Goal: Task Accomplishment & Management: Use online tool/utility

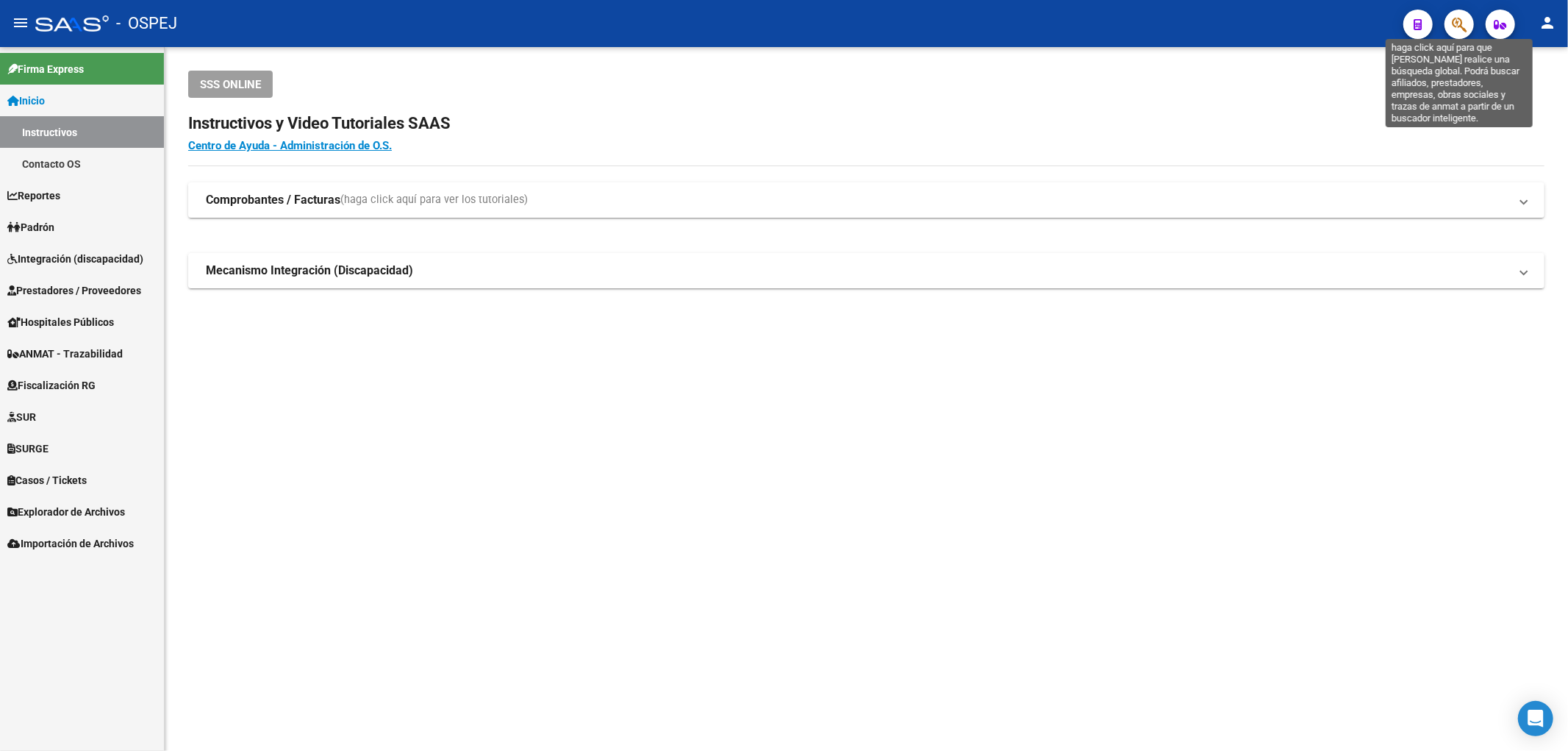
click at [1457, 17] on icon "button" at bounding box center [1459, 24] width 14 height 17
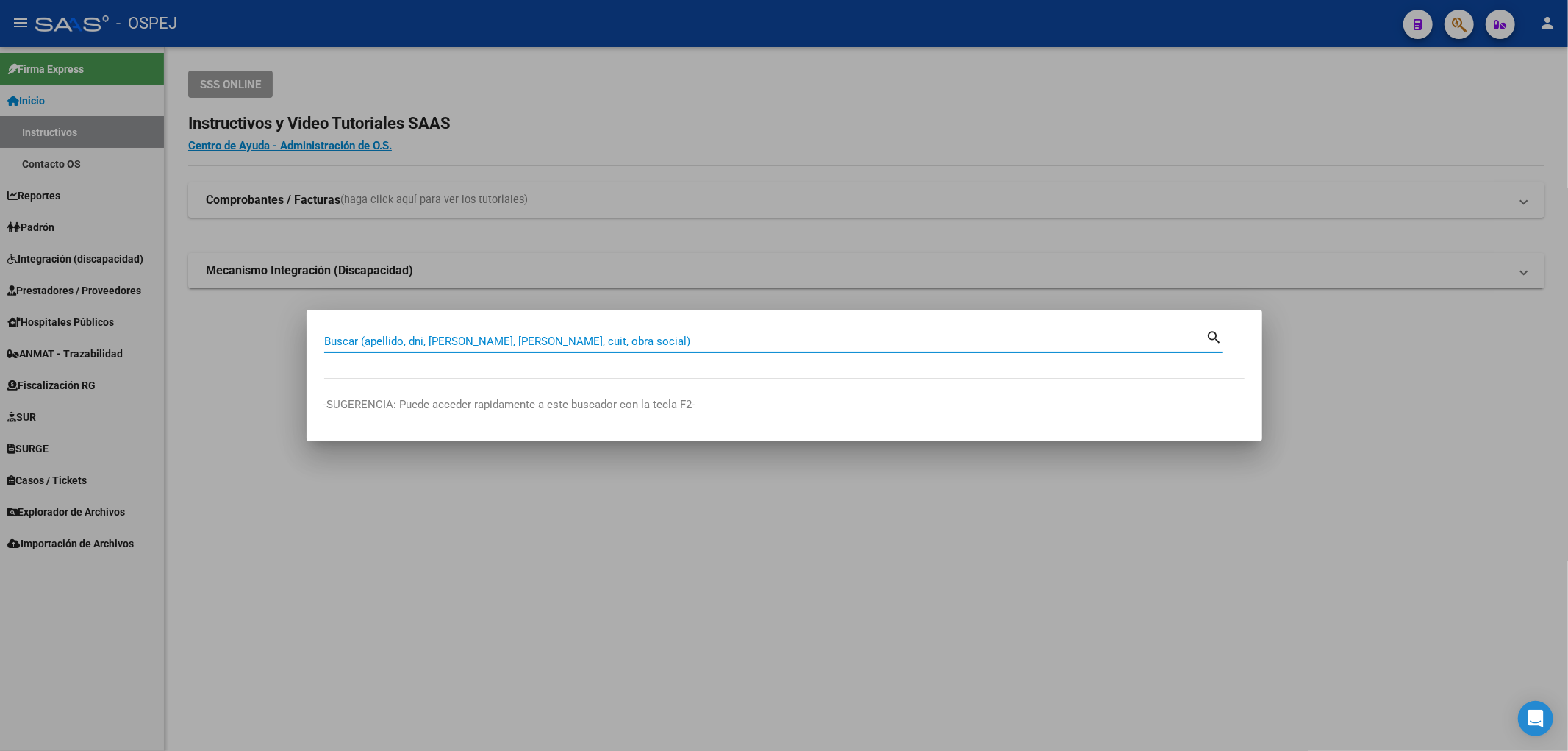
paste input "29636407"
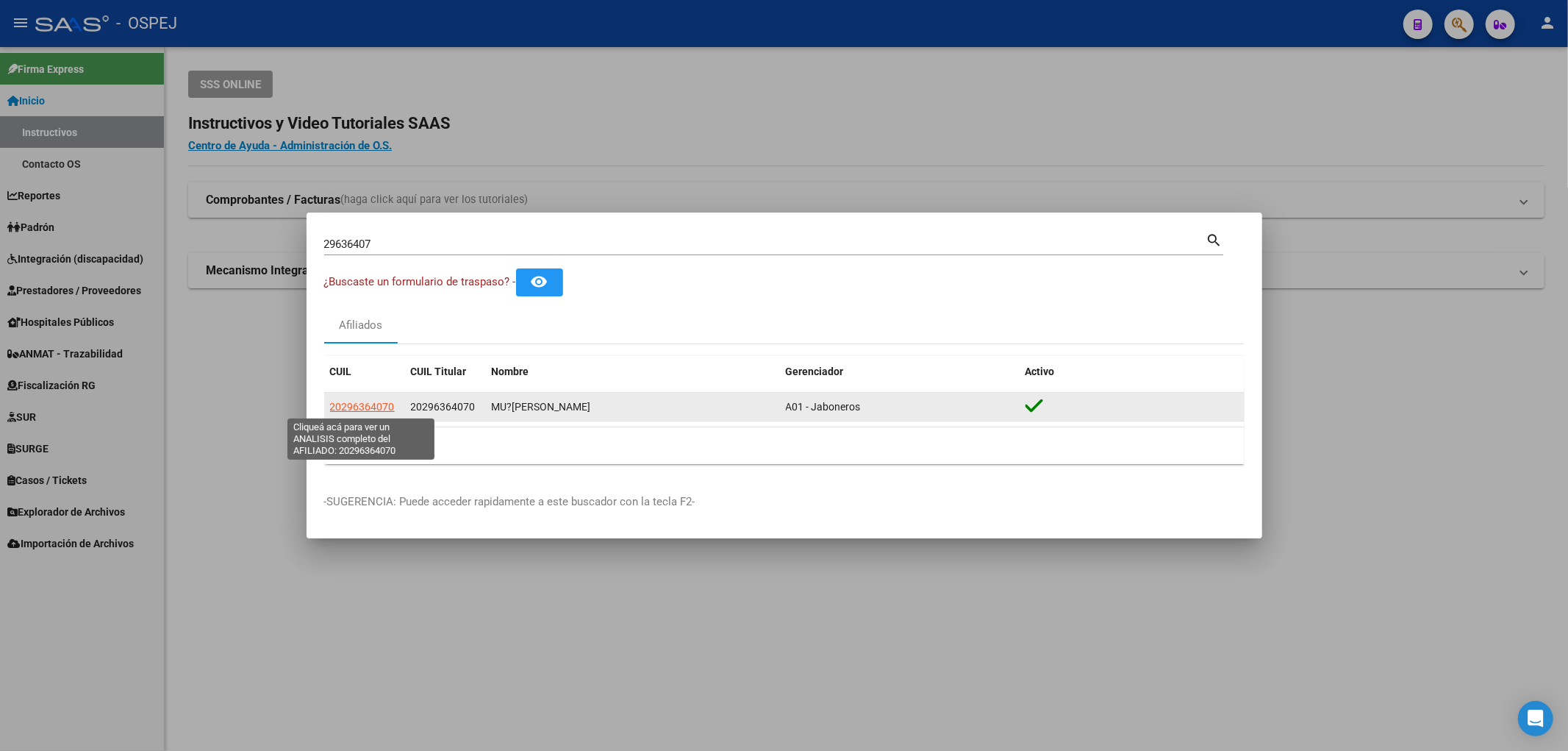
click at [346, 405] on span "20296364070" at bounding box center [362, 406] width 65 height 12
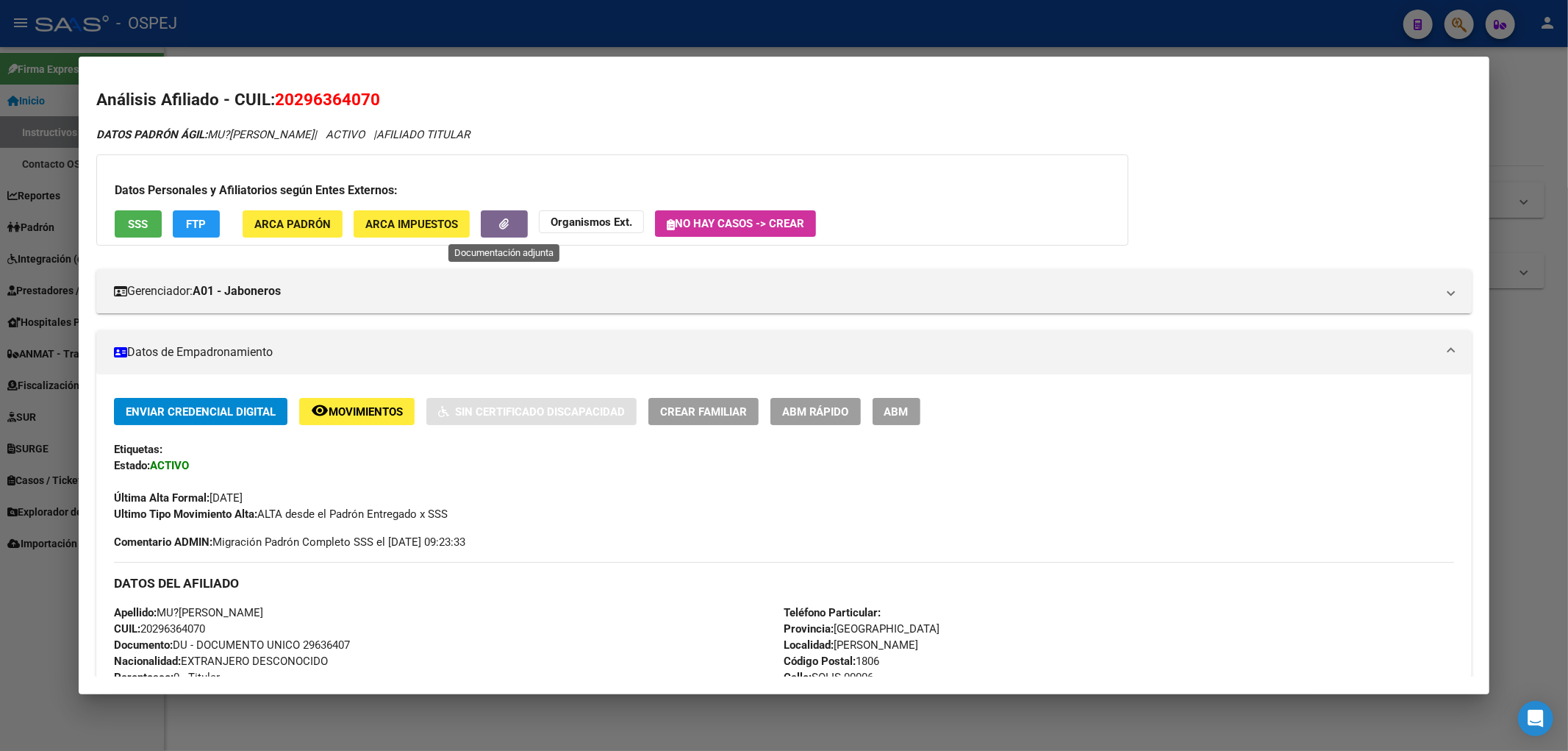
click at [526, 226] on button "button" at bounding box center [504, 223] width 47 height 27
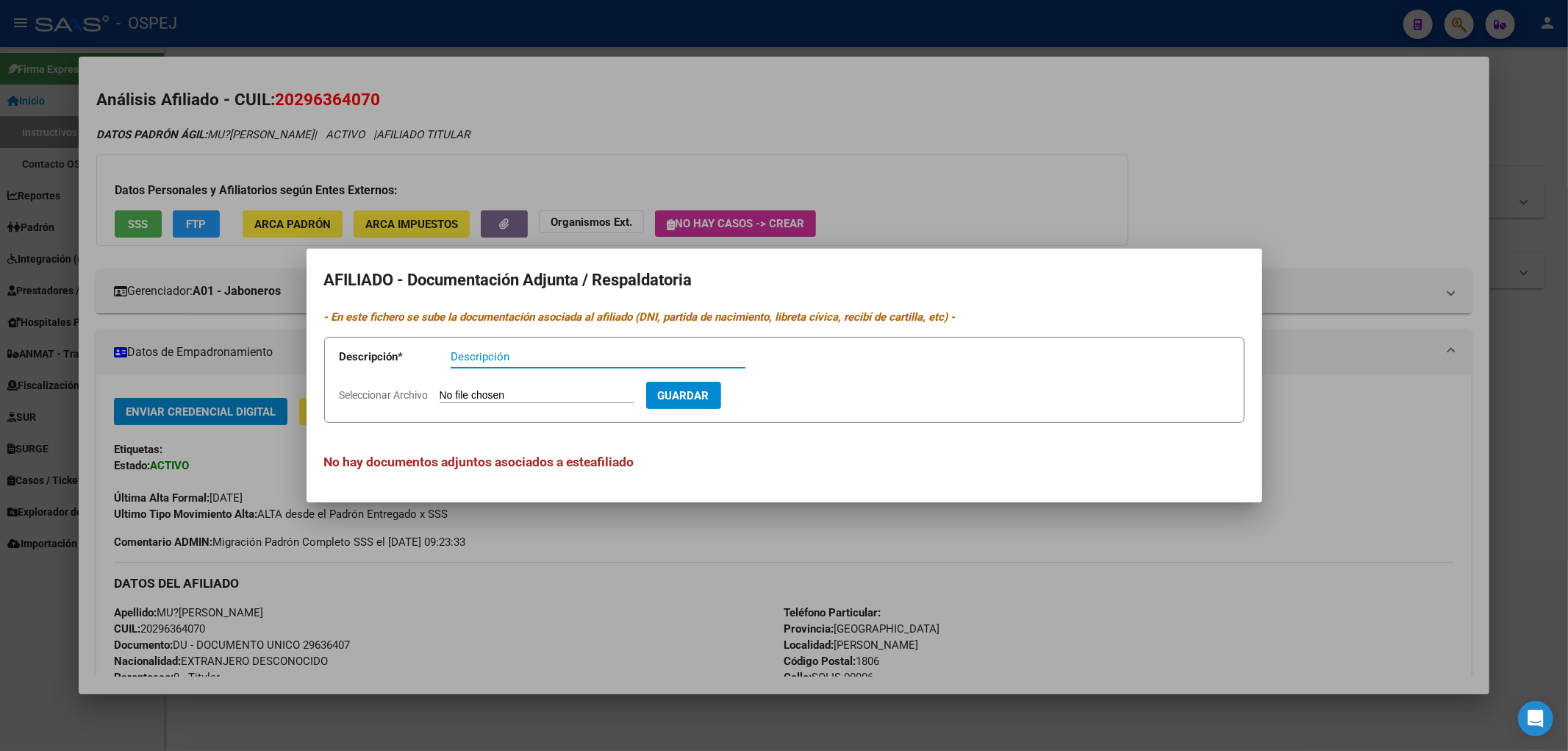
click at [527, 182] on div at bounding box center [784, 375] width 1568 height 751
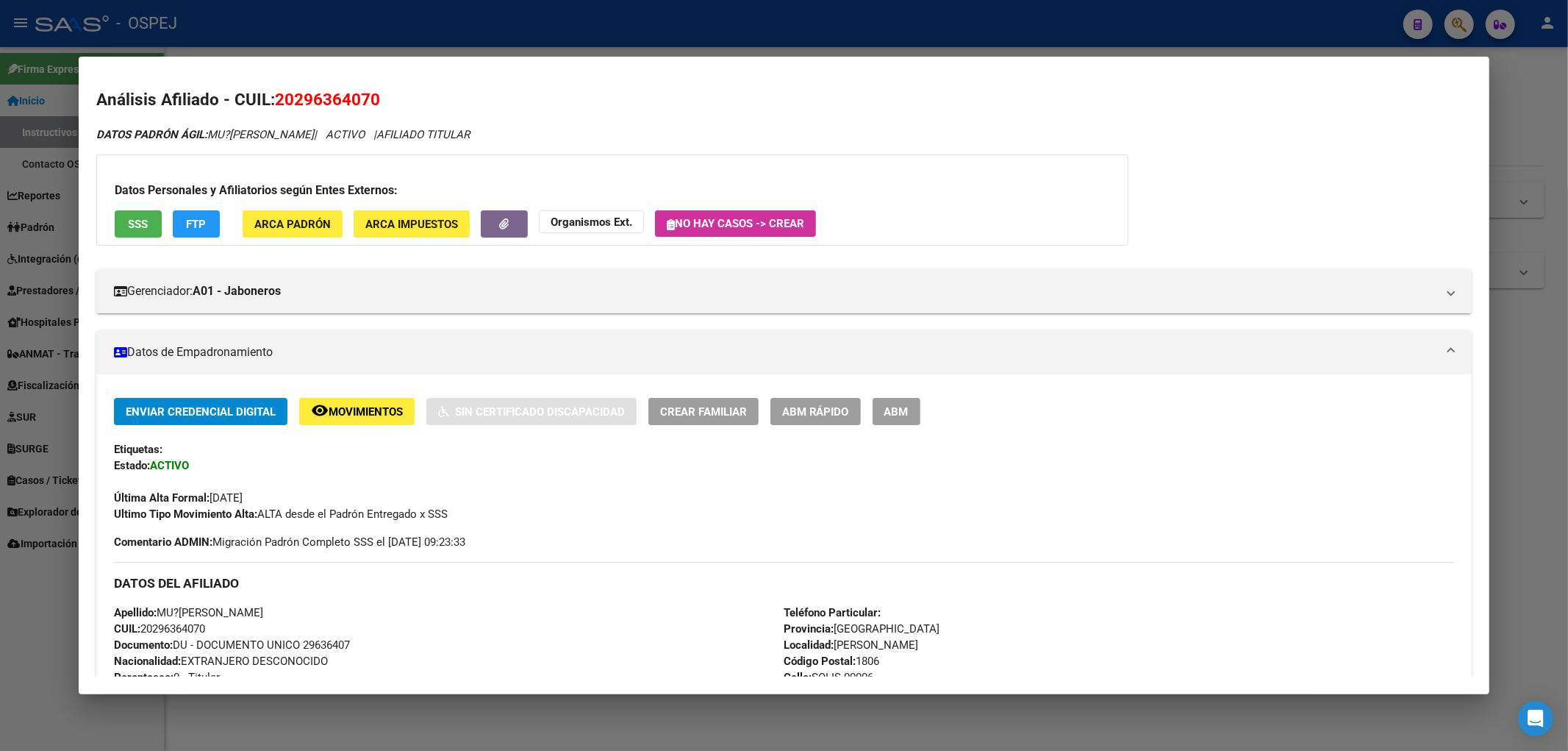
click at [412, 48] on div at bounding box center [784, 375] width 1568 height 751
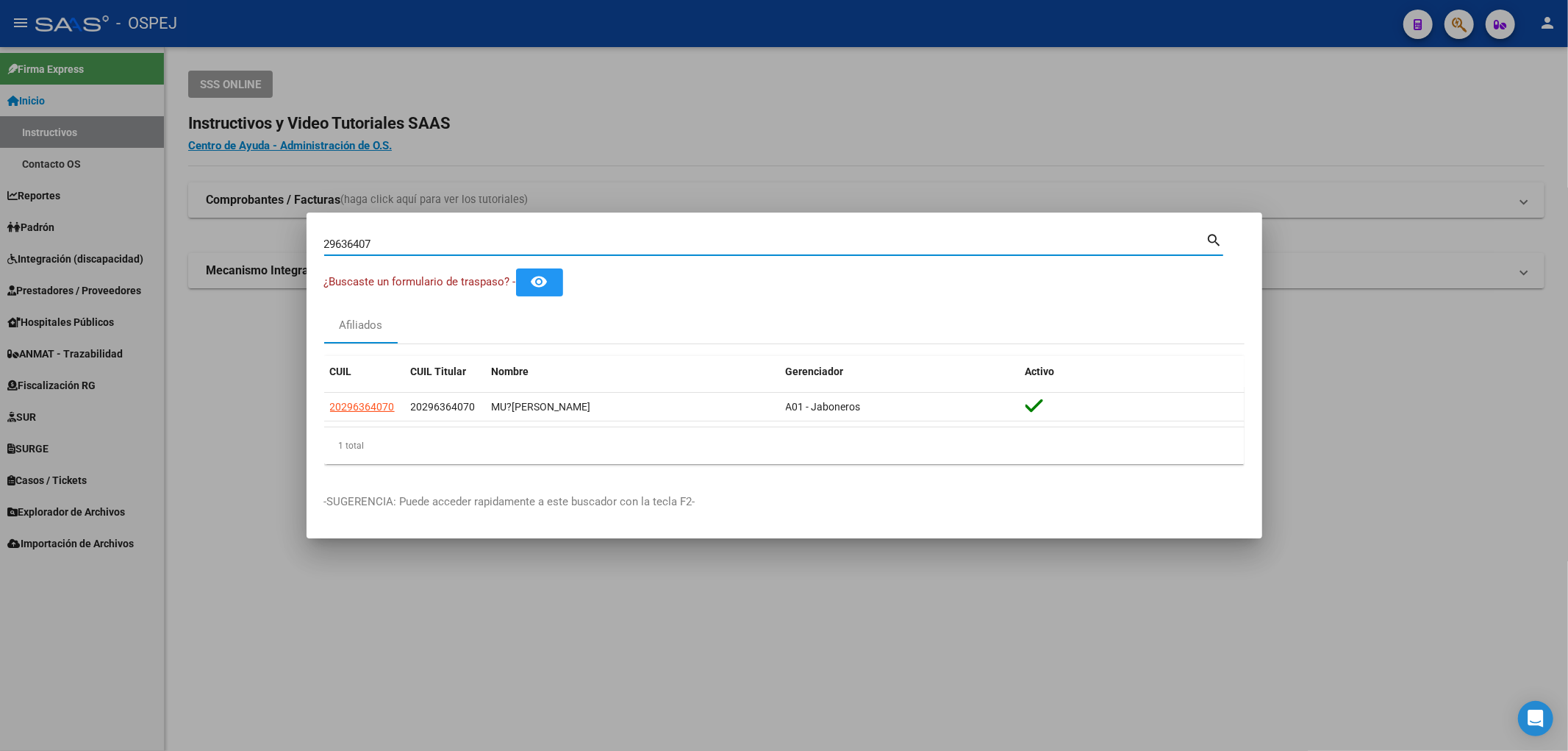
drag, startPoint x: 395, startPoint y: 247, endPoint x: 192, endPoint y: 209, distance: 206.5
click at [192, 210] on div "29636407 Buscar (apellido, dni, cuil, nro traspaso, cuit, obra social) search ¿…" at bounding box center [784, 375] width 1568 height 751
paste input "34556374"
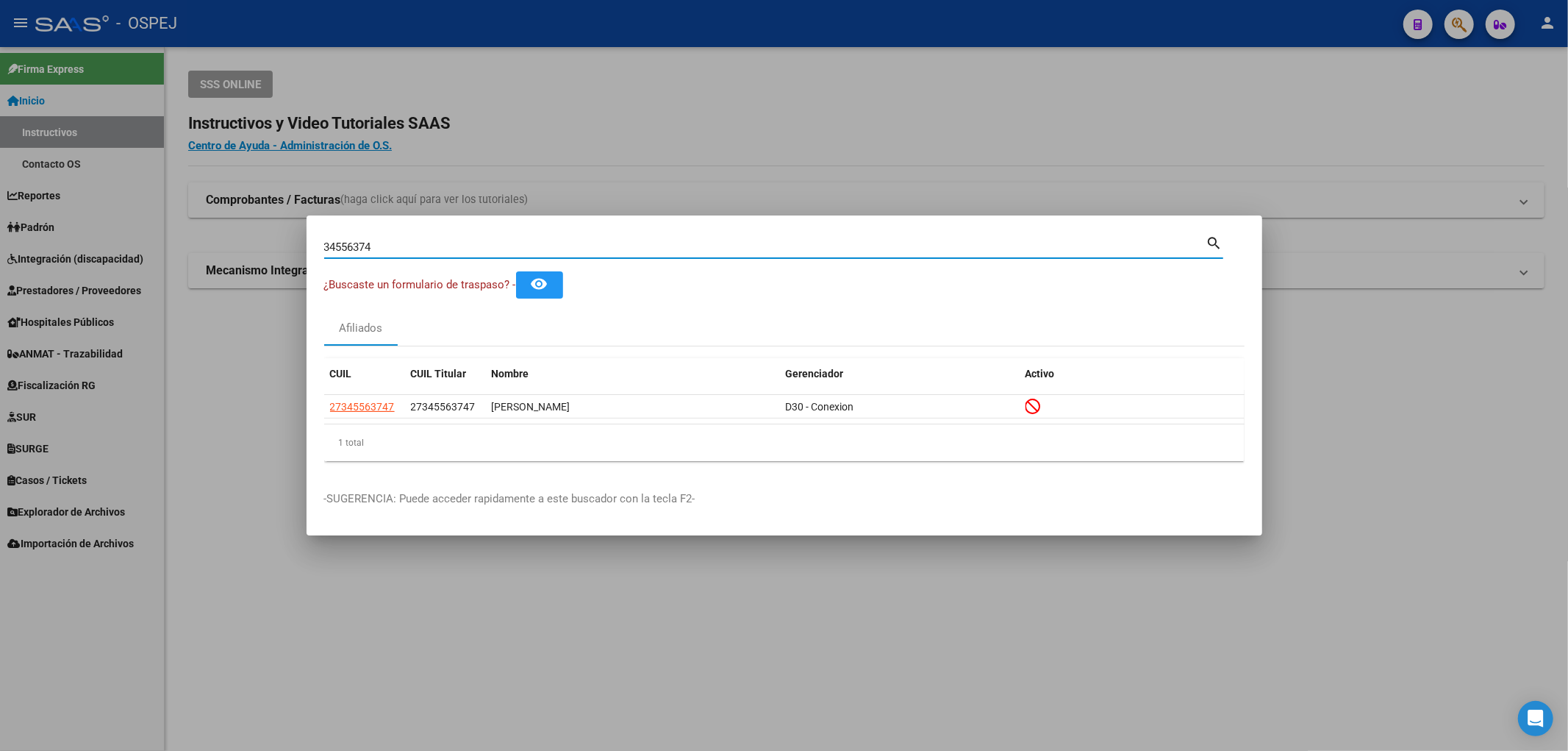
drag, startPoint x: 393, startPoint y: 241, endPoint x: 219, endPoint y: 246, distance: 174.1
click at [223, 246] on div "34556374 Buscar (apellido, dni, cuil, nro traspaso, cuit, obra social) search ¿…" at bounding box center [784, 375] width 1568 height 751
drag, startPoint x: 349, startPoint y: 258, endPoint x: 354, endPoint y: 240, distance: 18.7
click at [354, 240] on input "34556374" at bounding box center [764, 247] width 882 height 14
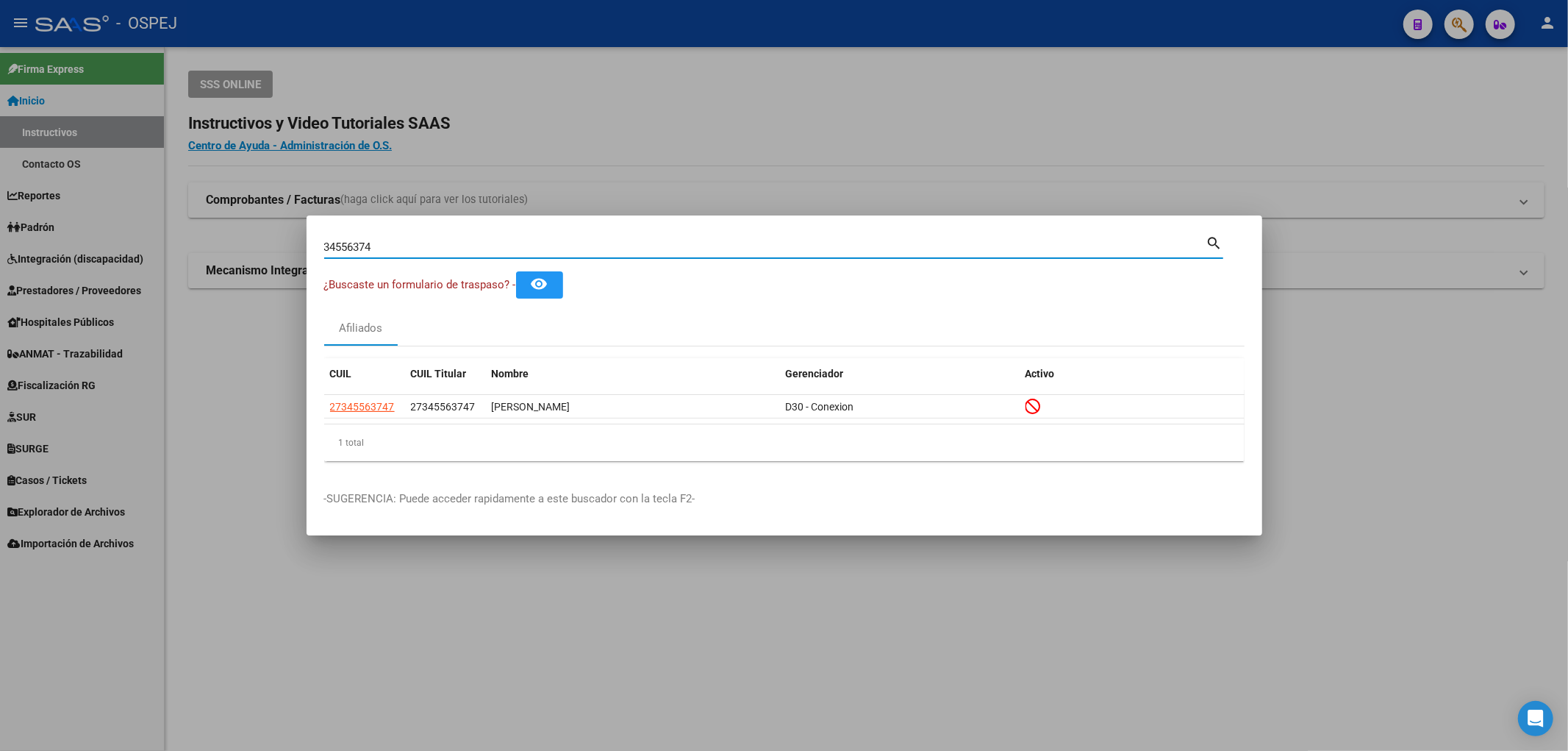
paste input "92886239"
type input "92886239"
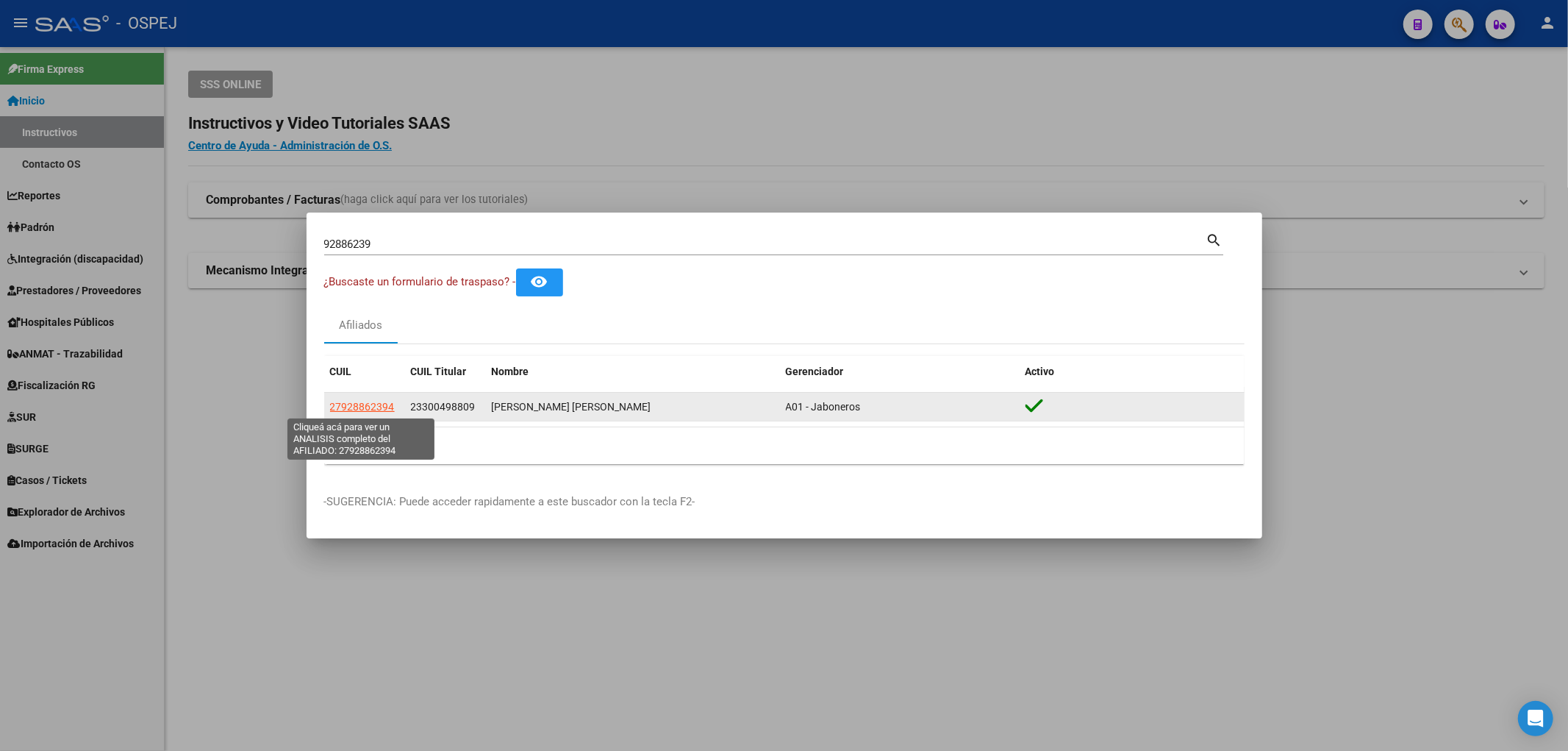
click at [365, 405] on span "27928862394" at bounding box center [362, 406] width 65 height 12
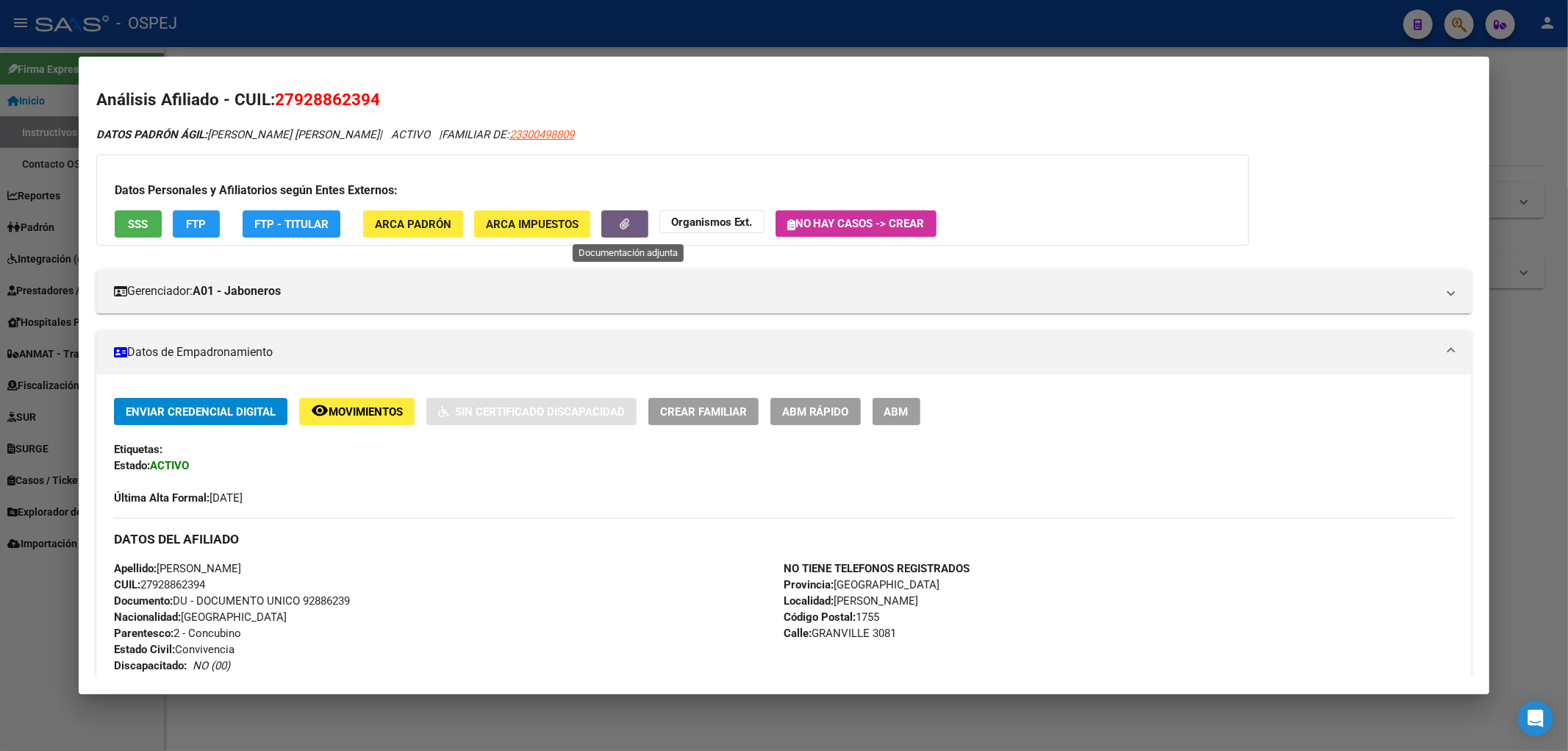
click at [620, 236] on button "button" at bounding box center [625, 223] width 47 height 27
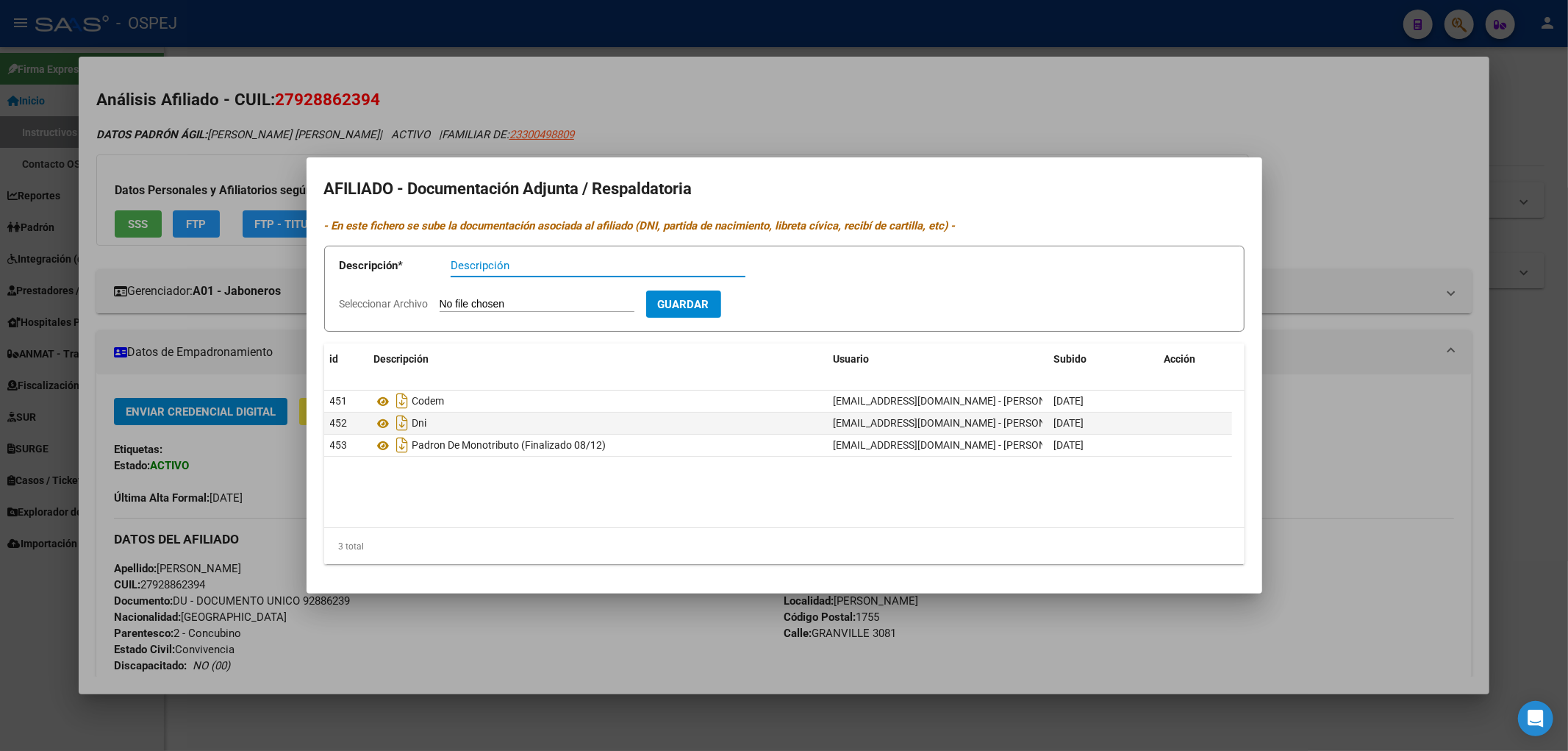
click at [427, 124] on div at bounding box center [784, 375] width 1568 height 751
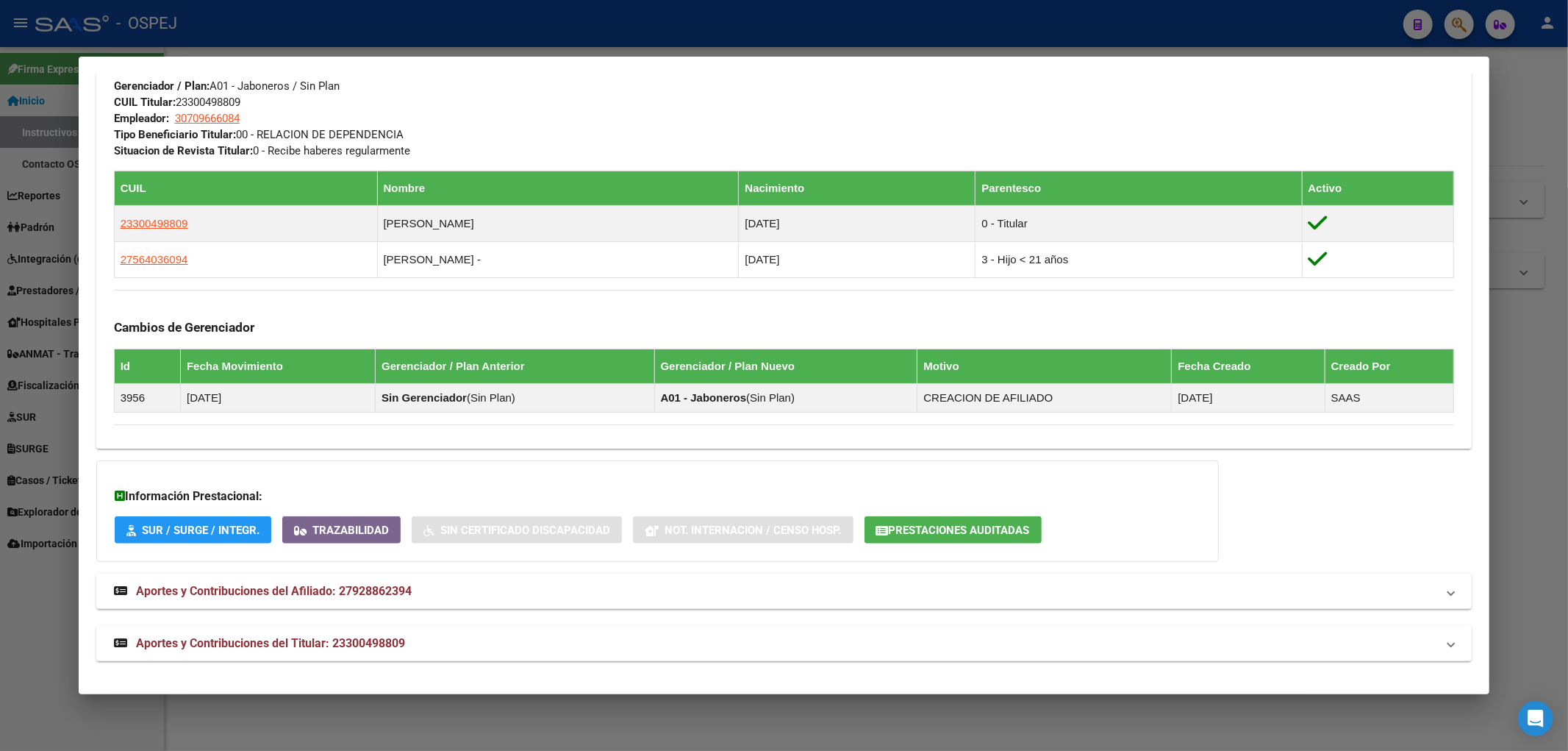
scroll to position [537, 0]
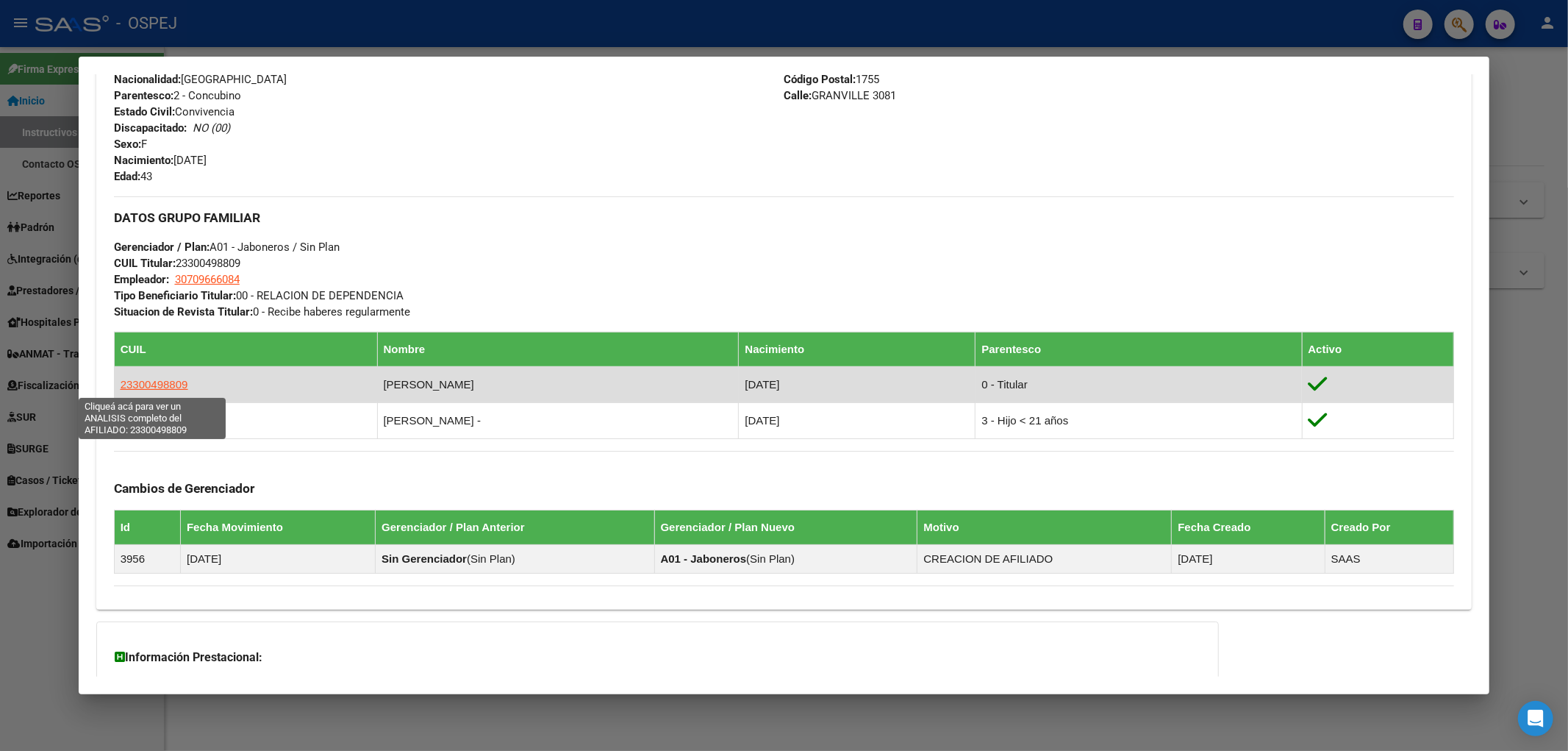
click at [144, 384] on span "23300498809" at bounding box center [154, 384] width 68 height 13
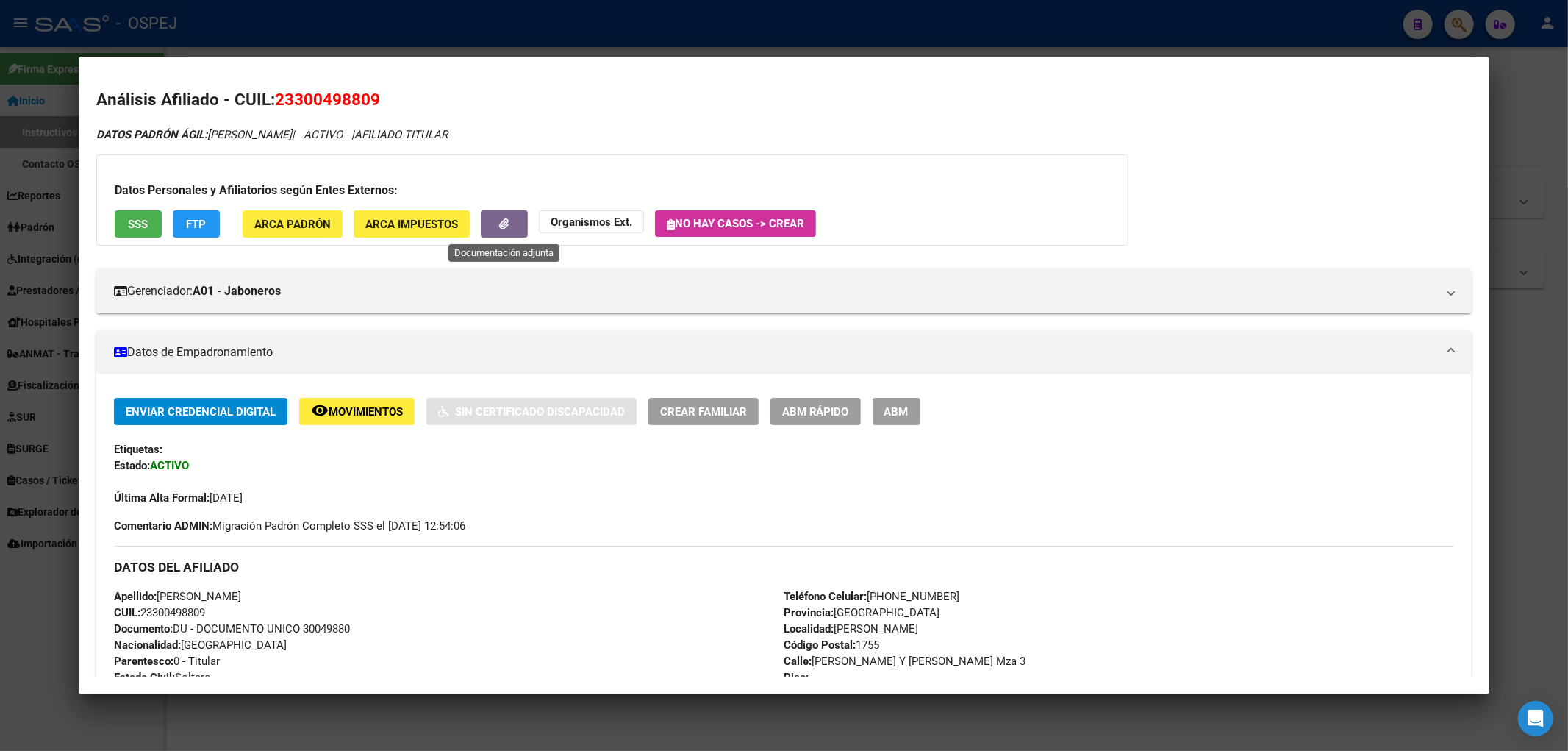
click at [508, 234] on button "button" at bounding box center [504, 223] width 47 height 27
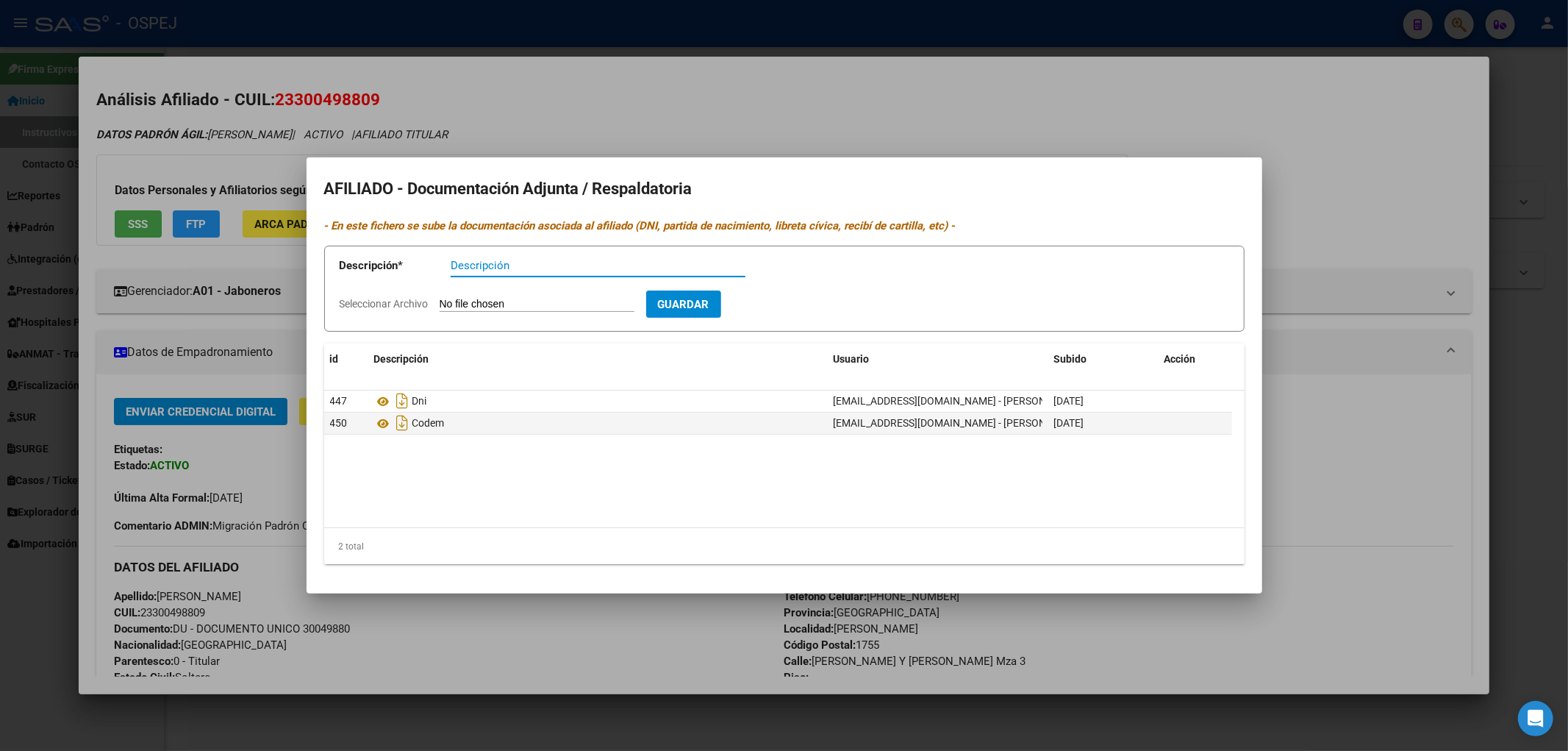
click at [30, 314] on div at bounding box center [784, 375] width 1568 height 751
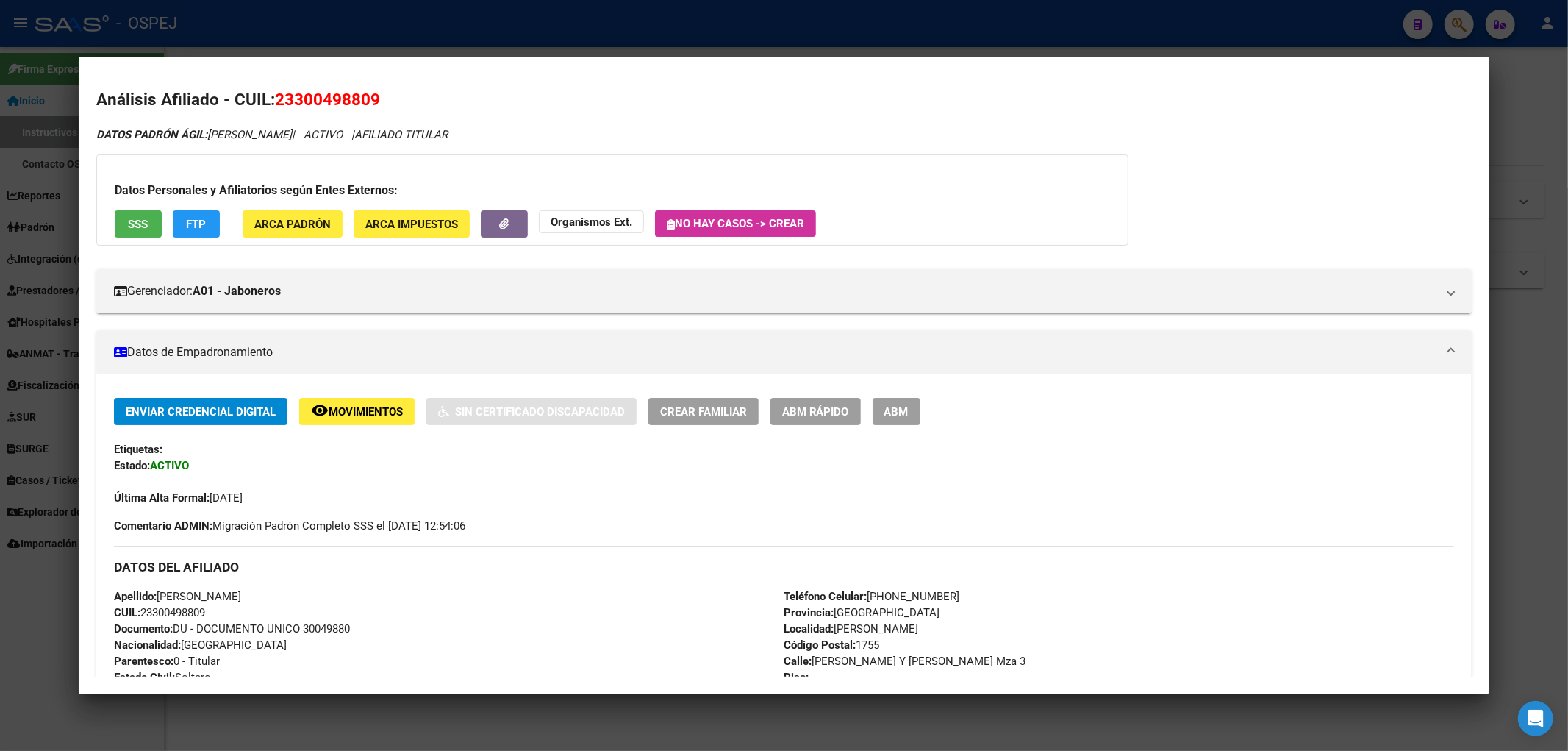
click at [10, 175] on div at bounding box center [784, 375] width 1568 height 751
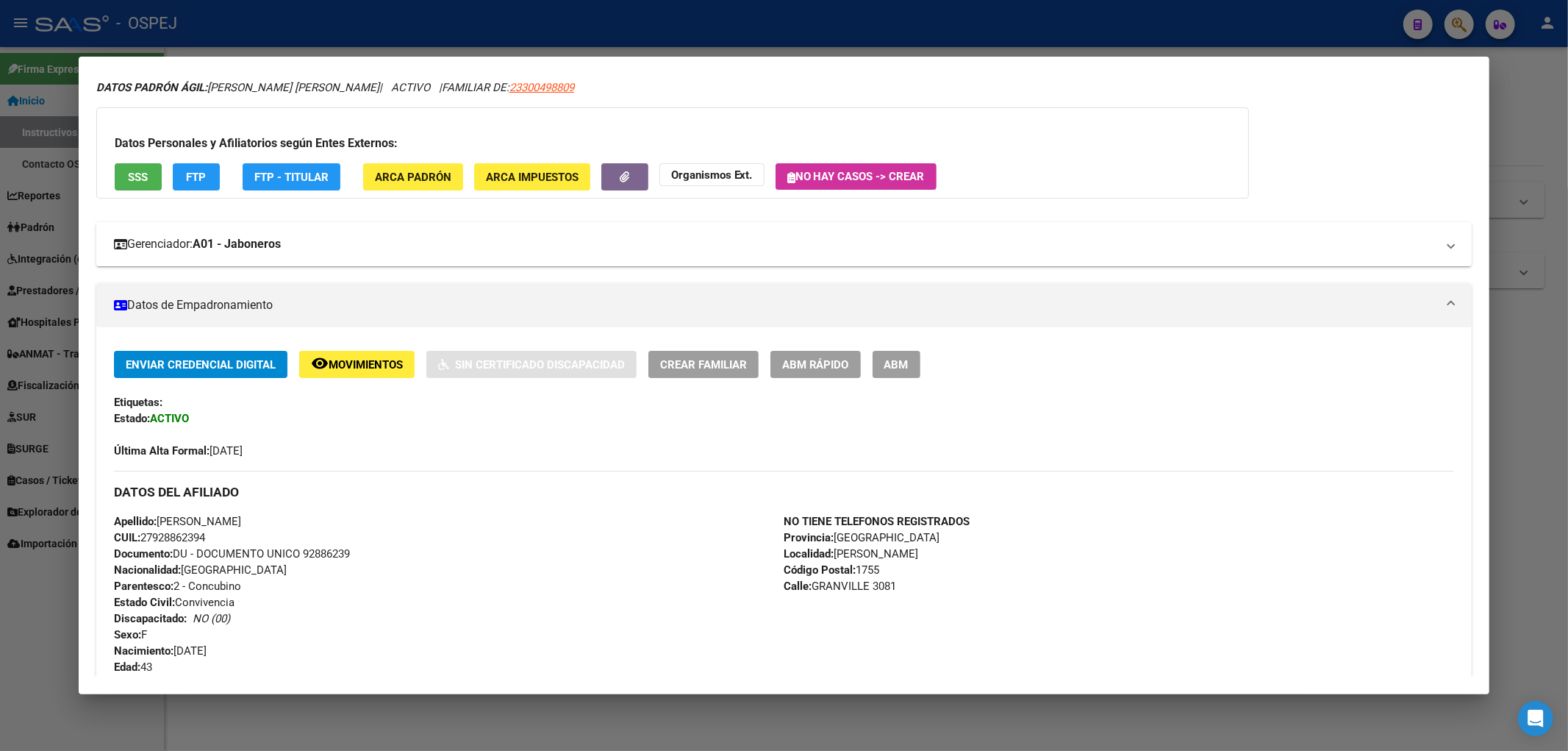
scroll to position [0, 0]
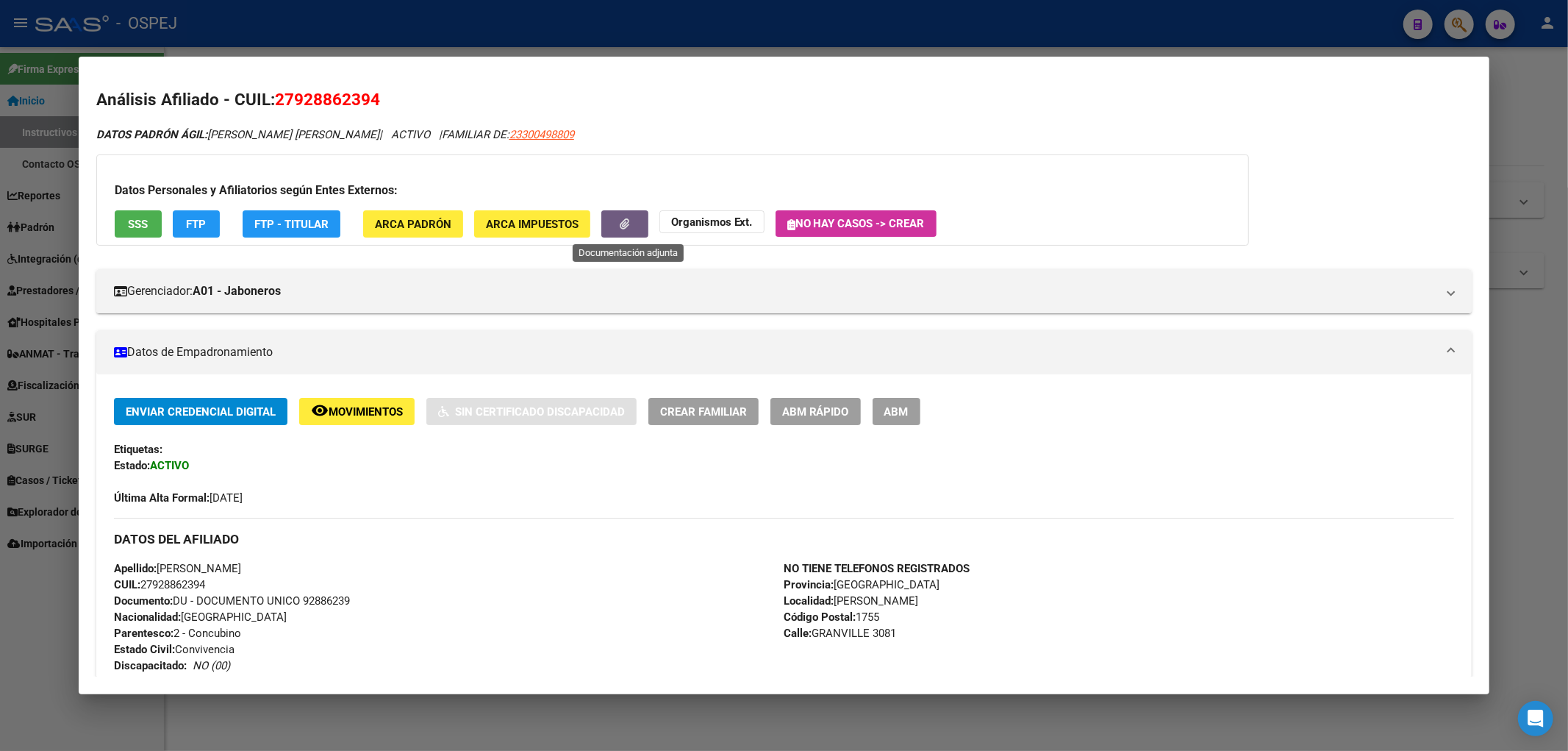
click at [613, 229] on button "button" at bounding box center [625, 223] width 47 height 27
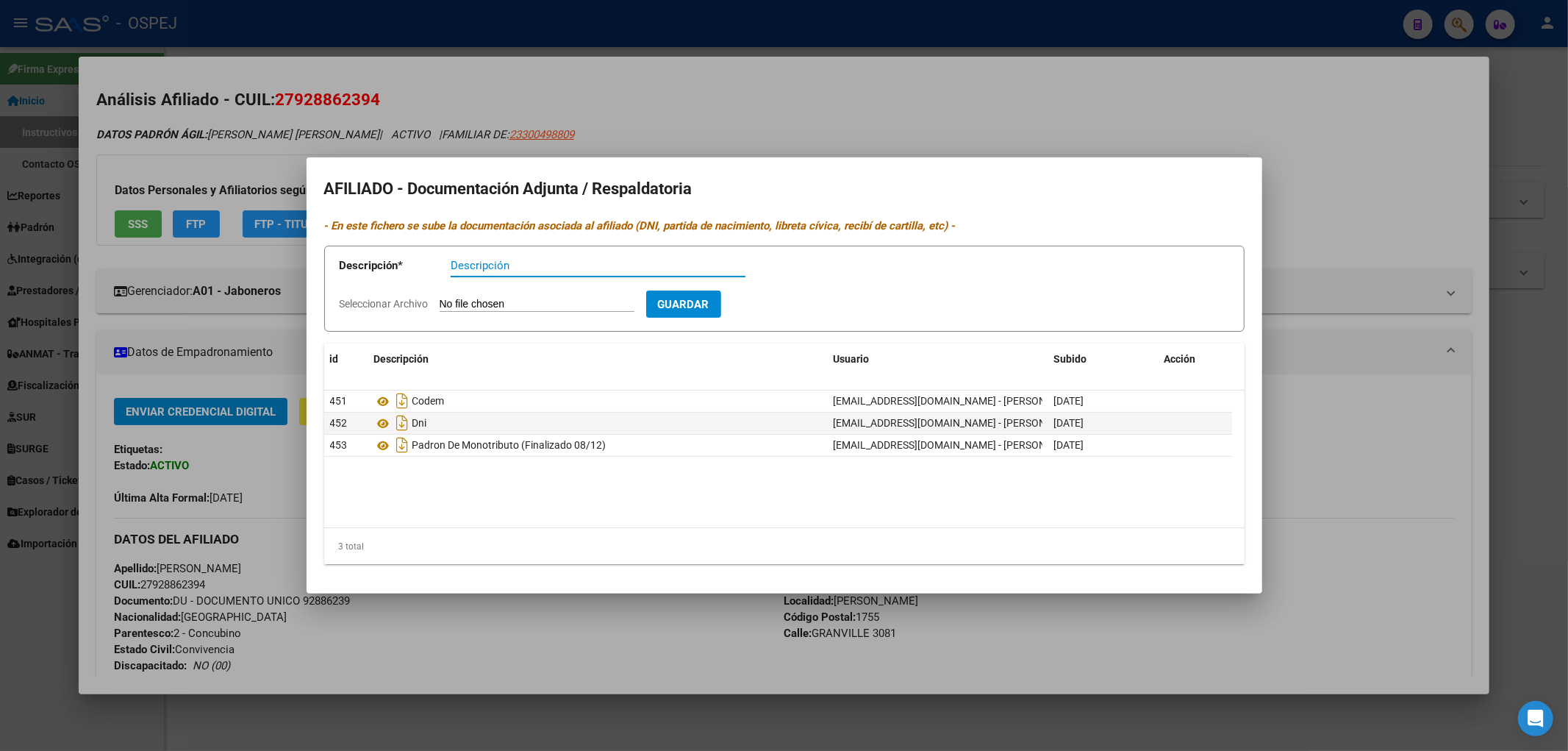
click at [255, 243] on div at bounding box center [784, 375] width 1568 height 751
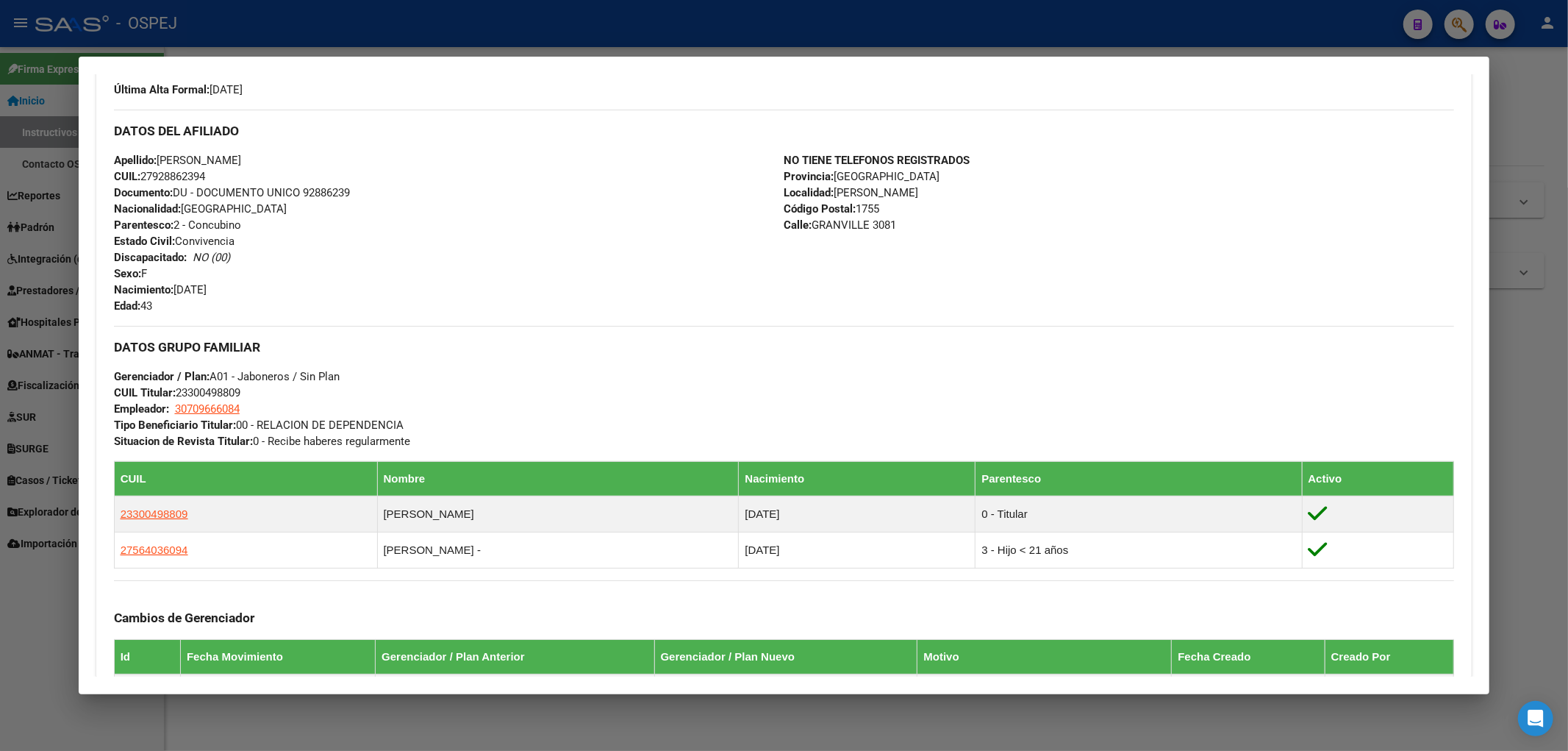
scroll to position [571, 0]
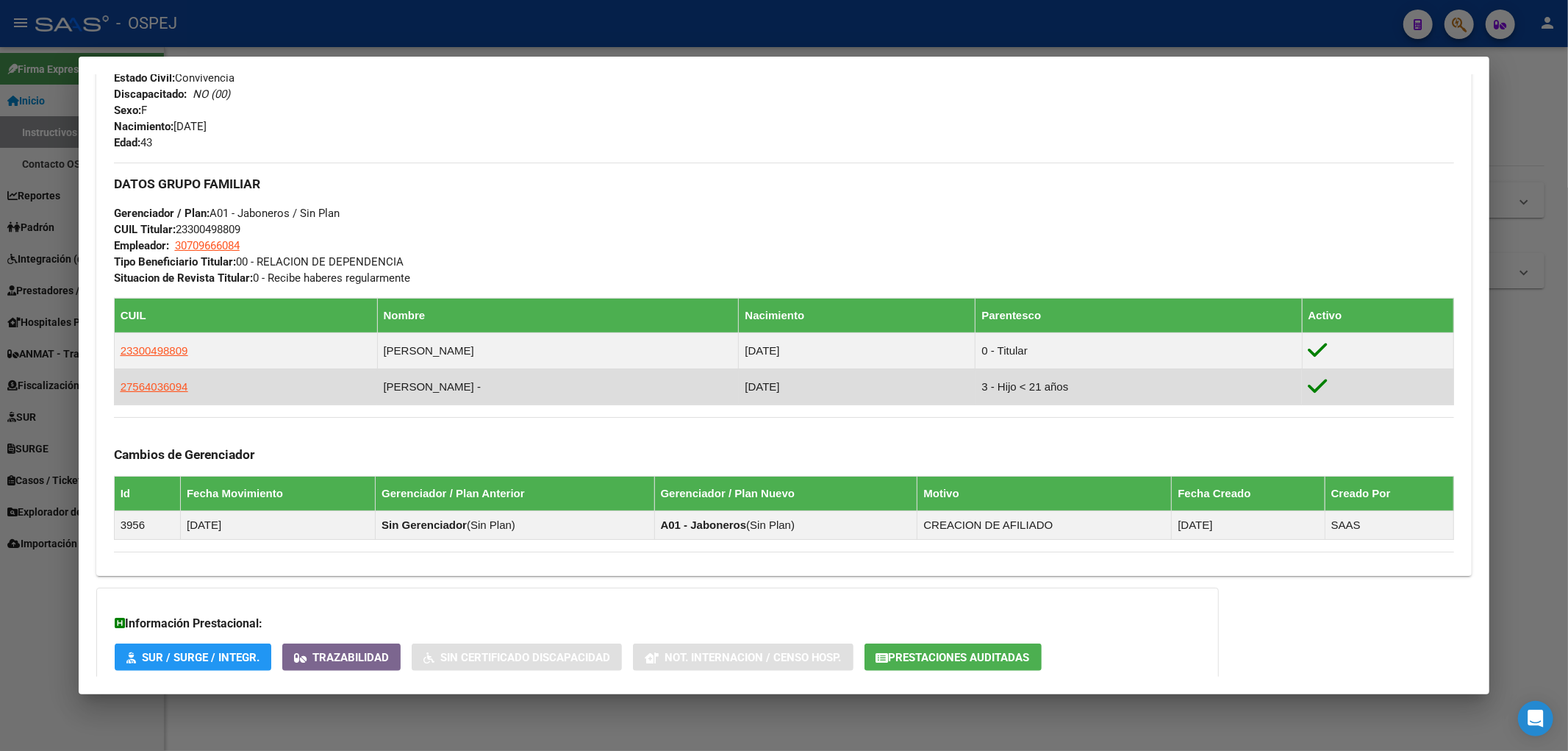
click at [164, 374] on td "27564036094" at bounding box center [246, 386] width 263 height 36
click at [160, 380] on span "27564036094" at bounding box center [154, 386] width 68 height 13
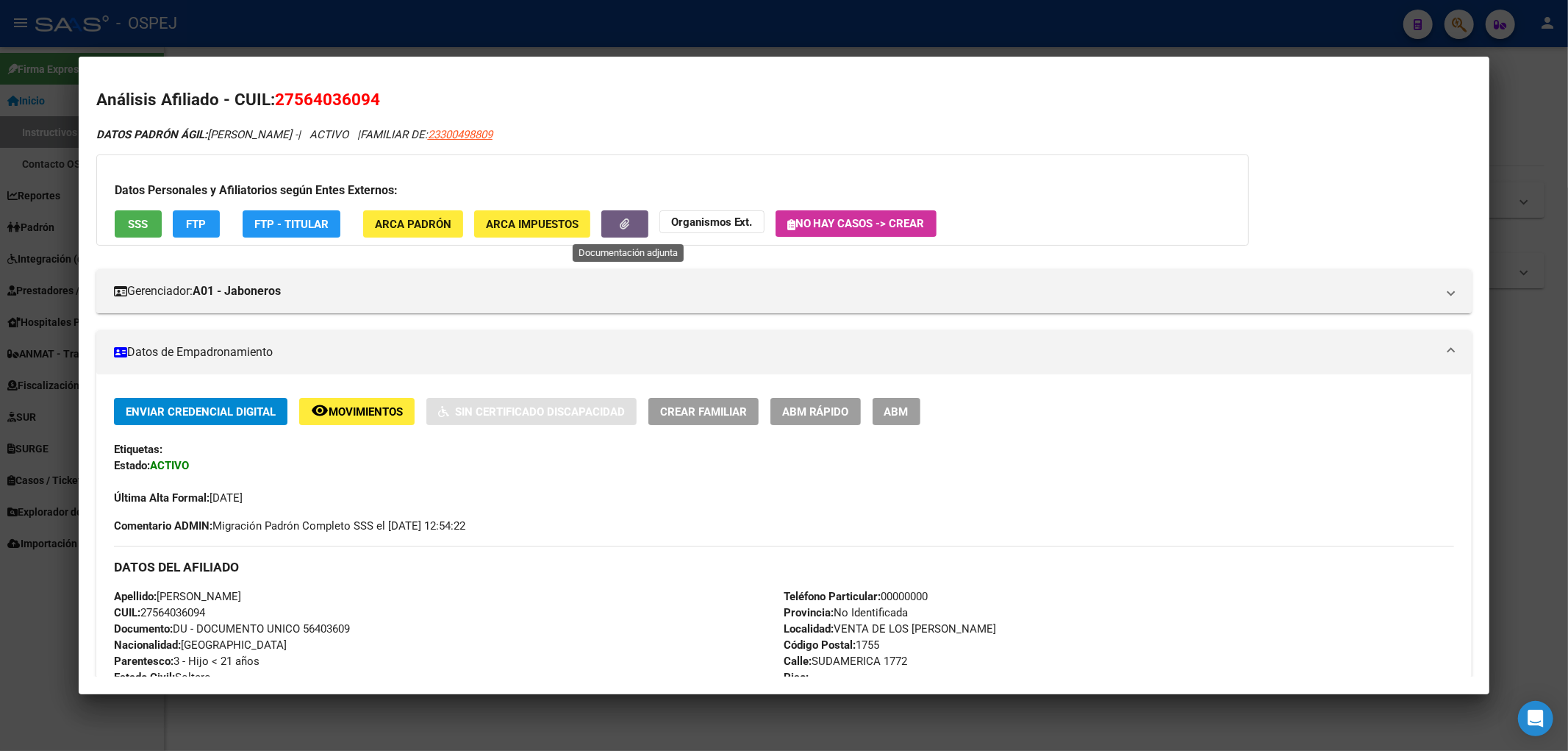
click at [642, 221] on button "button" at bounding box center [625, 223] width 47 height 27
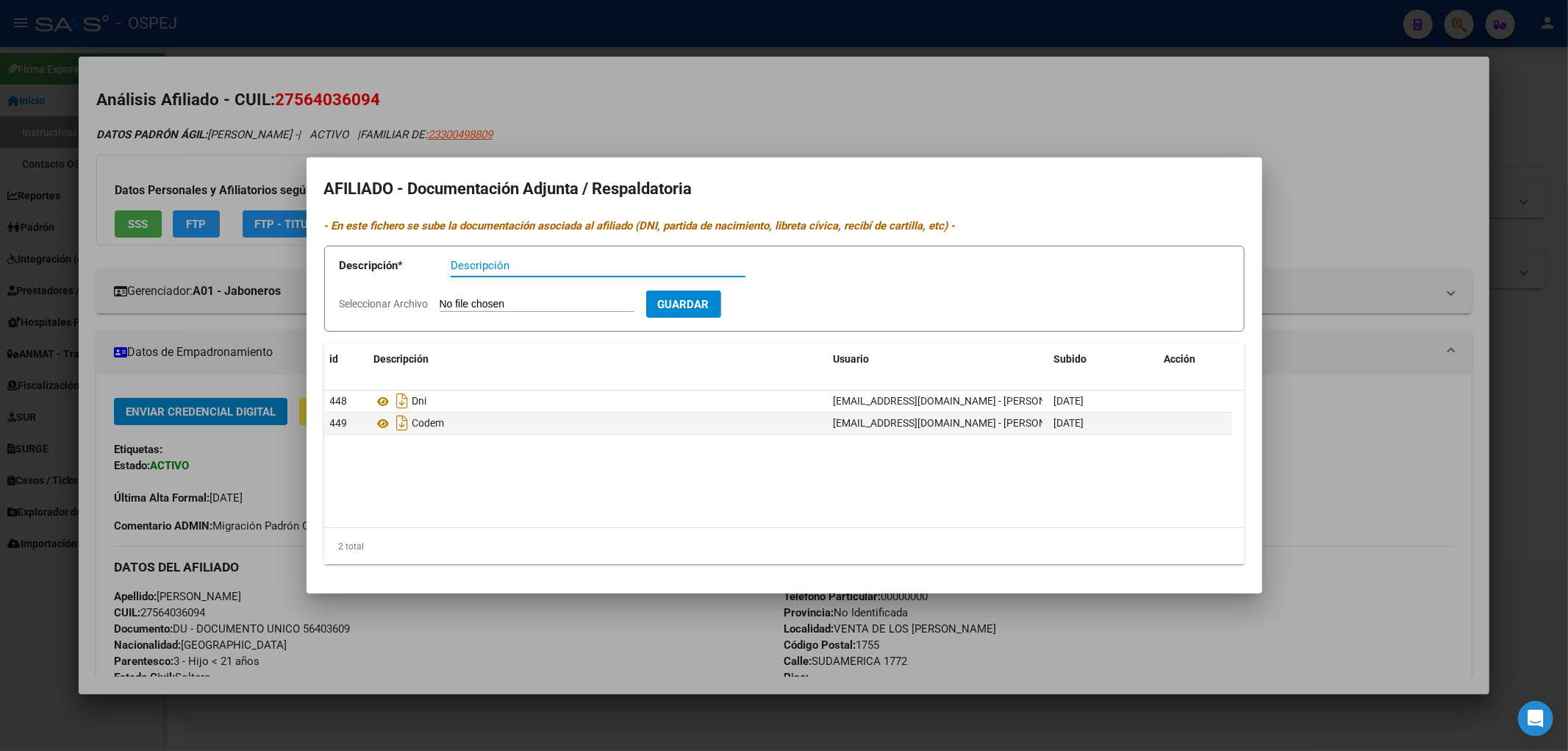
click at [116, 177] on div at bounding box center [784, 375] width 1568 height 751
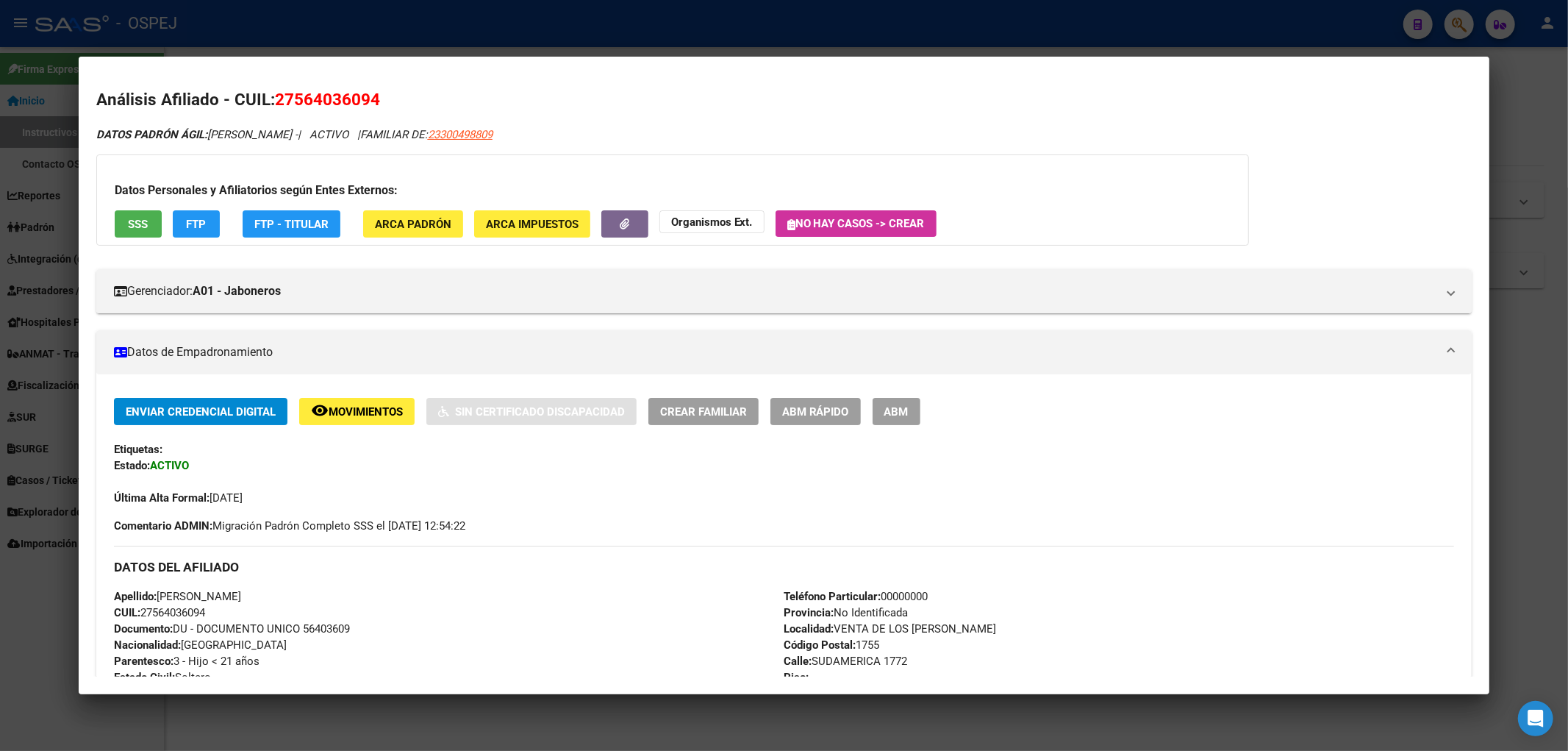
click at [49, 178] on div at bounding box center [784, 375] width 1568 height 751
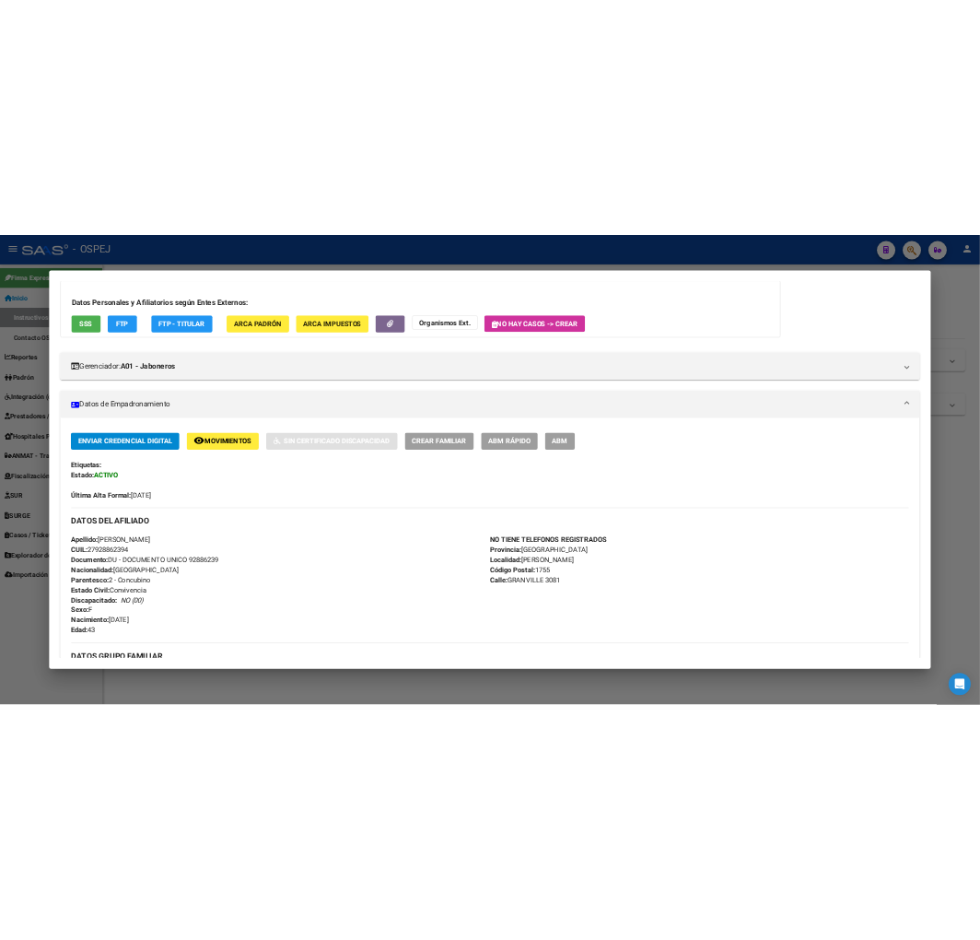
scroll to position [0, 0]
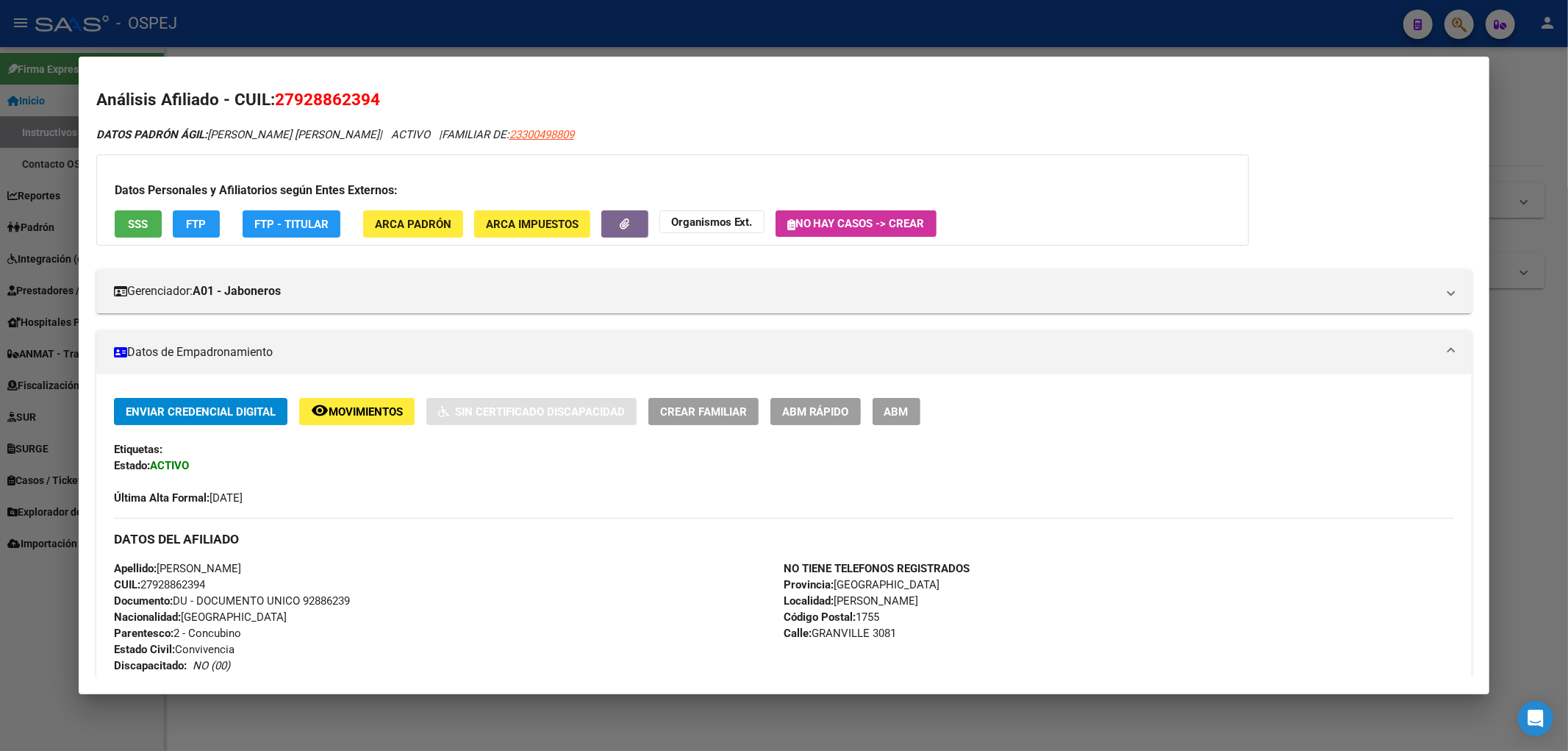
click at [453, 18] on div at bounding box center [784, 375] width 1568 height 751
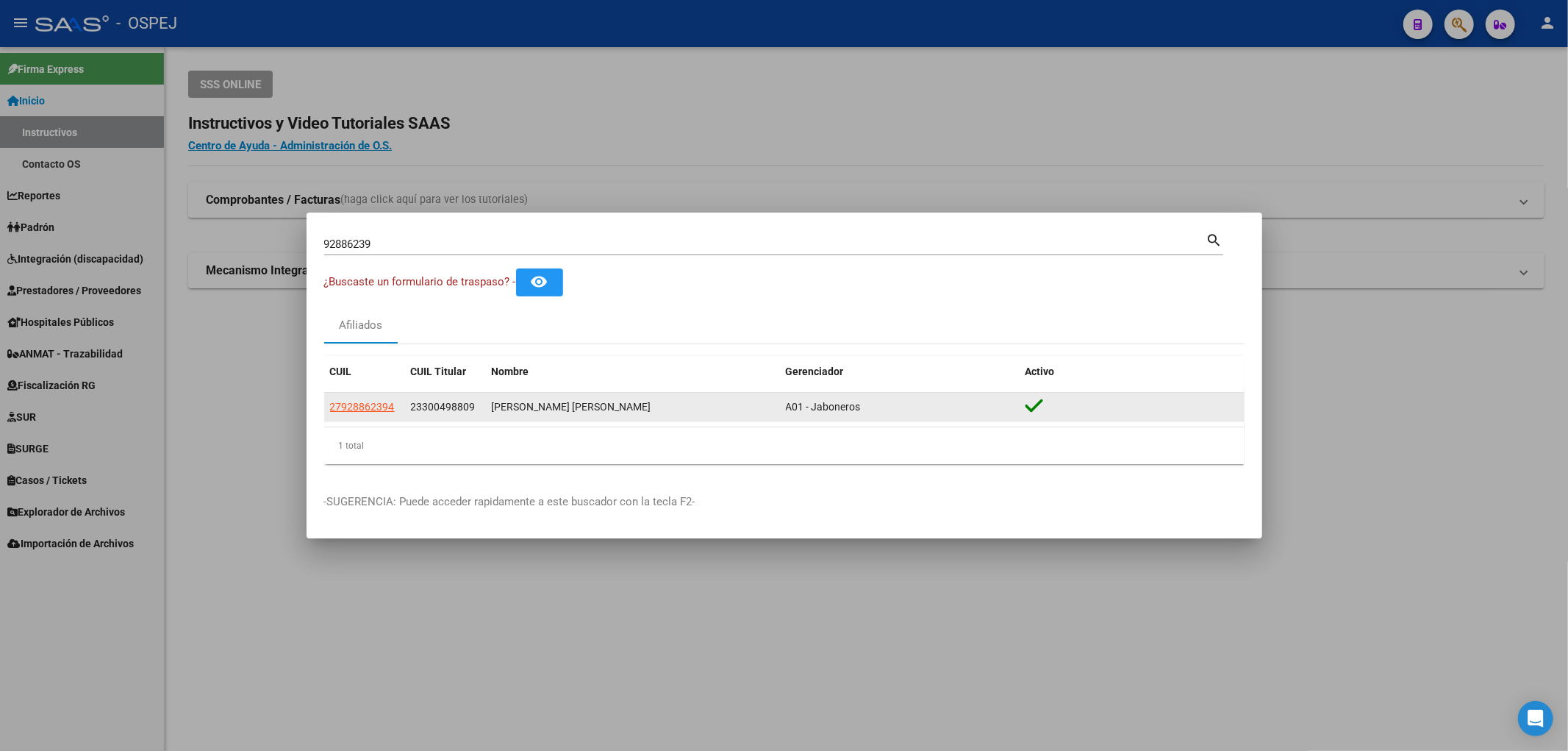
click at [370, 400] on app-link-go-to "27928862394" at bounding box center [362, 406] width 65 height 17
click at [372, 405] on span "27928862394" at bounding box center [362, 406] width 65 height 12
type textarea "27928862394"
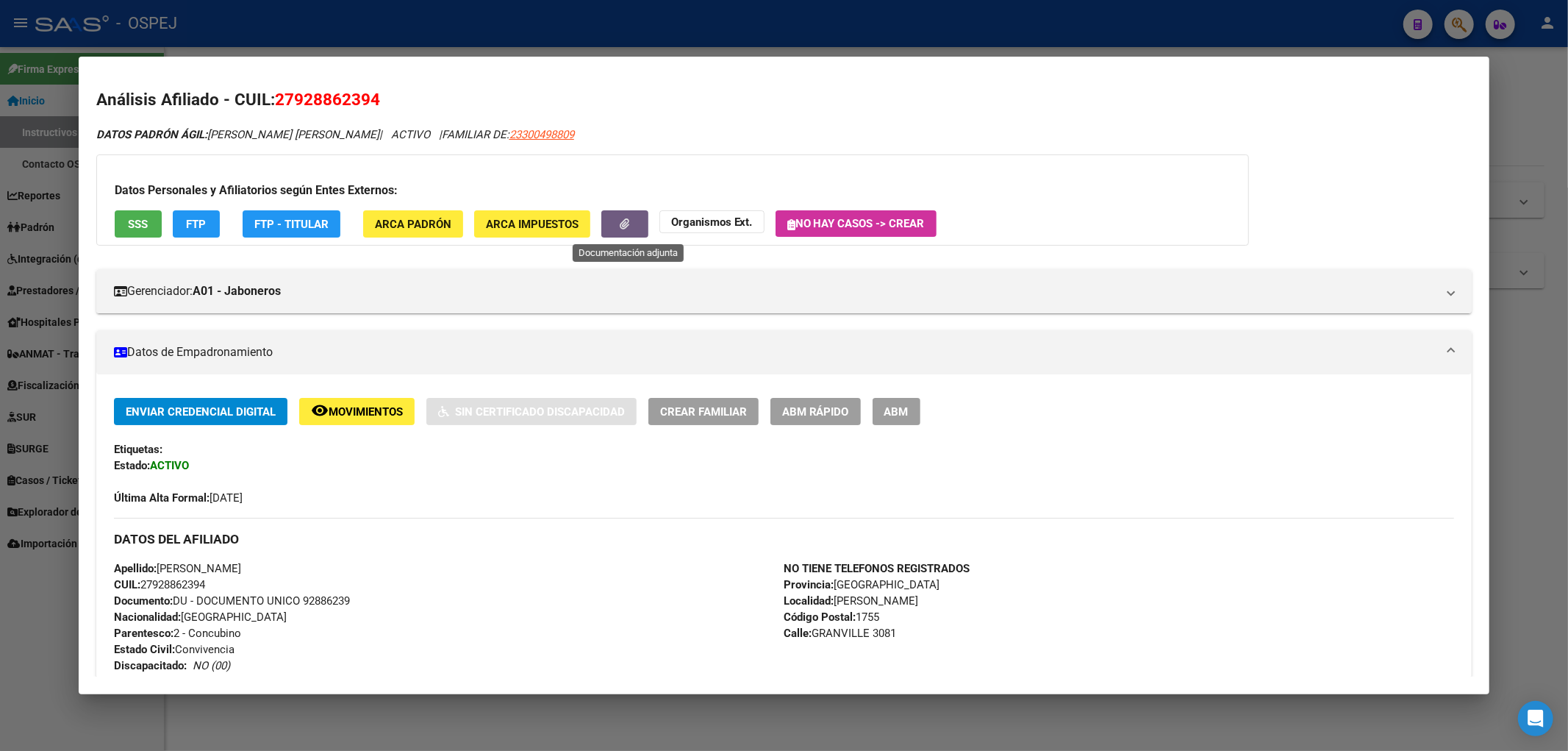
click at [626, 217] on button "button" at bounding box center [625, 223] width 47 height 27
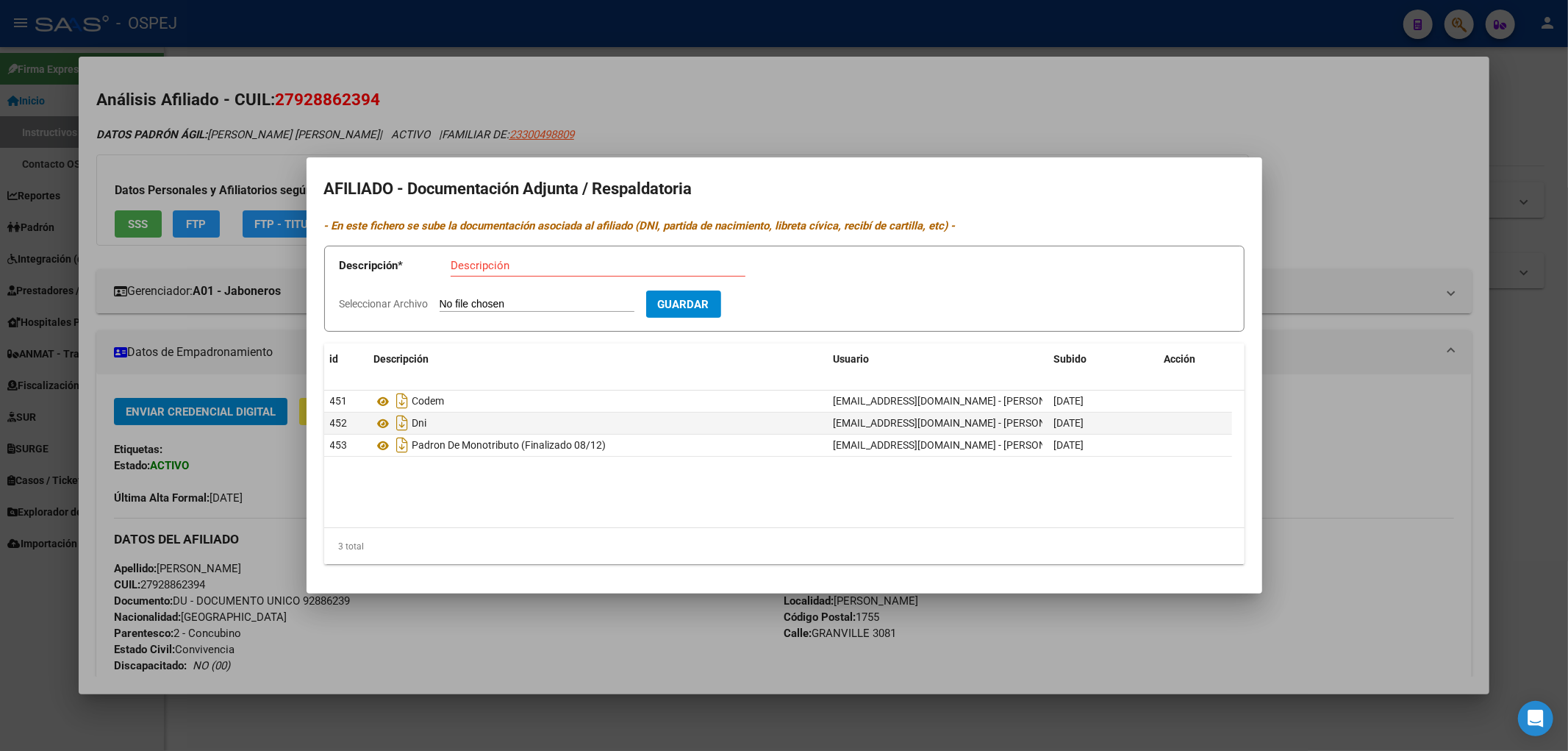
drag, startPoint x: 323, startPoint y: 77, endPoint x: 323, endPoint y: 40, distance: 37.0
click at [323, 75] on div at bounding box center [784, 375] width 1568 height 751
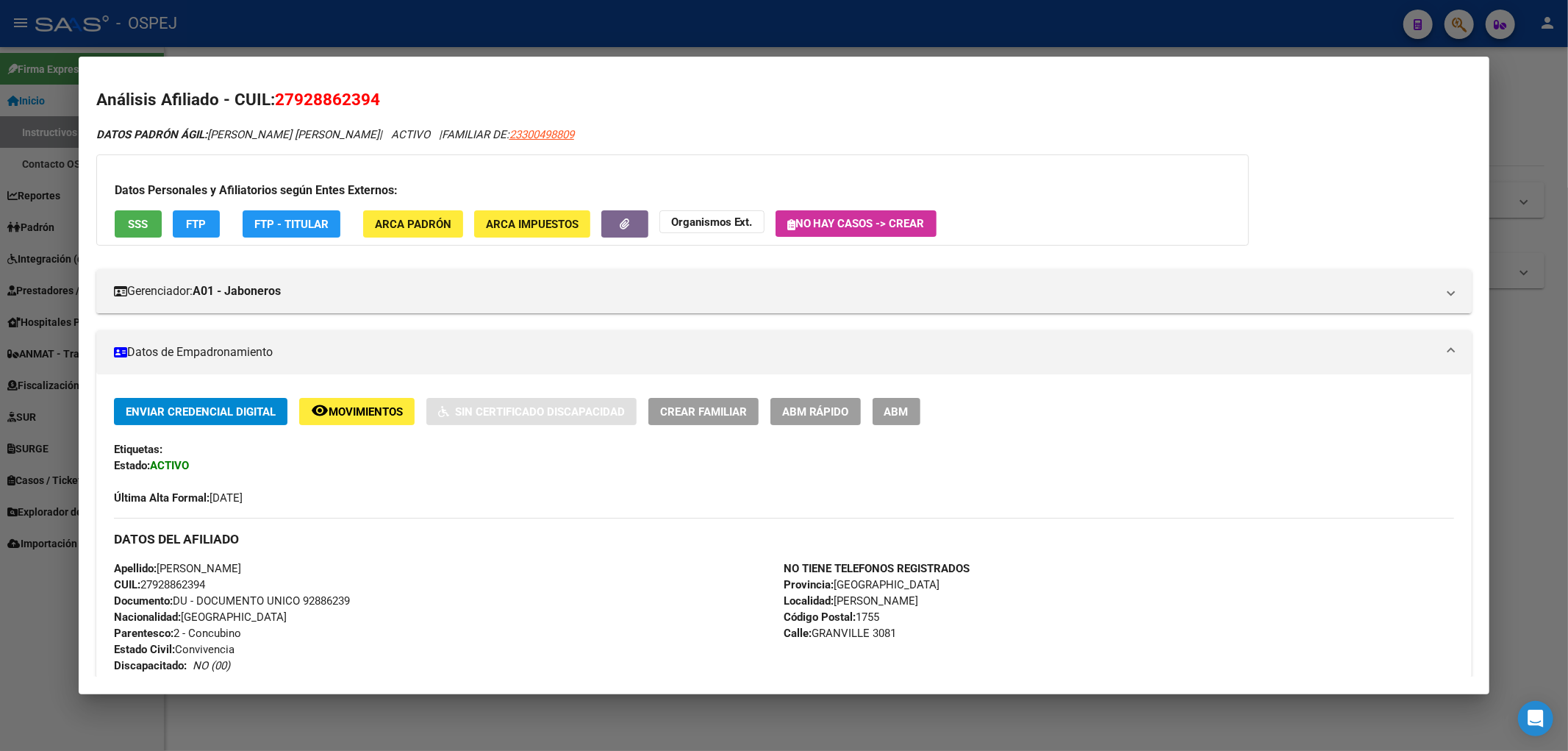
click at [323, 40] on div at bounding box center [784, 375] width 1568 height 751
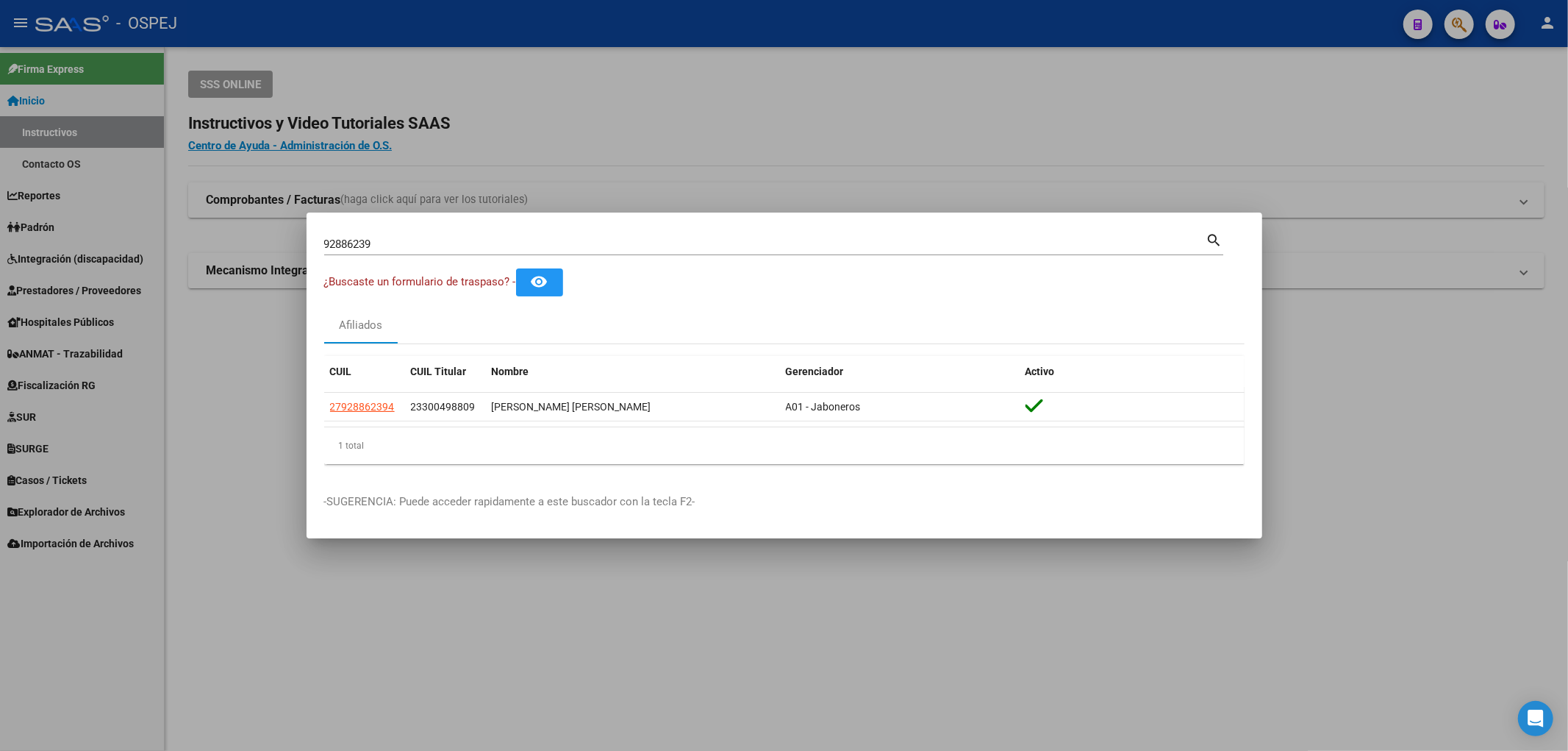
click at [369, 254] on div "92886239 Buscar (apellido, dni, cuil, nro traspaso, cuit, obra social)" at bounding box center [764, 244] width 882 height 22
click at [373, 247] on input "92886239" at bounding box center [764, 244] width 882 height 14
paste input "27-24448054-"
type input "27244480549"
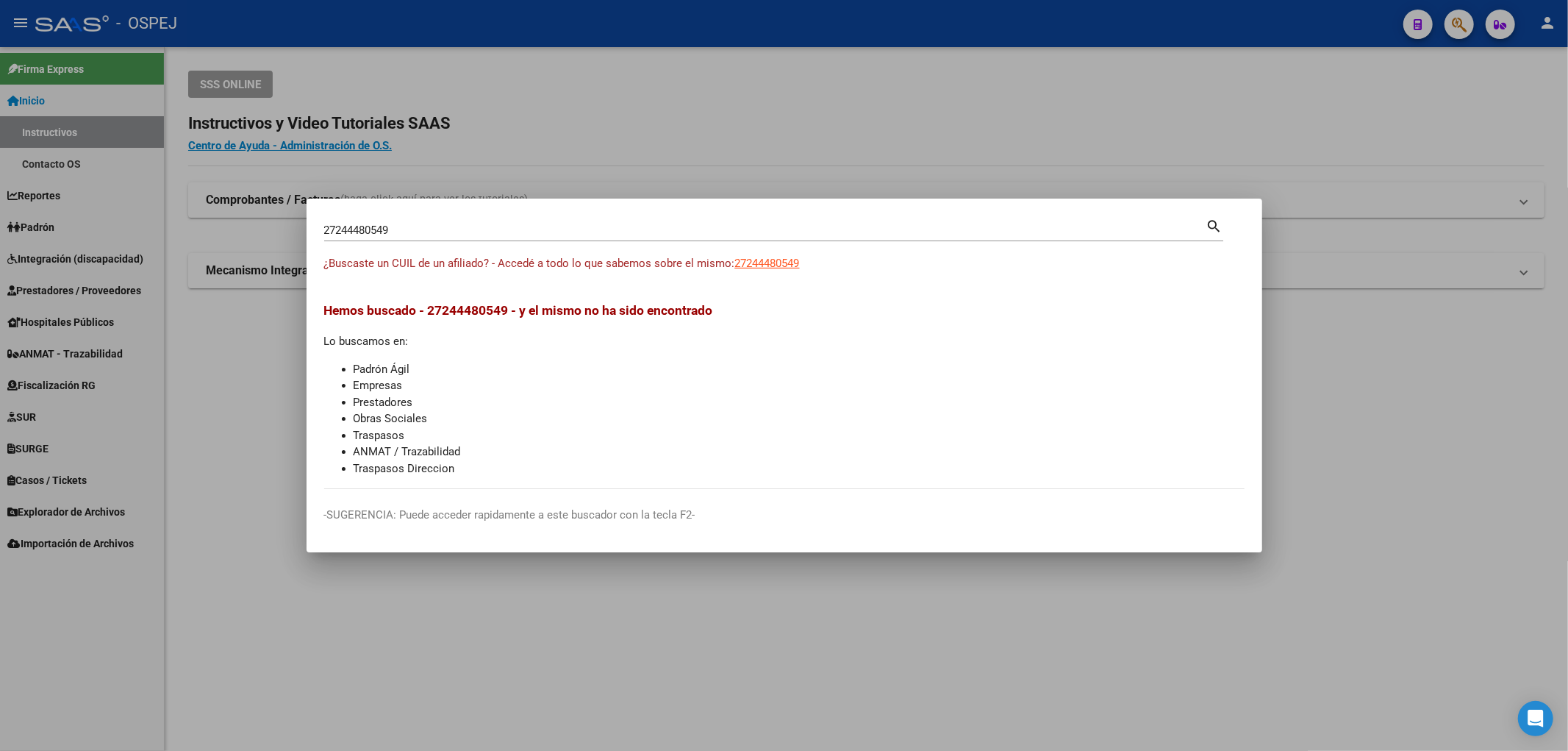
click at [755, 255] on app-link-go-to "27244480549" at bounding box center [767, 263] width 65 height 17
click at [758, 257] on span "27244480549" at bounding box center [767, 263] width 65 height 14
type textarea "27244480549"
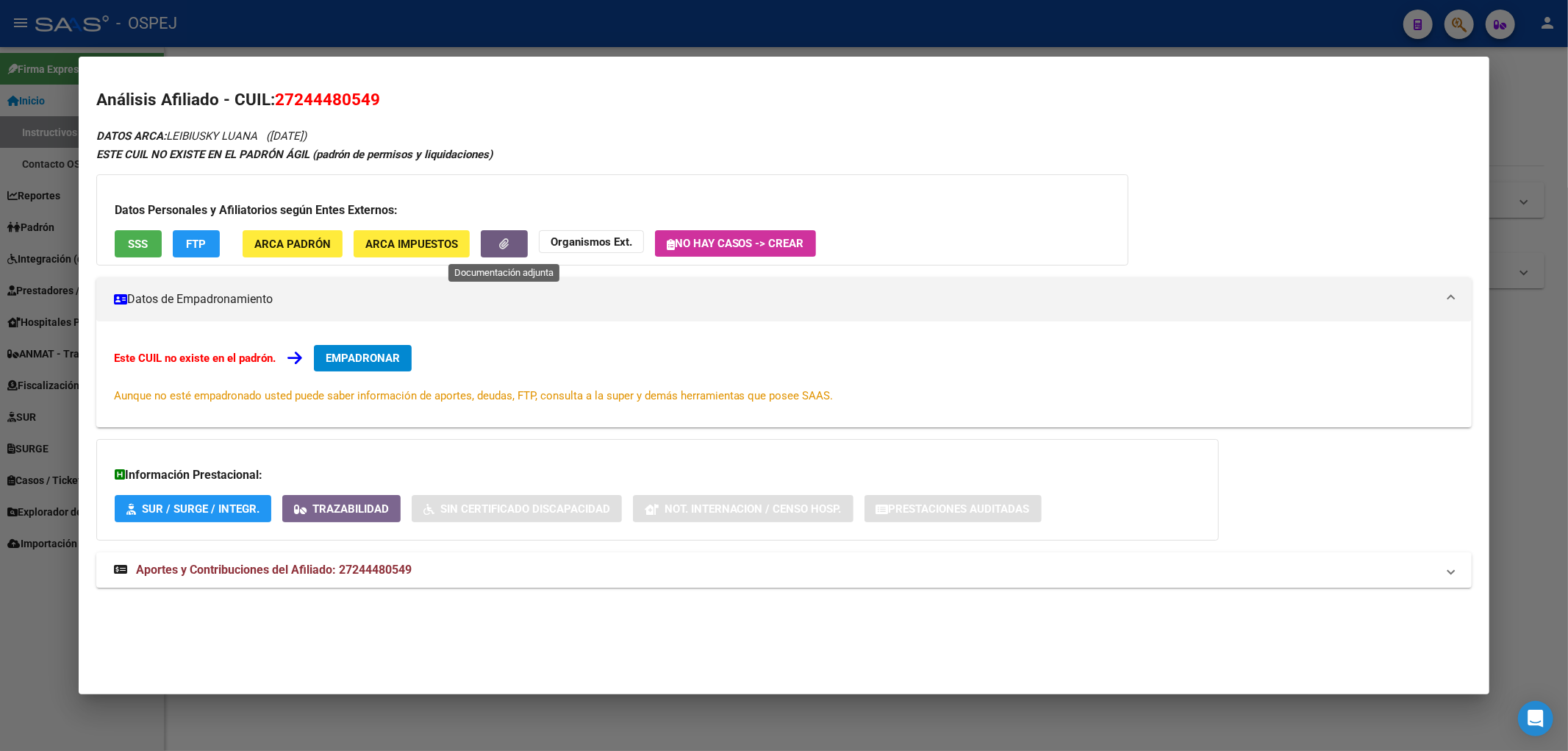
click at [500, 251] on button "button" at bounding box center [504, 243] width 47 height 27
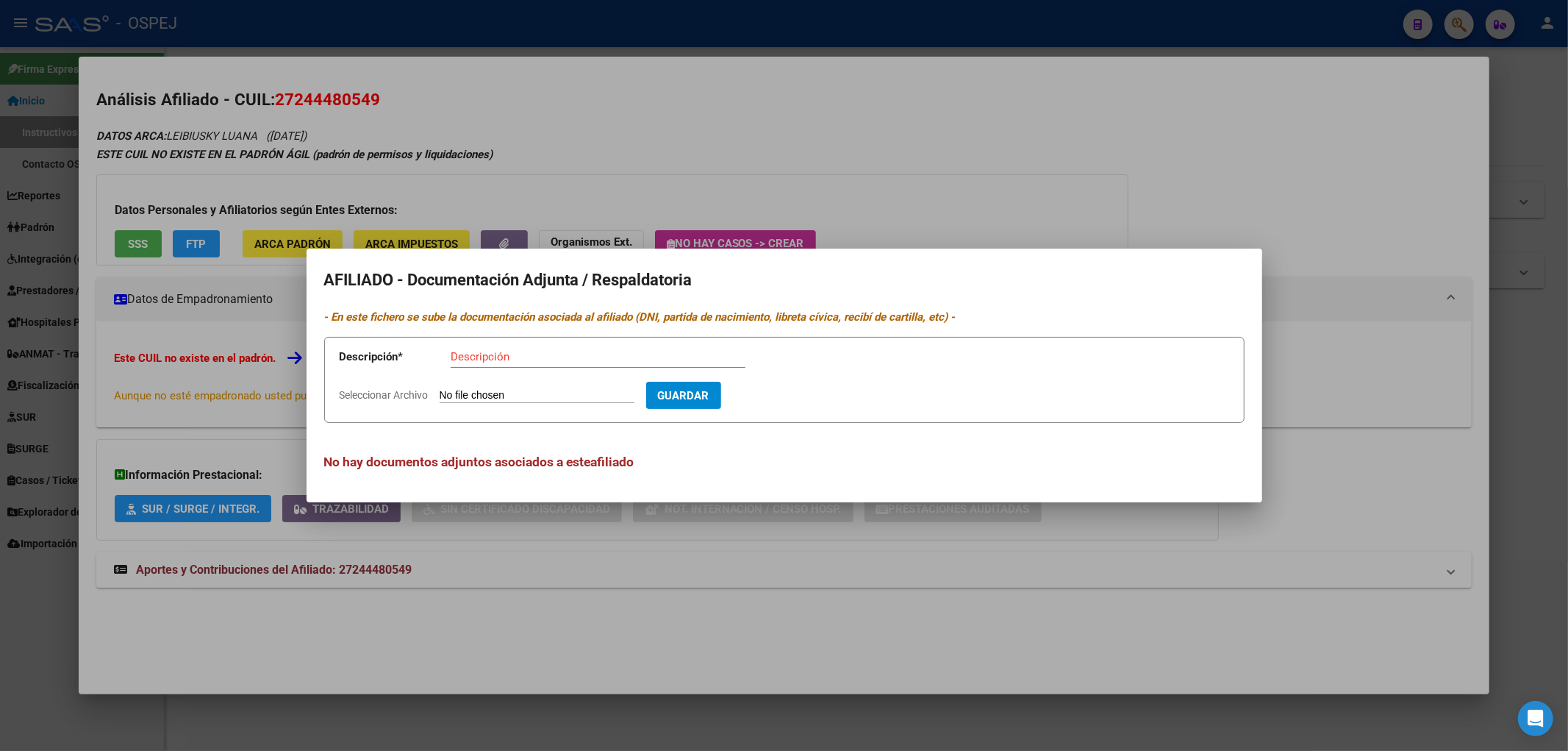
drag, startPoint x: 487, startPoint y: 160, endPoint x: 144, endPoint y: 10, distance: 374.4
click at [485, 160] on div at bounding box center [784, 375] width 1568 height 751
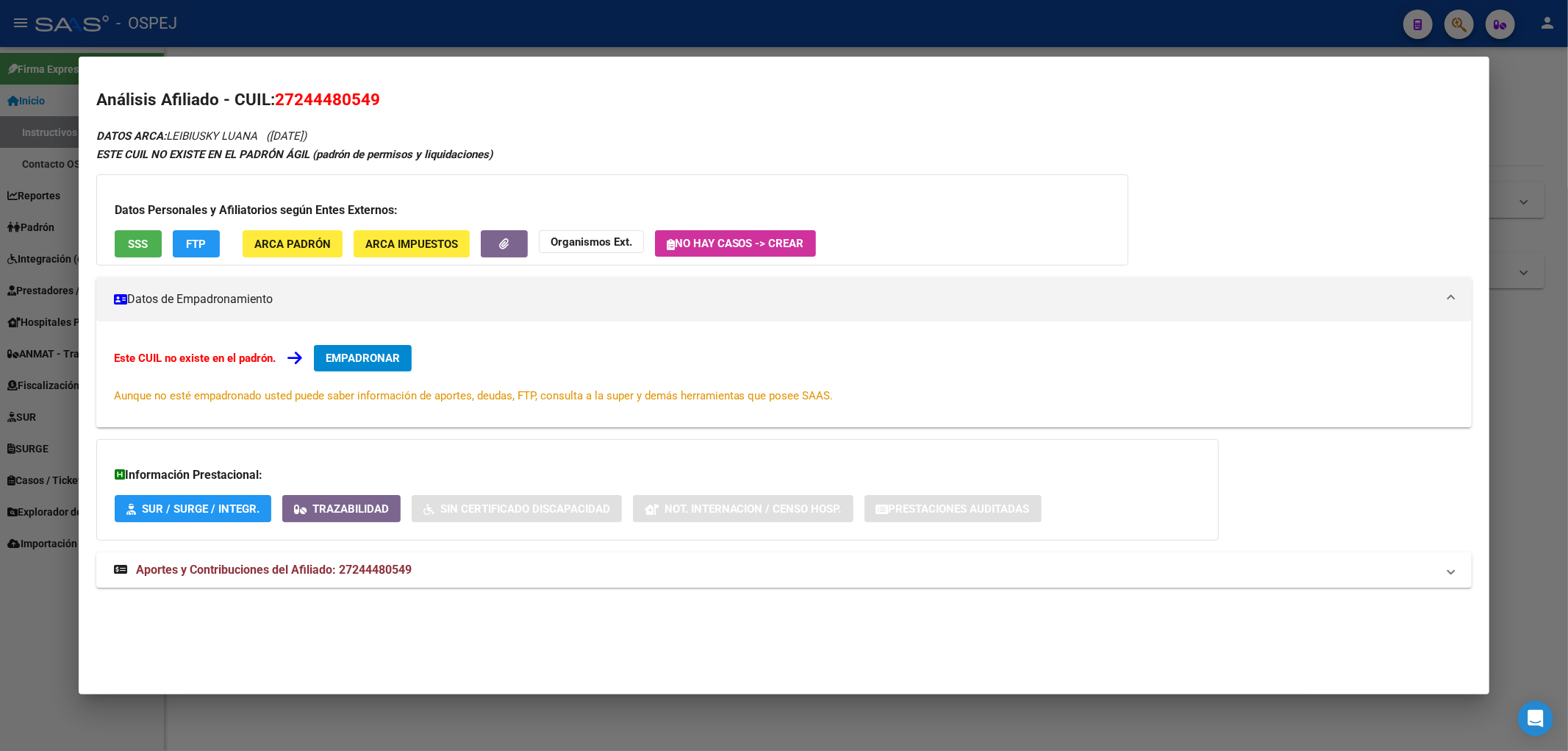
drag, startPoint x: 282, startPoint y: 70, endPoint x: 318, endPoint y: 100, distance: 46.9
click at [291, 83] on mat-dialog-container "Análisis Afiliado - CUIL: 27244480549 DATOS ARCA: LEIBIUSKY LUANA (11/02/1975) …" at bounding box center [784, 376] width 1412 height 638
click at [319, 100] on span "27244480549" at bounding box center [328, 99] width 105 height 19
click at [319, 99] on span "27244480549" at bounding box center [328, 99] width 105 height 19
copy span "27244480549"
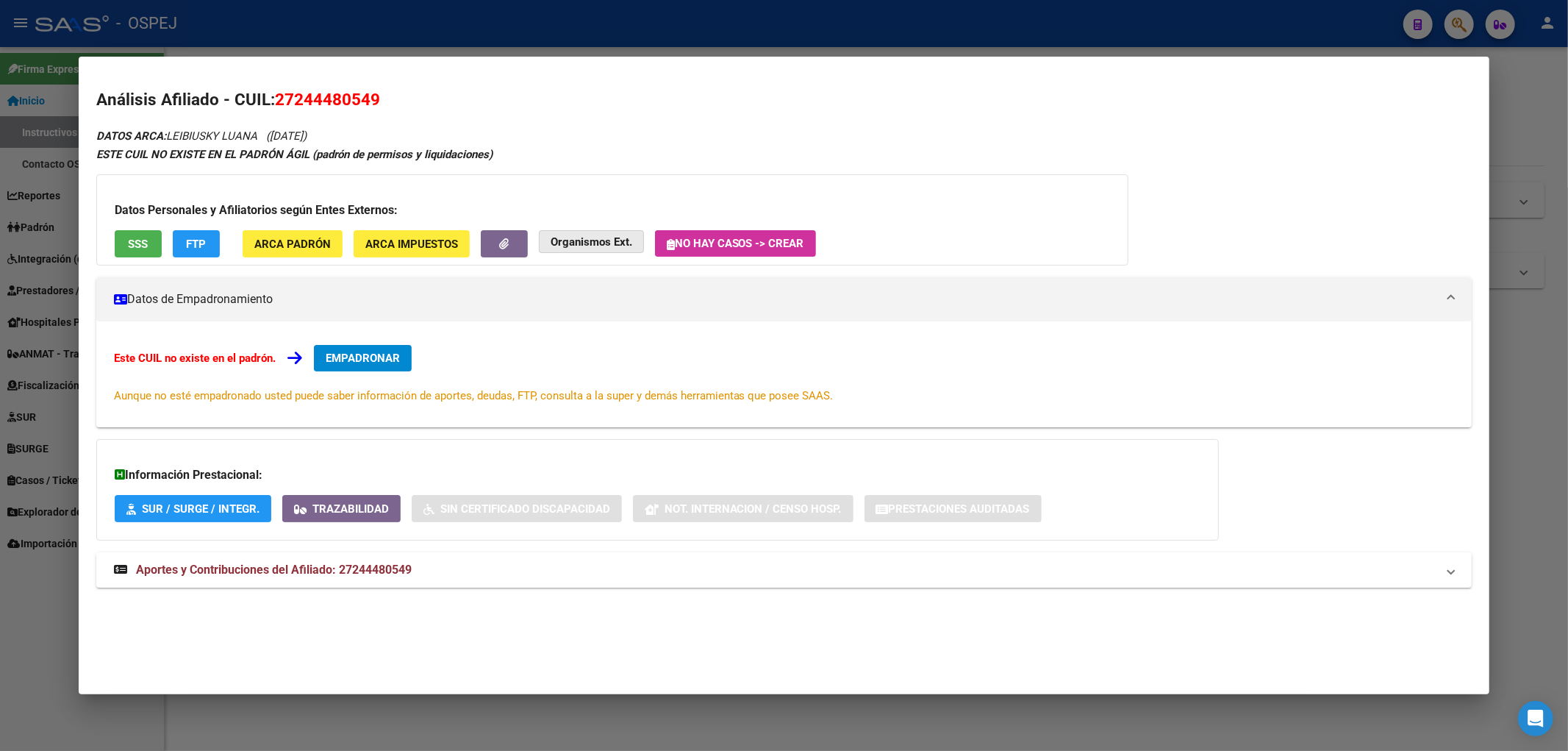
click at [568, 236] on strong "Organismos Ext." at bounding box center [591, 242] width 81 height 14
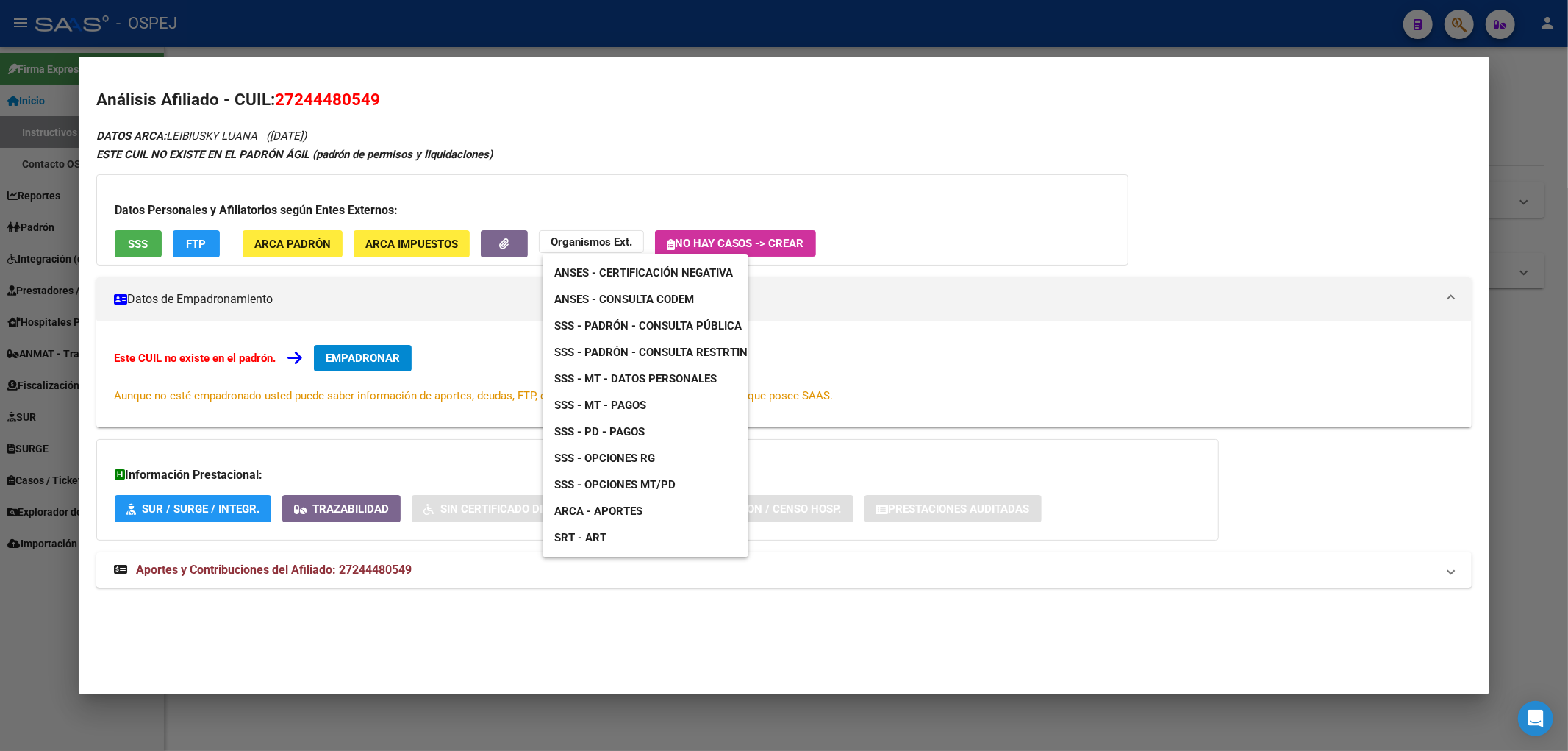
click at [135, 234] on div at bounding box center [784, 375] width 1568 height 751
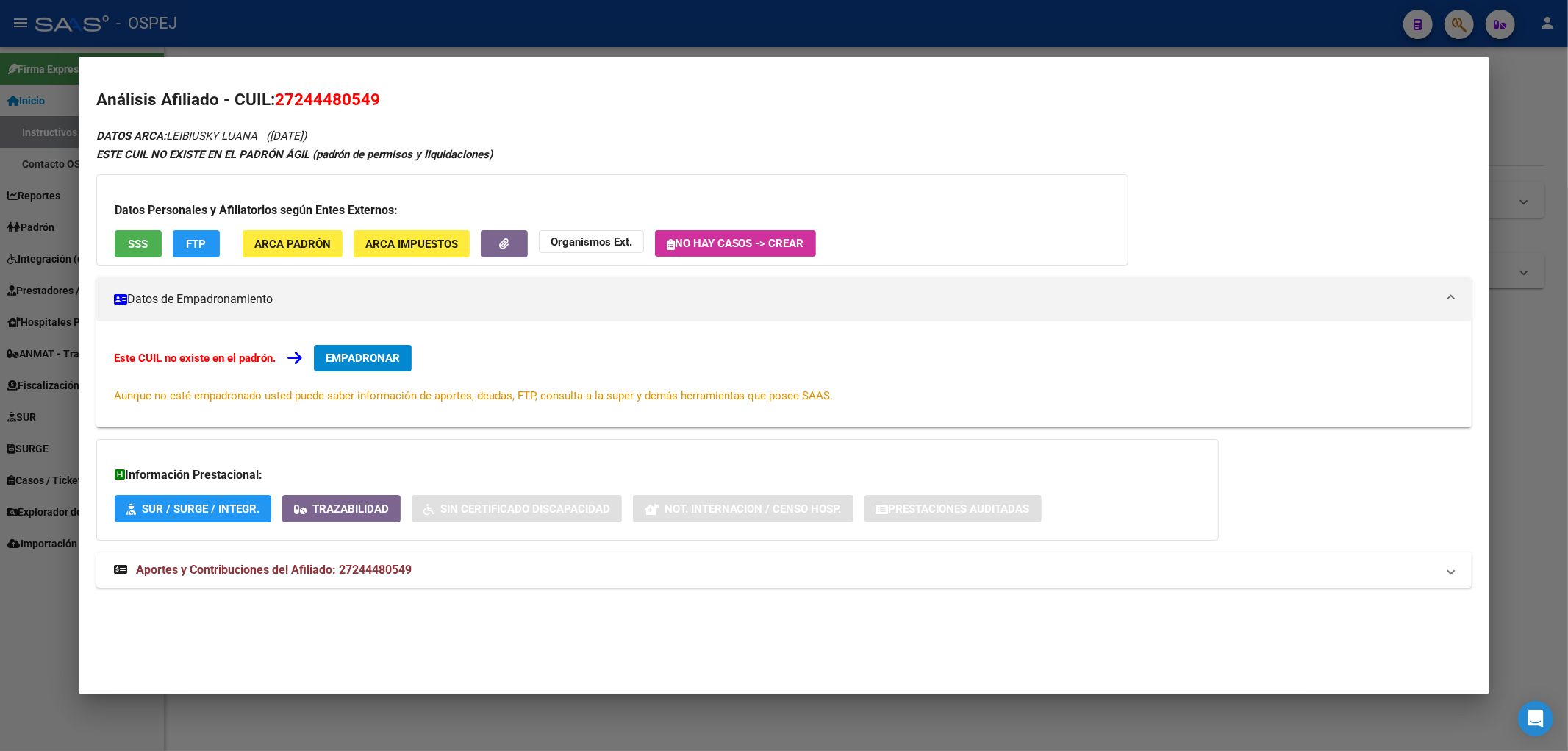
click at [135, 234] on button "SSS" at bounding box center [138, 243] width 47 height 27
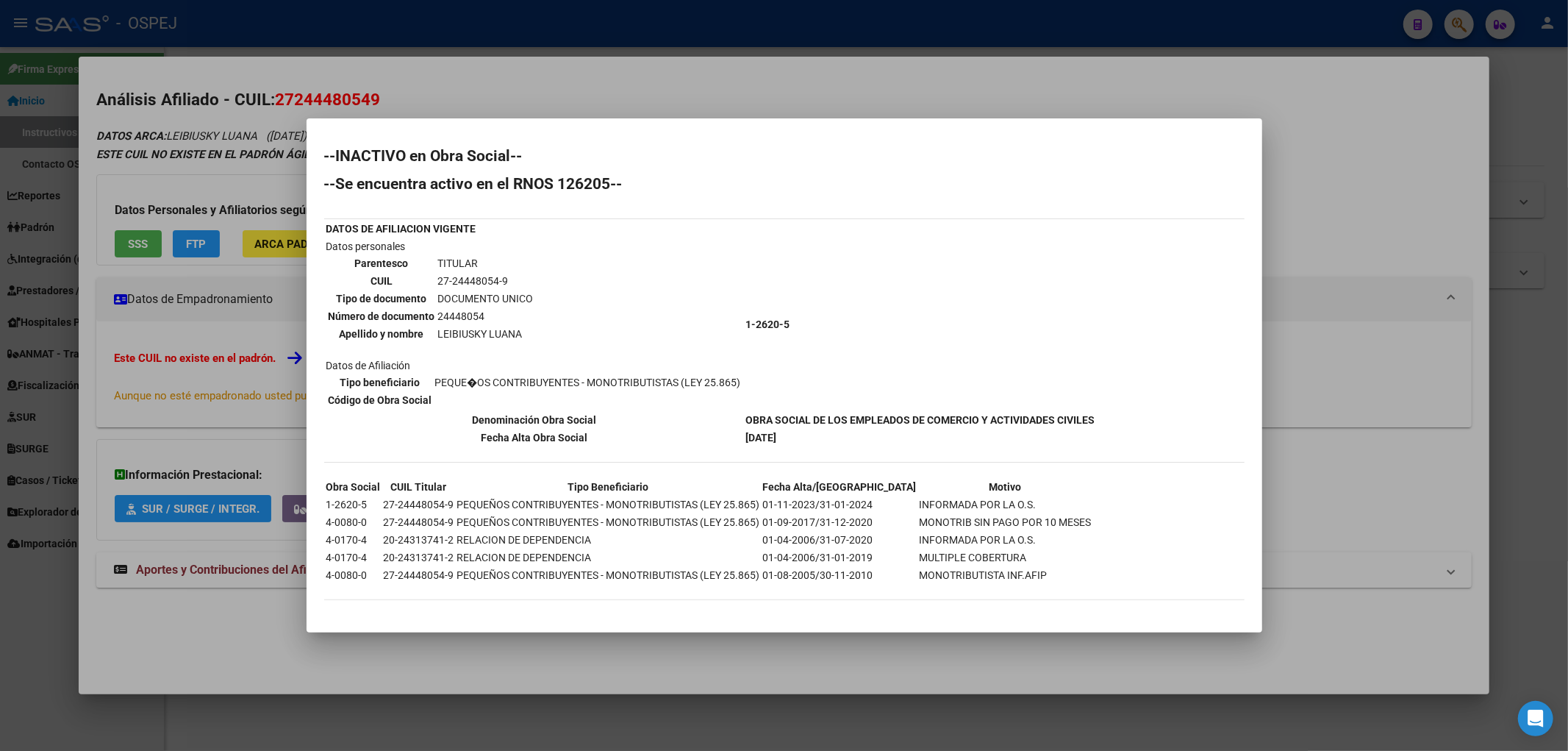
click at [210, 149] on div at bounding box center [784, 375] width 1568 height 751
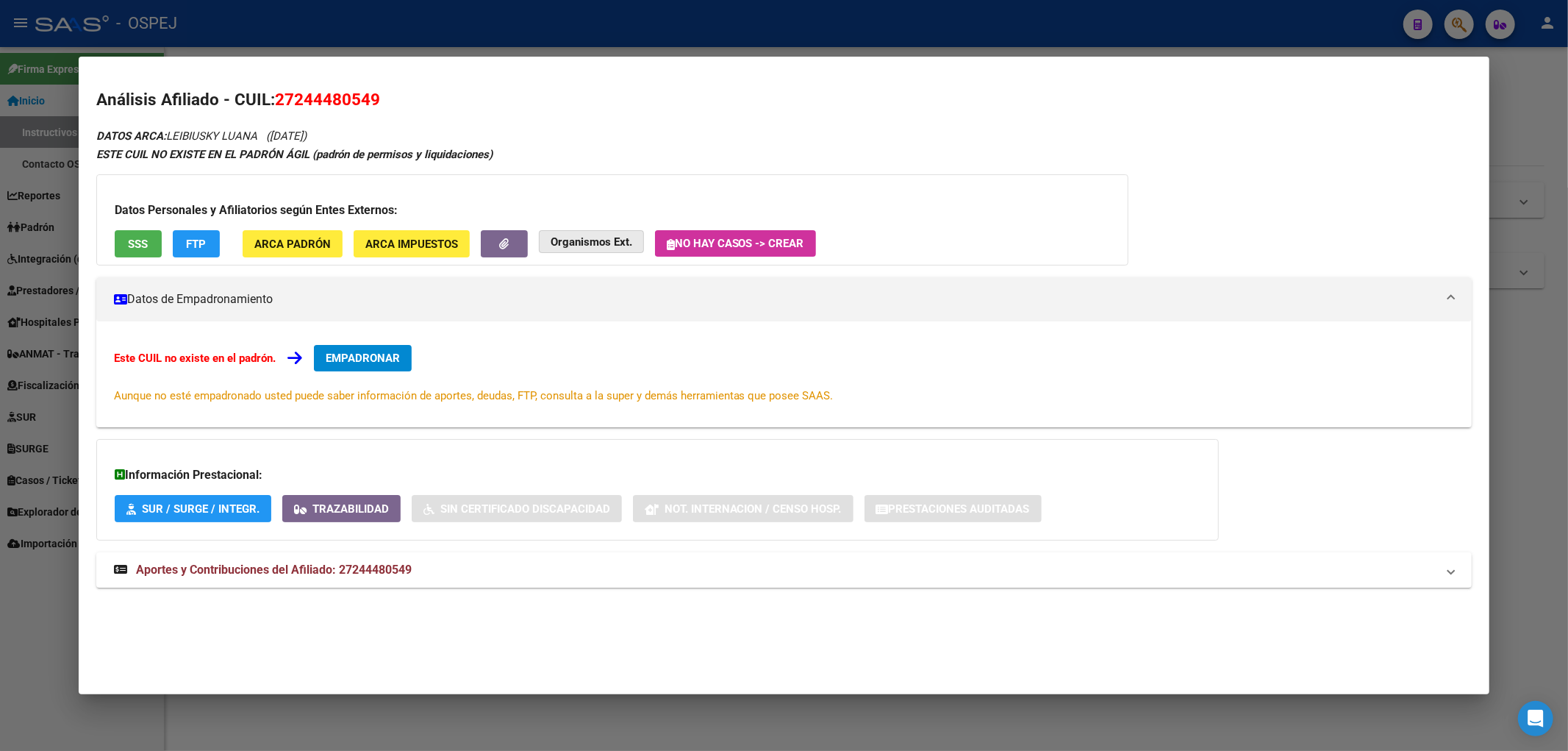
click at [598, 238] on strong "Organismos Ext." at bounding box center [591, 242] width 81 height 14
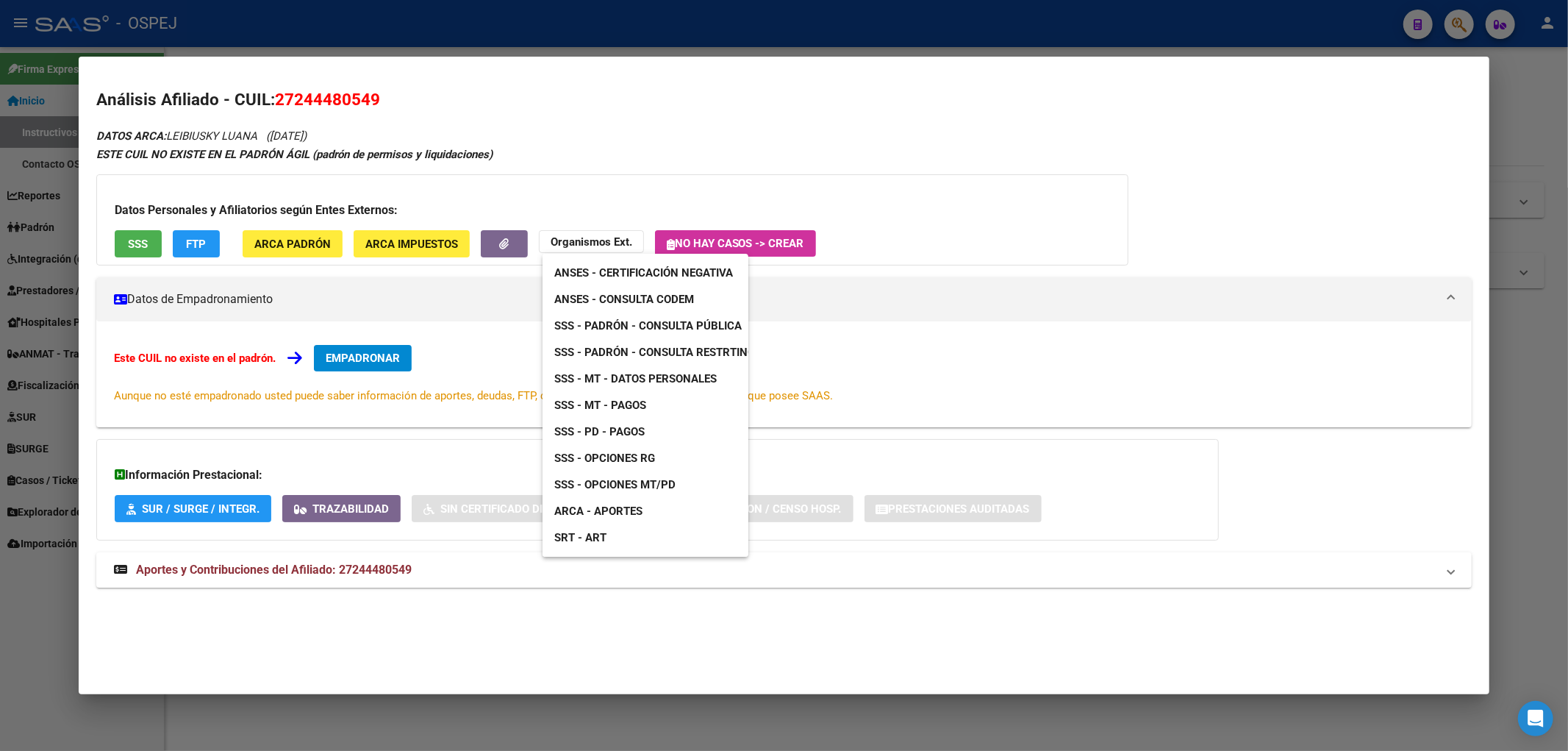
click at [687, 300] on span "ANSES - Consulta CODEM" at bounding box center [624, 299] width 140 height 14
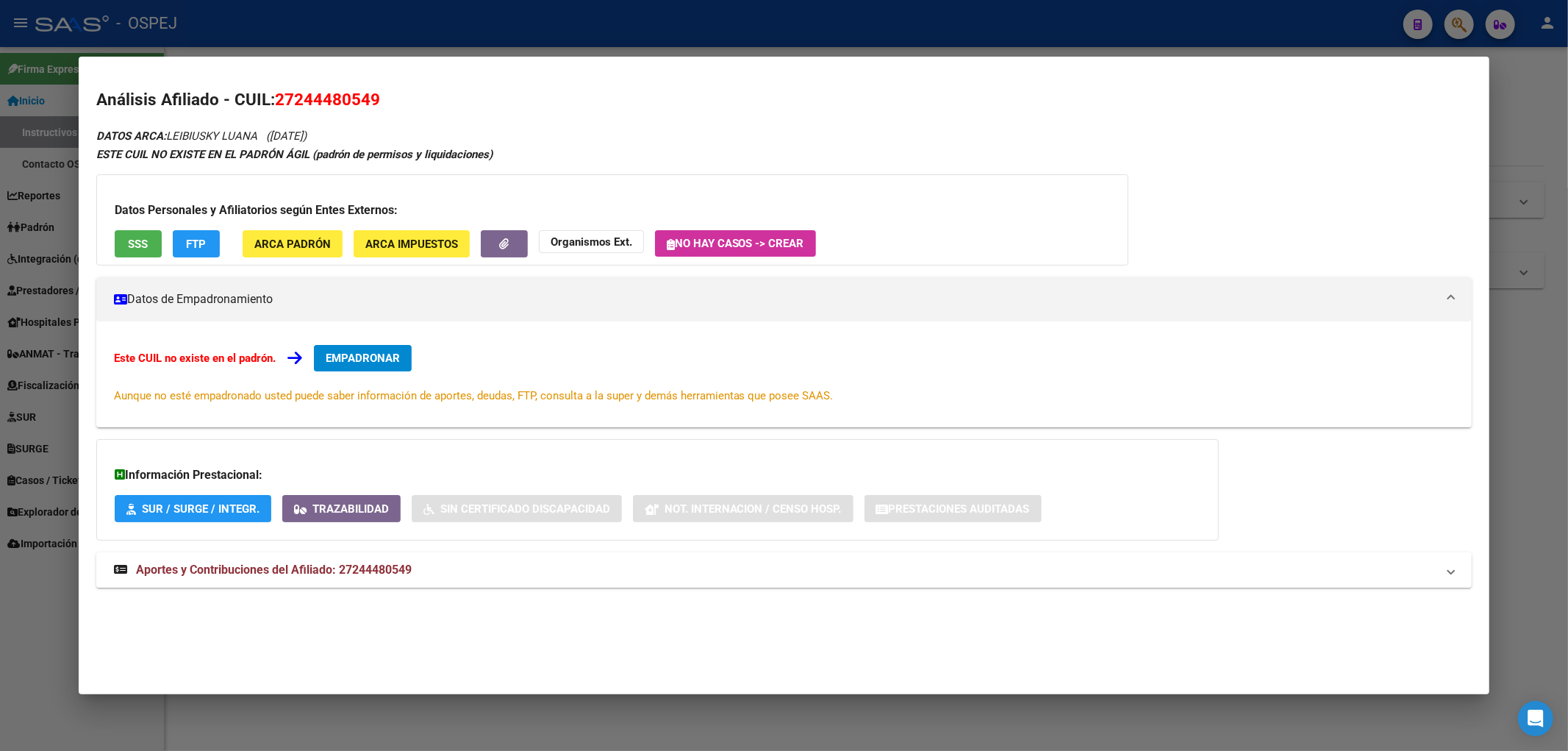
click at [488, 17] on div at bounding box center [784, 375] width 1568 height 751
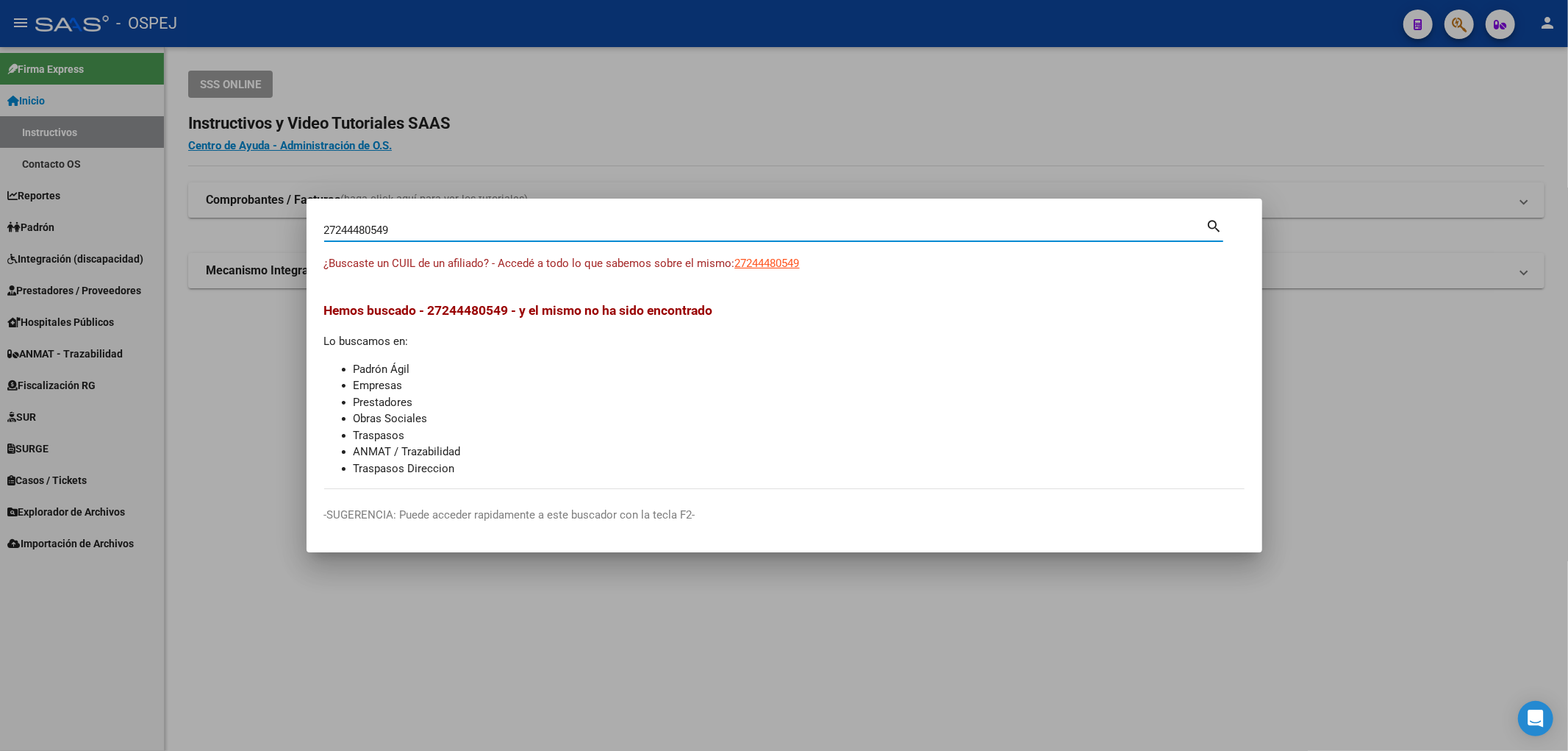
click at [438, 228] on input "27244480549" at bounding box center [764, 230] width 882 height 14
paste input "44028021"
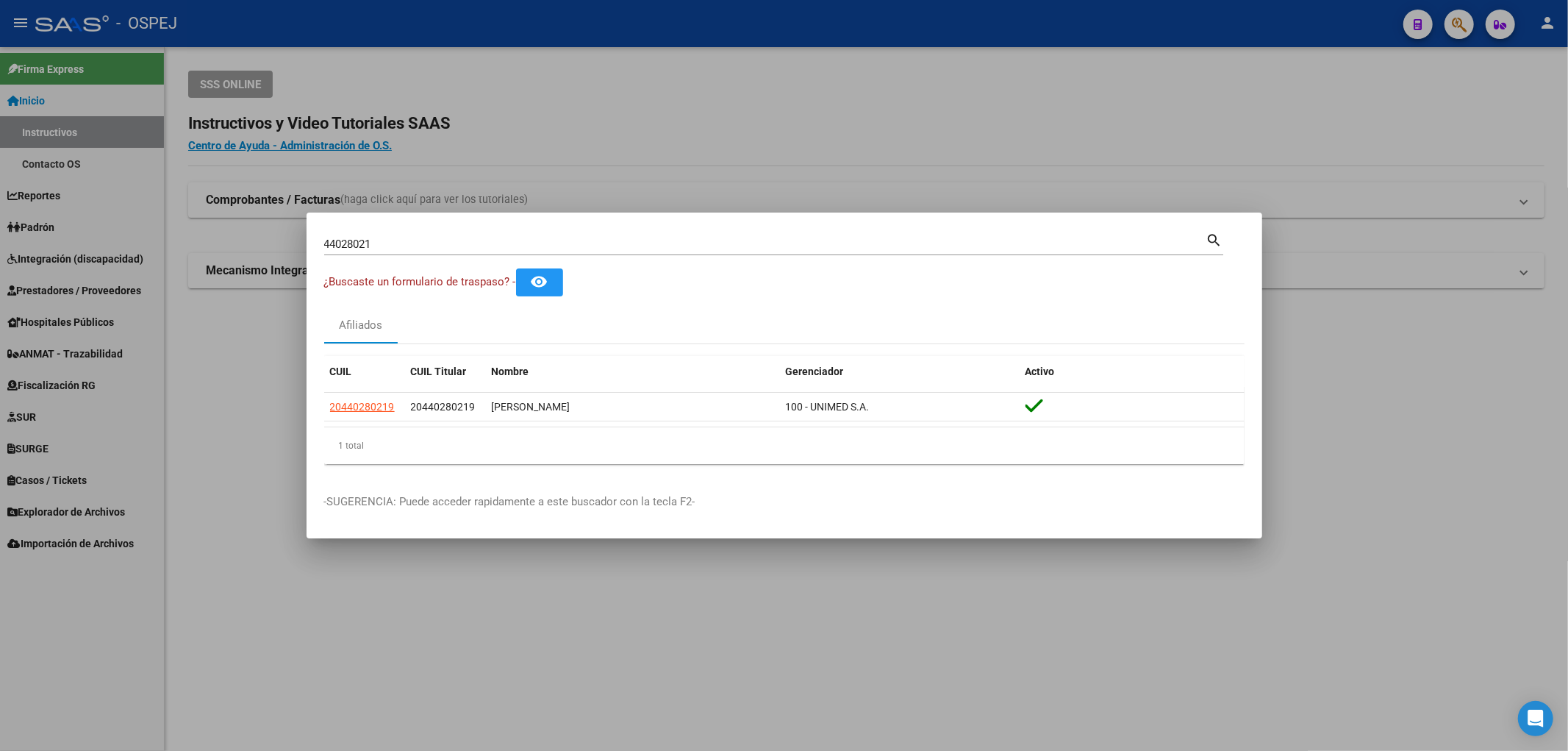
drag, startPoint x: 435, startPoint y: 251, endPoint x: 434, endPoint y: 241, distance: 10.0
click at [435, 247] on div "44028021 Buscar (apellido, dni, cuil, nro traspaso, cuit, obra social)" at bounding box center [764, 244] width 882 height 22
drag, startPoint x: 434, startPoint y: 241, endPoint x: 286, endPoint y: 241, distance: 148.0
click at [286, 241] on div "44028021 Buscar (apellido, dni, cuil, nro traspaso, cuit, obra social) search ¿…" at bounding box center [784, 375] width 1568 height 751
paste input "34050173"
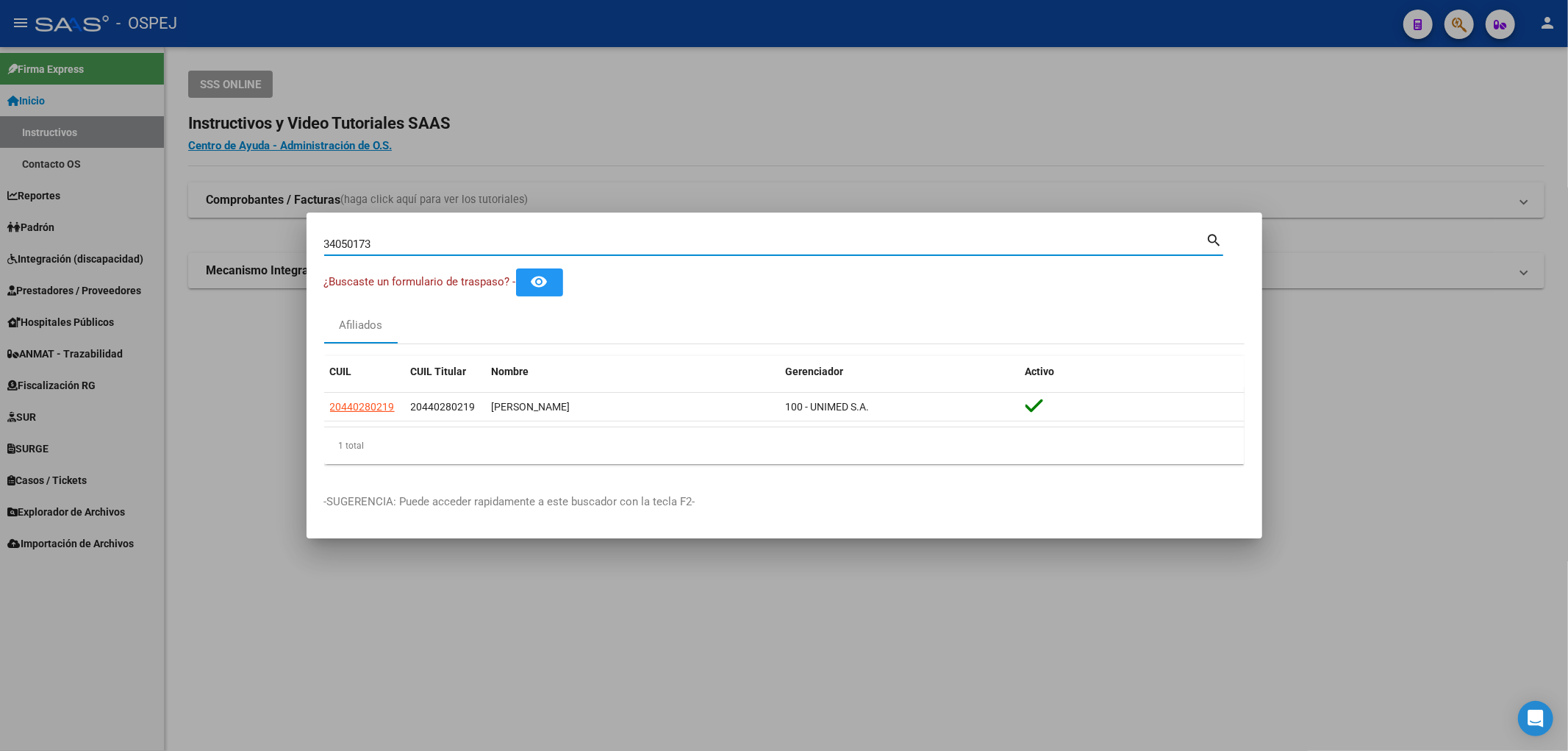
type input "34050173"
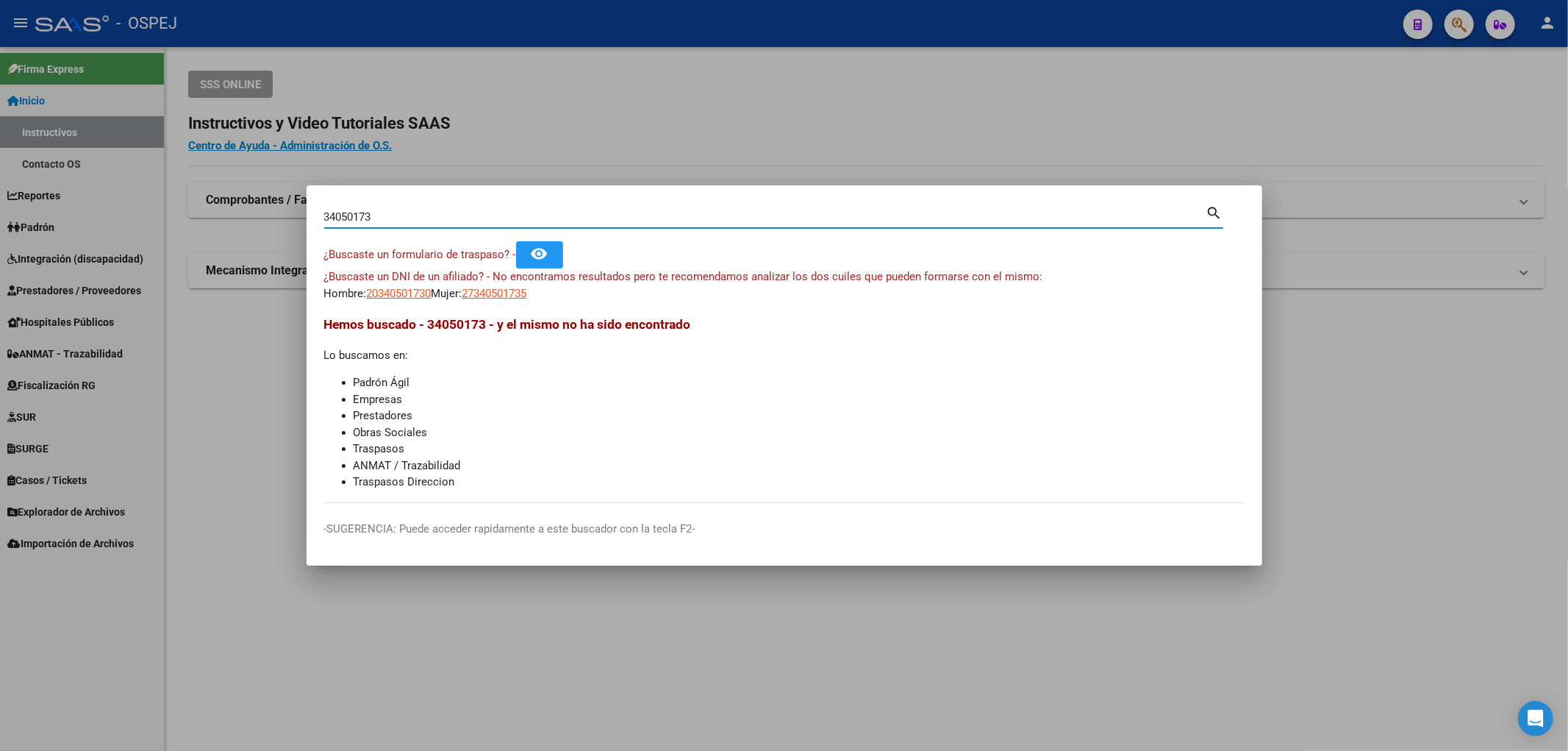
click at [413, 303] on mat-dialog-content "34050173 Buscar (apellido, dni, cuil, nro traspaso, cuit, obra social) search ¿…" at bounding box center [784, 353] width 956 height 300
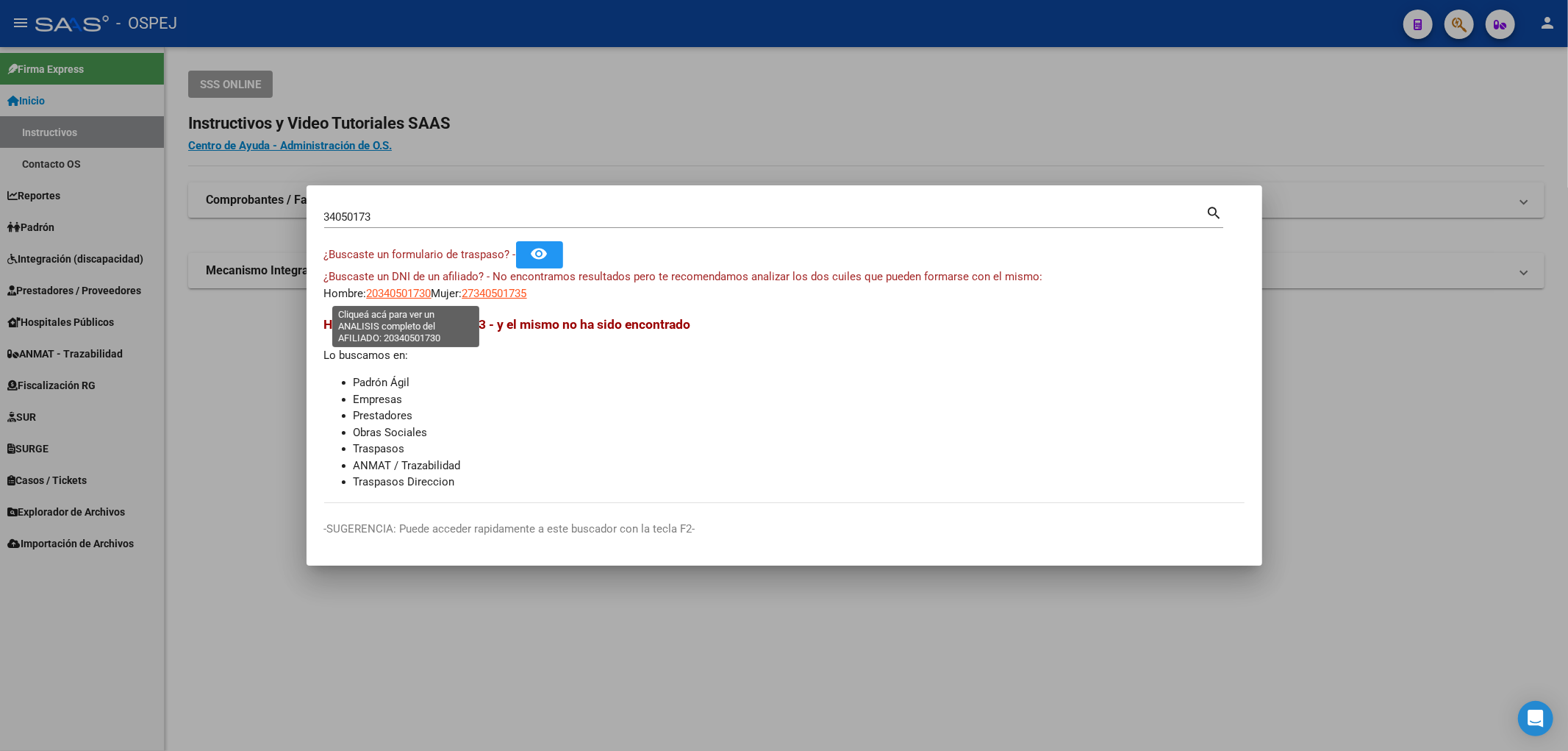
click at [410, 298] on span "20340501730" at bounding box center [399, 293] width 65 height 14
type textarea "20340501730"
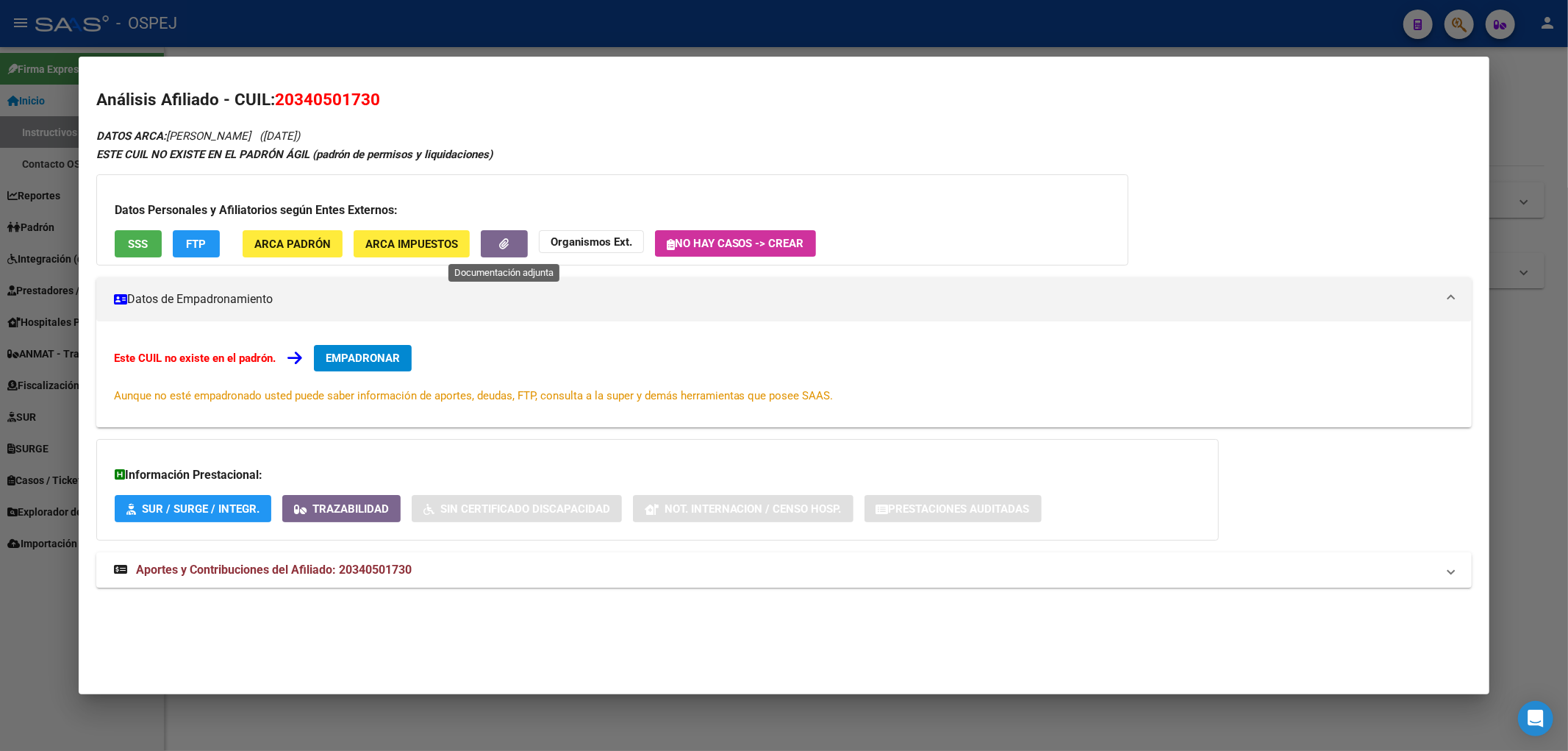
click at [508, 251] on span "button" at bounding box center [504, 244] width 10 height 14
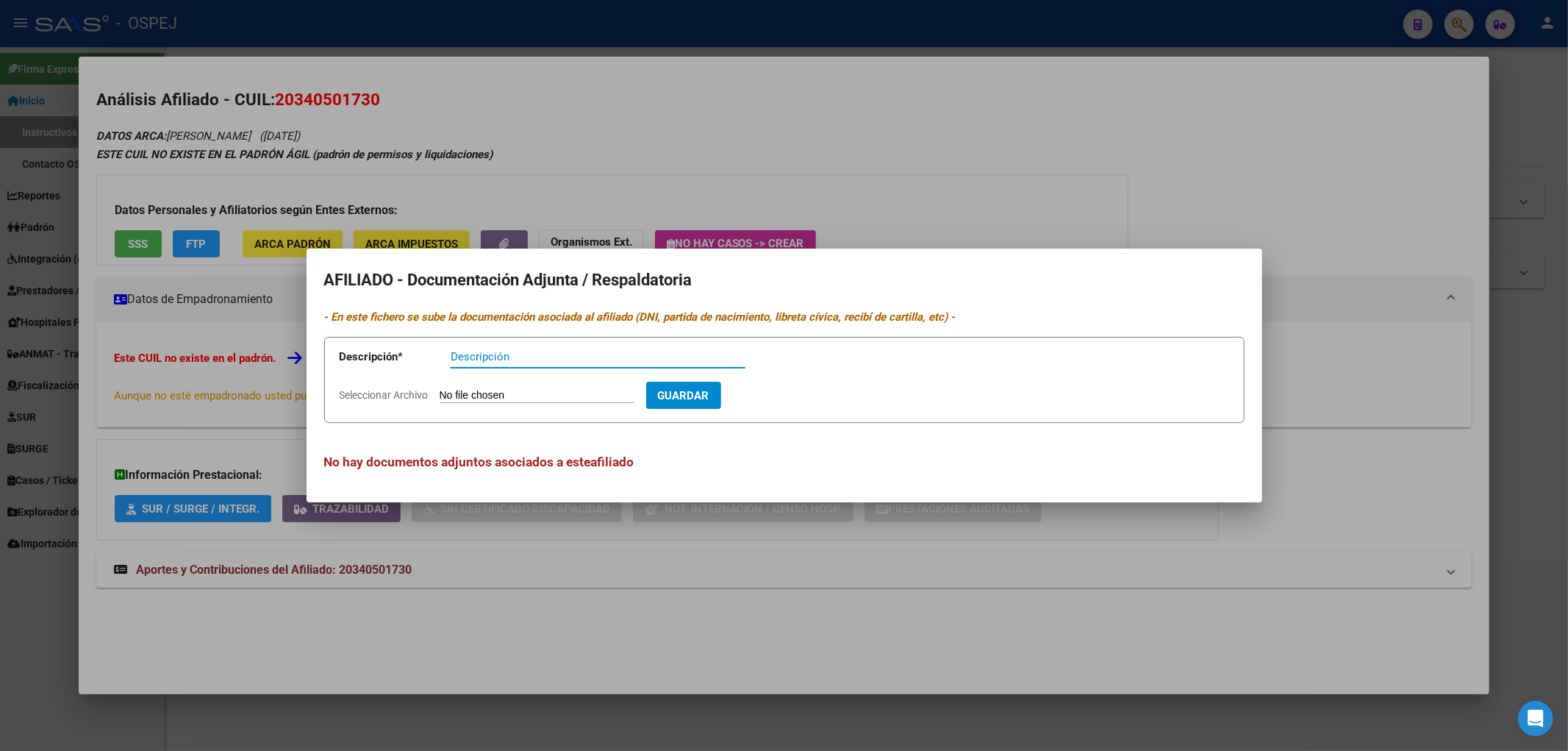
drag, startPoint x: 433, startPoint y: 172, endPoint x: 366, endPoint y: 207, distance: 75.6
click at [440, 195] on div at bounding box center [784, 375] width 1568 height 751
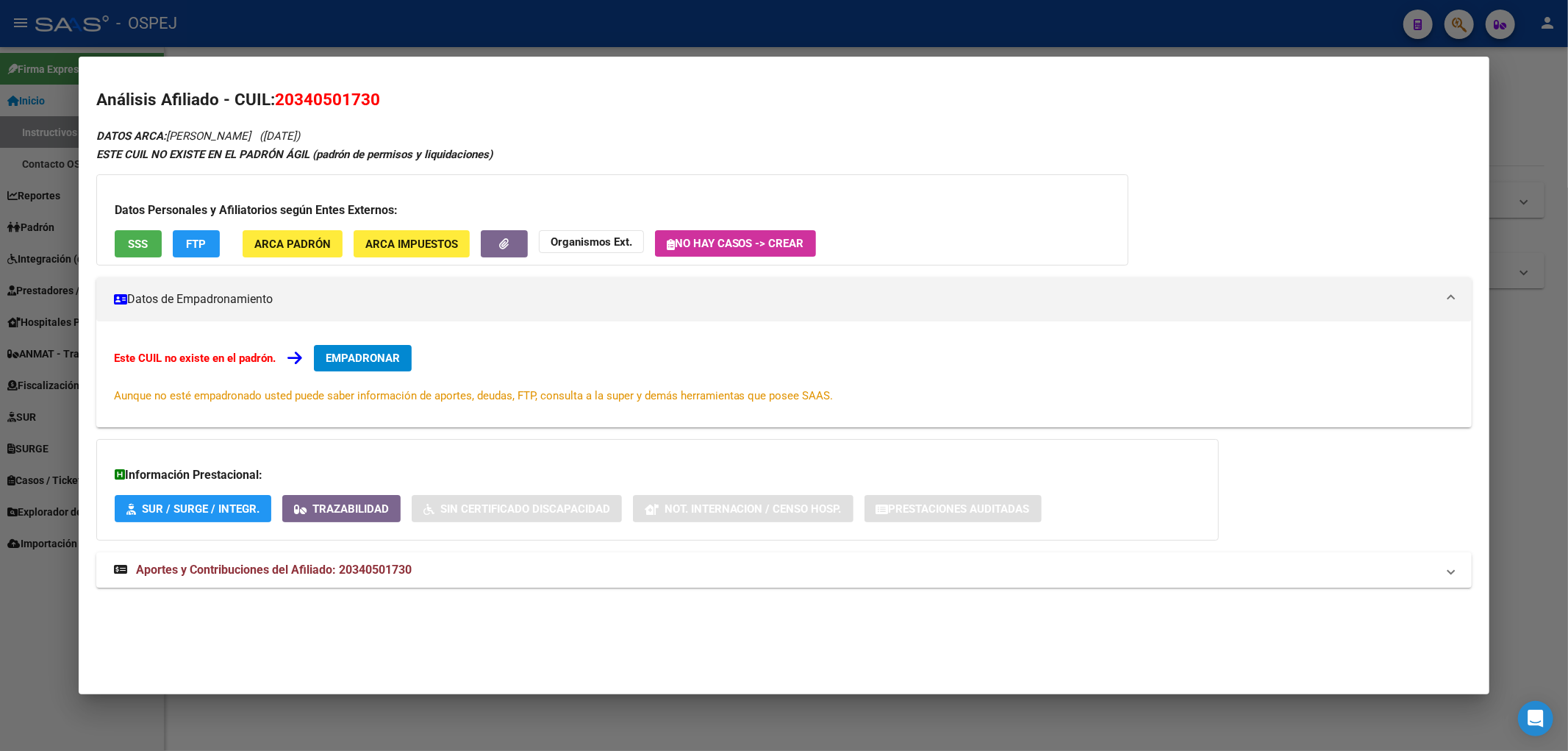
click at [143, 243] on span "SSS" at bounding box center [137, 244] width 20 height 14
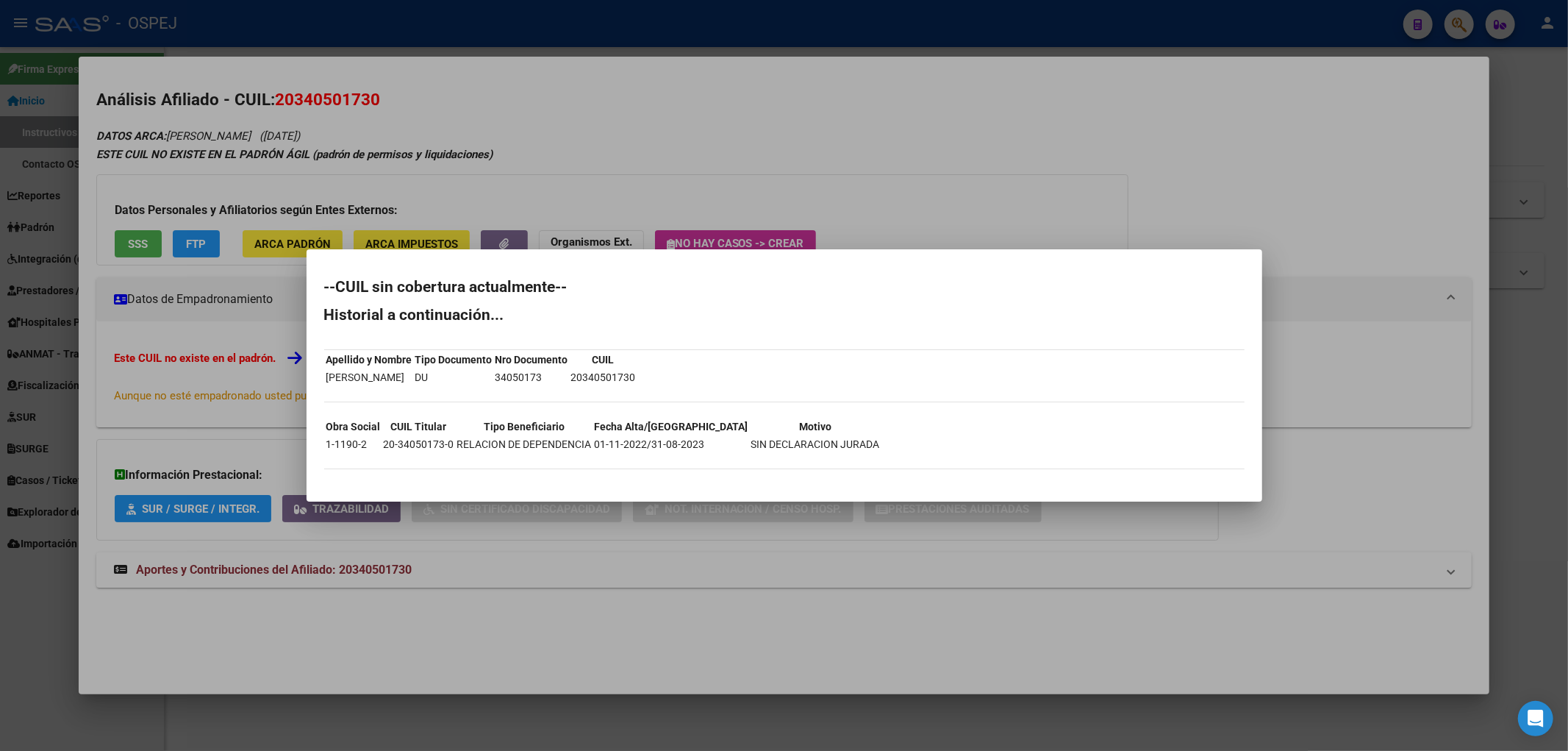
click at [420, 150] on div at bounding box center [784, 375] width 1568 height 751
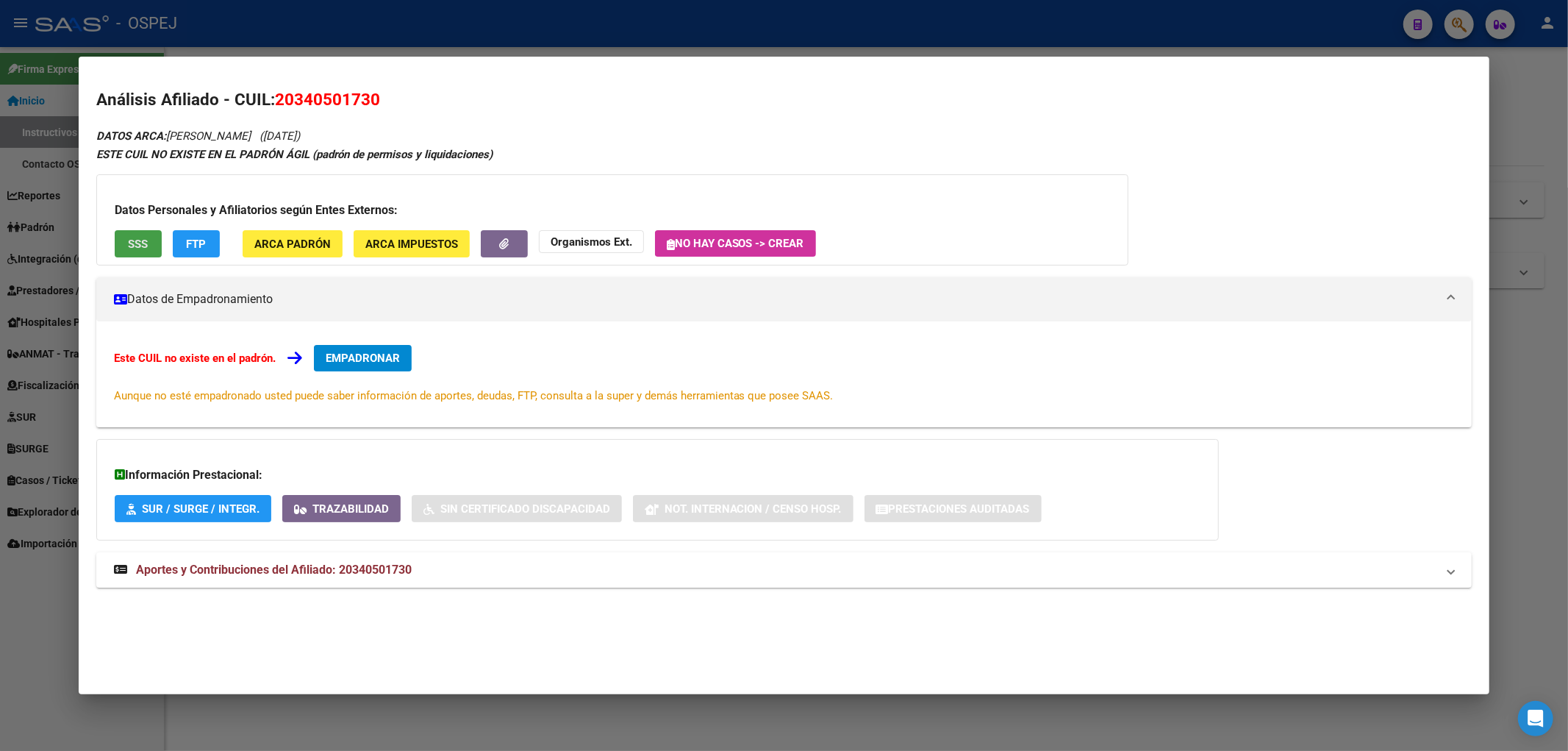
click at [126, 237] on button "SSS" at bounding box center [138, 243] width 47 height 27
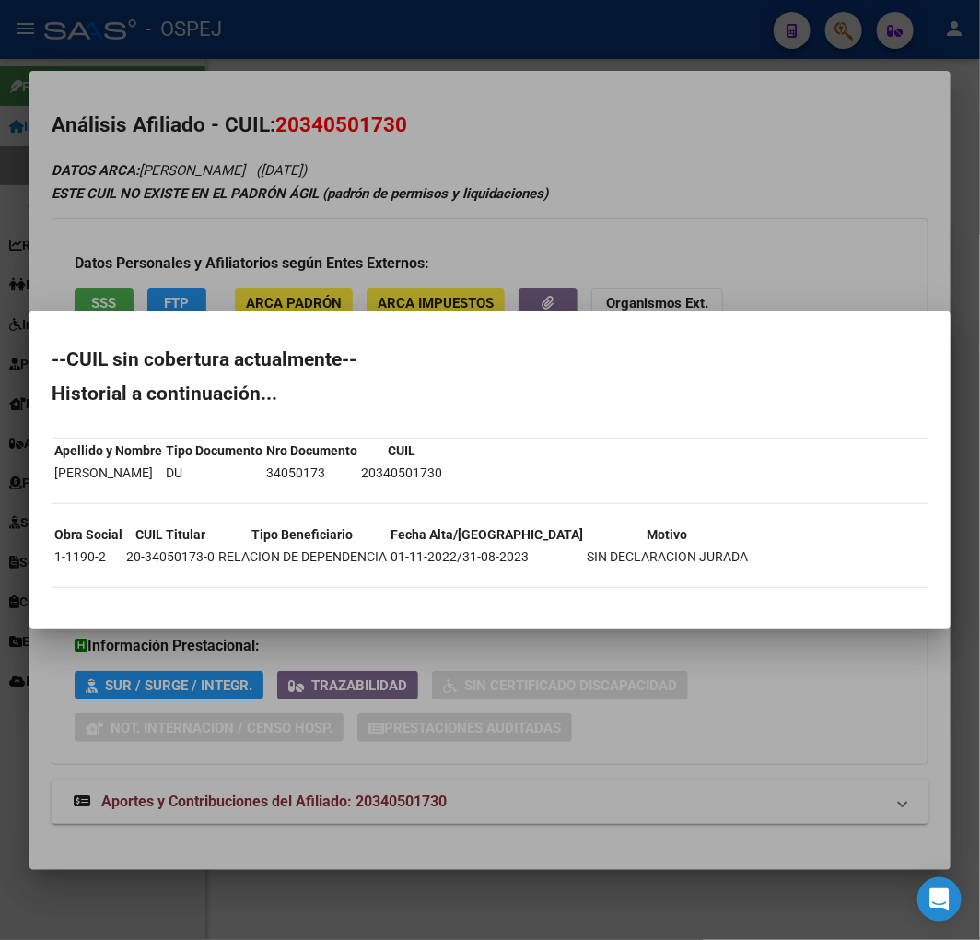
click at [329, 123] on div at bounding box center [490, 470] width 980 height 940
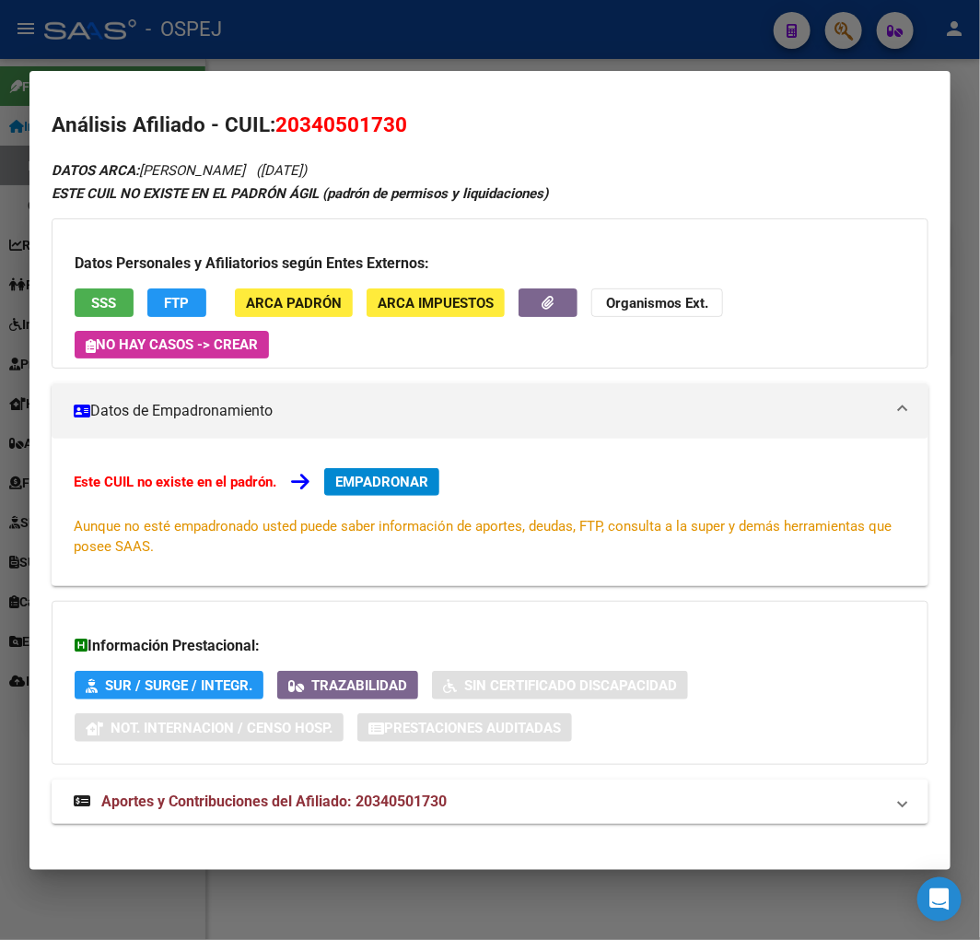
click at [329, 123] on span "20340501730" at bounding box center [341, 124] width 132 height 24
click at [326, 123] on span "20340501730" at bounding box center [341, 124] width 132 height 24
drag, startPoint x: 288, startPoint y: 168, endPoint x: 147, endPoint y: 179, distance: 141.4
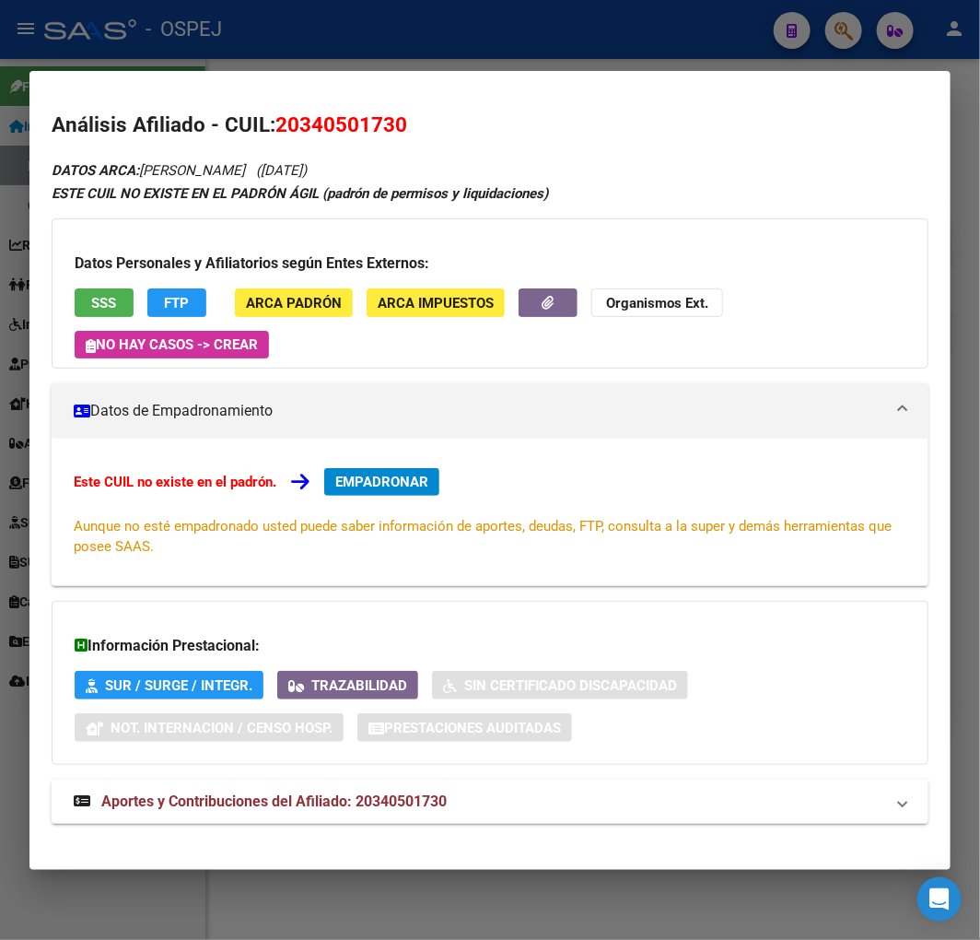
click at [147, 179] on div "DATOS ARCA: LISE MARCOS MATIAS (20/09/1988) ESTE CUIL NO EXISTE EN EL PADRÓN ÁG…" at bounding box center [490, 501] width 877 height 686
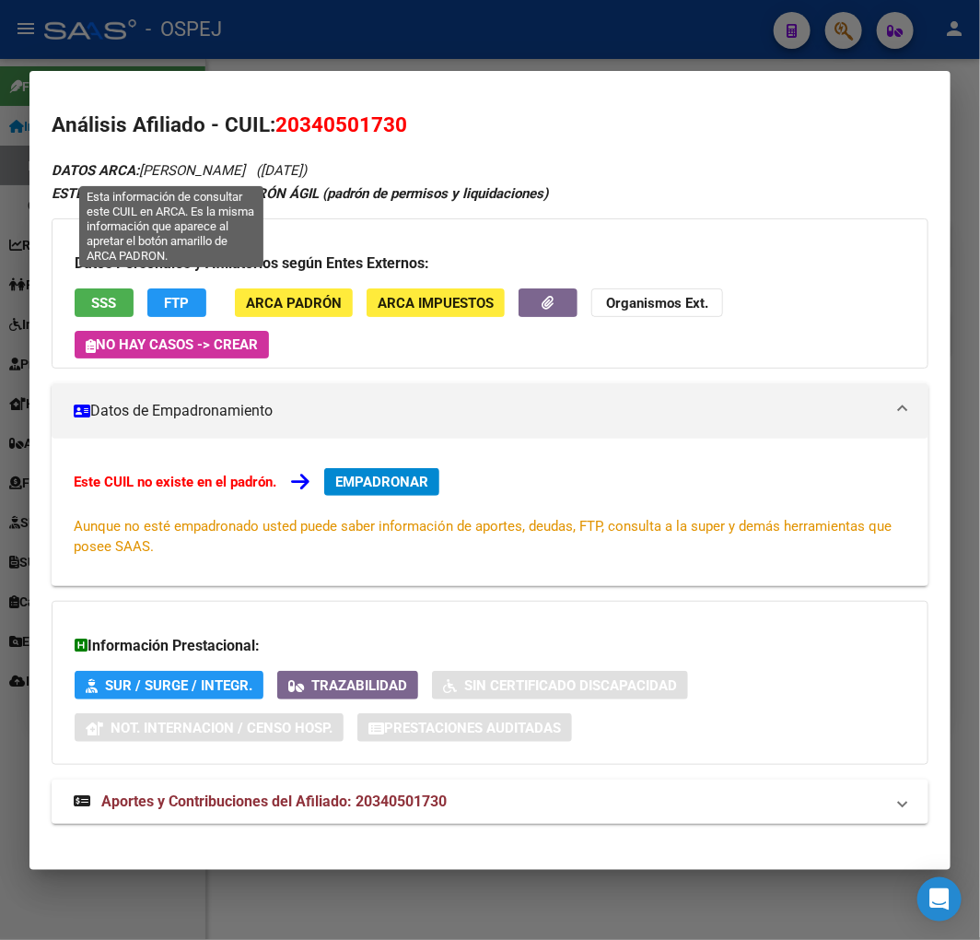
copy span "LISE MARCOS MATIAS"
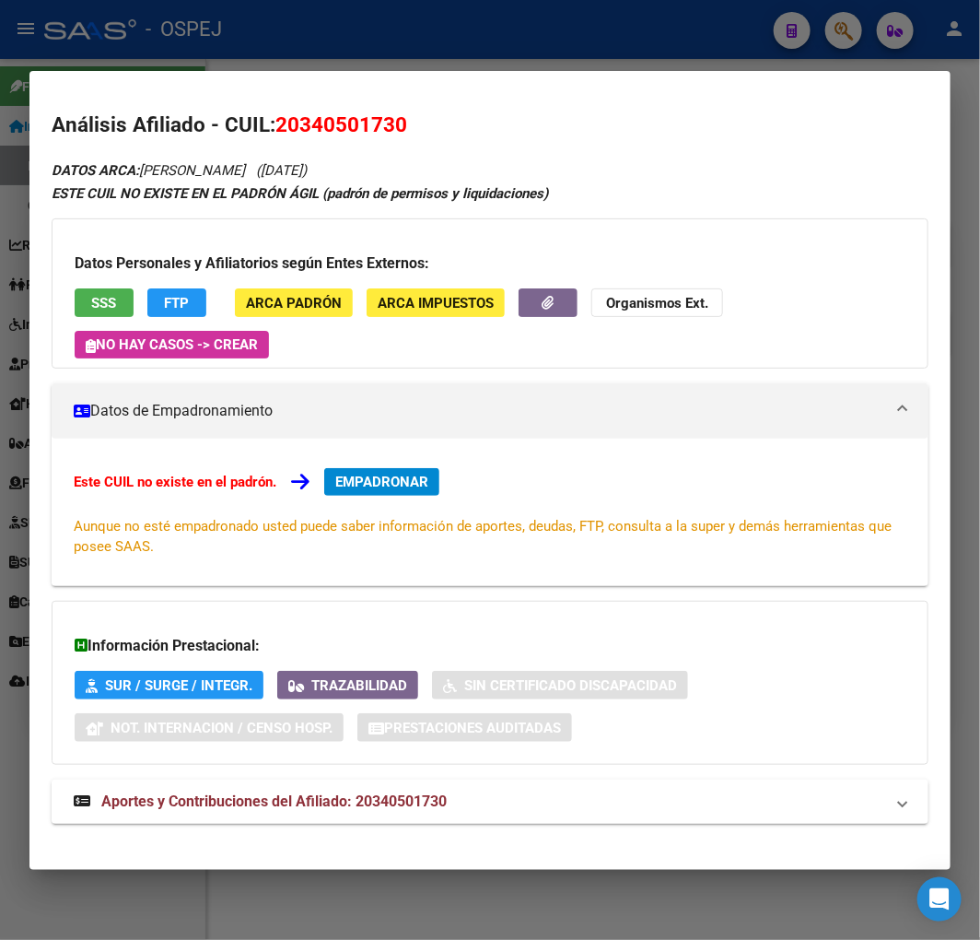
click at [311, 125] on span "20340501730" at bounding box center [341, 124] width 132 height 24
copy span "20340501730"
click at [291, 55] on div at bounding box center [490, 470] width 980 height 940
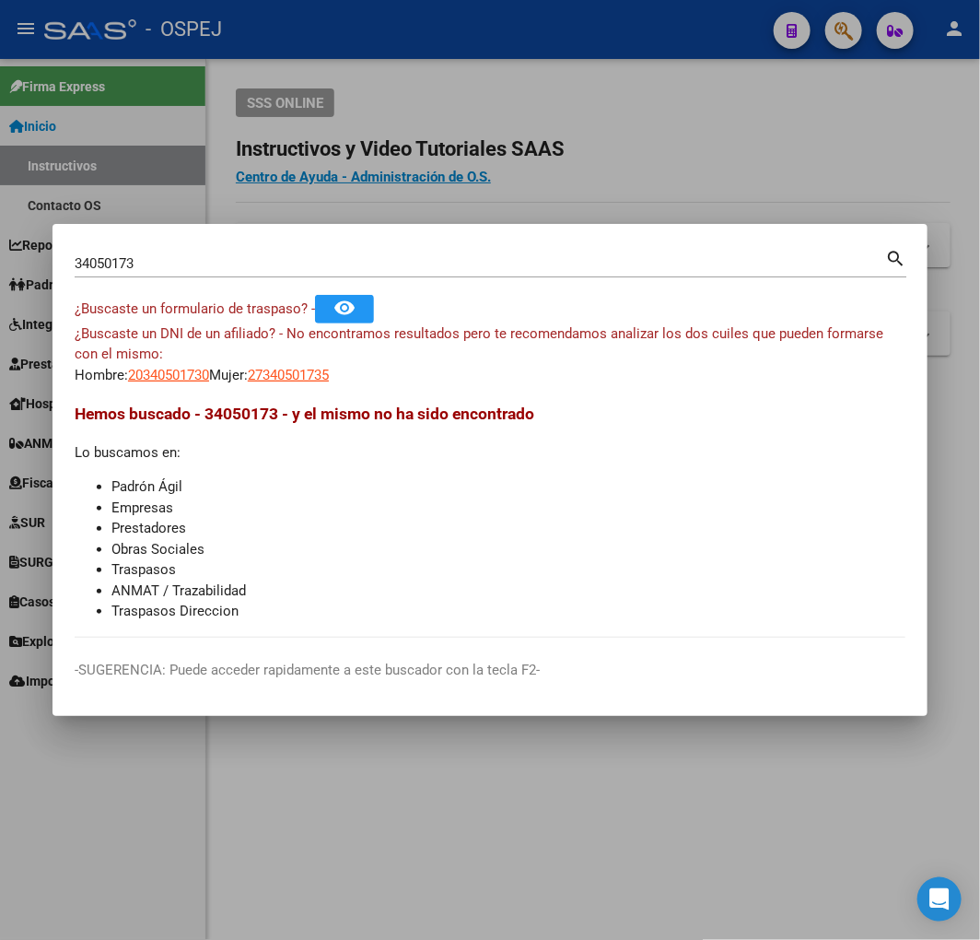
click at [283, 272] on div "34050173 Buscar (apellido, dni, cuil, nro traspaso, cuit, obra social)" at bounding box center [480, 264] width 811 height 28
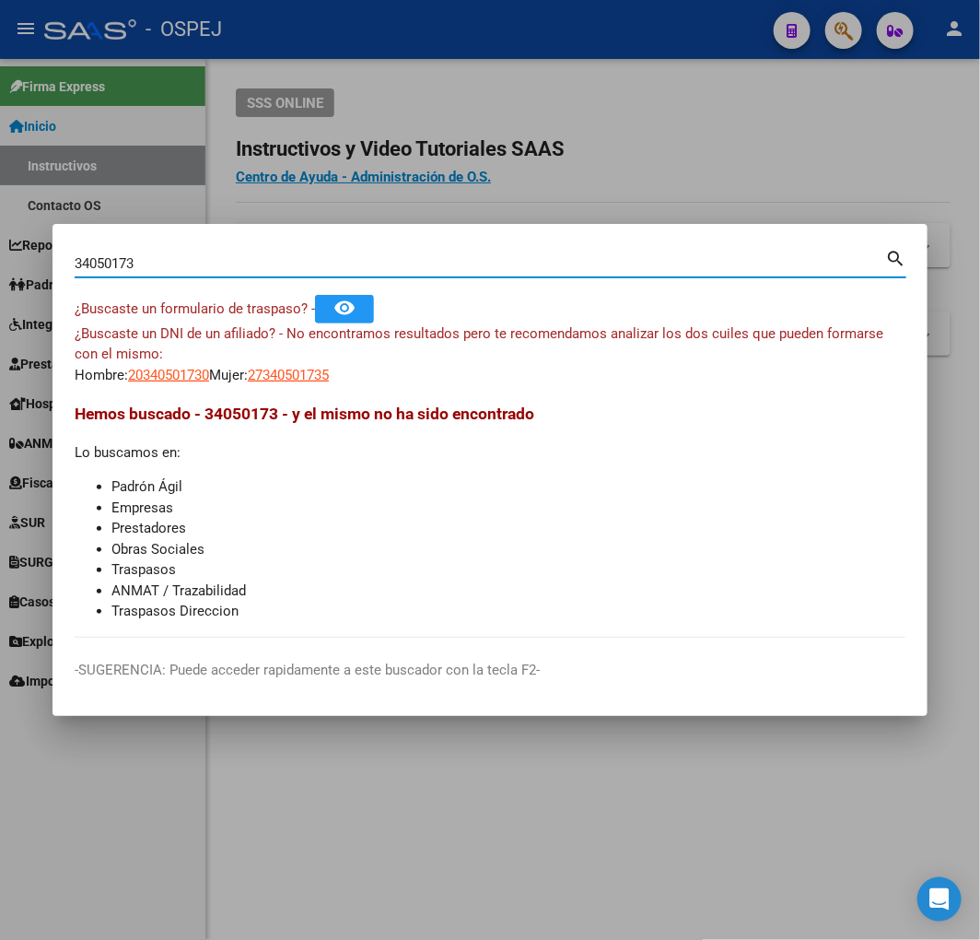
click at [279, 262] on input "34050173" at bounding box center [480, 263] width 811 height 17
paste input "3894246"
type input "33894246"
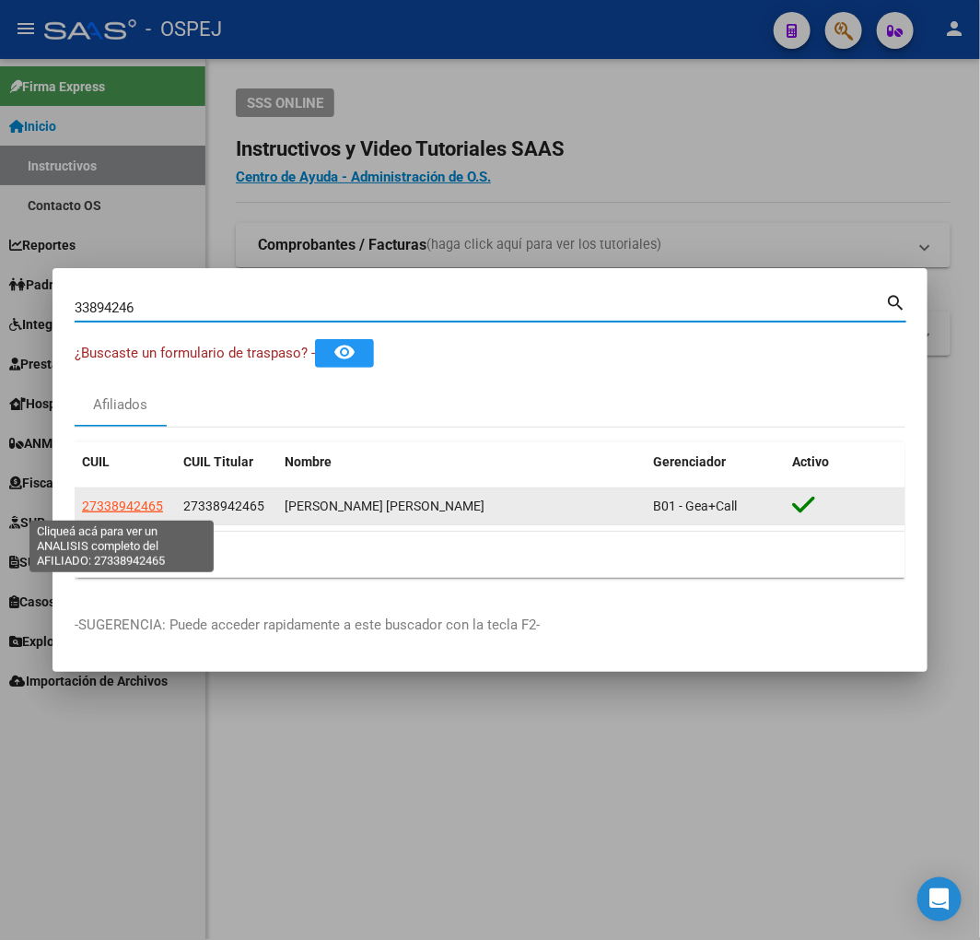
click at [123, 502] on span "27338942465" at bounding box center [122, 505] width 81 height 15
type textarea "27338942465"
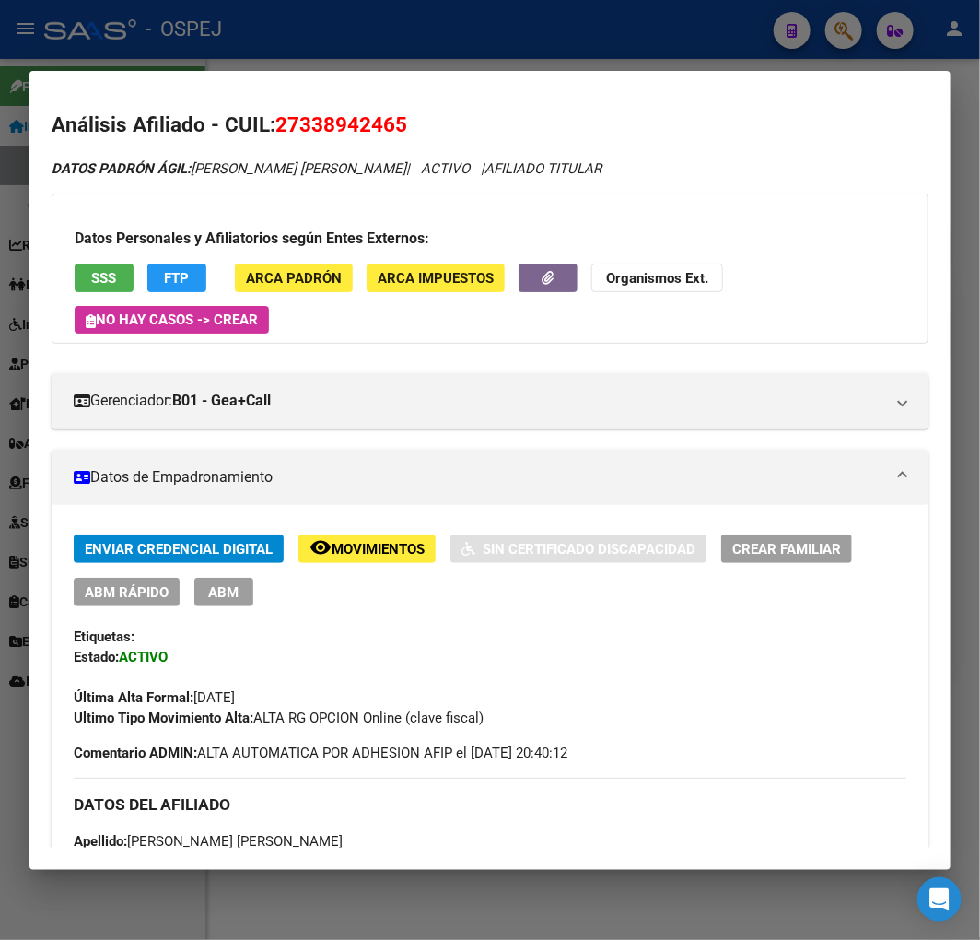
drag, startPoint x: 216, startPoint y: 29, endPoint x: 37, endPoint y: 74, distance: 185.2
click at [206, 29] on div at bounding box center [490, 470] width 980 height 940
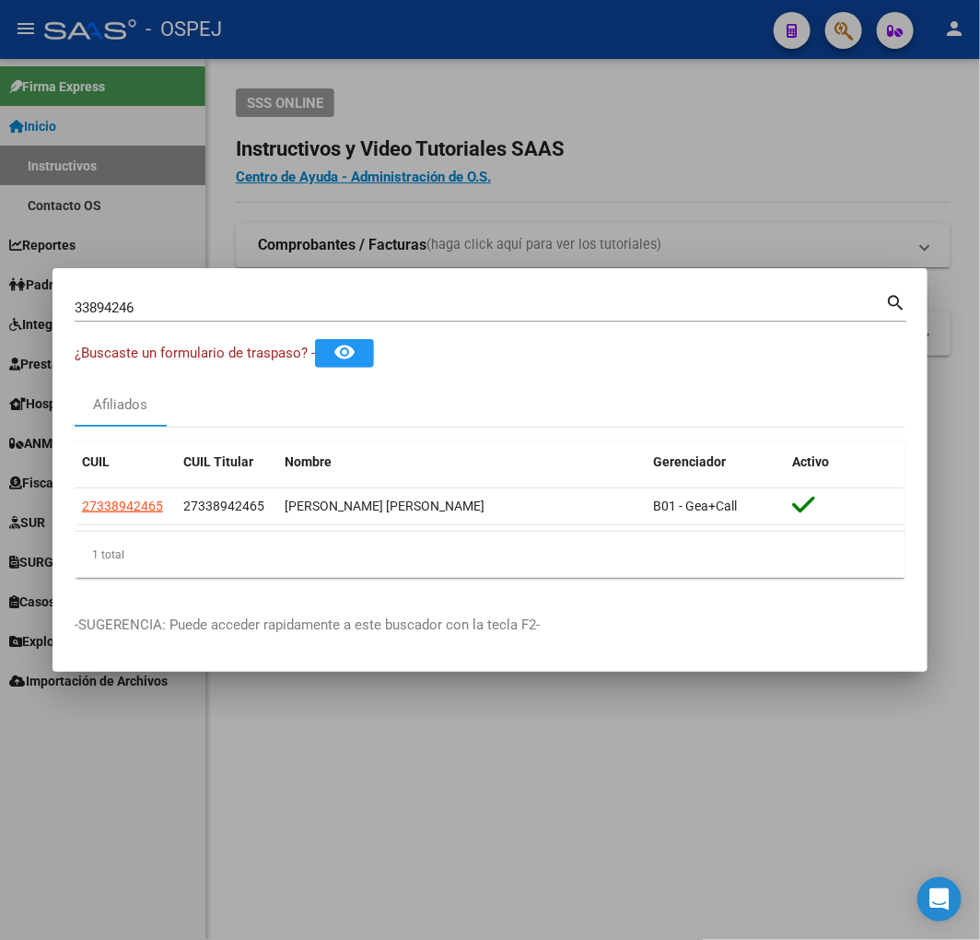
click at [199, 302] on input "33894246" at bounding box center [480, 307] width 811 height 17
click at [136, 301] on input "33894246" at bounding box center [480, 307] width 811 height 17
type input "35973655"
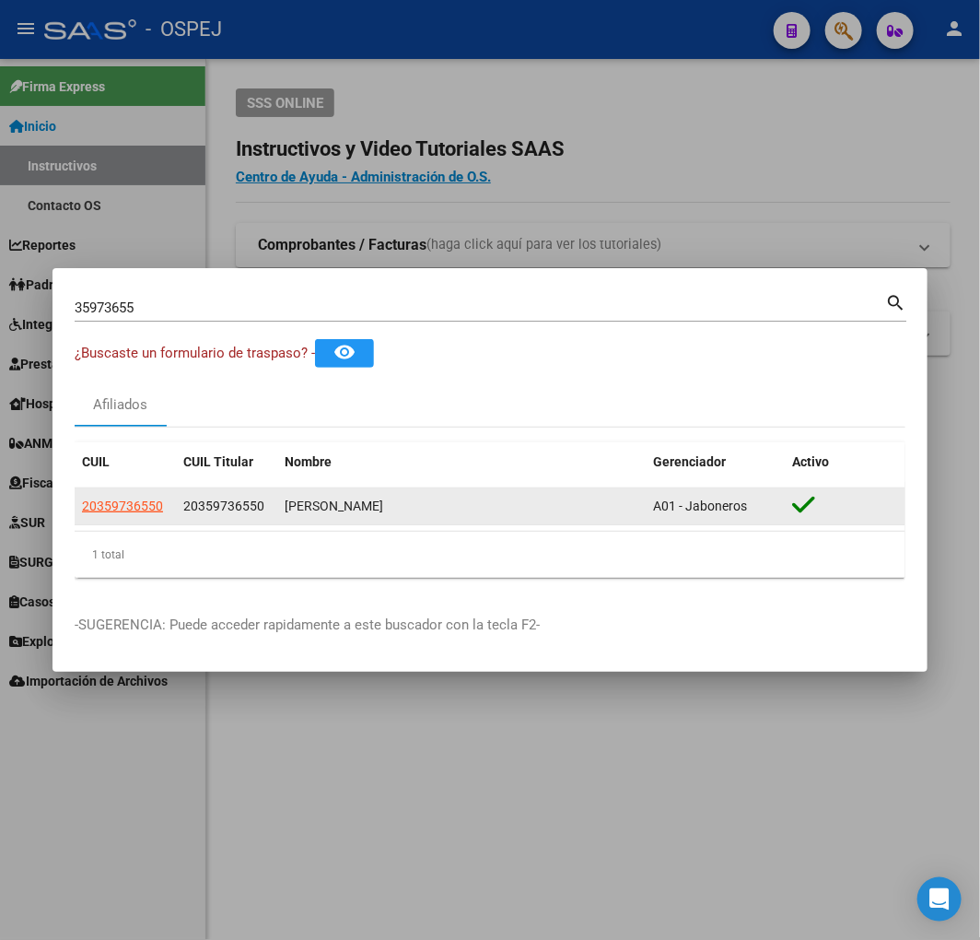
click at [114, 496] on app-link-go-to "20359736550" at bounding box center [122, 506] width 81 height 21
click at [116, 504] on span "20359736550" at bounding box center [122, 505] width 81 height 15
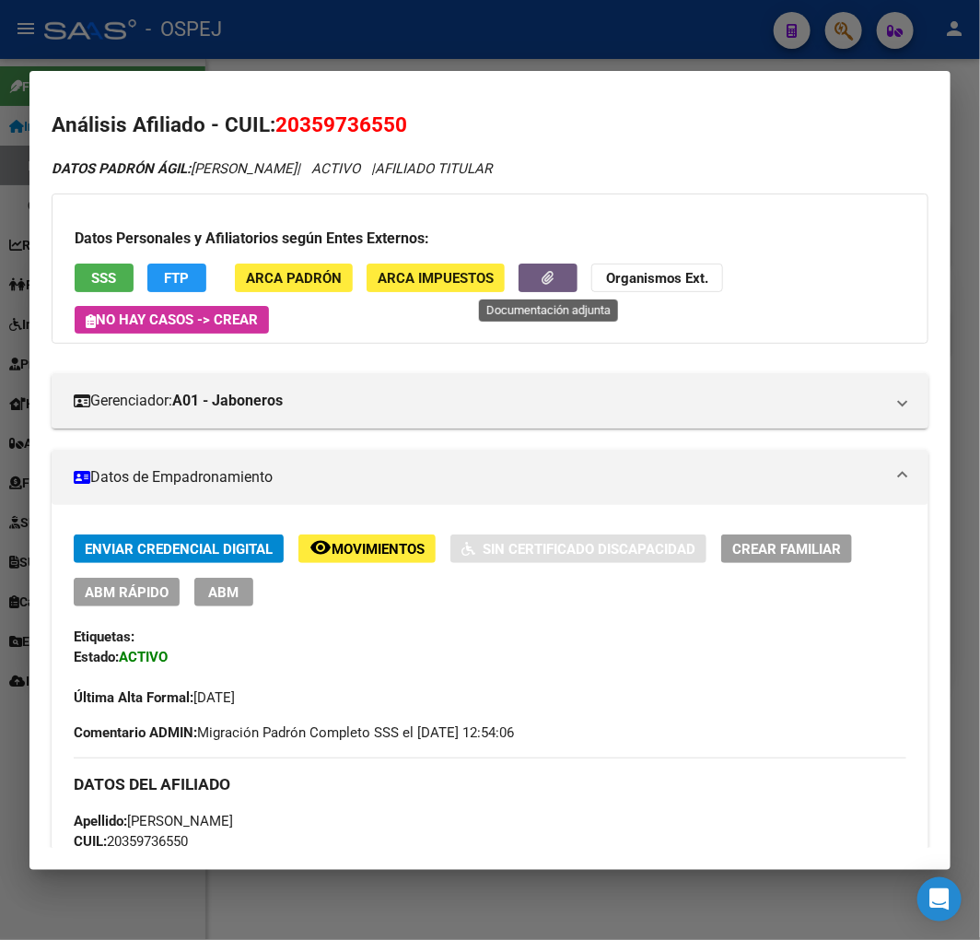
click at [565, 280] on button "button" at bounding box center [548, 277] width 59 height 29
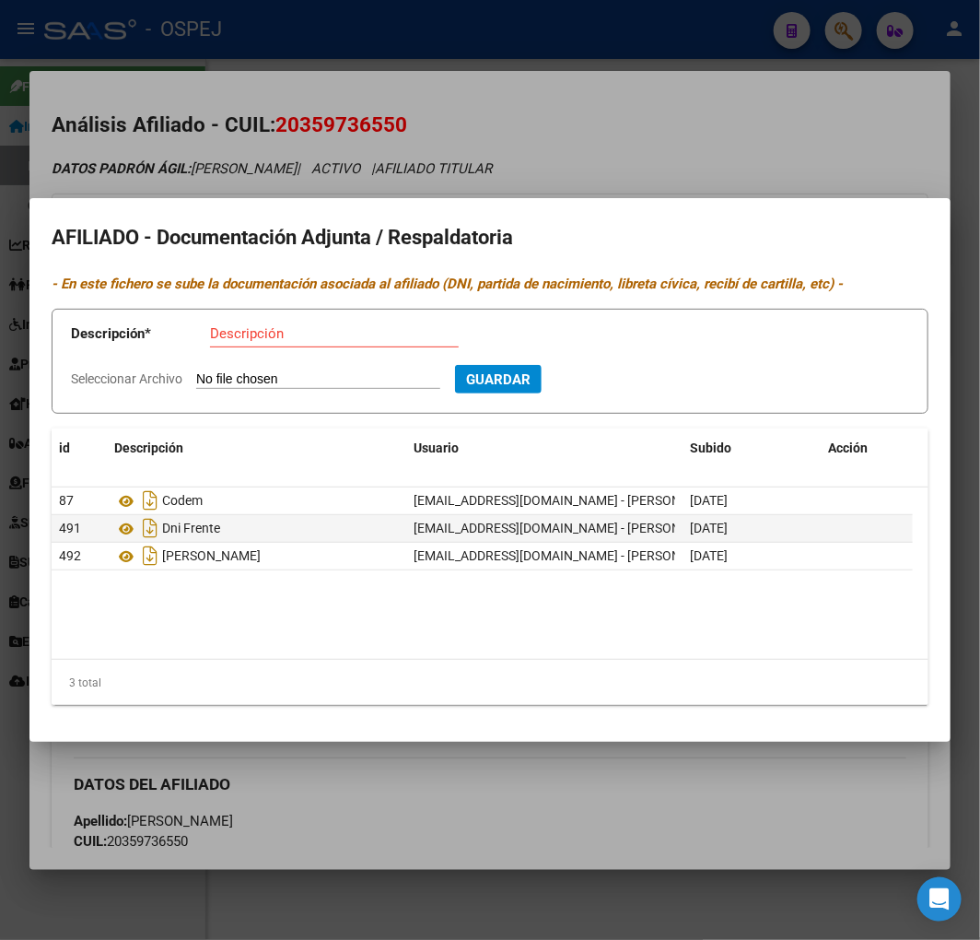
click at [398, 186] on div at bounding box center [490, 470] width 980 height 940
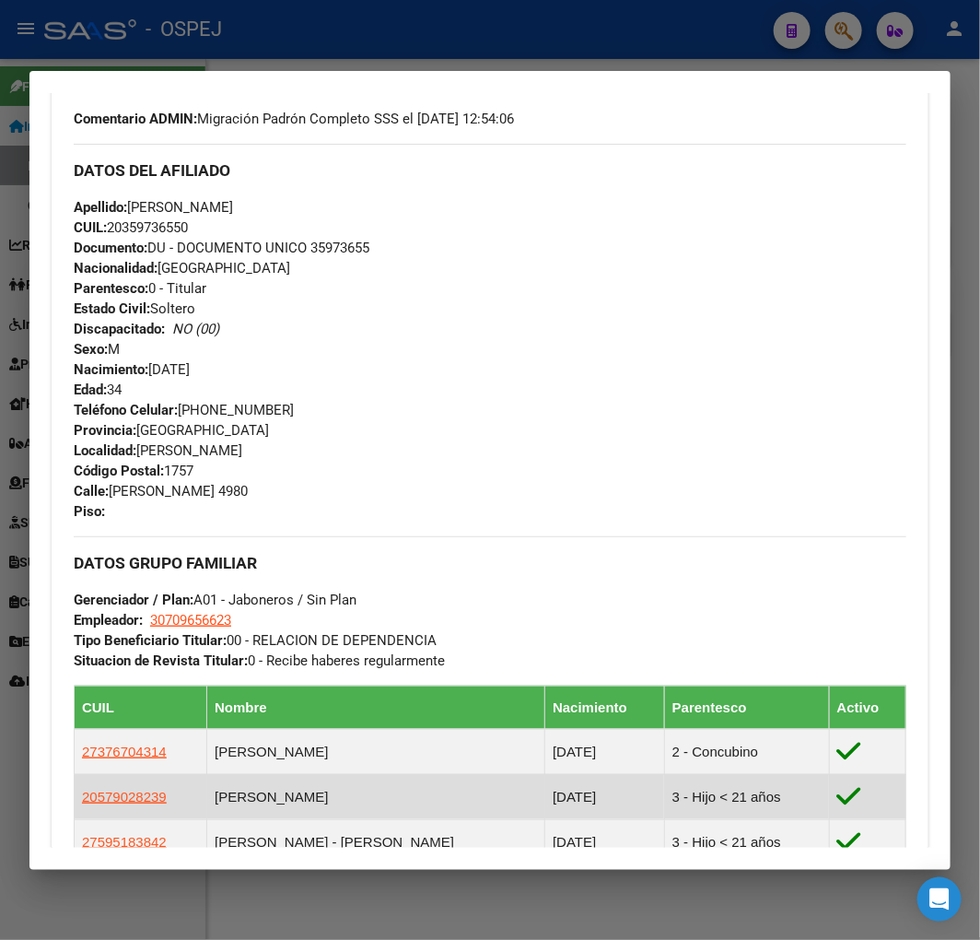
scroll to position [921, 0]
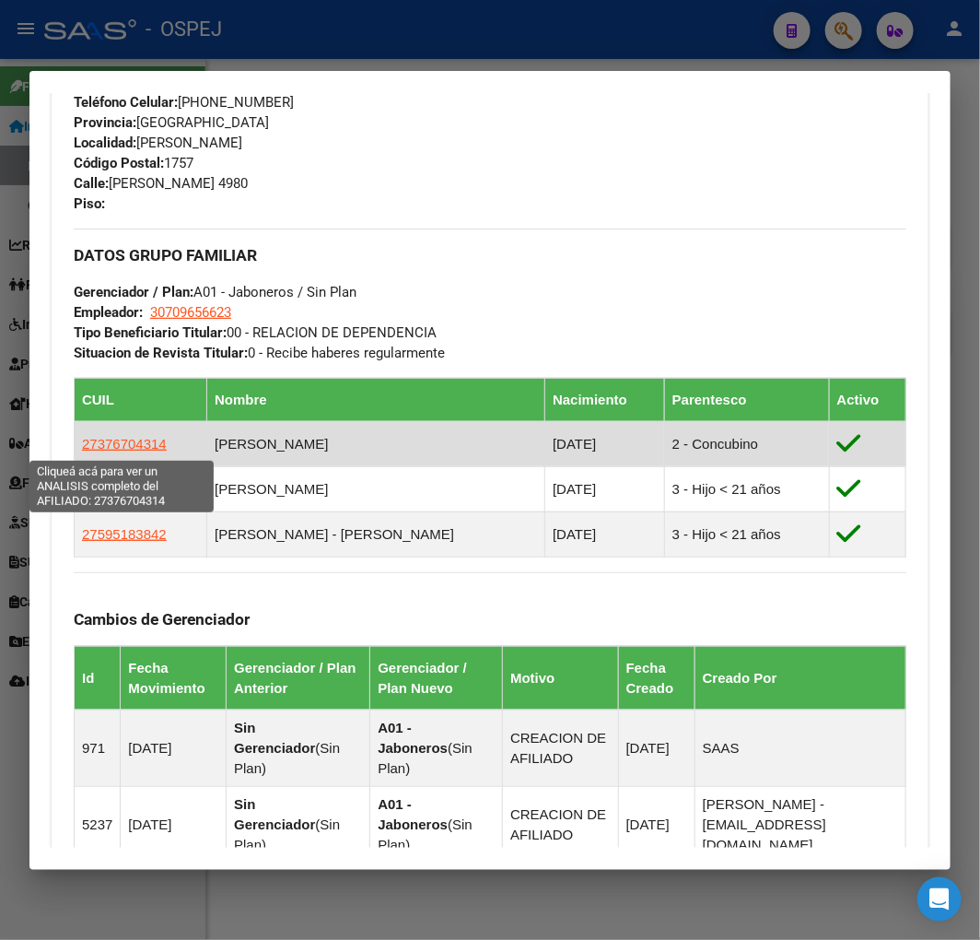
click at [118, 438] on span "27376704314" at bounding box center [124, 444] width 85 height 16
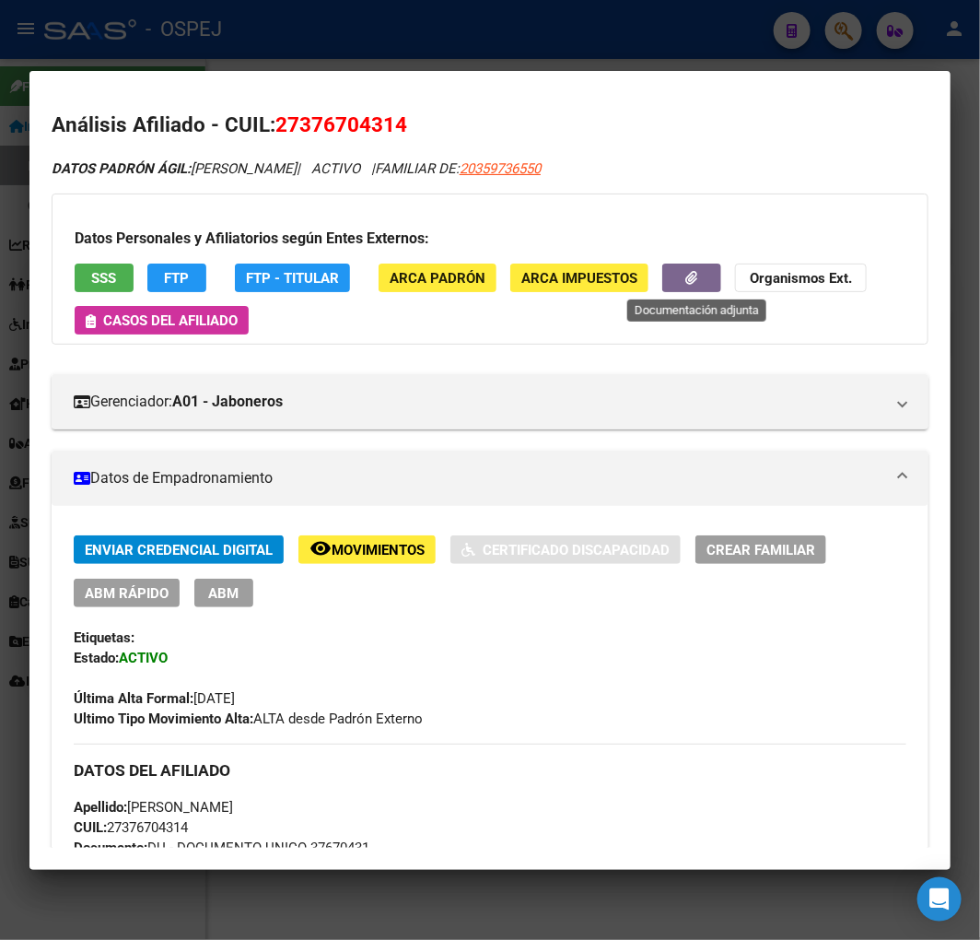
click at [711, 275] on button "button" at bounding box center [691, 277] width 59 height 29
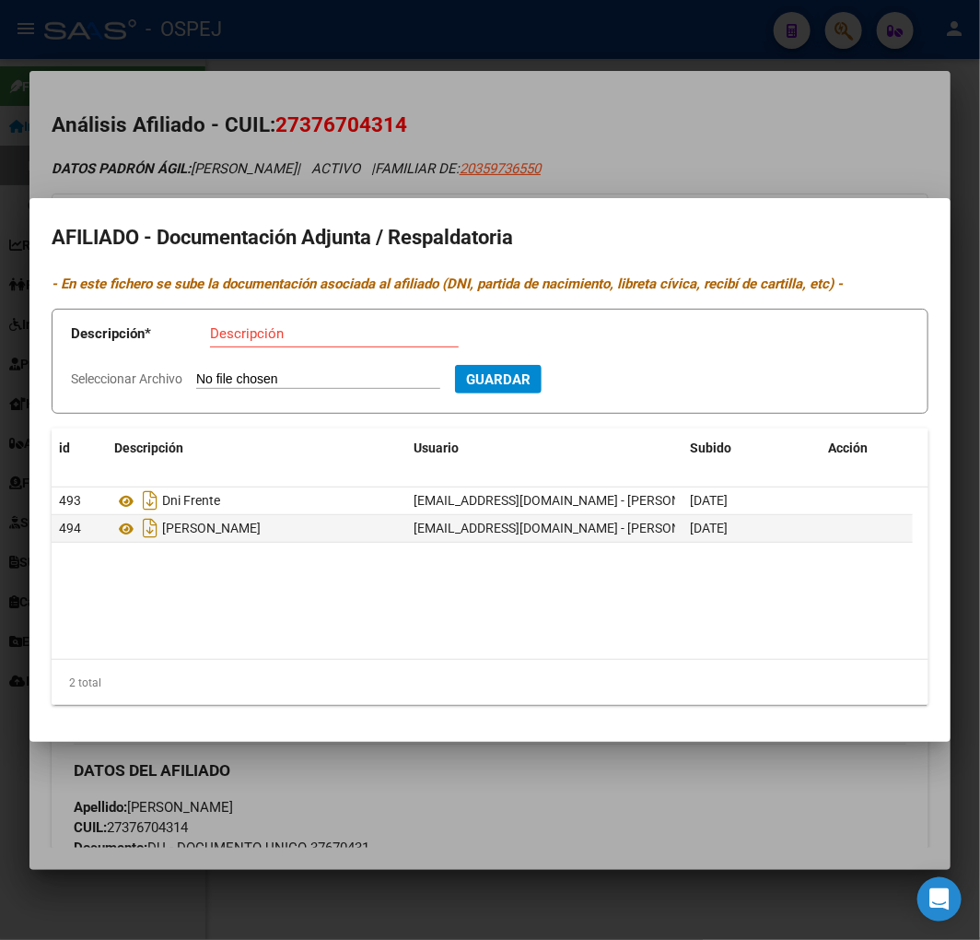
click at [489, 175] on div at bounding box center [490, 470] width 980 height 940
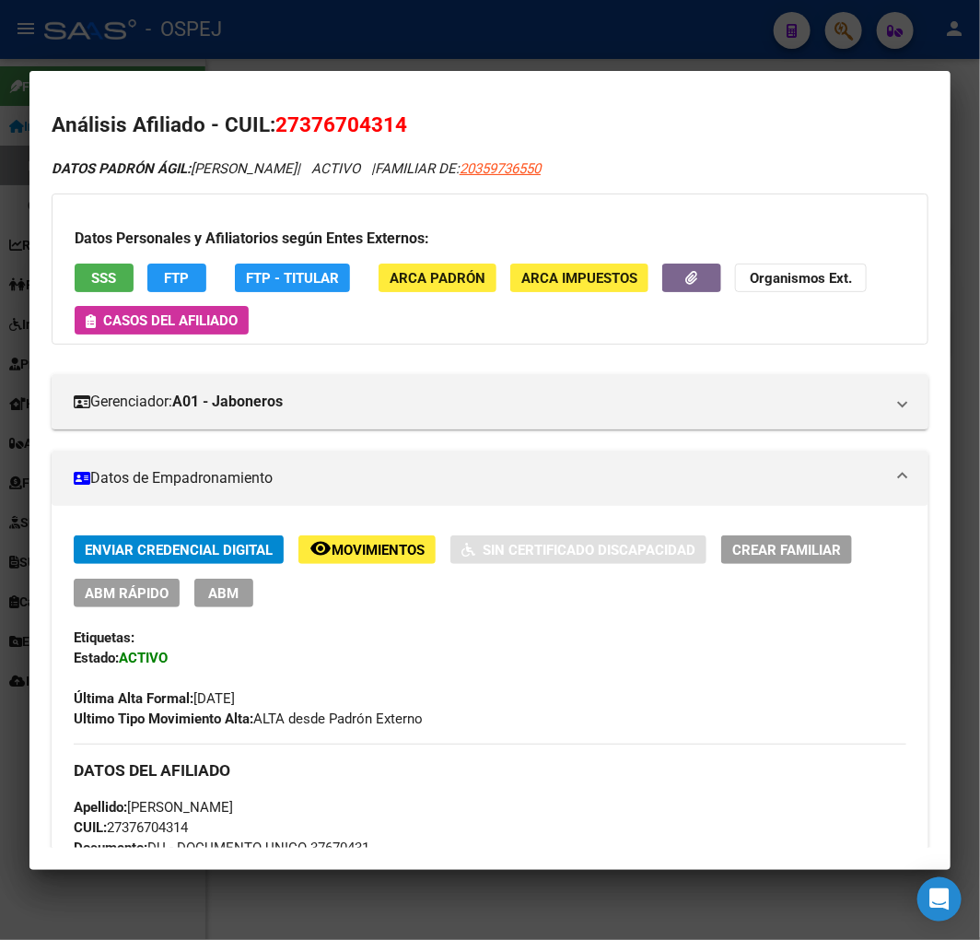
click at [361, 29] on div at bounding box center [490, 470] width 980 height 940
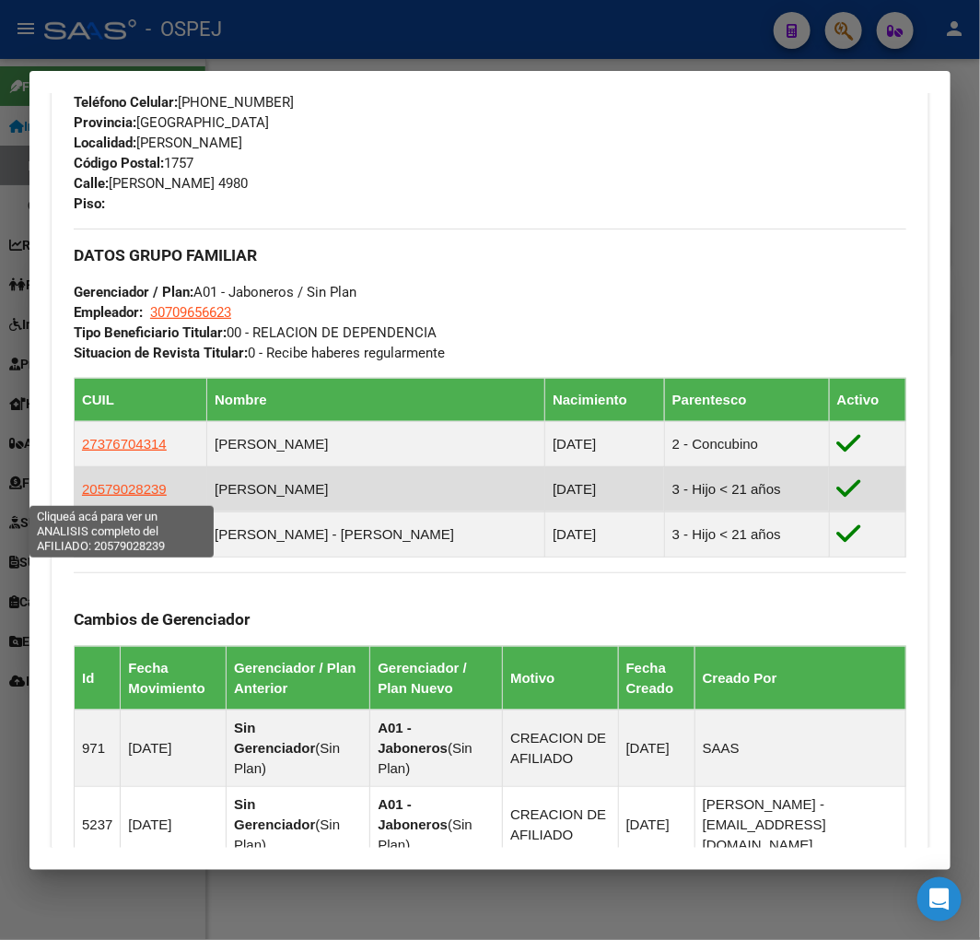
click at [155, 485] on span "20579028239" at bounding box center [124, 489] width 85 height 16
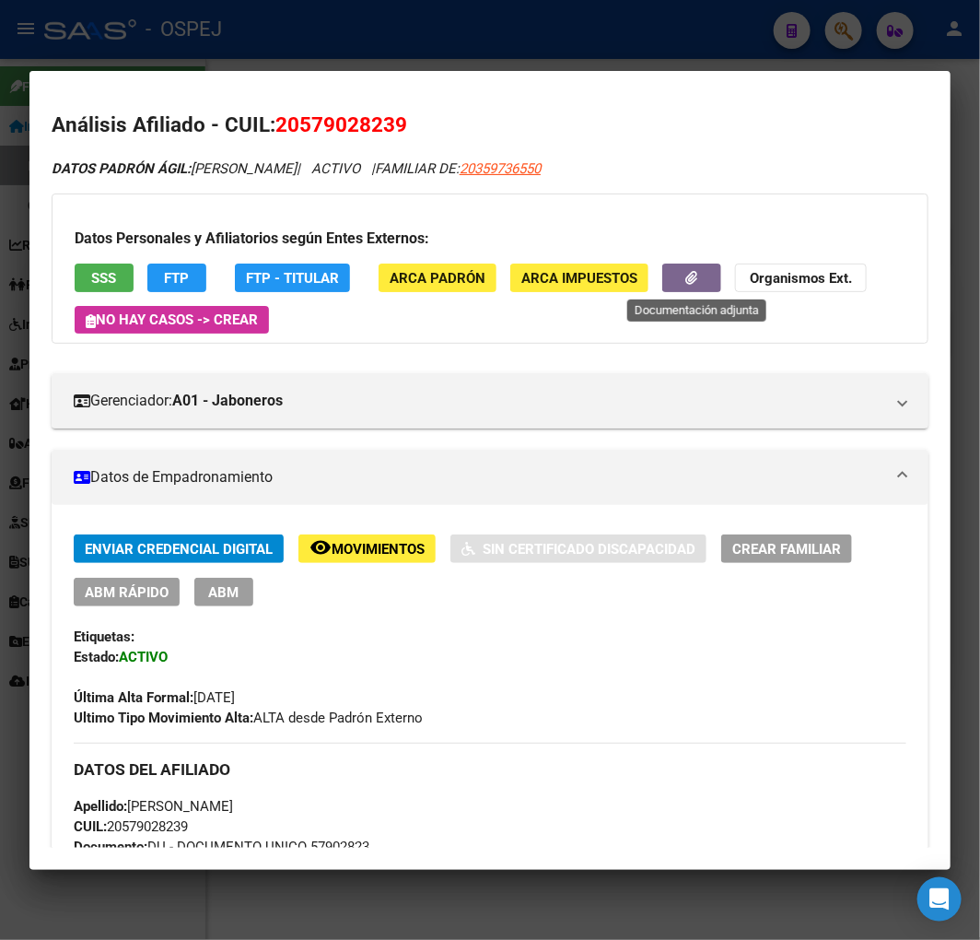
click at [691, 278] on button "button" at bounding box center [691, 277] width 59 height 29
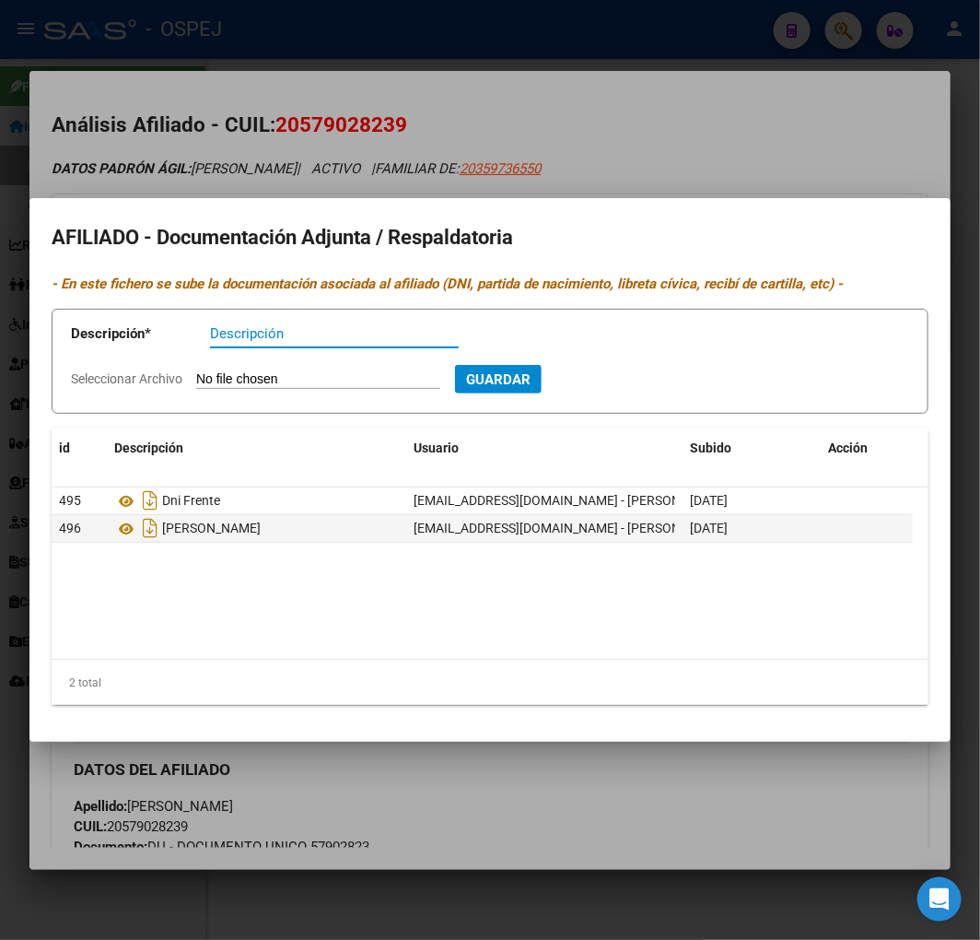
drag, startPoint x: 311, startPoint y: 169, endPoint x: 292, endPoint y: 99, distance: 72.6
click at [311, 168] on div at bounding box center [490, 470] width 980 height 940
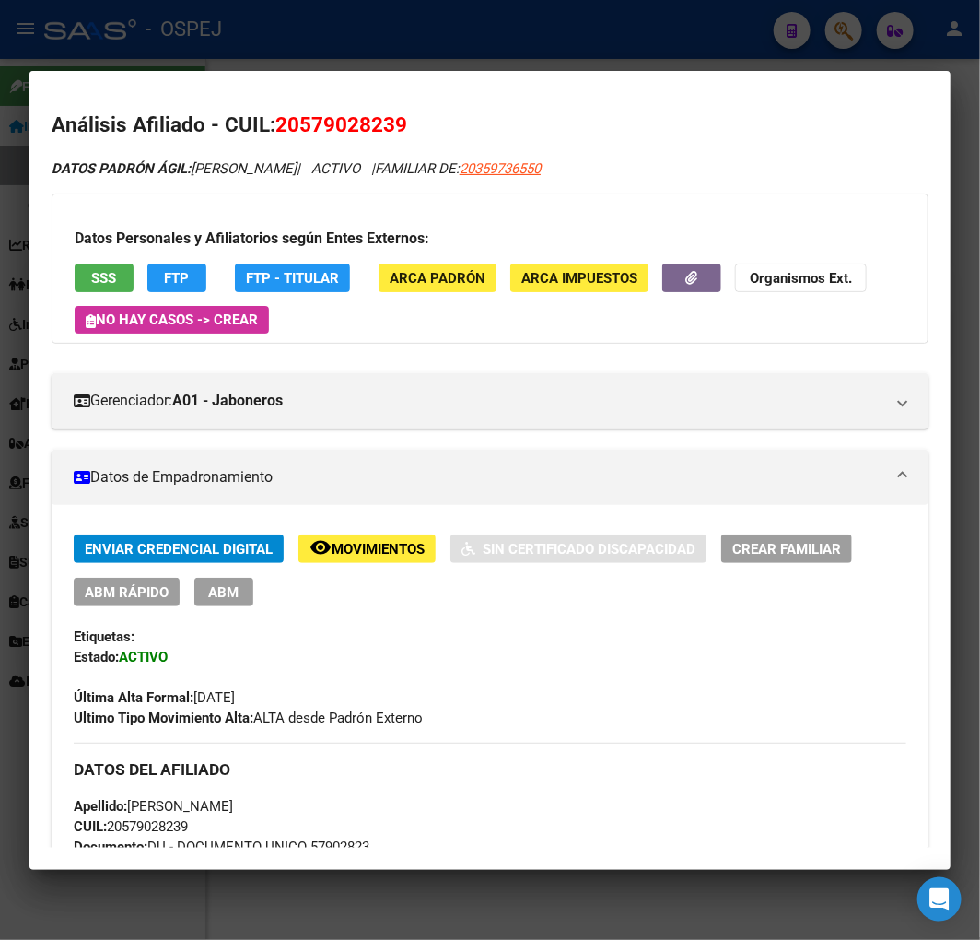
click at [283, 40] on div at bounding box center [490, 470] width 980 height 940
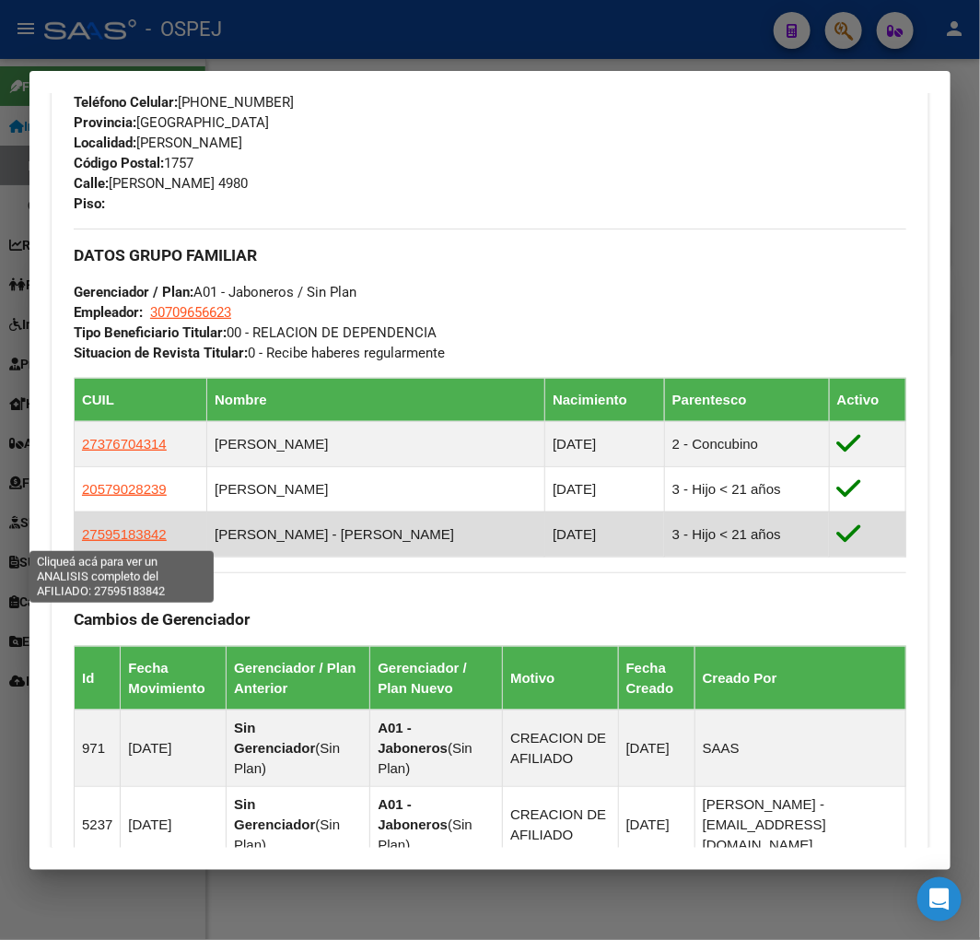
click at [130, 547] on td "27595183842" at bounding box center [141, 533] width 133 height 45
click at [130, 539] on span "27595183842" at bounding box center [124, 534] width 85 height 16
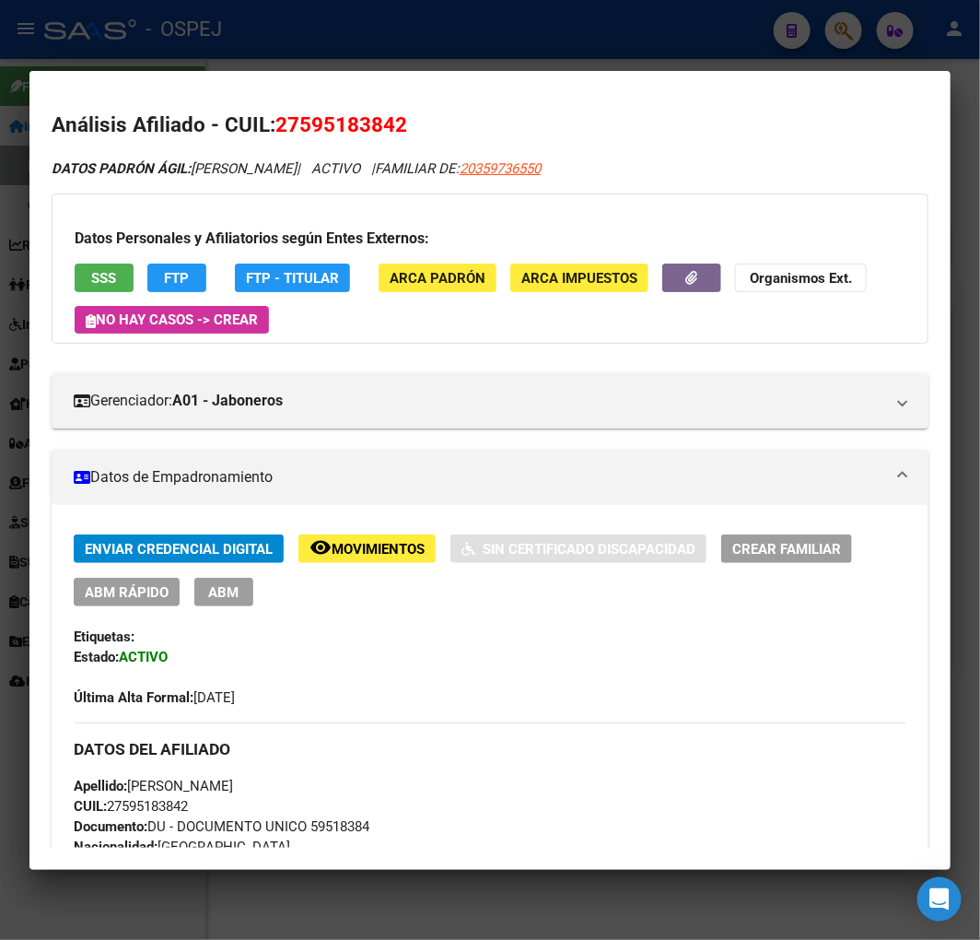
click at [704, 287] on button "button" at bounding box center [691, 277] width 59 height 29
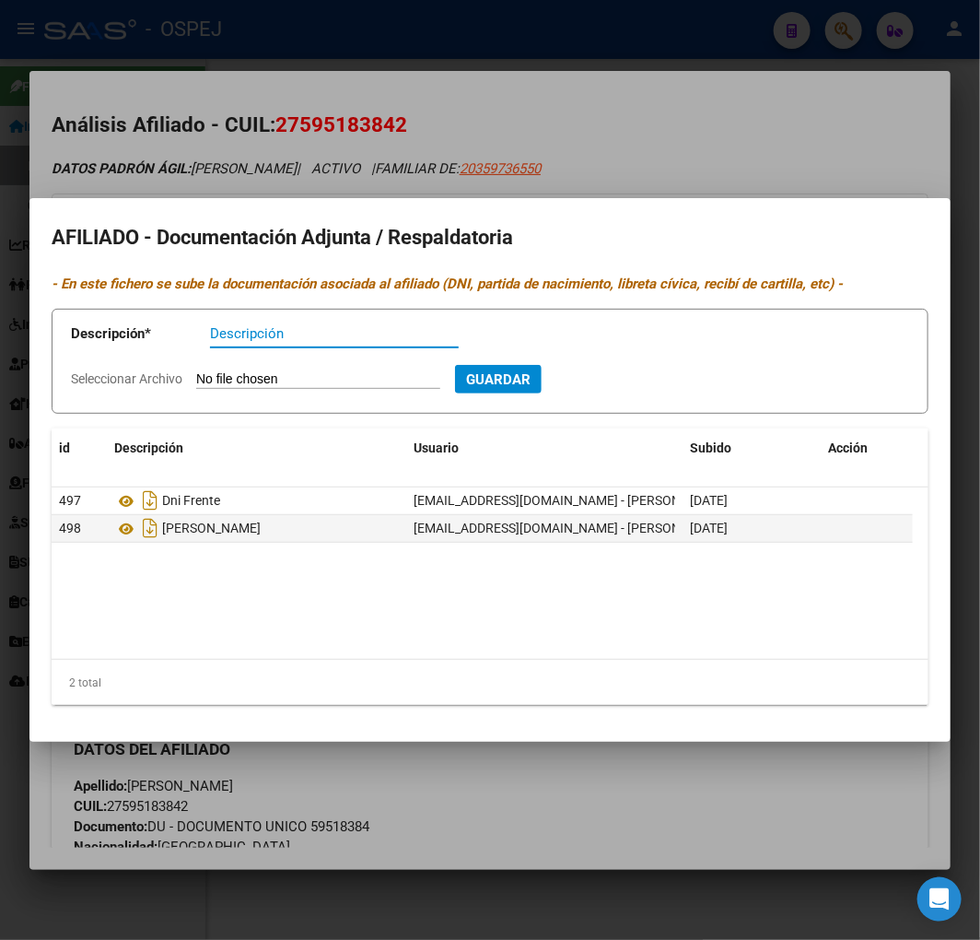
click at [409, 131] on div at bounding box center [490, 470] width 980 height 940
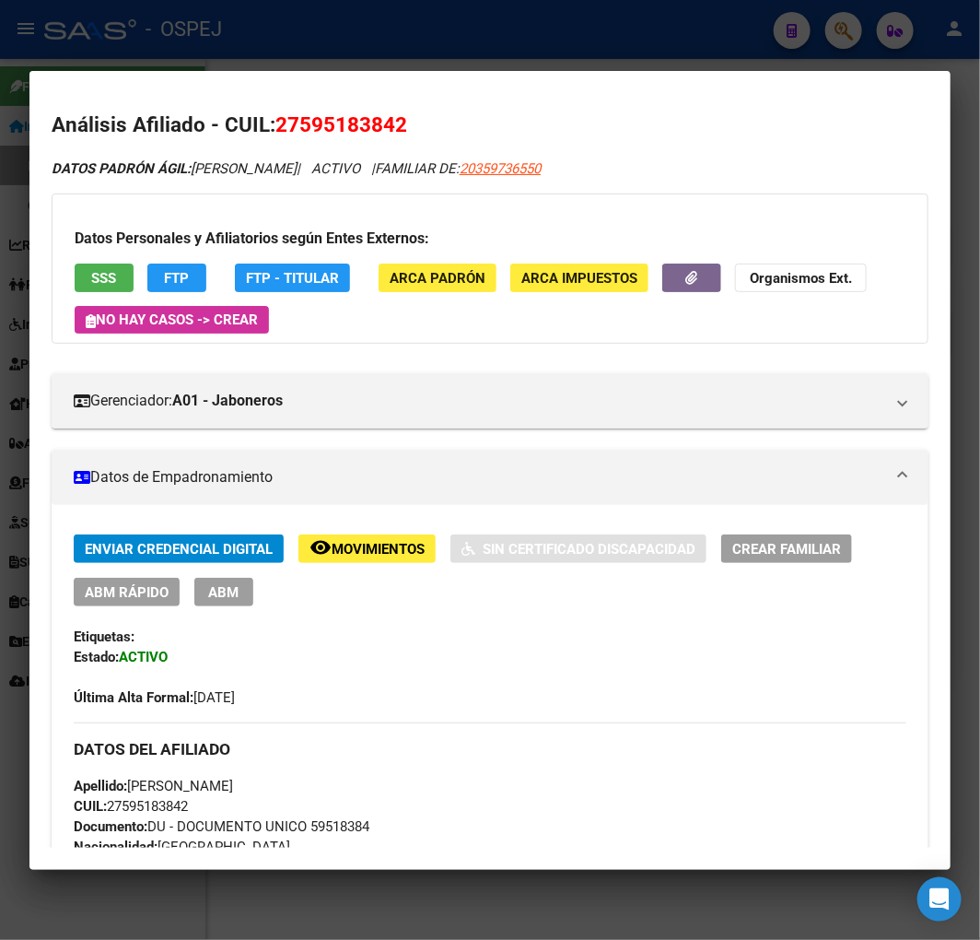
click at [337, 55] on div at bounding box center [490, 470] width 980 height 940
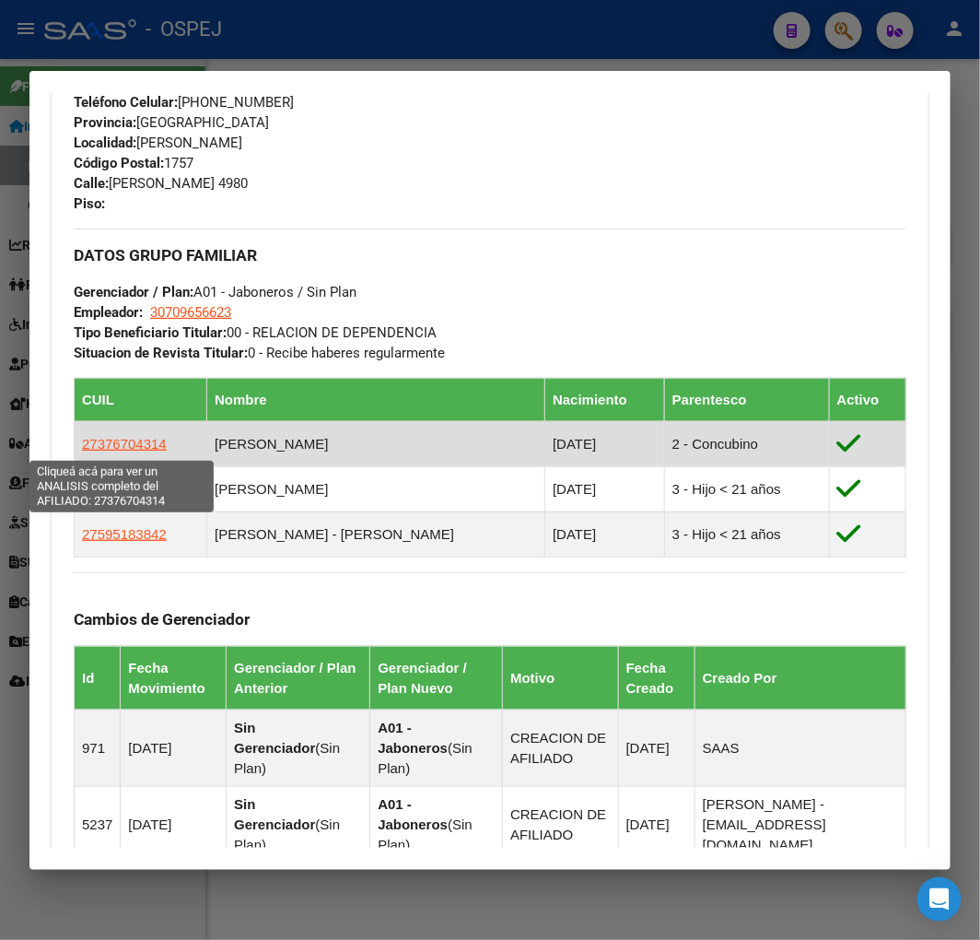
click at [143, 443] on span "27376704314" at bounding box center [124, 444] width 85 height 16
type textarea "27376704314"
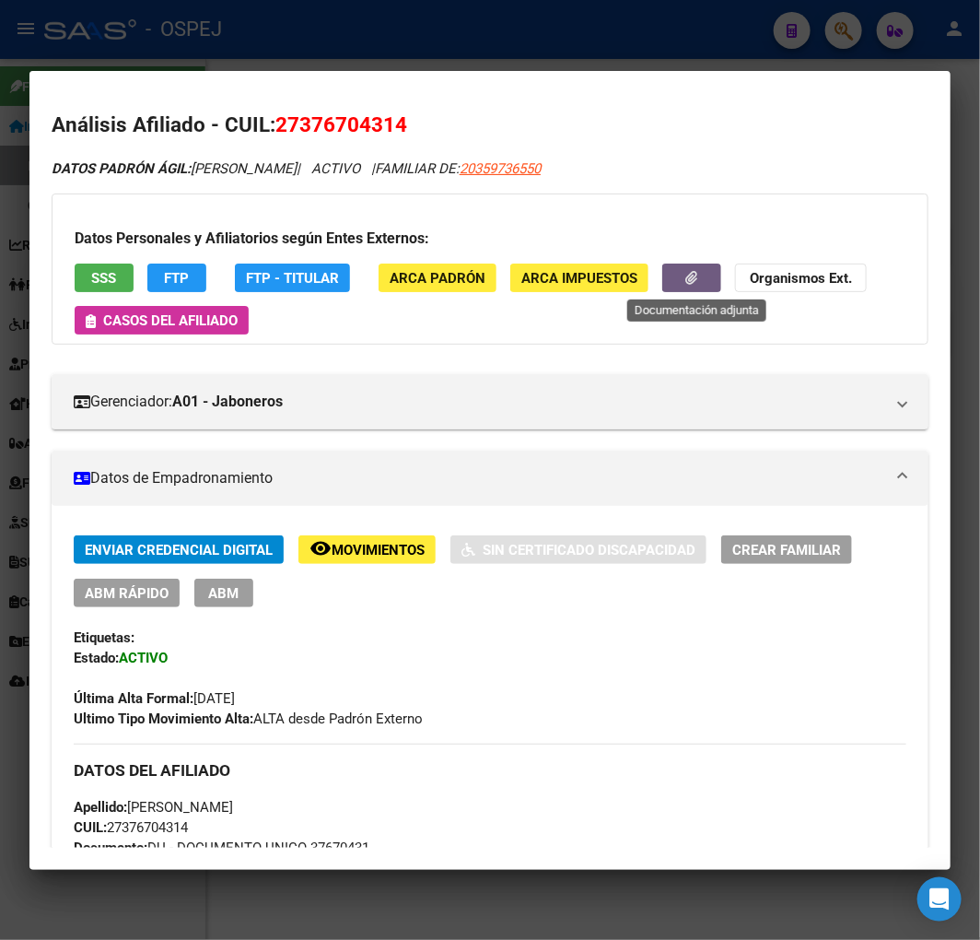
click at [698, 282] on icon "button" at bounding box center [692, 278] width 12 height 14
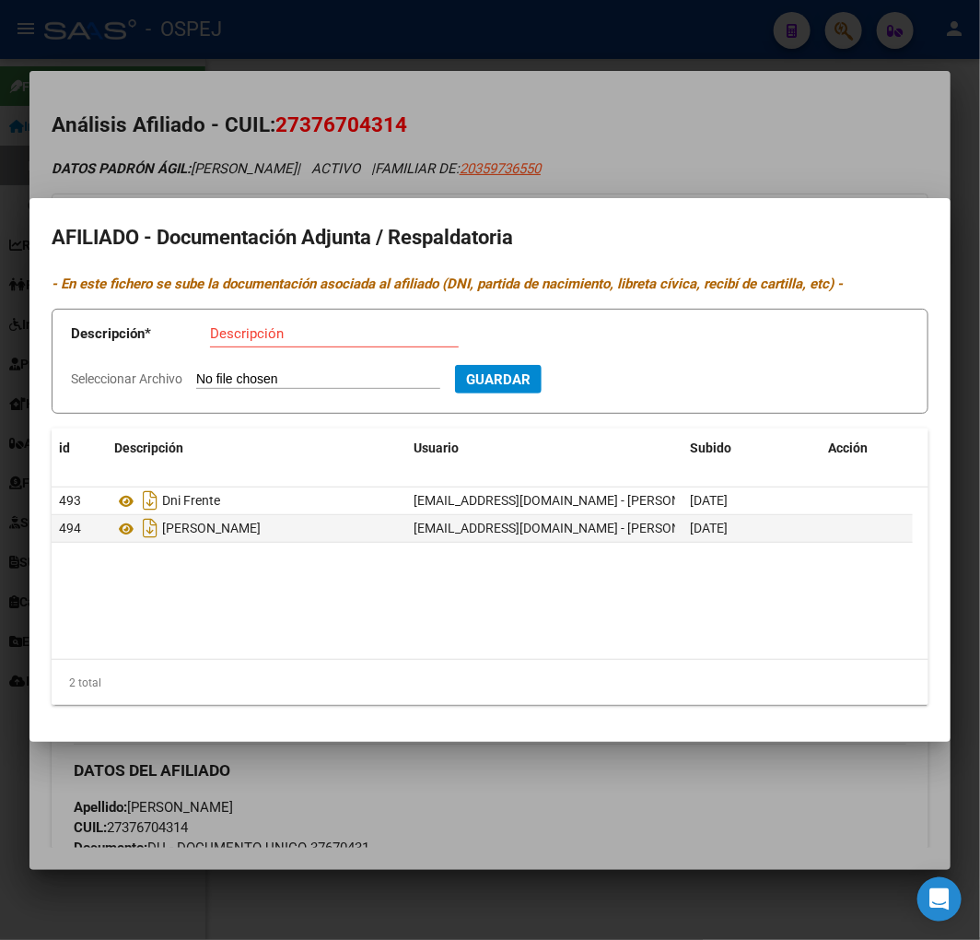
type input "C:\fakepath\WhatsApp Image 2025-09-04 at 12.47.35.jpeg"
type input "CERTIFICADO DE CONVIVENCIA (FRENTE)"
click at [641, 380] on button "Guardar" at bounding box center [598, 379] width 87 height 29
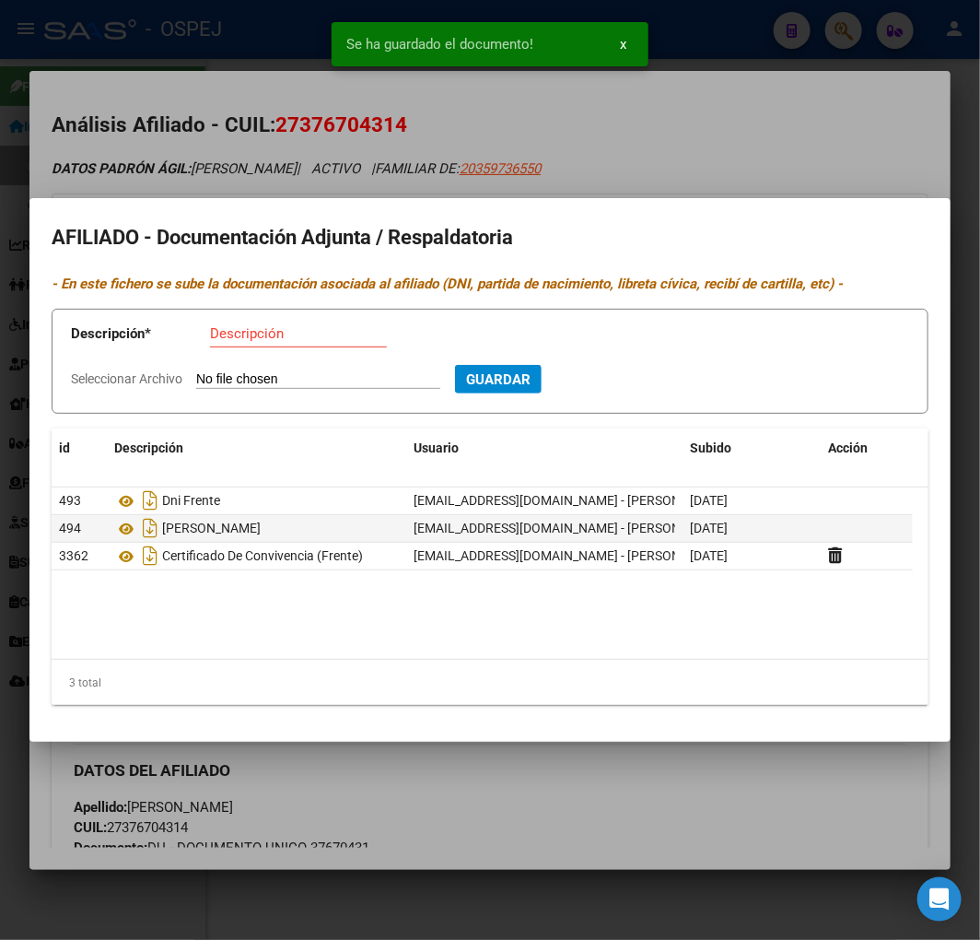
type input "C:\fakepath\WhatsApp Image 2025-09-04 at 12.47.35 (1).jpeg"
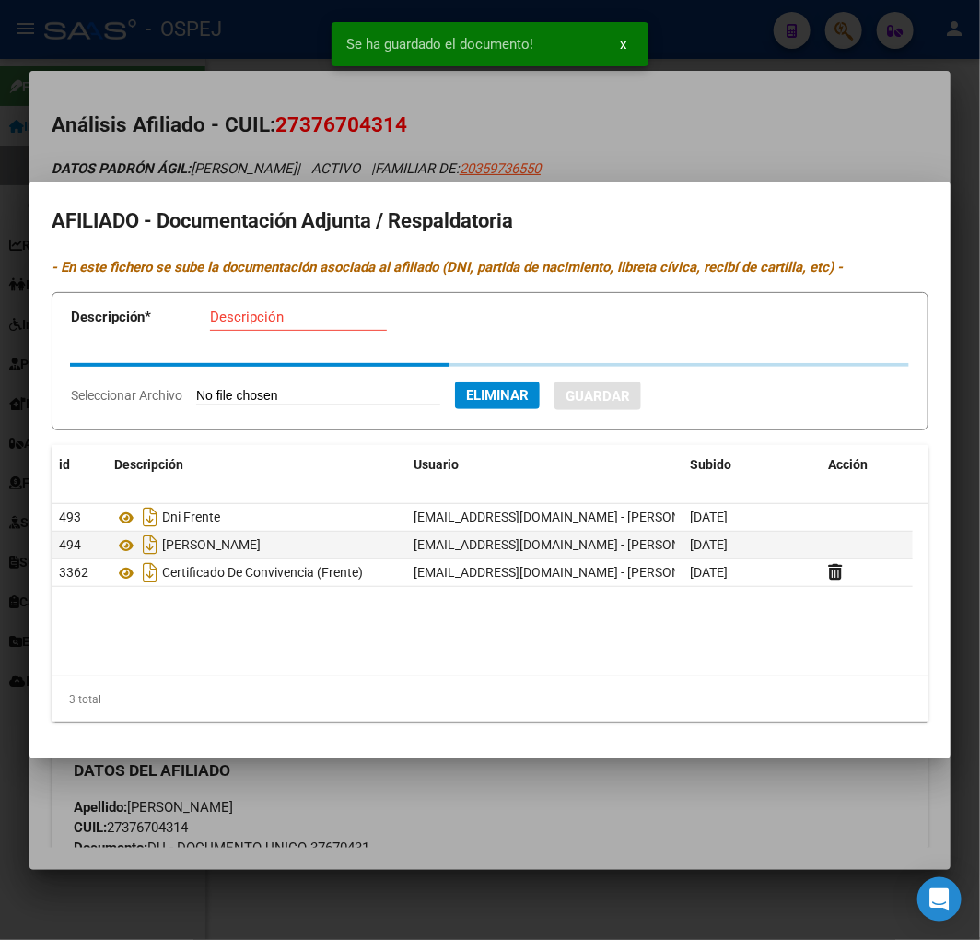
click at [265, 320] on input "Descripción" at bounding box center [298, 317] width 177 height 17
paste input "CERTIFICADO DE CONVIVENCIA (FRENTE)"
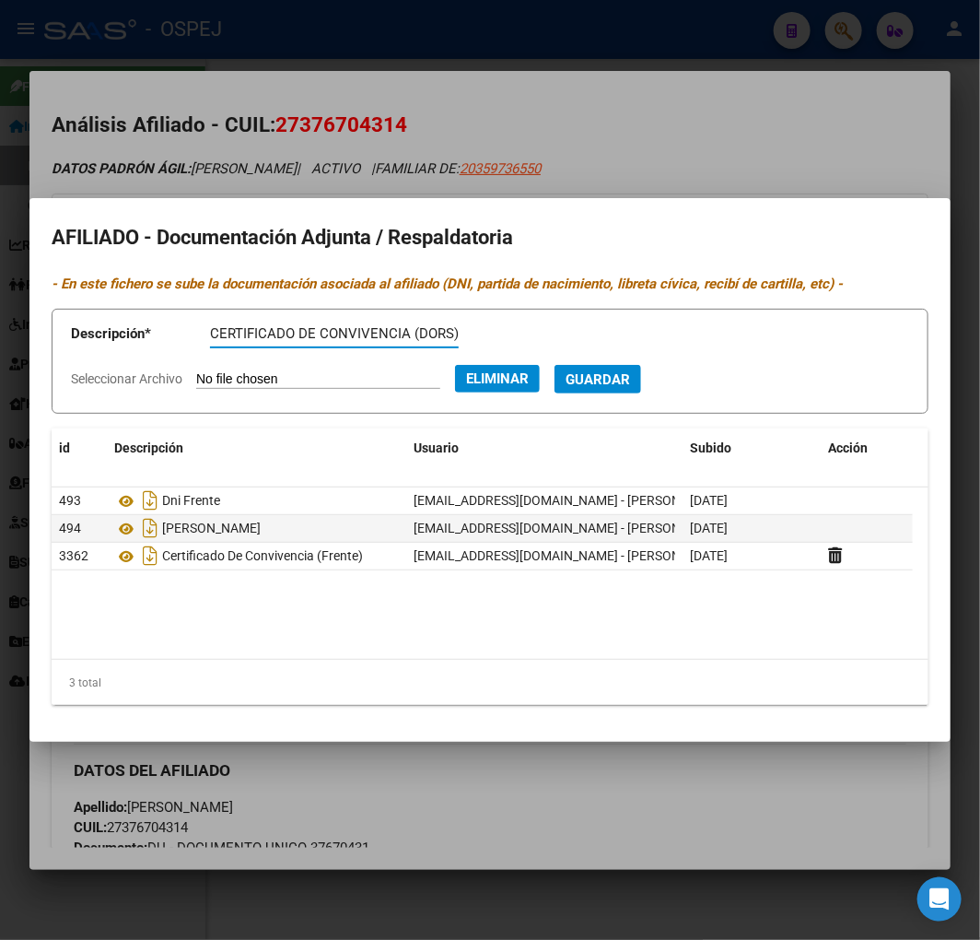
scroll to position [0, 13]
type input "CERTIFICADO DE CONVIVENCIA (DORSO)"
click at [555, 365] on button "Guardar" at bounding box center [598, 379] width 87 height 29
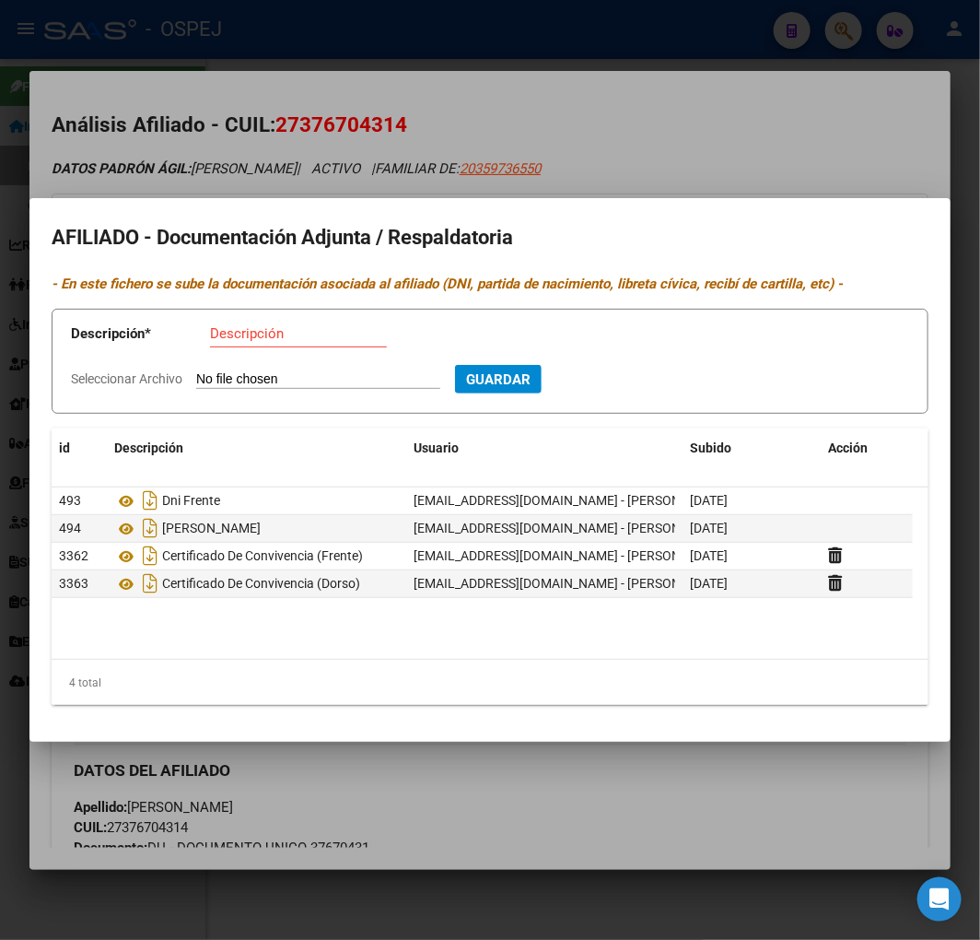
click at [394, 117] on div at bounding box center [490, 470] width 980 height 940
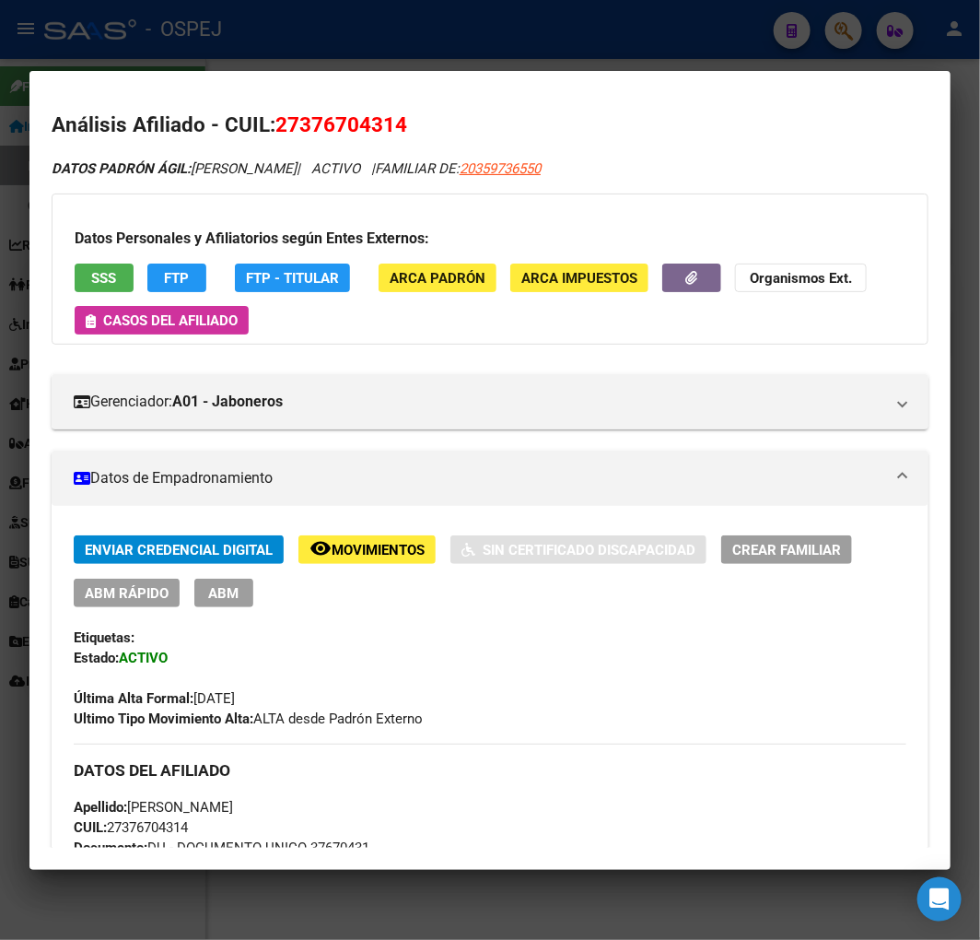
click at [338, 131] on span "27376704314" at bounding box center [341, 124] width 132 height 24
click at [439, 51] on div at bounding box center [490, 470] width 980 height 940
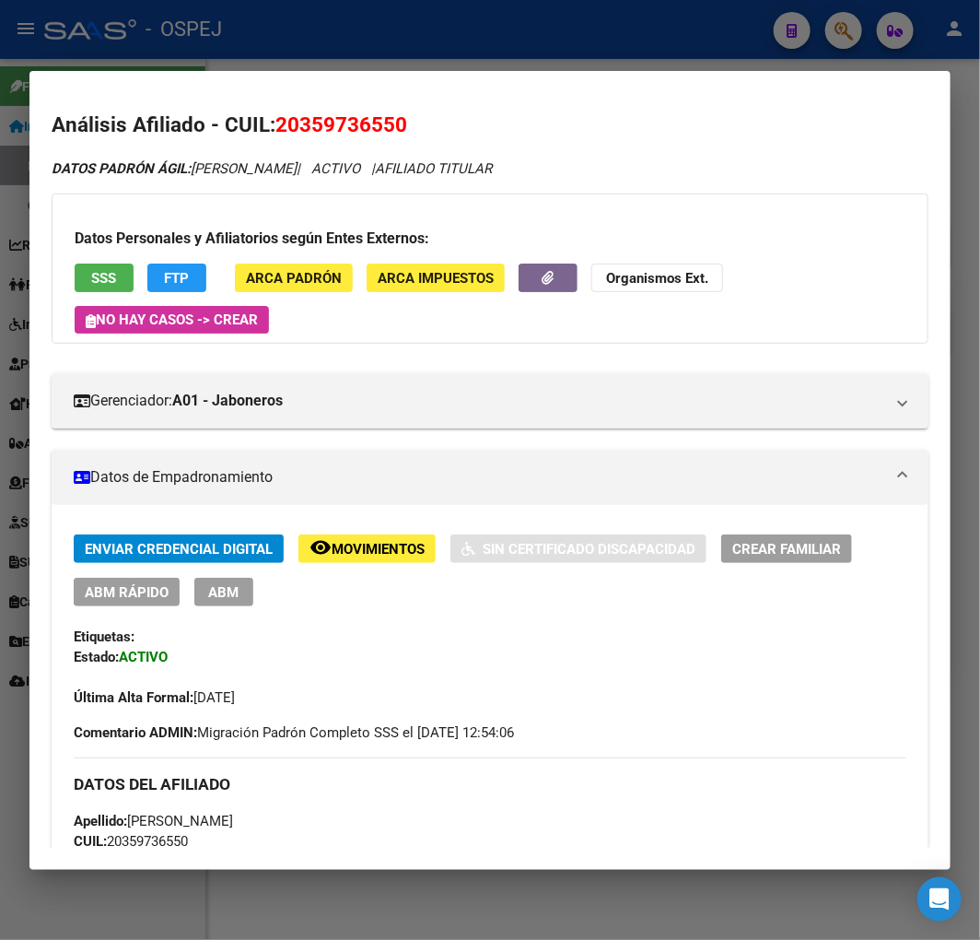
click at [338, 135] on span "20359736550" at bounding box center [341, 124] width 132 height 24
copy span "20359736550"
click at [704, 291] on button "Organismos Ext." at bounding box center [657, 277] width 132 height 29
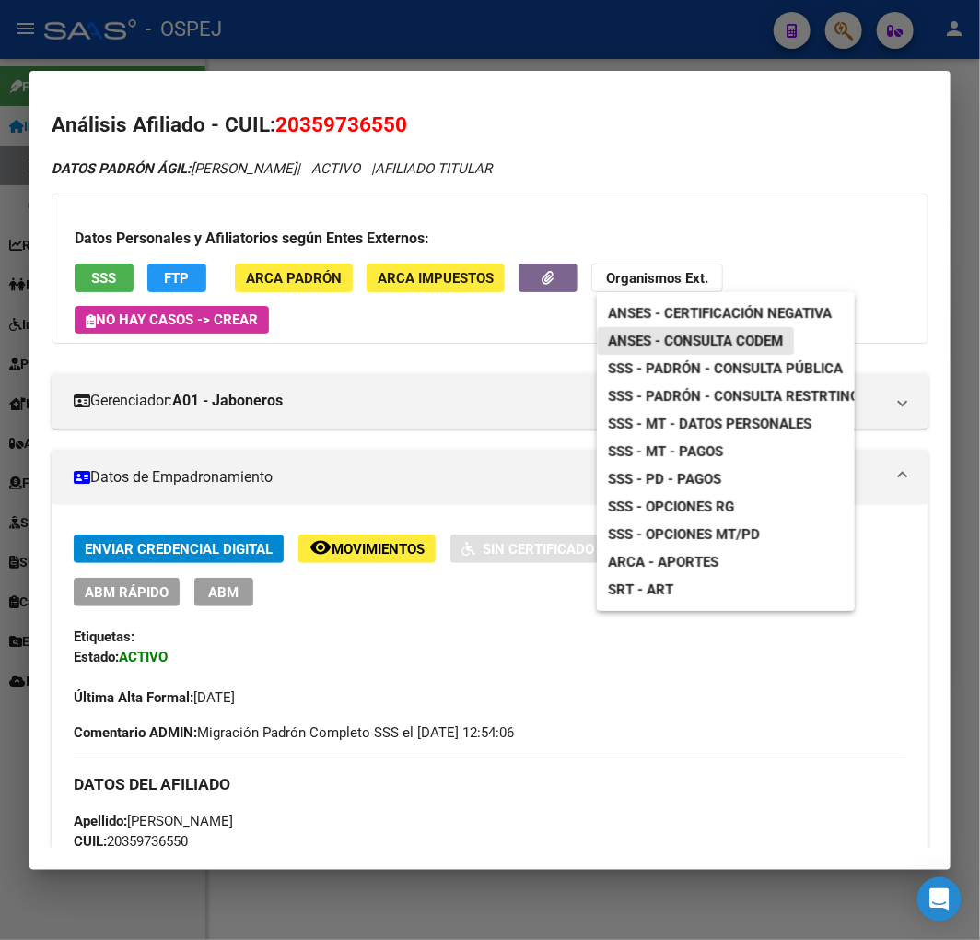
click at [729, 343] on span "ANSES - Consulta CODEM" at bounding box center [695, 341] width 175 height 17
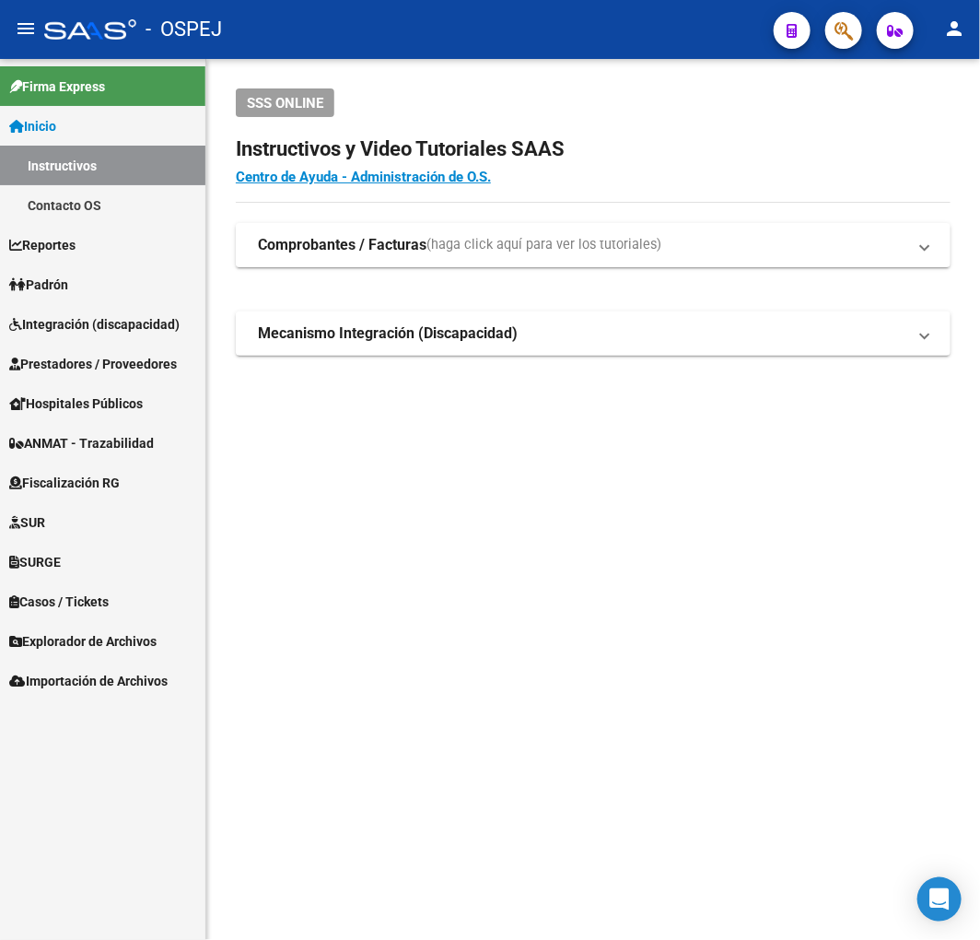
click at [821, 30] on div at bounding box center [837, 30] width 52 height 38
click at [831, 28] on button "button" at bounding box center [843, 30] width 37 height 37
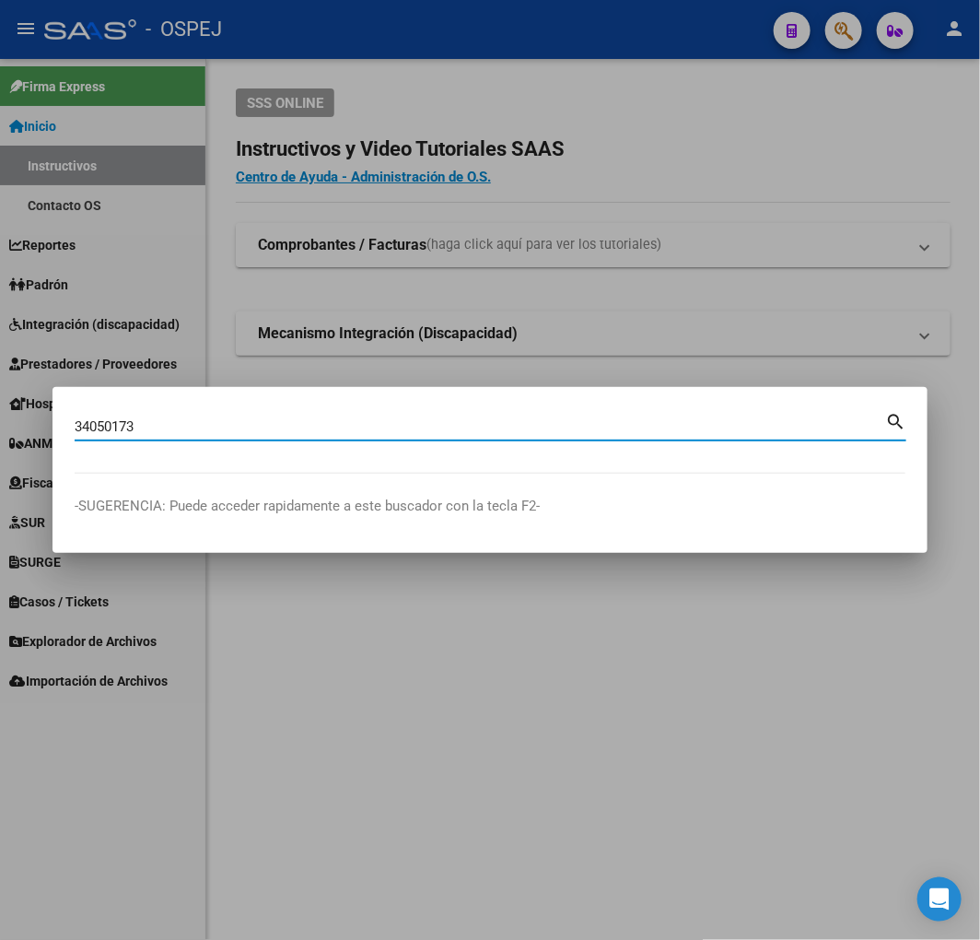
type input "34050173"
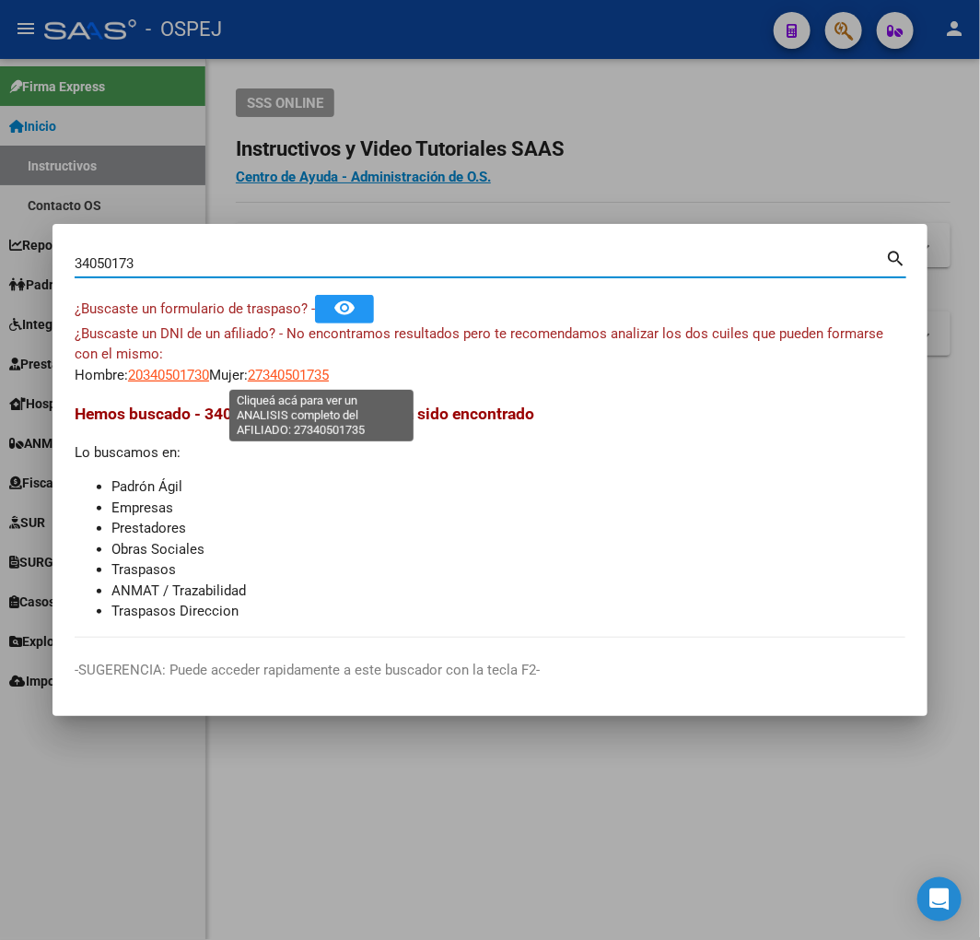
click at [304, 376] on span "27340501735" at bounding box center [288, 375] width 81 height 17
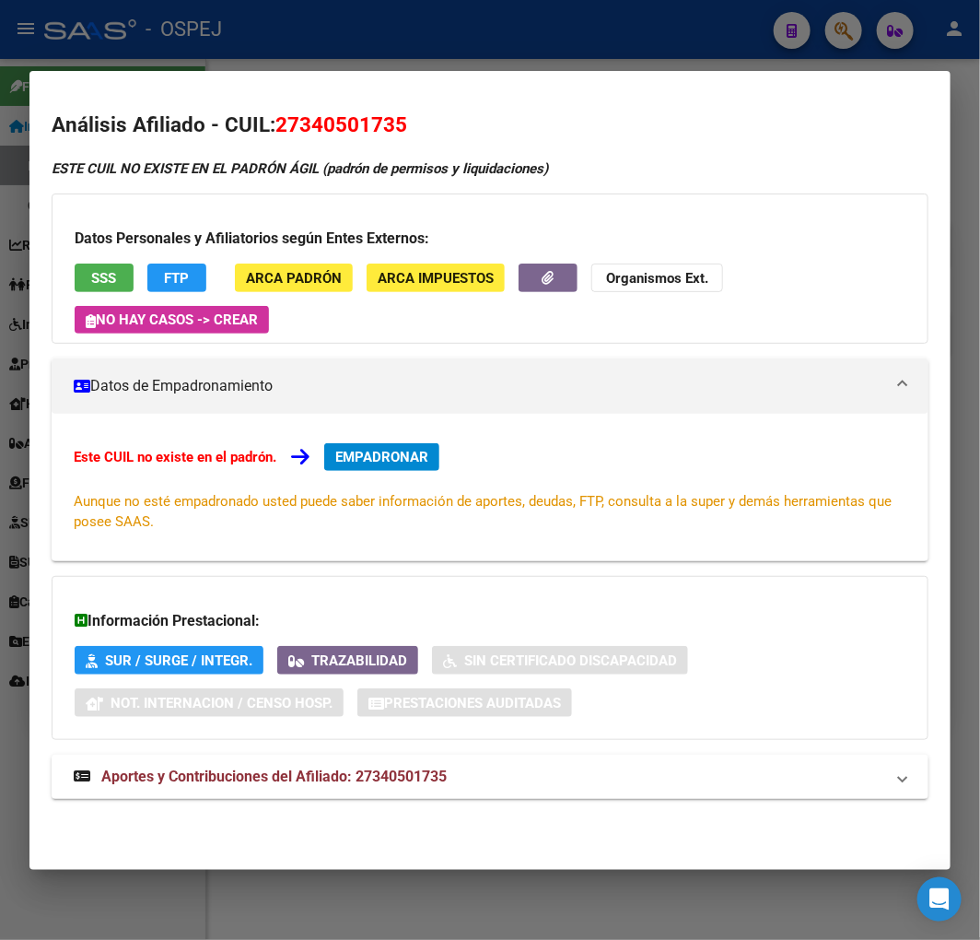
click at [263, 16] on div at bounding box center [490, 470] width 980 height 940
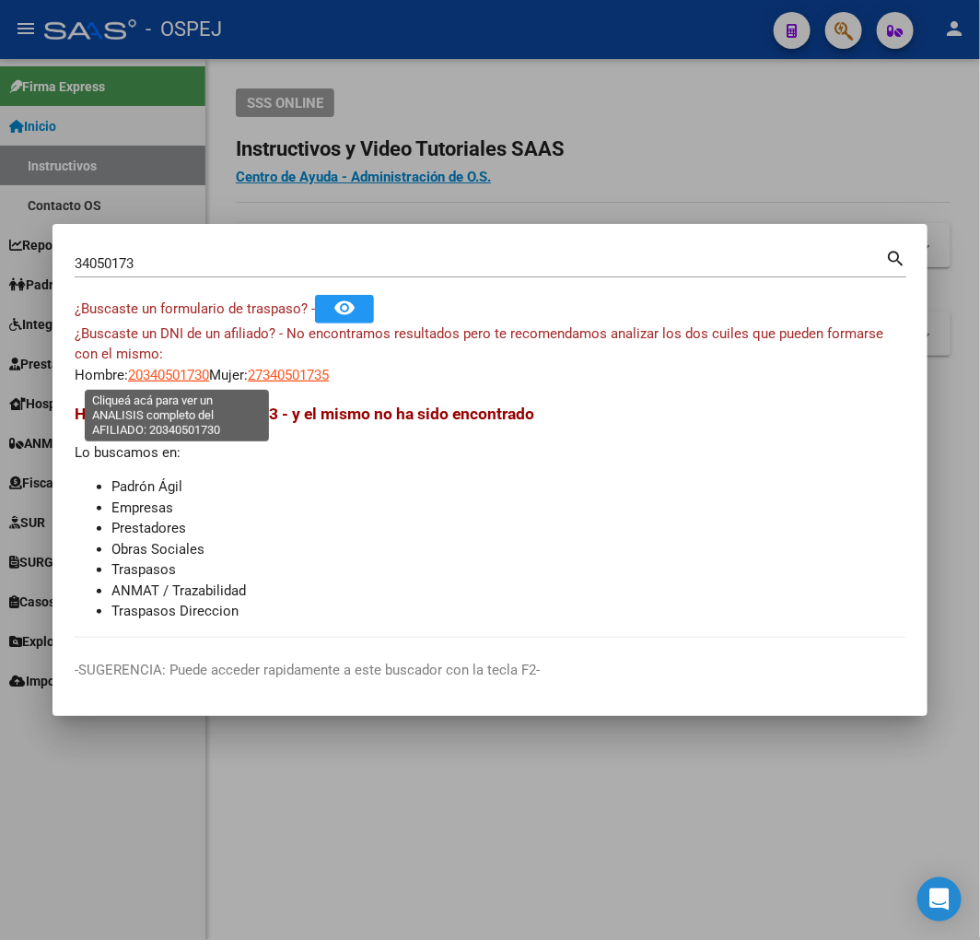
click at [177, 380] on span "20340501730" at bounding box center [168, 375] width 81 height 17
type textarea "20340501730"
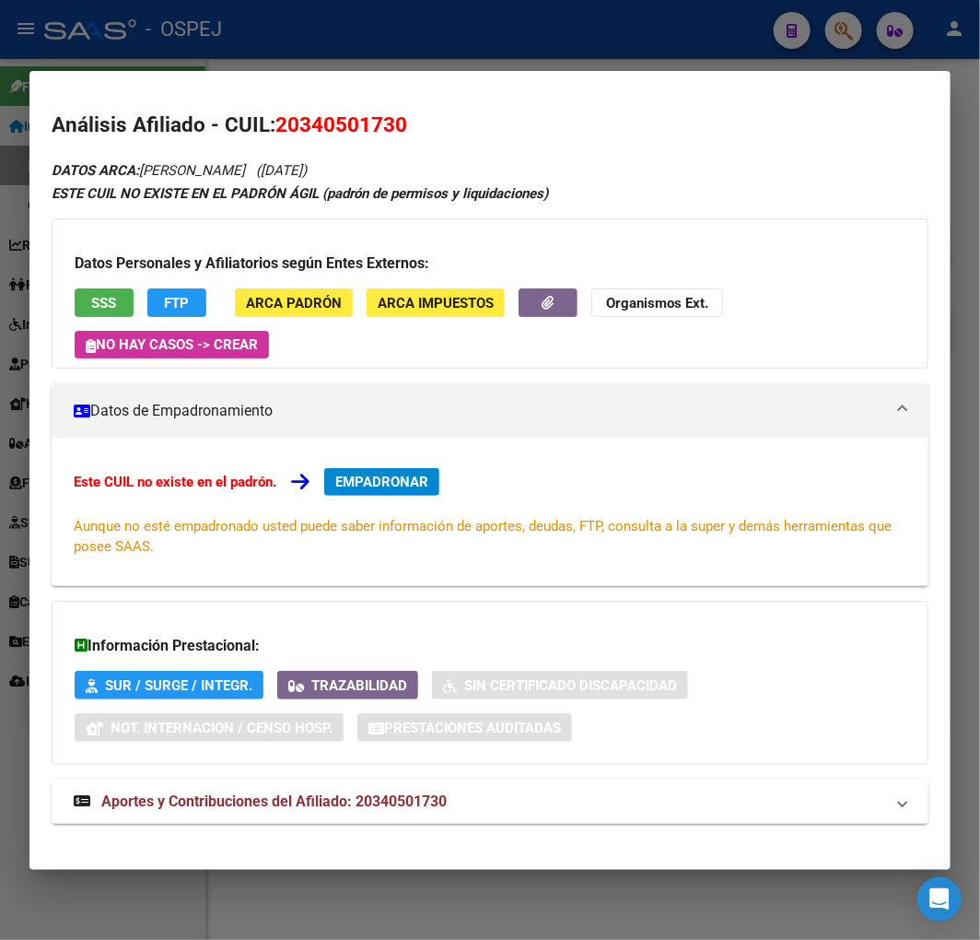
click at [206, 5] on div at bounding box center [490, 470] width 980 height 940
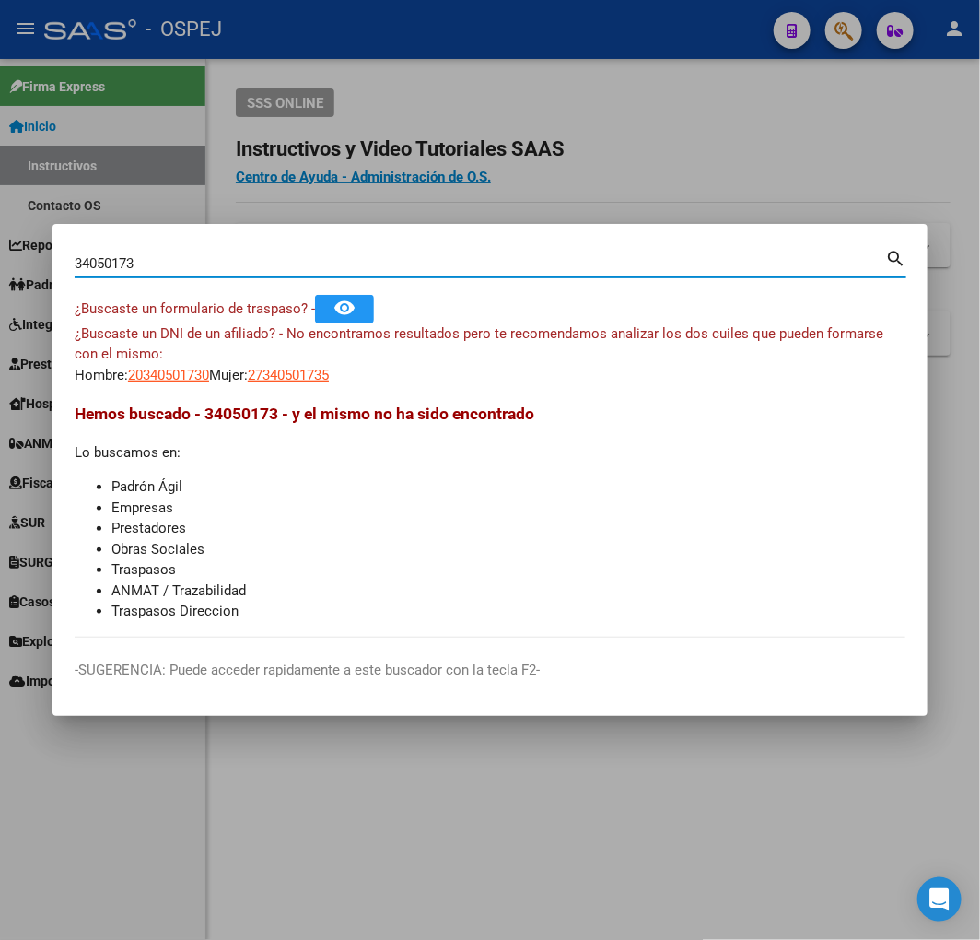
drag, startPoint x: 221, startPoint y: 256, endPoint x: -455, endPoint y: 433, distance: 698.9
click at [0, 433] on html "menu - OSPEJ person Firma Express Inicio Instructivos Contacto OS Reportes Ingr…" at bounding box center [490, 470] width 980 height 940
paste input "3894246"
type input "33894246"
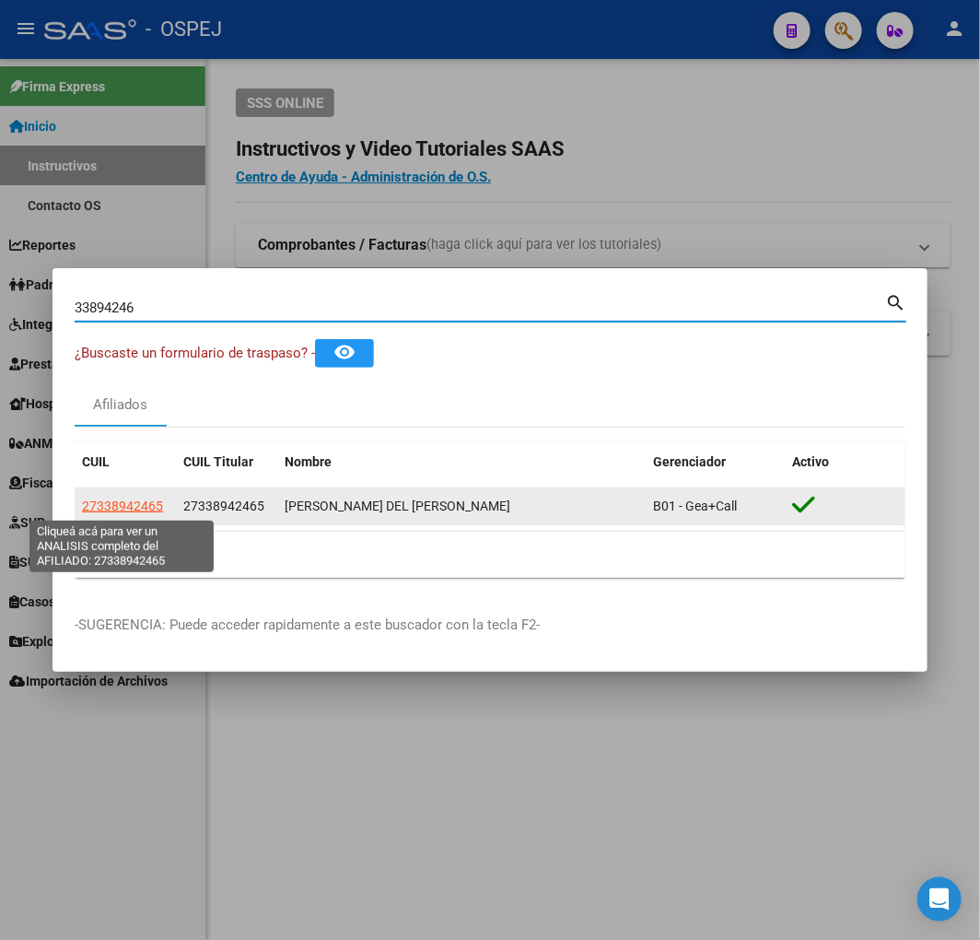
click at [135, 510] on span "27338942465" at bounding box center [122, 505] width 81 height 15
type textarea "27338942465"
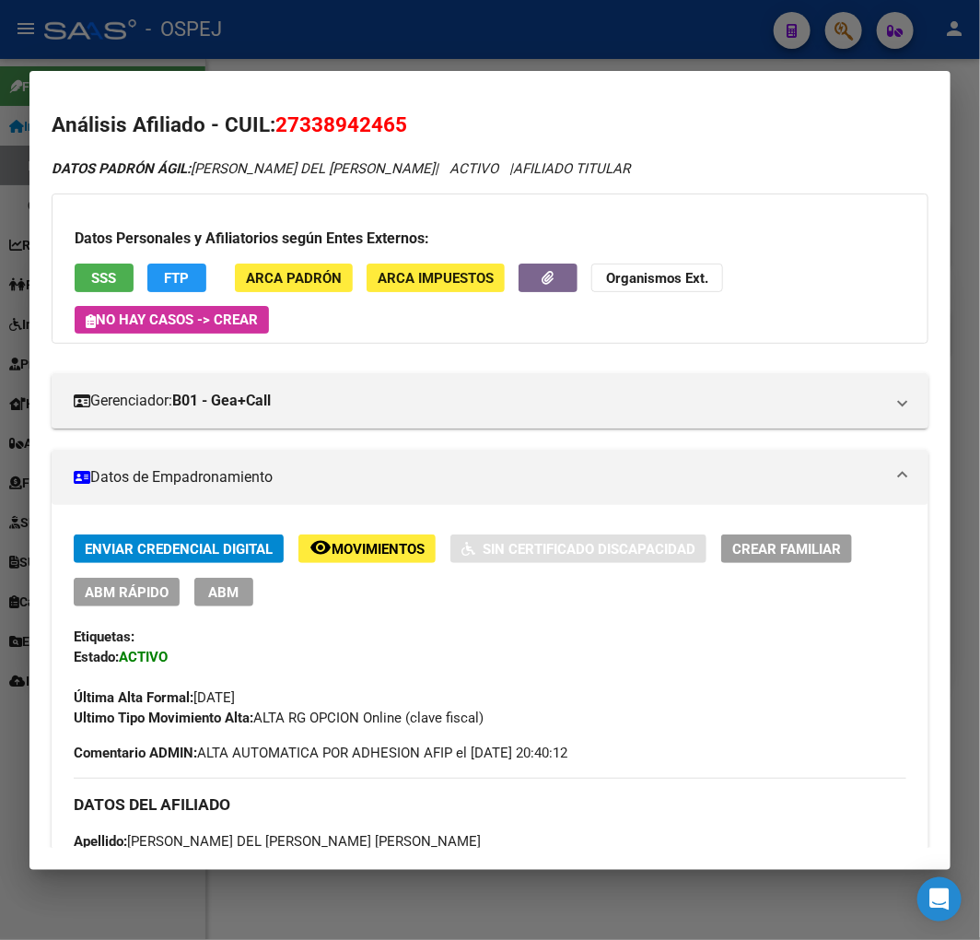
click at [112, 66] on div at bounding box center [490, 470] width 980 height 940
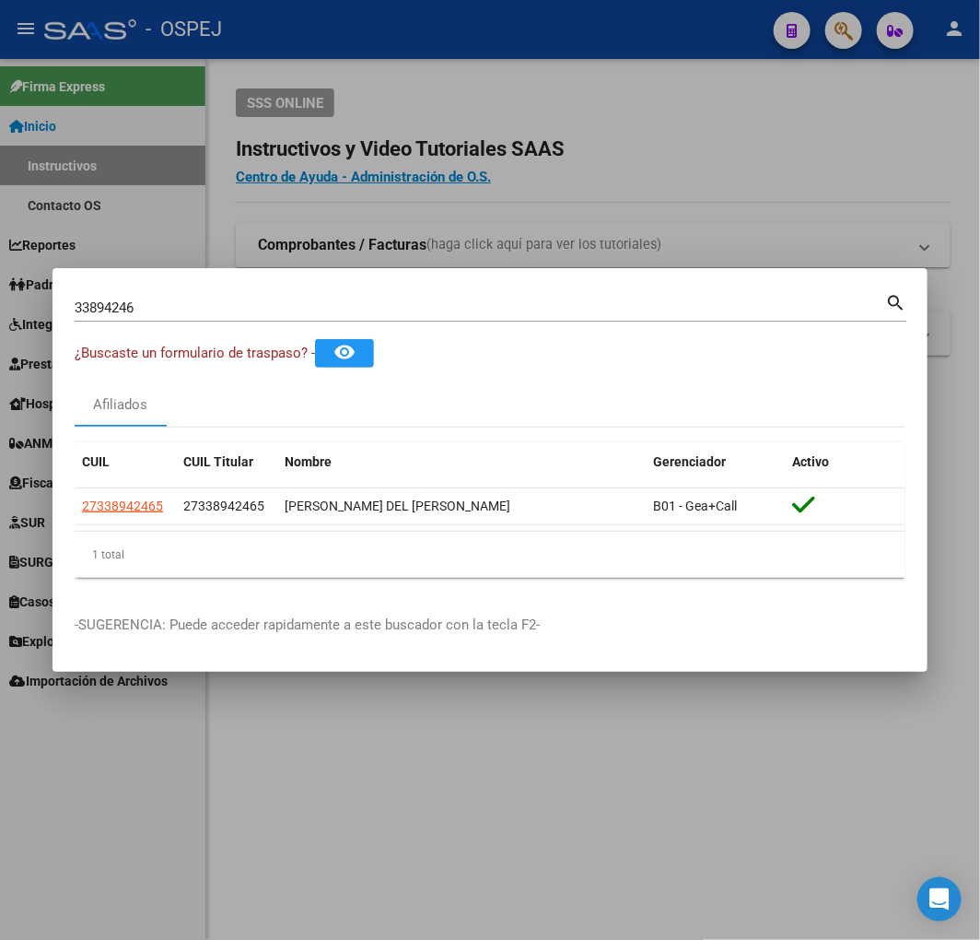
drag, startPoint x: 159, startPoint y: 316, endPoint x: -21, endPoint y: 322, distance: 180.7
click at [0, 322] on html "menu - OSPEJ person Firma Express Inicio Instructivos Contacto OS Reportes Ingr…" at bounding box center [490, 470] width 980 height 940
click at [146, 300] on input "33894246" at bounding box center [480, 307] width 811 height 17
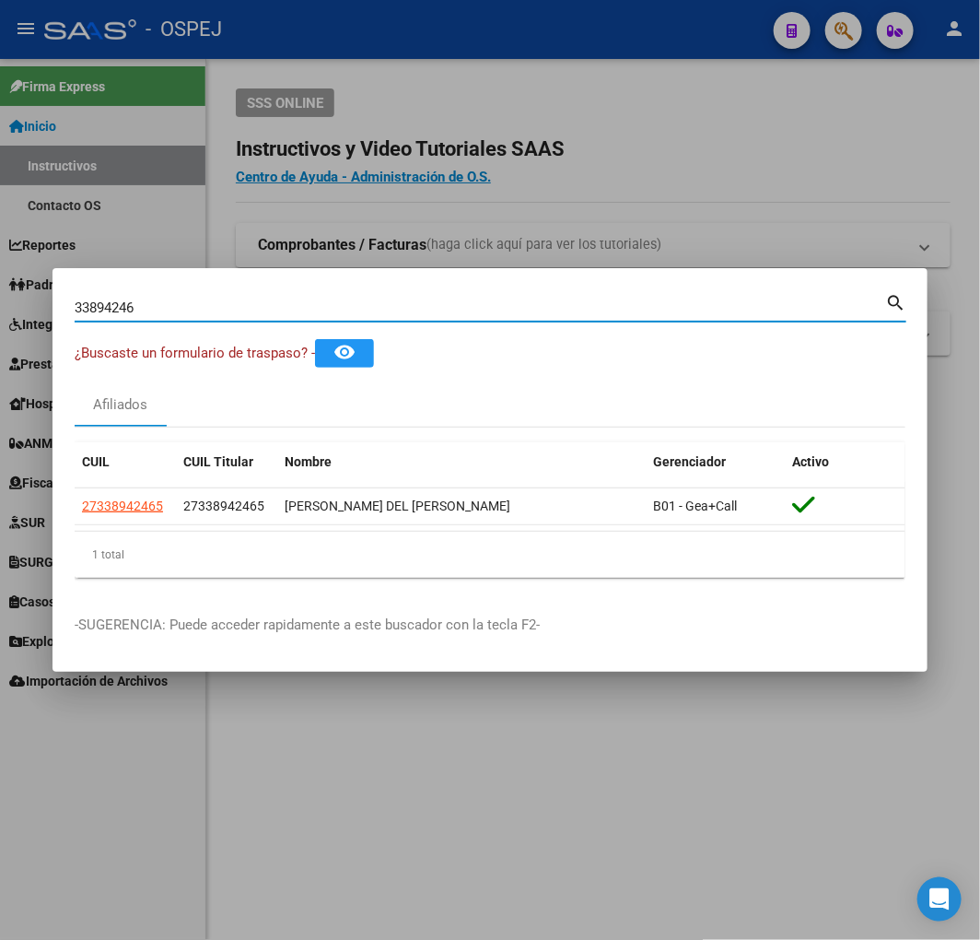
paste input "4.059.173"
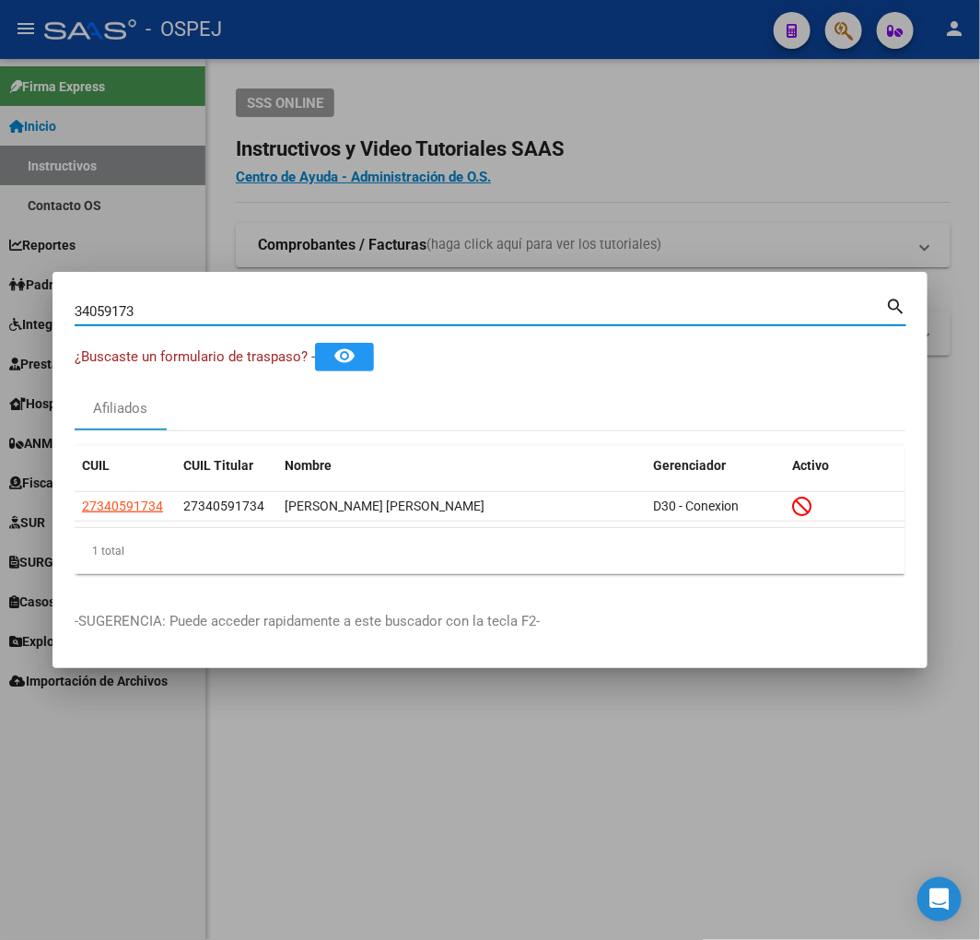
drag, startPoint x: 244, startPoint y: 301, endPoint x: -88, endPoint y: 324, distance: 332.4
click at [0, 324] on html "menu - OSPEJ person Firma Express Inicio Instructivos Contacto OS Reportes Ingr…" at bounding box center [490, 470] width 980 height 940
paste input "3894246"
type input "33894246"
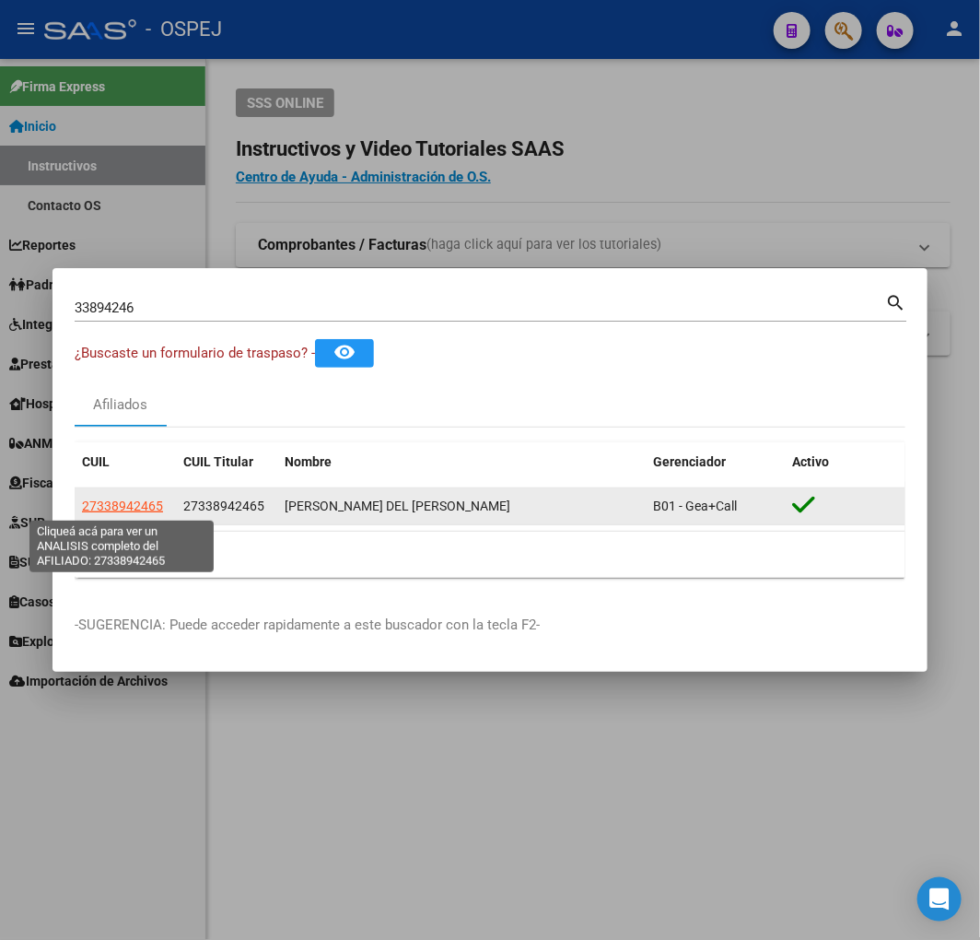
click at [141, 512] on span "27338942465" at bounding box center [122, 505] width 81 height 15
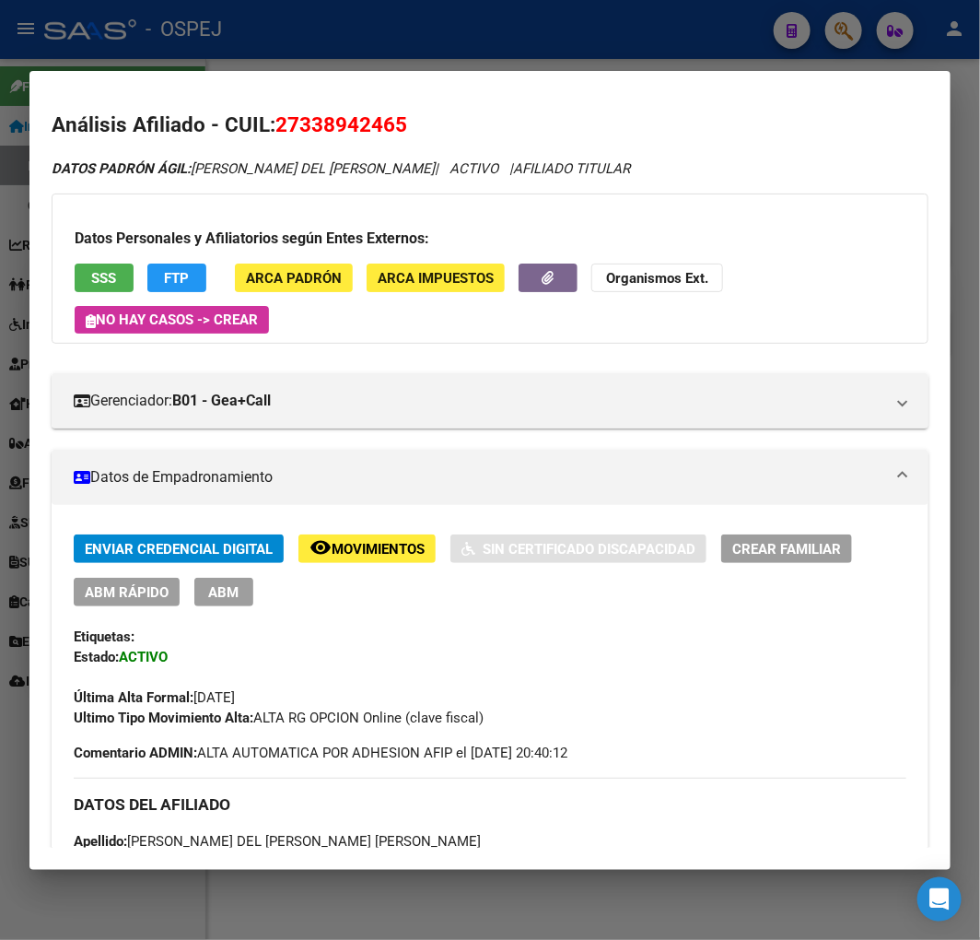
click at [648, 284] on strong "Organismos Ext." at bounding box center [657, 278] width 102 height 17
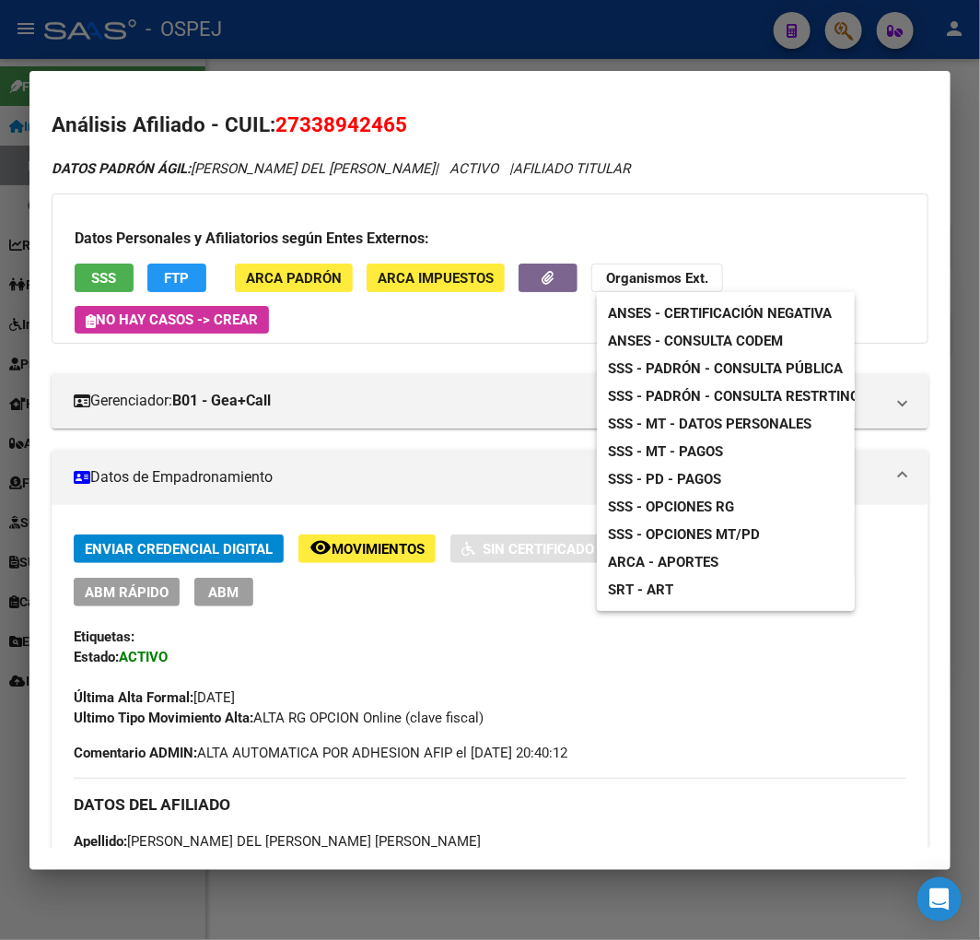
click at [562, 198] on div at bounding box center [490, 470] width 980 height 940
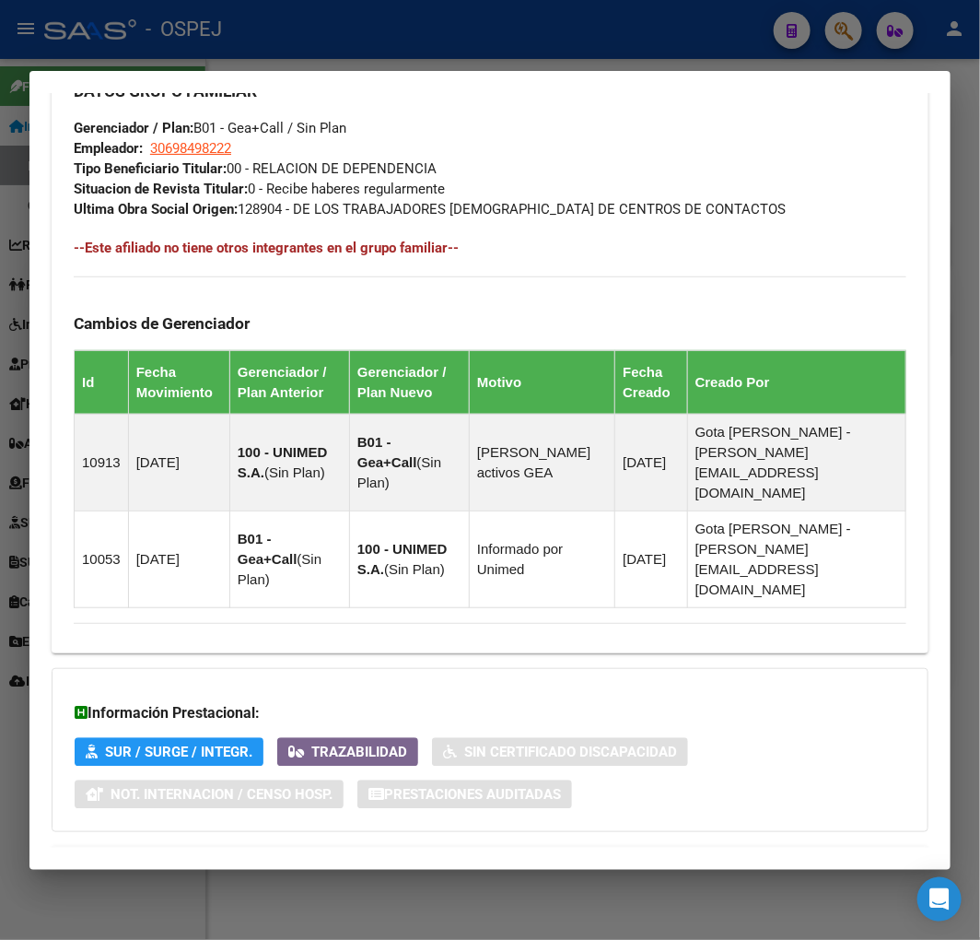
scroll to position [1130, 0]
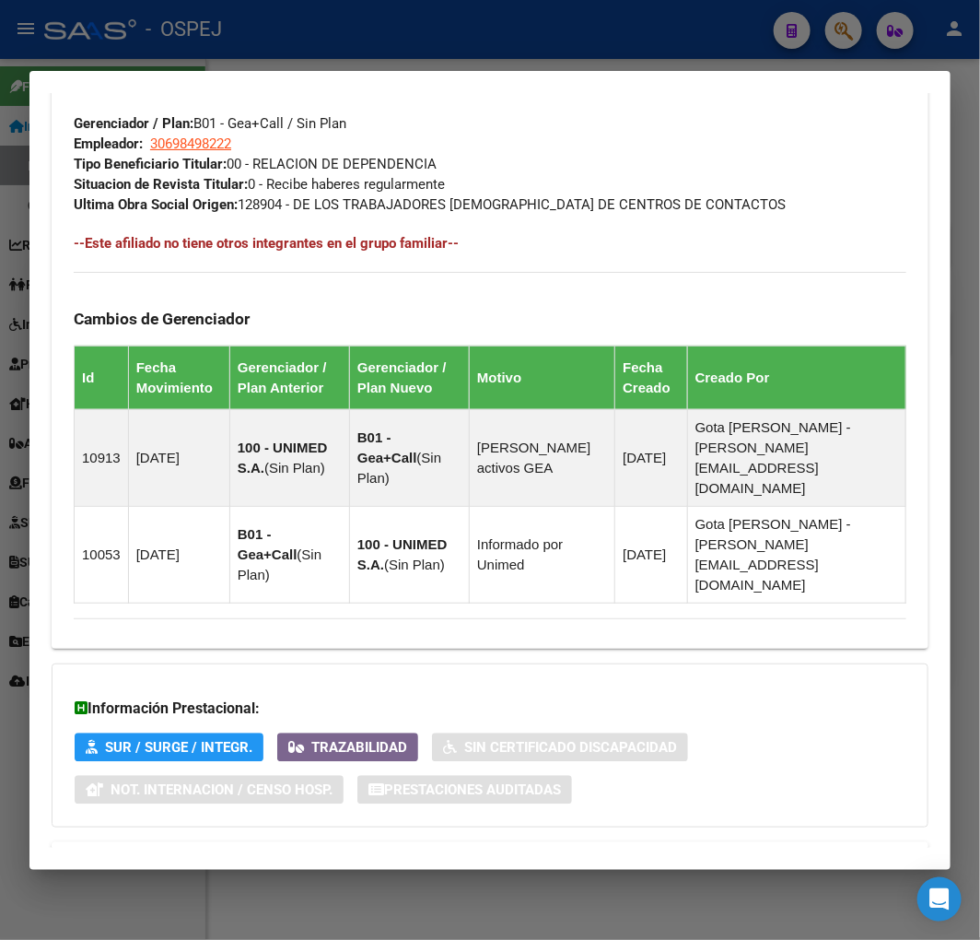
click at [485, 842] on mat-expansion-panel-header "Aportes y Contribuciones del Afiliado: 27338942465" at bounding box center [490, 864] width 877 height 44
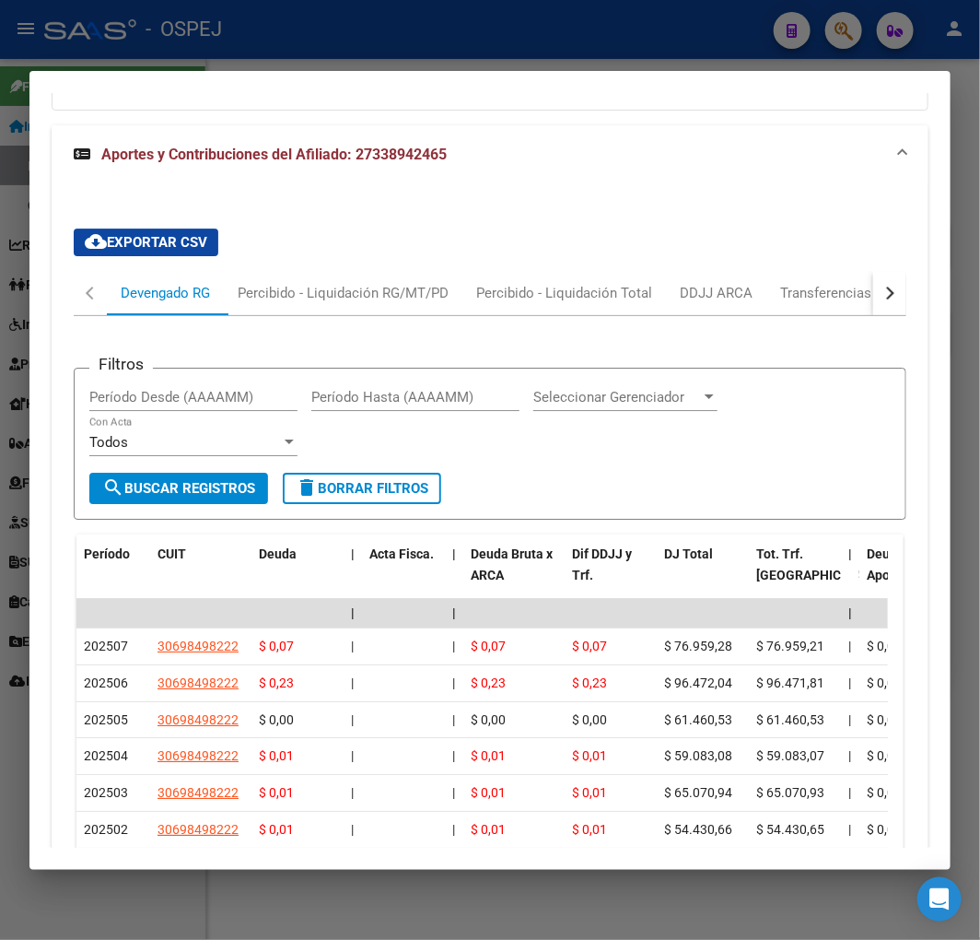
scroll to position [1949, 0]
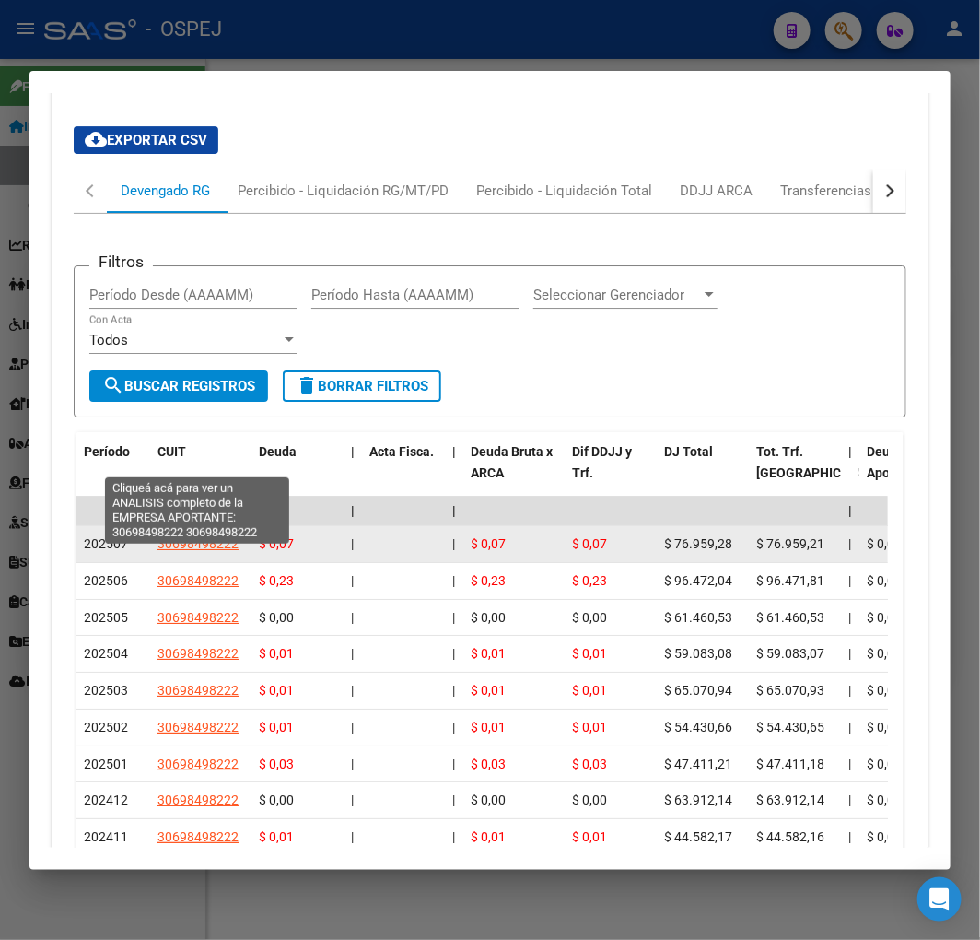
click at [191, 536] on span "30698498222" at bounding box center [198, 543] width 81 height 15
type textarea "30698498222"
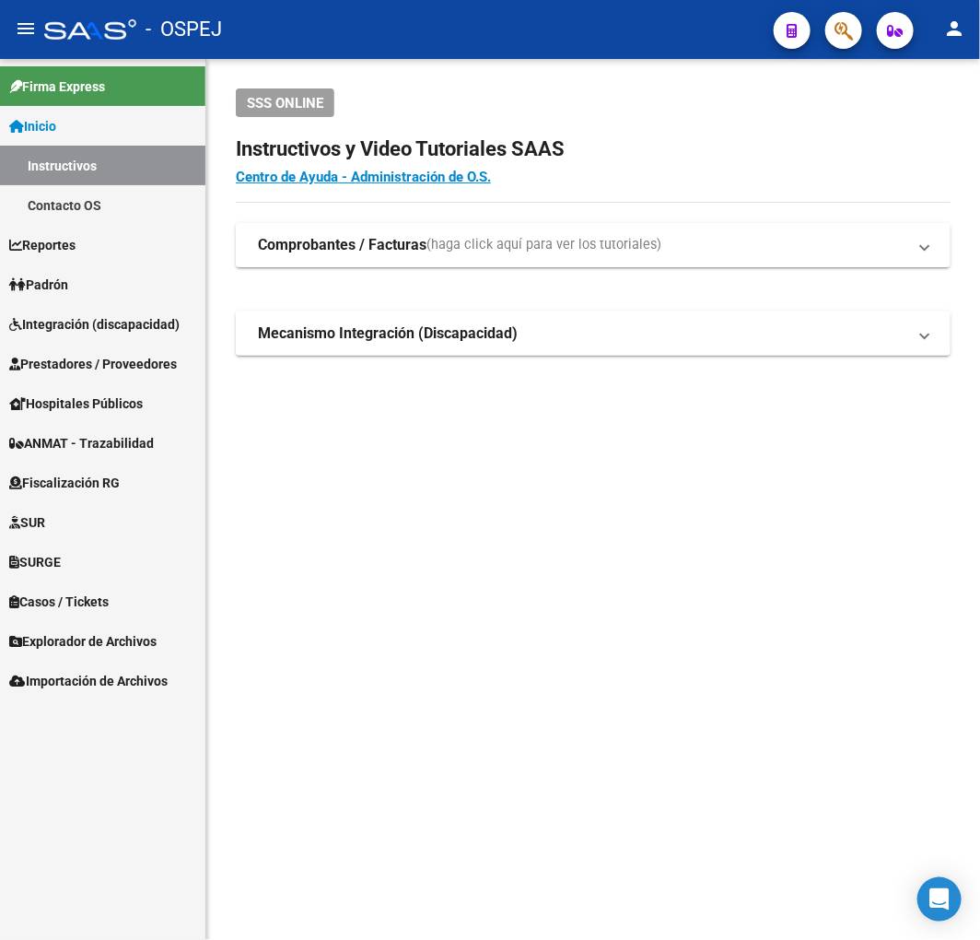
click at [827, 17] on app-search-popup at bounding box center [843, 28] width 37 height 23
click at [836, 20] on icon "button" at bounding box center [844, 30] width 18 height 21
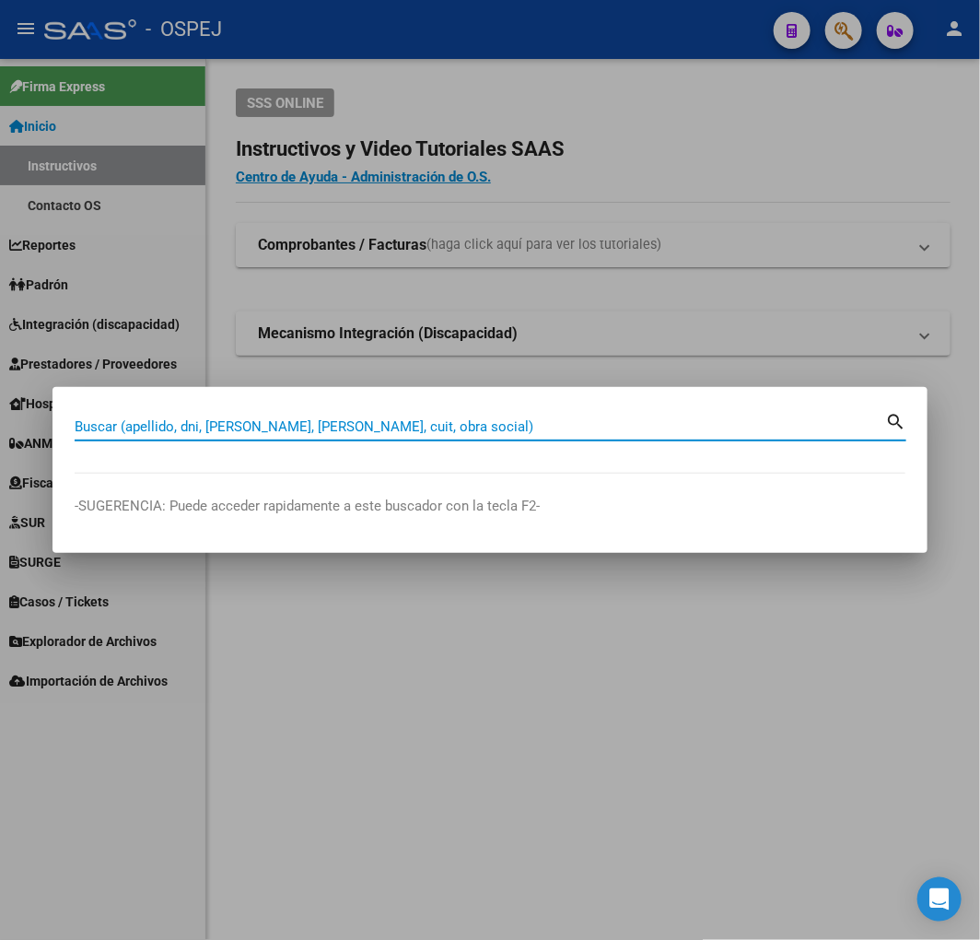
paste input "30698498222"
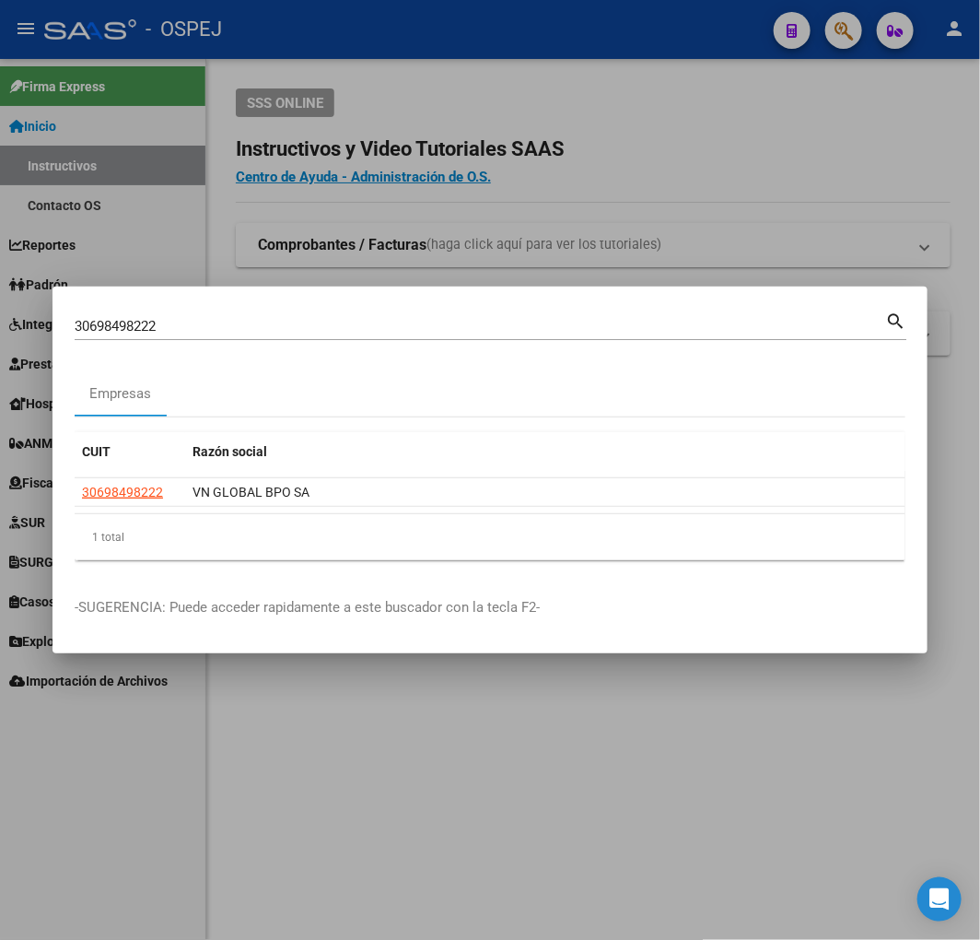
drag, startPoint x: 187, startPoint y: 330, endPoint x: -338, endPoint y: 334, distance: 525.1
click at [0, 334] on html "menu - OSPEJ person Firma Express Inicio Instructivos Contacto OS Reportes Ingr…" at bounding box center [490, 470] width 980 height 940
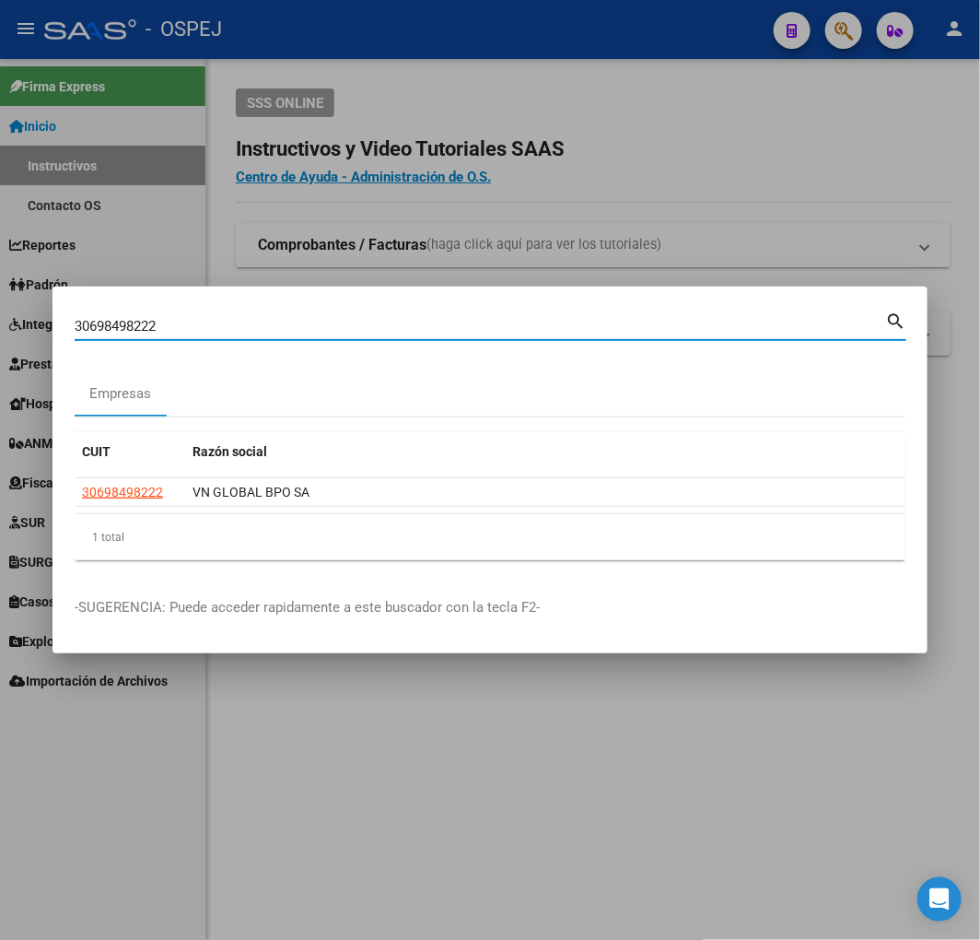
paste input "3894246"
type input "33894246"
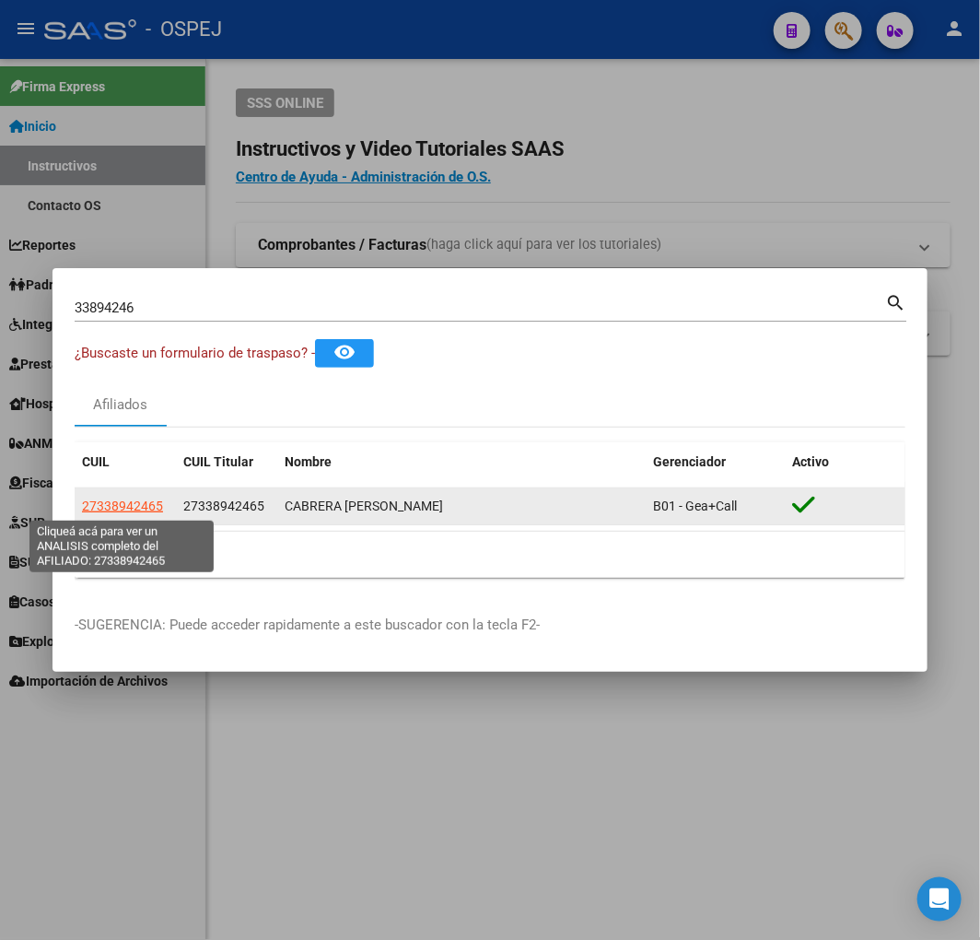
click at [103, 508] on span "27338942465" at bounding box center [122, 505] width 81 height 15
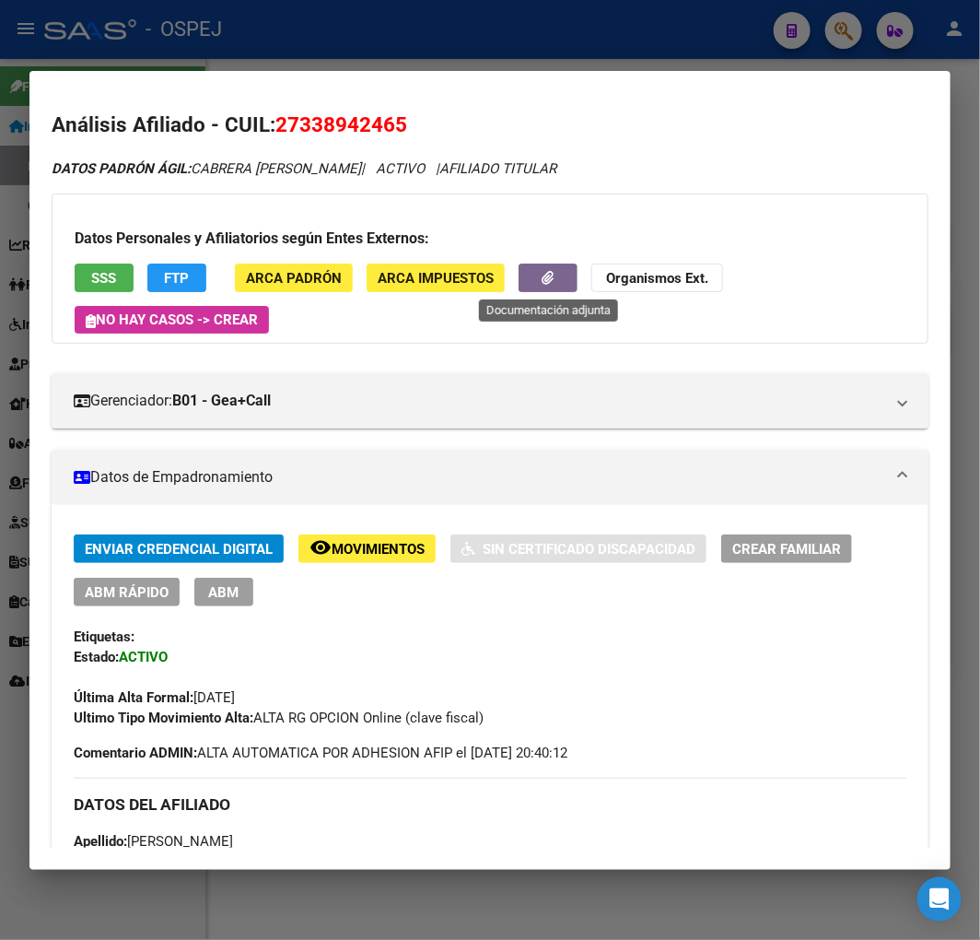
click at [566, 282] on button "button" at bounding box center [548, 277] width 59 height 29
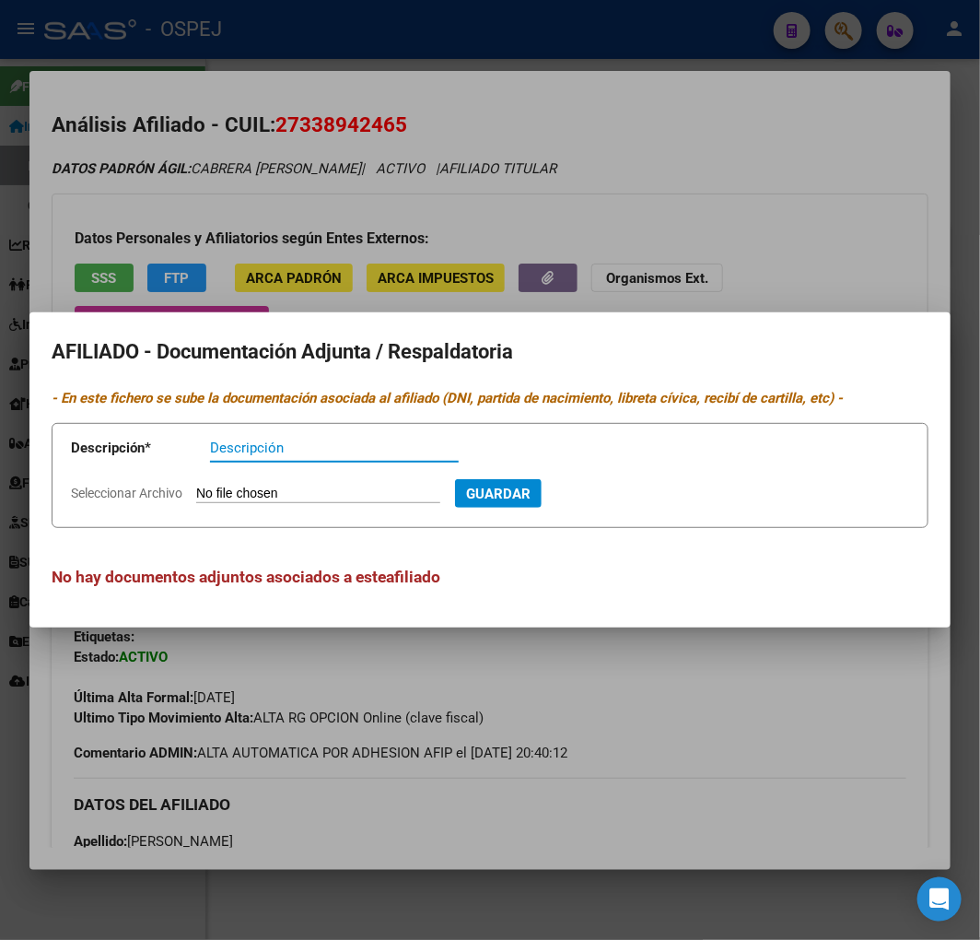
drag, startPoint x: 430, startPoint y: 181, endPoint x: 426, endPoint y: 199, distance: 19.0
click at [428, 194] on div at bounding box center [490, 470] width 980 height 940
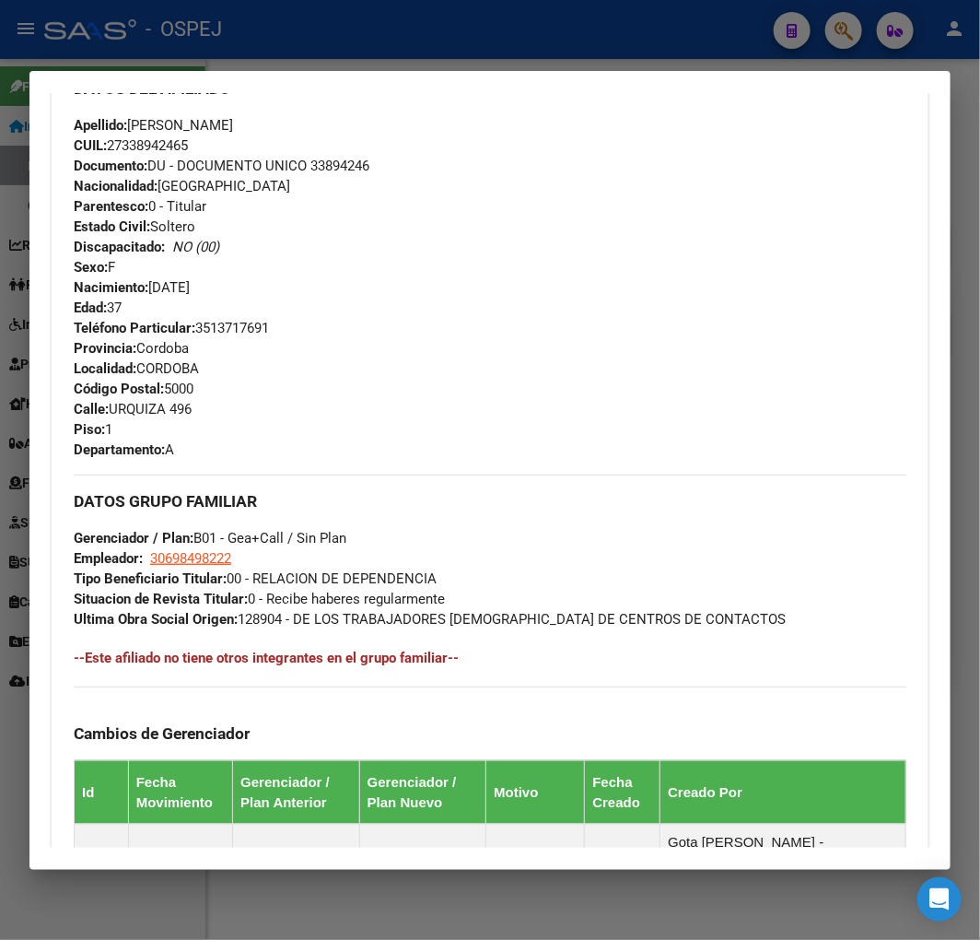
scroll to position [1130, 0]
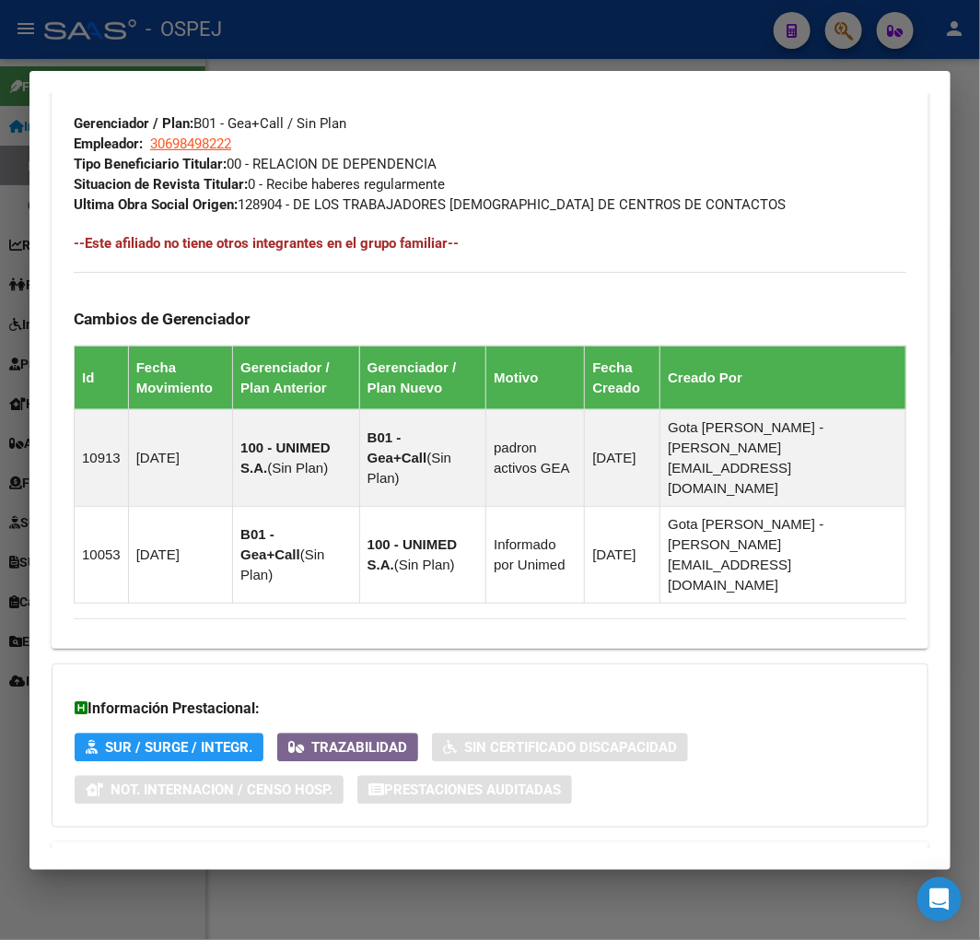
click at [427, 853] on strong "Aportes y Contribuciones del Afiliado: 27338942465" at bounding box center [260, 864] width 373 height 22
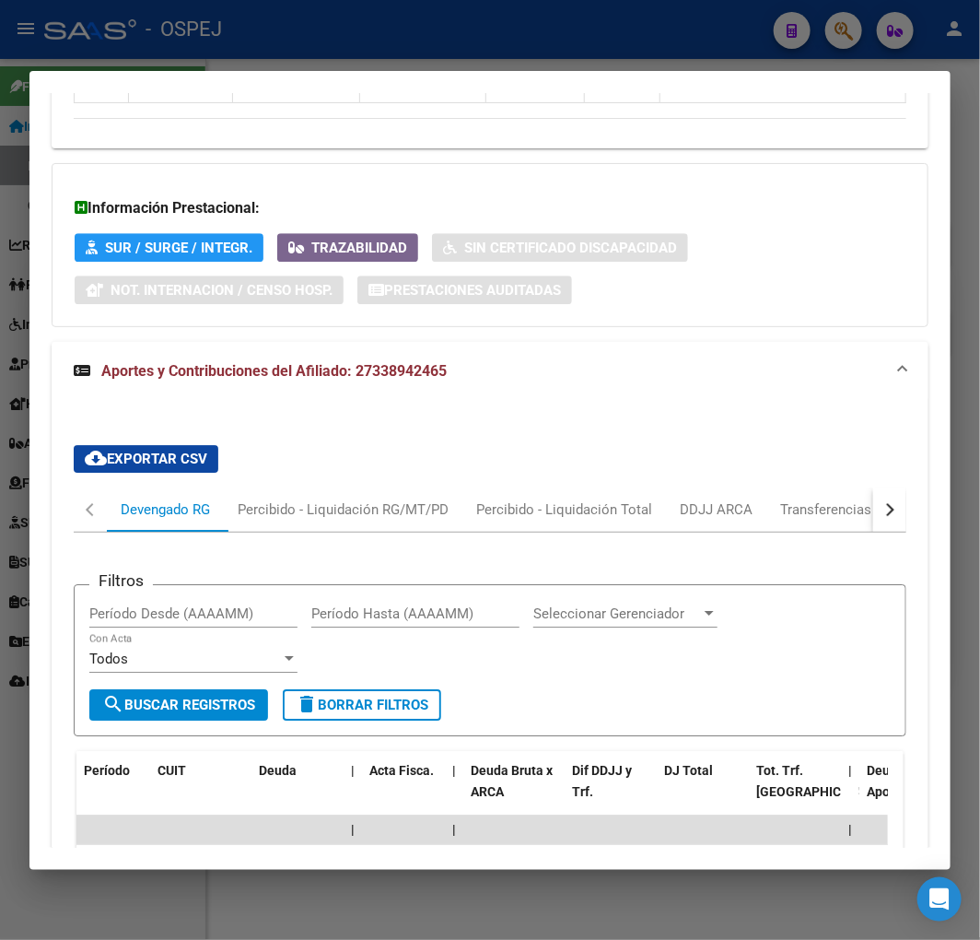
scroll to position [2075, 0]
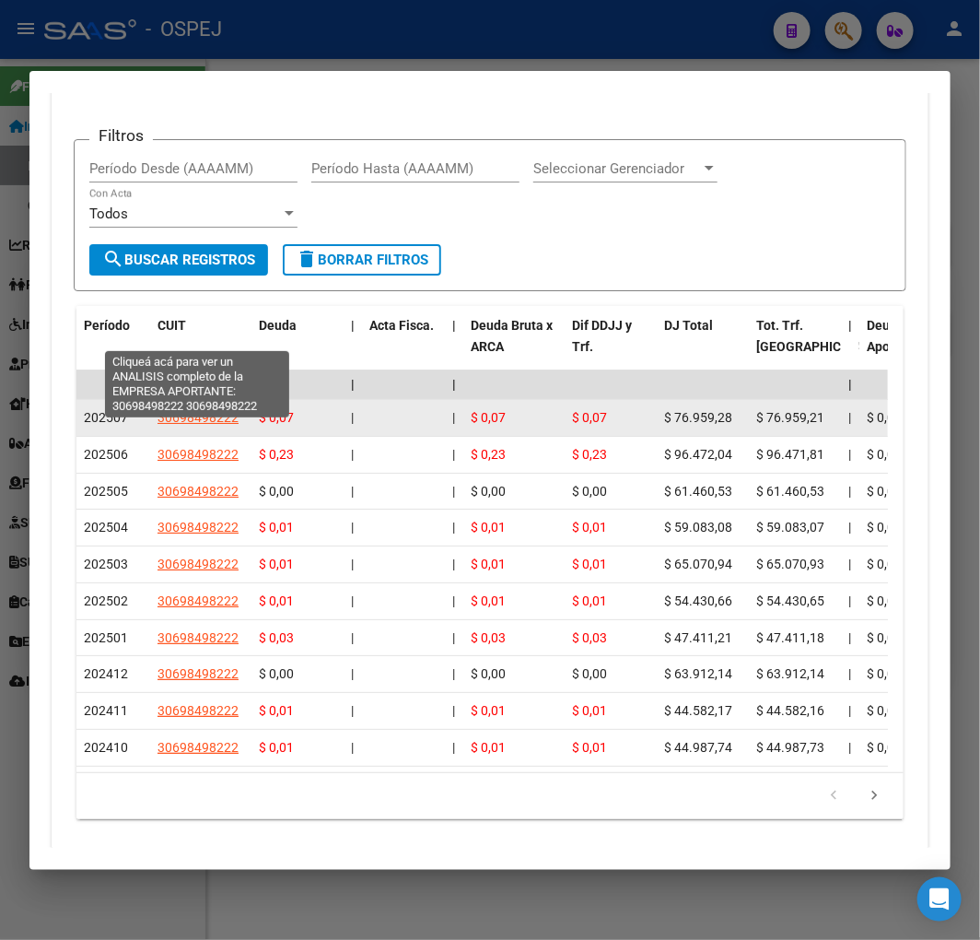
click at [219, 410] on span "30698498222" at bounding box center [198, 417] width 81 height 15
type textarea "30698498222"
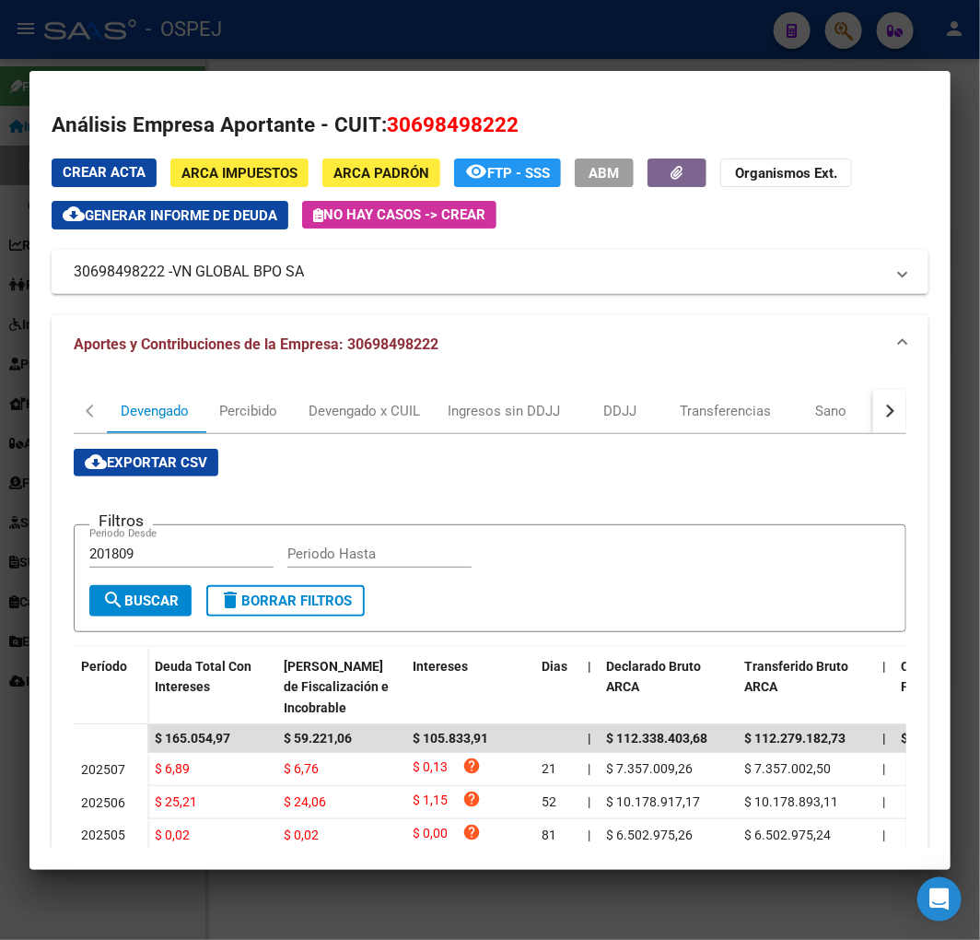
click at [192, 60] on div at bounding box center [490, 470] width 980 height 940
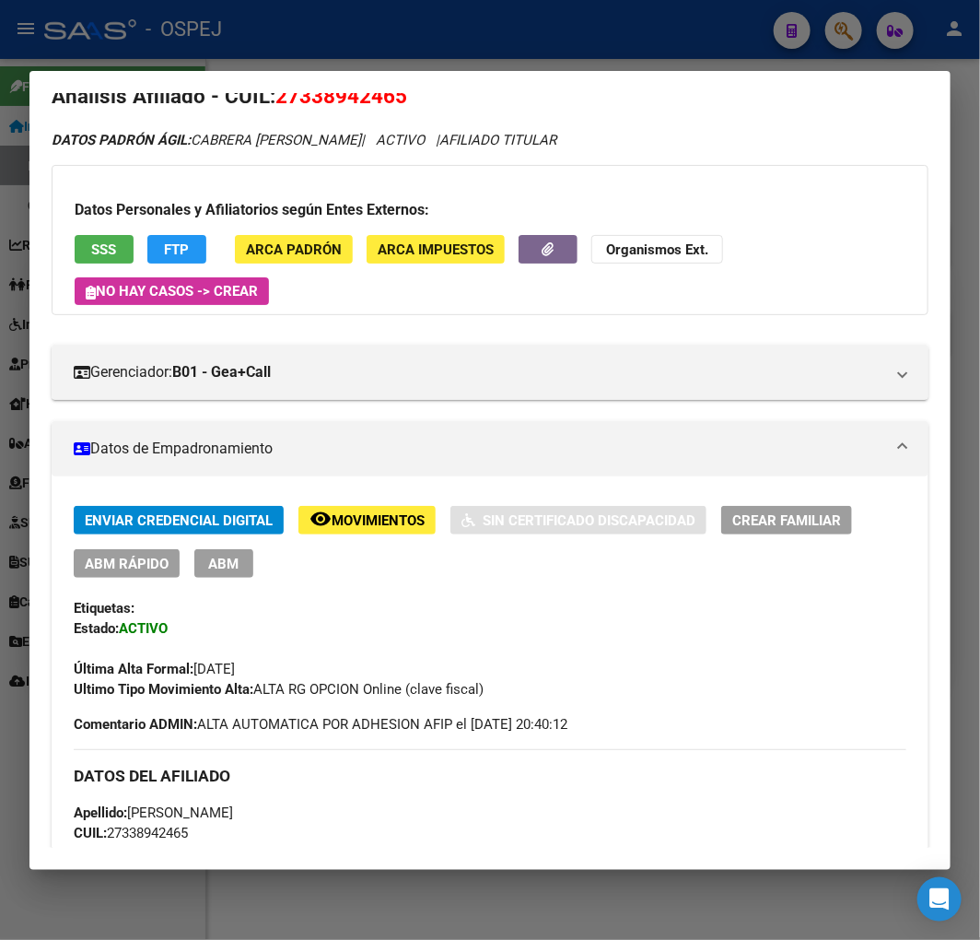
scroll to position [0, 0]
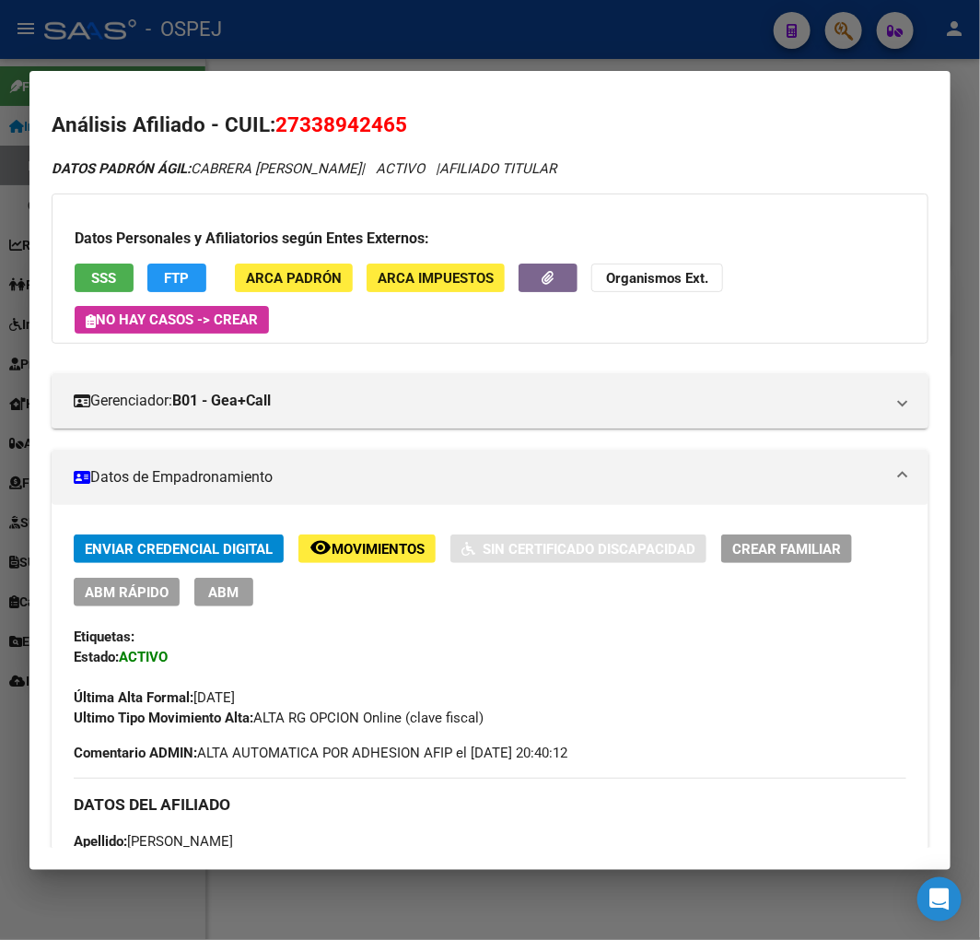
click at [539, 193] on div "Datos Personales y Afiliatorios según Entes Externos: SSS FTP ARCA Padrón ARCA …" at bounding box center [490, 268] width 877 height 150
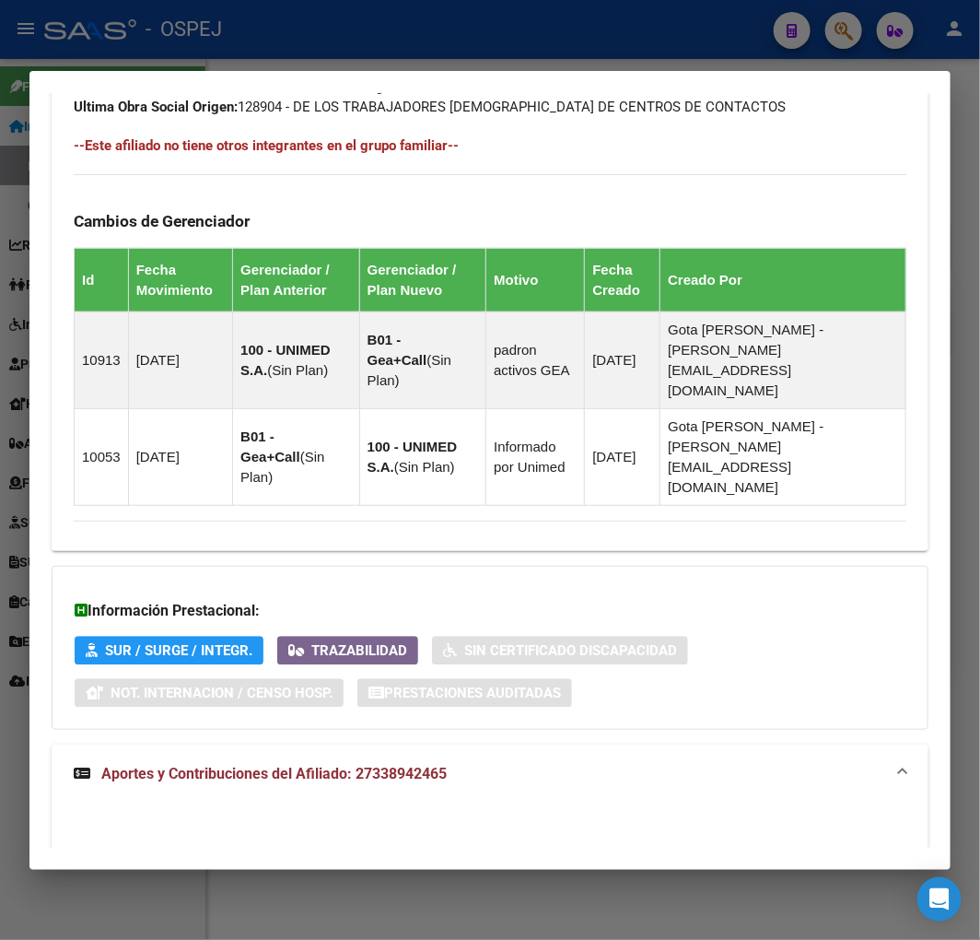
scroll to position [2047, 0]
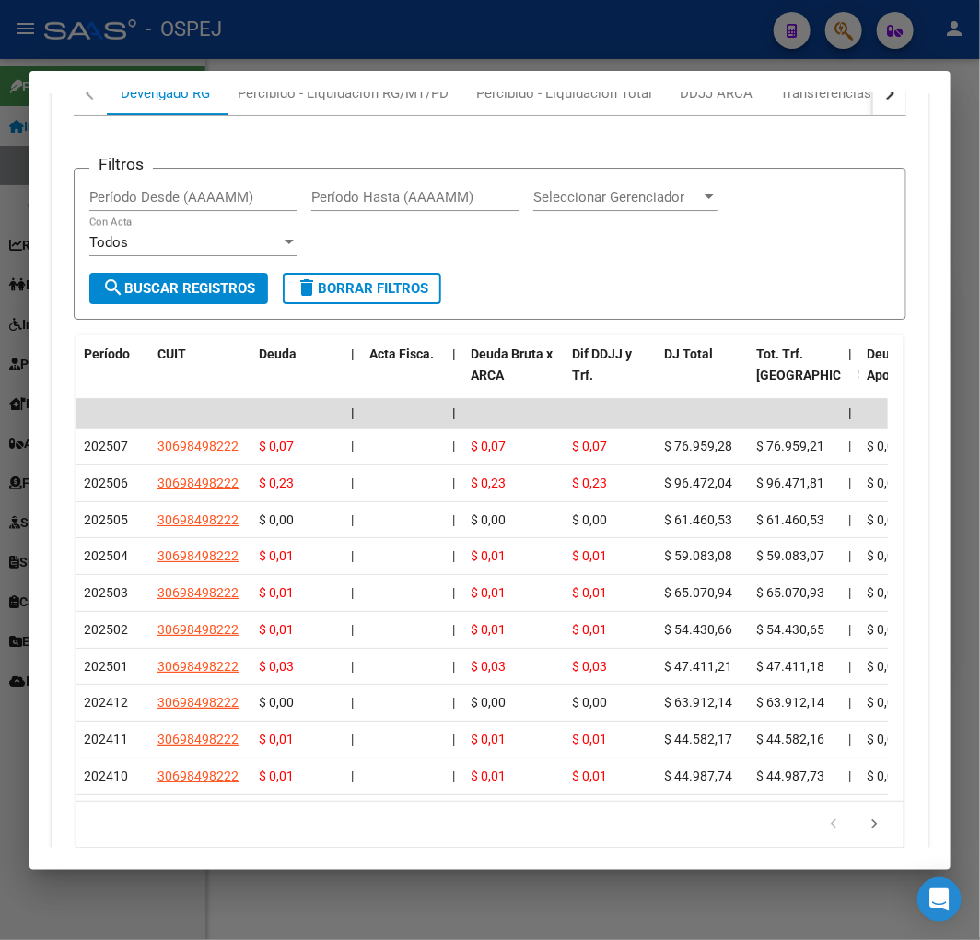
click at [871, 814] on link "go to next page" at bounding box center [874, 824] width 35 height 20
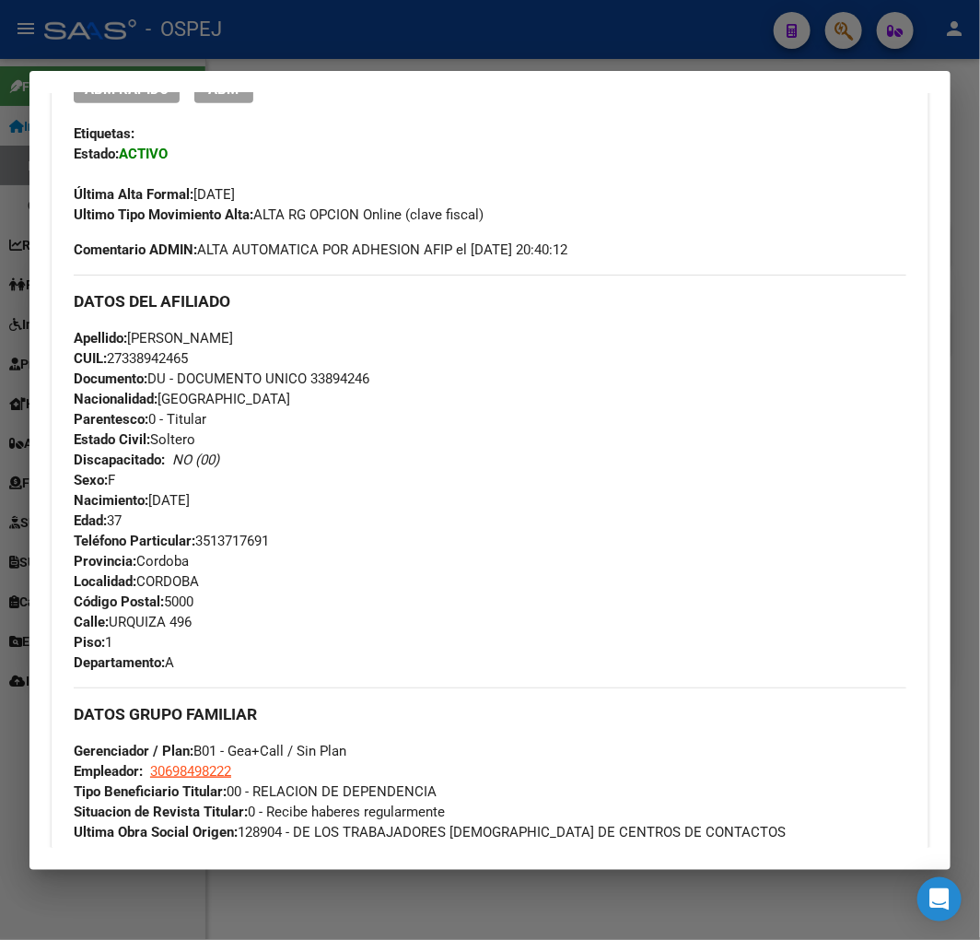
scroll to position [1117, 0]
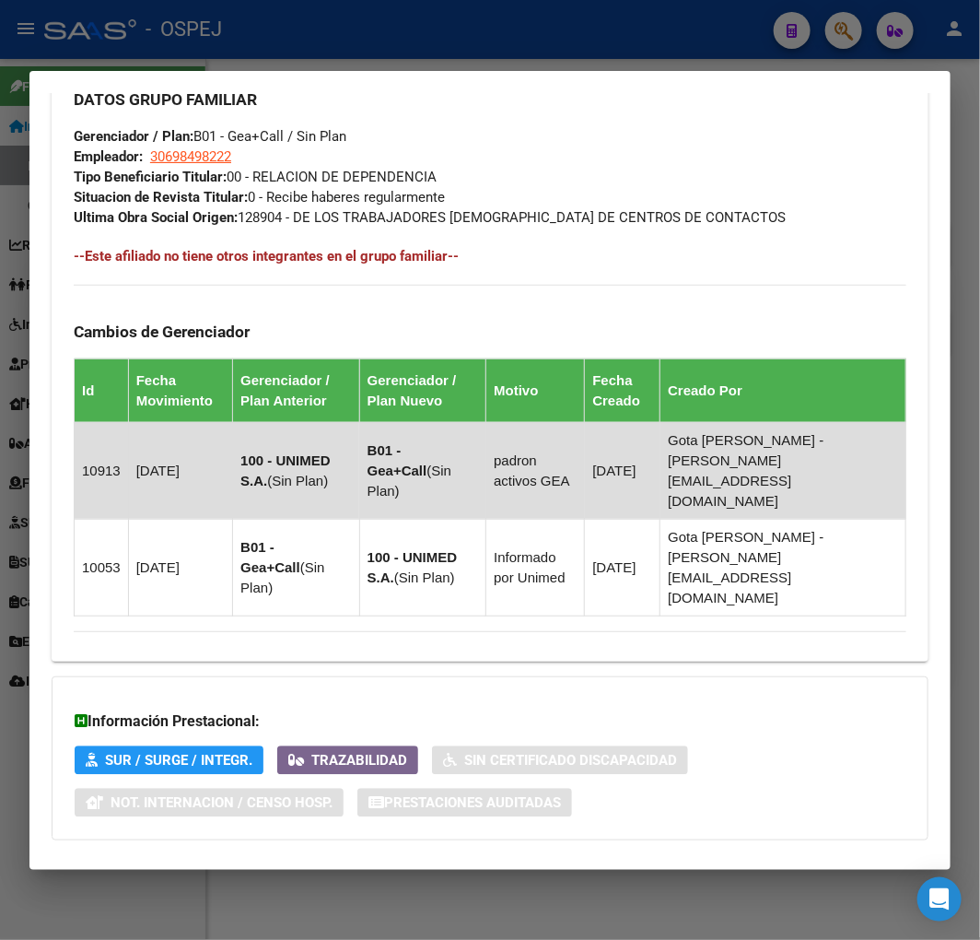
drag, startPoint x: 153, startPoint y: 453, endPoint x: 205, endPoint y: 462, distance: 53.2
click at [213, 453] on td "01/01/2024" at bounding box center [180, 470] width 105 height 97
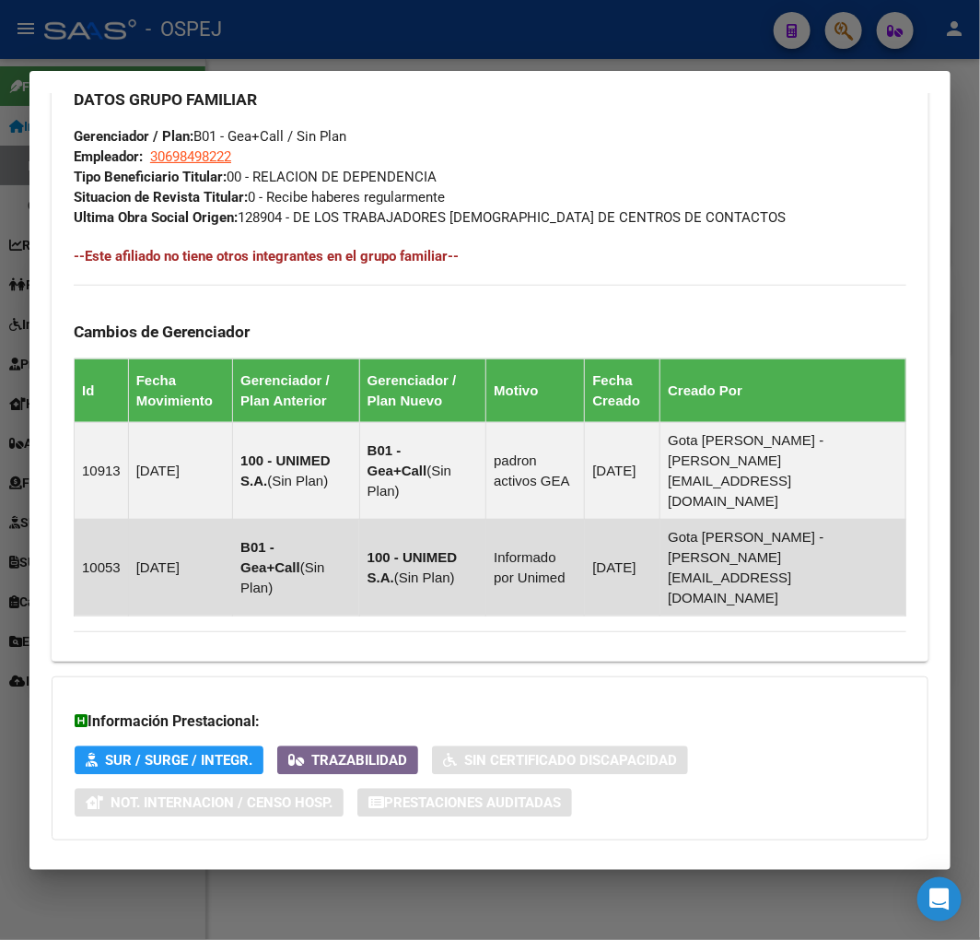
drag, startPoint x: 163, startPoint y: 503, endPoint x: 235, endPoint y: 497, distance: 72.1
click at [235, 519] on tr "10053 01/01/2024 B01 - Gea+Call ( Sin Plan ) 100 - UNIMED S.A. ( Sin Plan ) Inf…" at bounding box center [491, 567] width 832 height 97
click at [368, 549] on strong "100 - UNIMED S.A." at bounding box center [413, 567] width 90 height 36
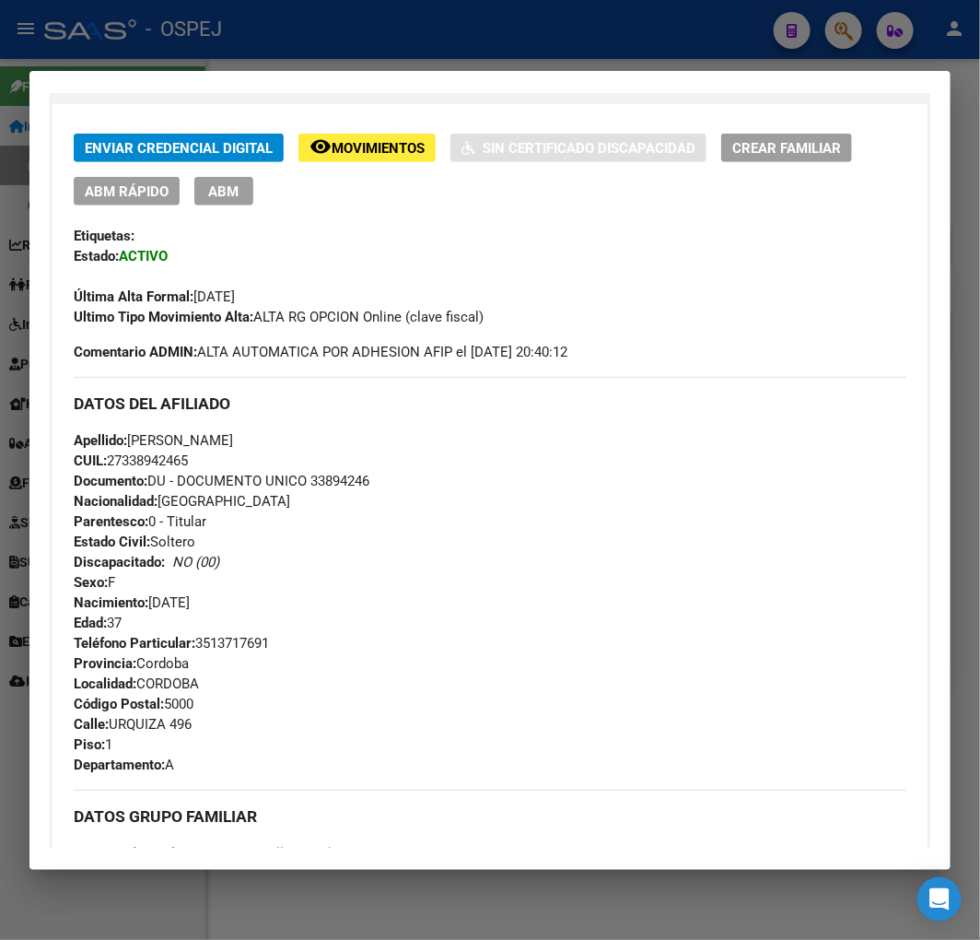
scroll to position [0, 0]
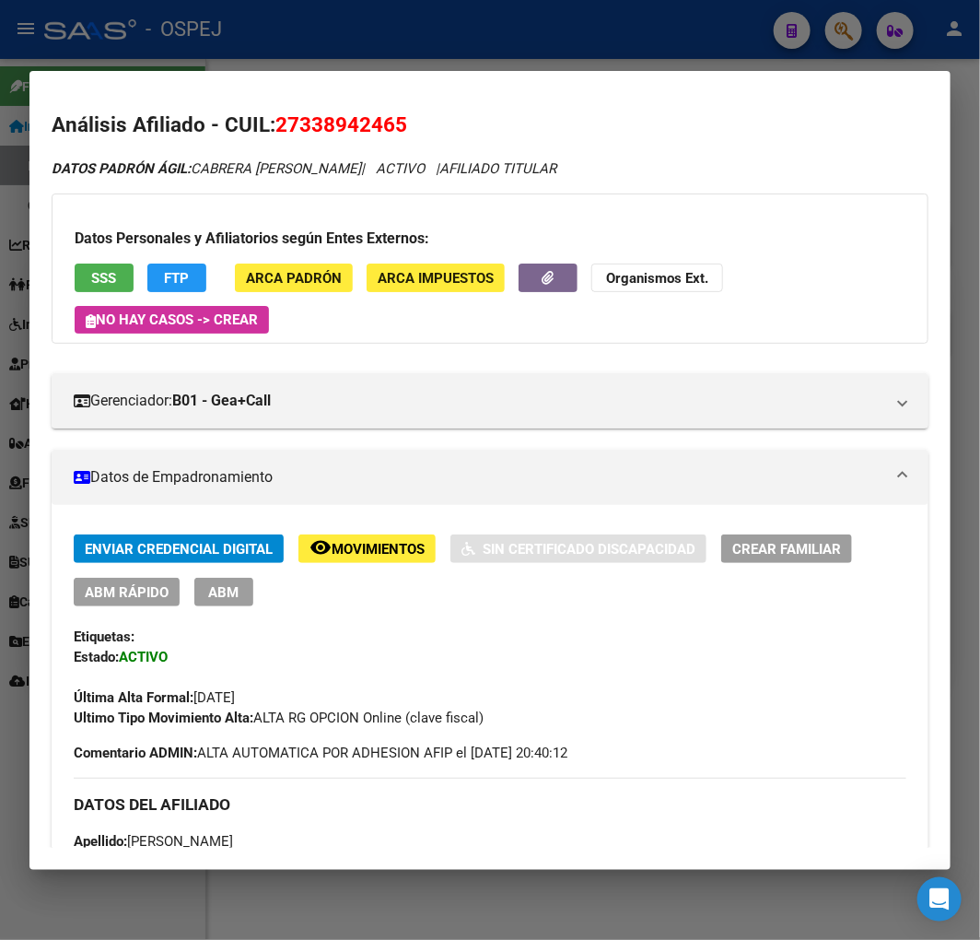
click at [273, 66] on div at bounding box center [490, 470] width 980 height 940
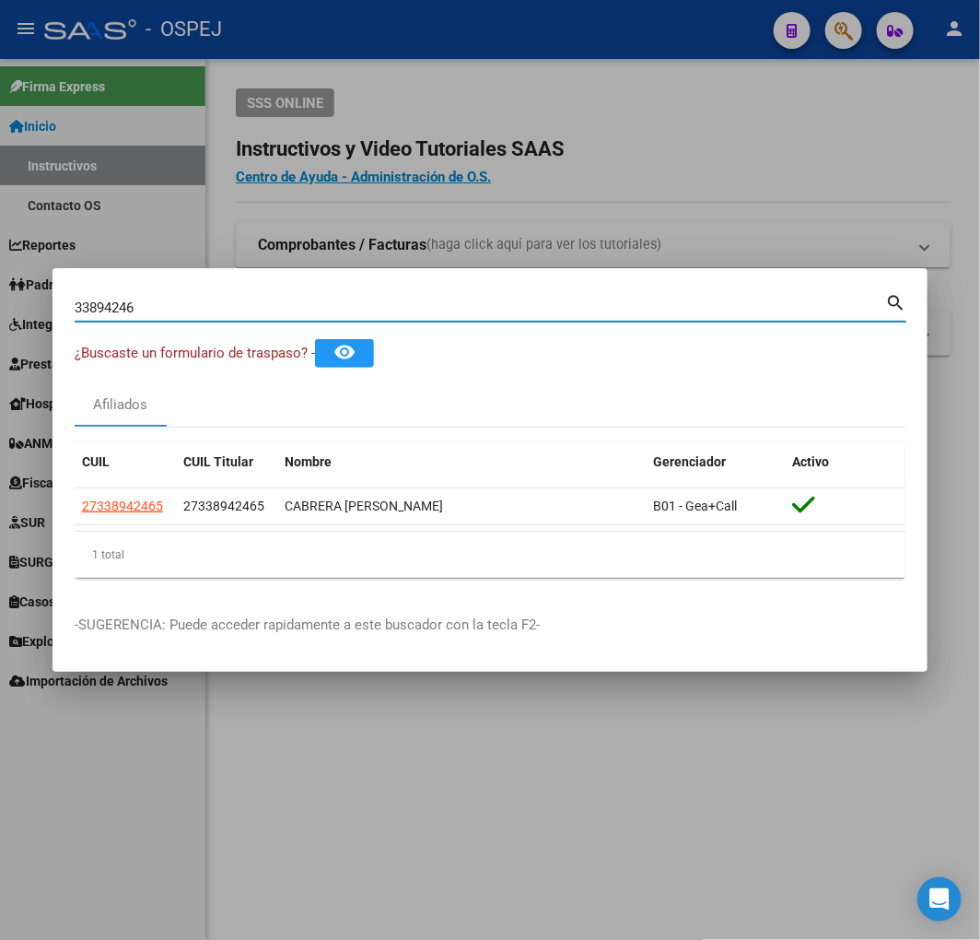
click at [330, 301] on input "33894246" at bounding box center [480, 307] width 811 height 17
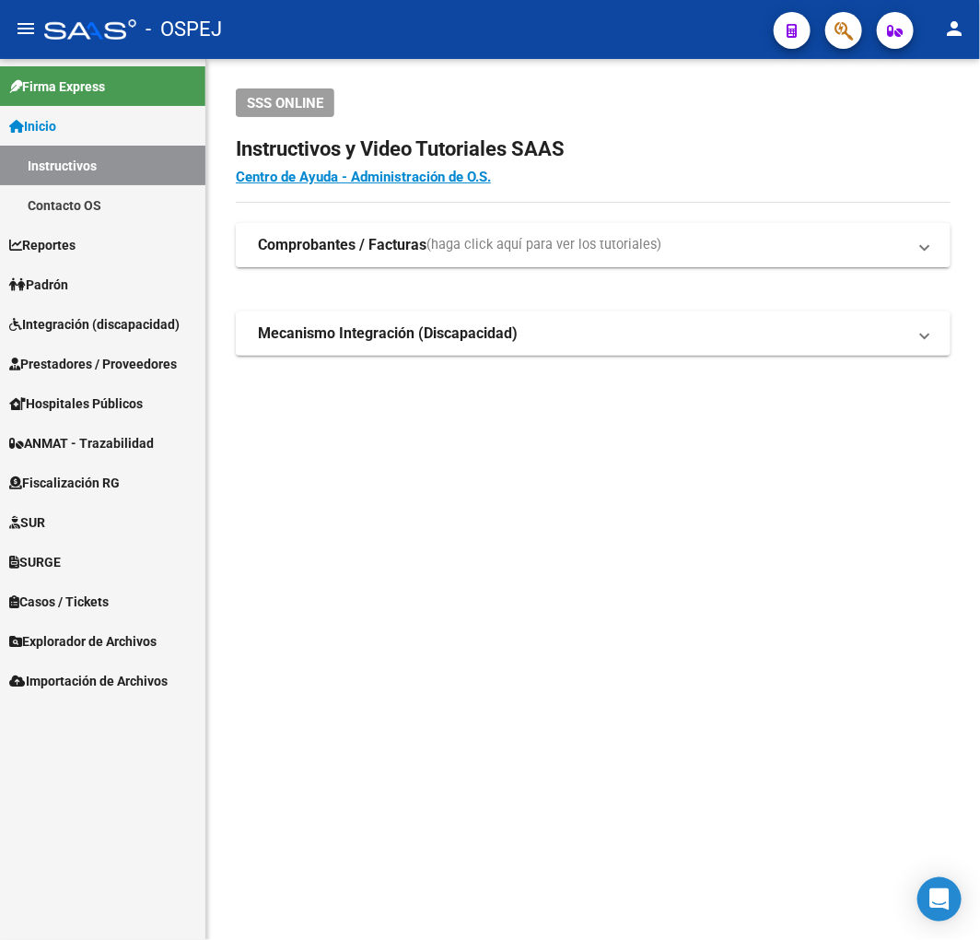
click at [839, 44] on span "button" at bounding box center [844, 31] width 18 height 38
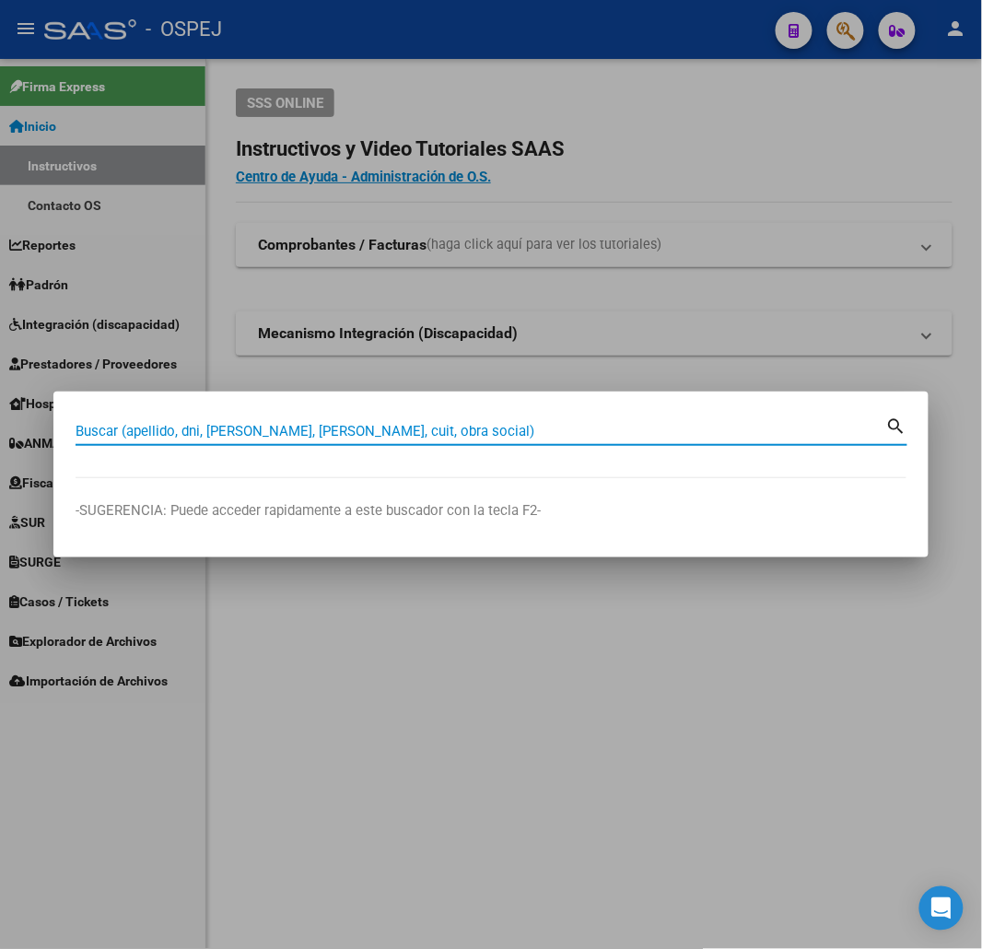
type input "s"
paste input "27-37670431-4"
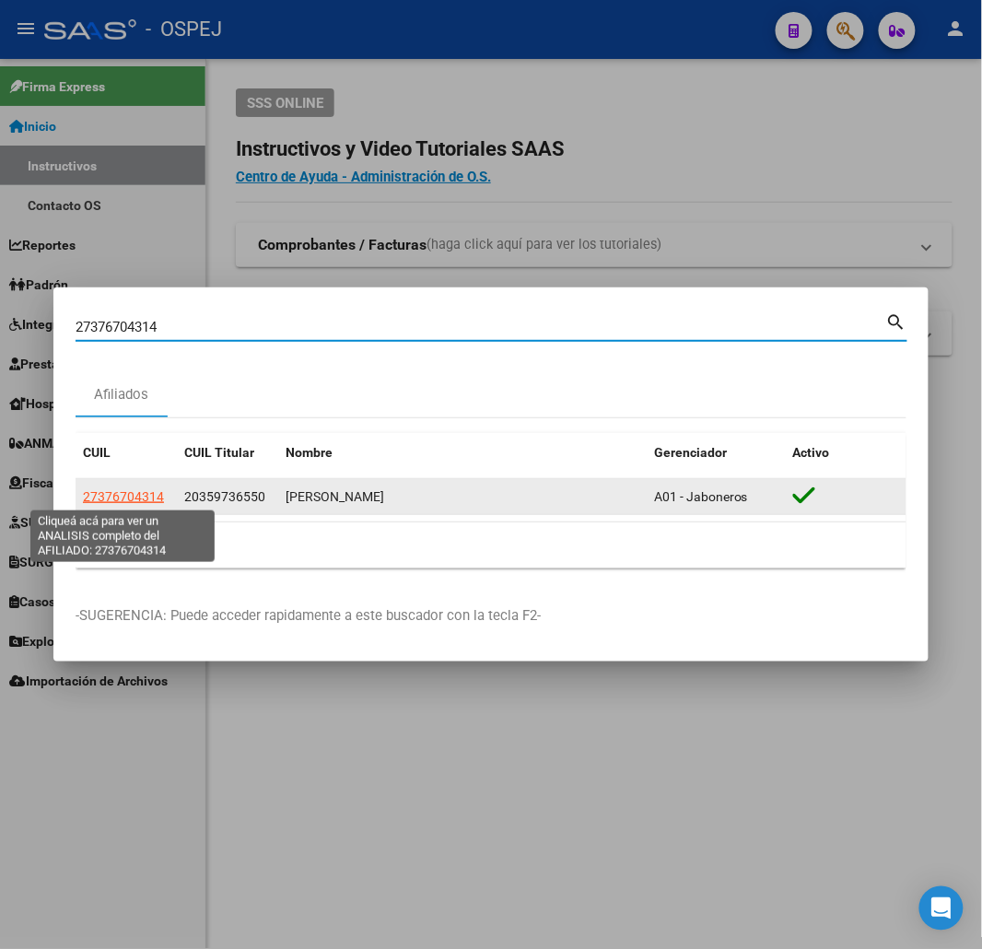
click at [125, 494] on span "27376704314" at bounding box center [123, 496] width 81 height 15
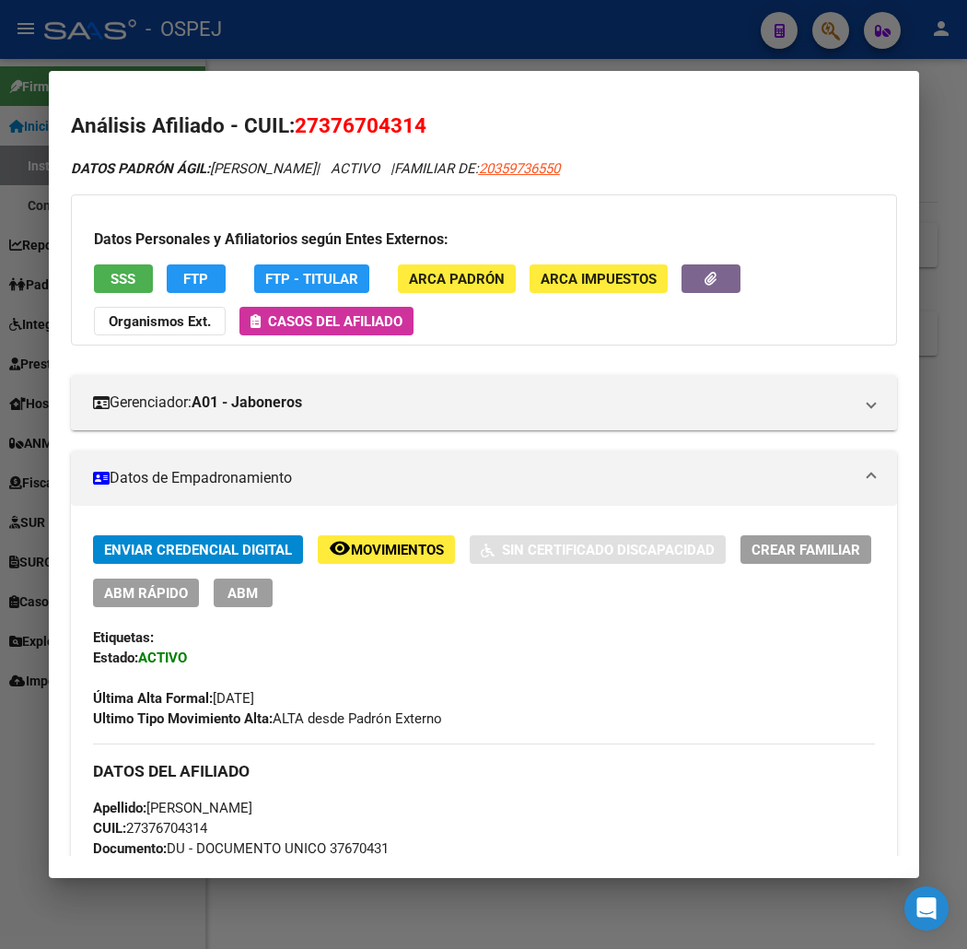
click at [72, 262] on div "Datos Personales y Afiliatorios según Entes Externos: SSS FTP FTP - Titular ARC…" at bounding box center [484, 269] width 826 height 151
click at [111, 275] on span "SSS" at bounding box center [123, 279] width 25 height 17
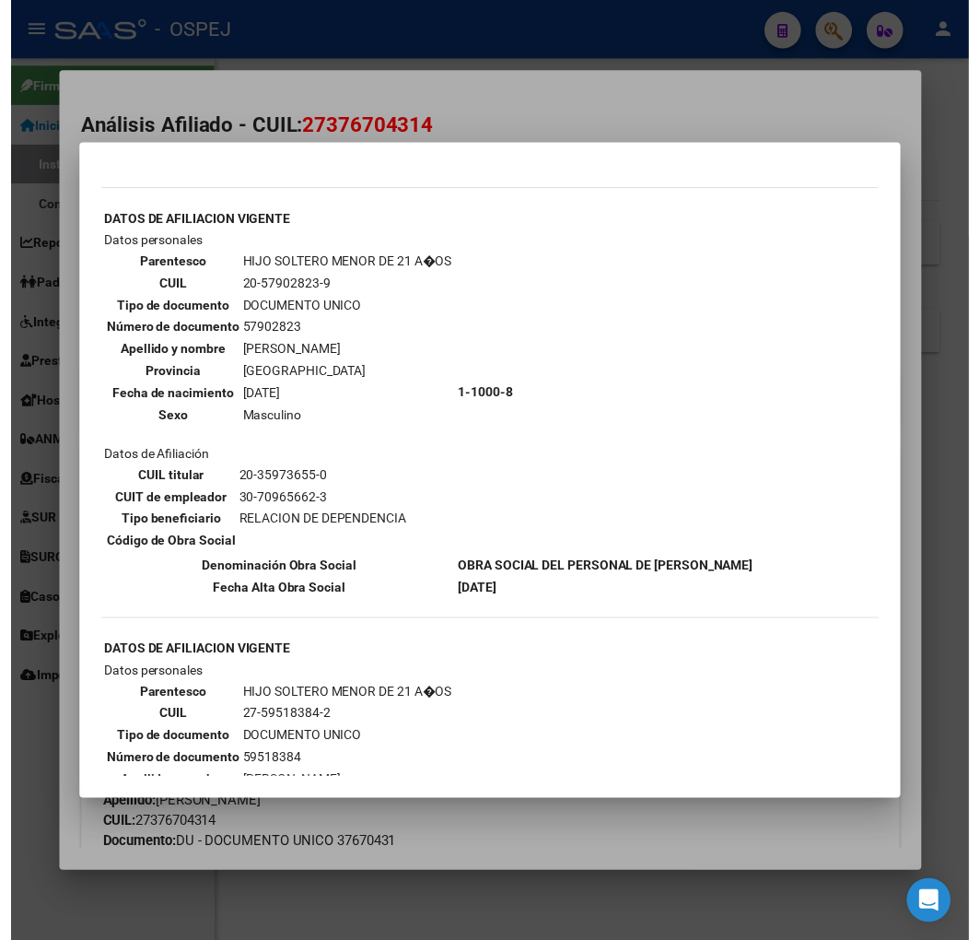
scroll to position [1447, 0]
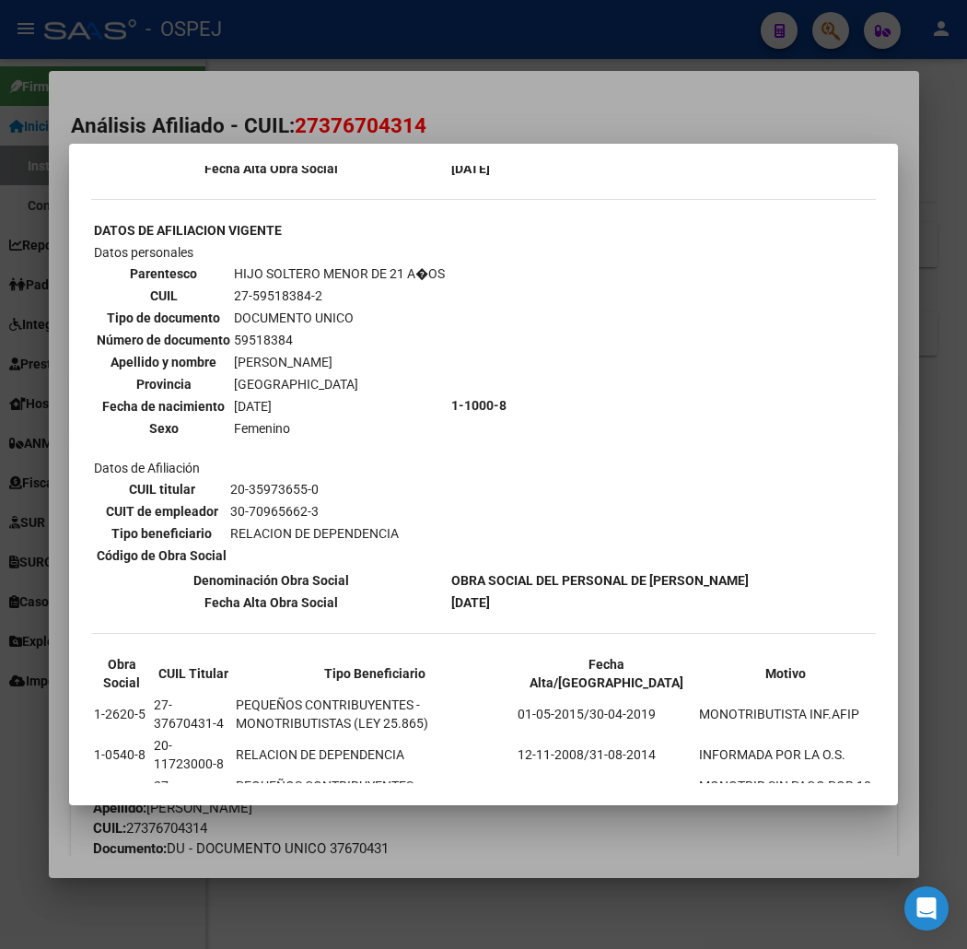
click at [444, 859] on div at bounding box center [483, 474] width 967 height 949
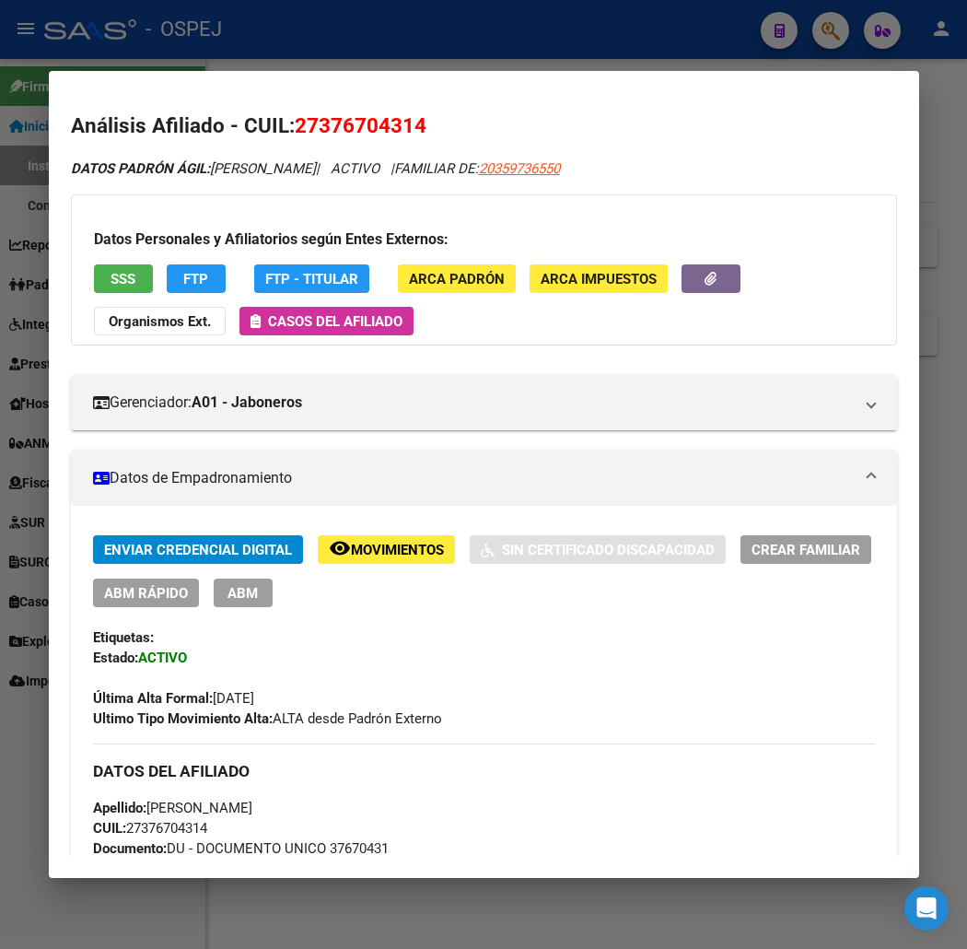
click at [371, 122] on span "27376704314" at bounding box center [361, 125] width 132 height 24
copy span "27376704314"
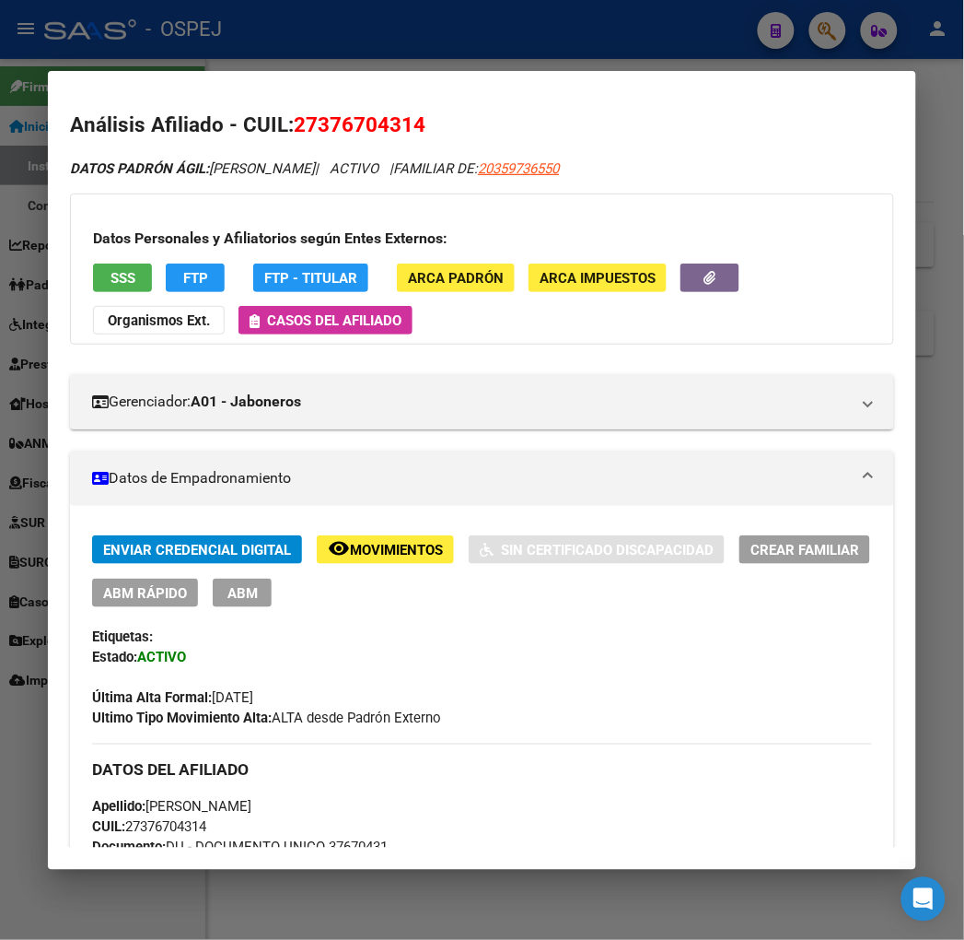
click at [367, 41] on div at bounding box center [482, 470] width 964 height 940
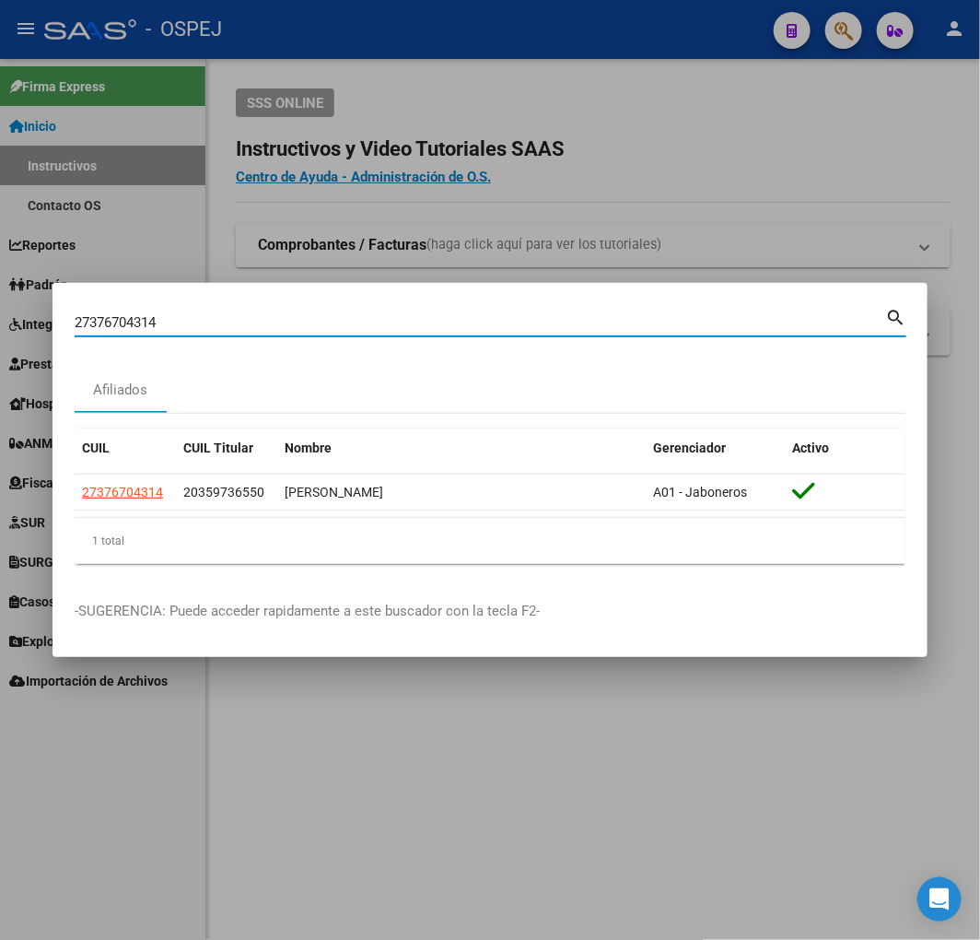
drag, startPoint x: 153, startPoint y: 321, endPoint x: -30, endPoint y: 308, distance: 183.8
click at [0, 308] on html "menu - OSPEJ person Firma Express Inicio Instructivos Contacto OS Reportes Ingr…" at bounding box center [490, 470] width 980 height 940
type input "14200078"
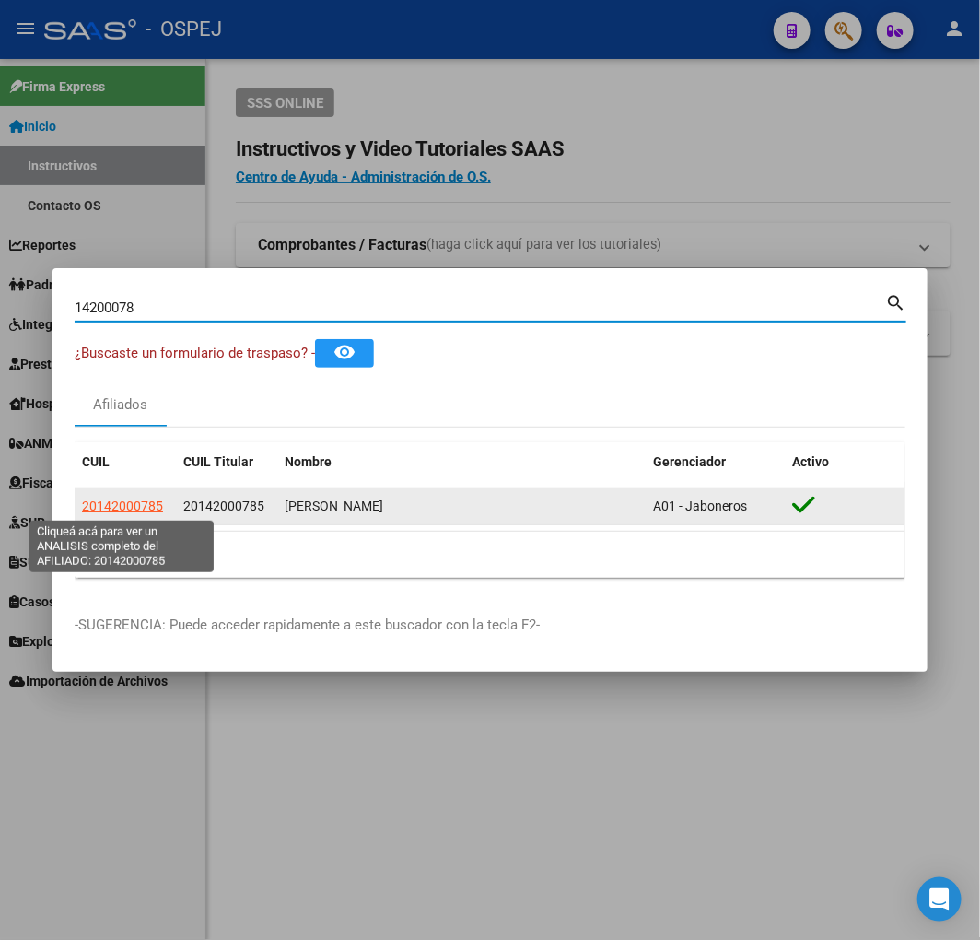
click at [125, 503] on span "20142000785" at bounding box center [122, 505] width 81 height 15
type textarea "20142000785"
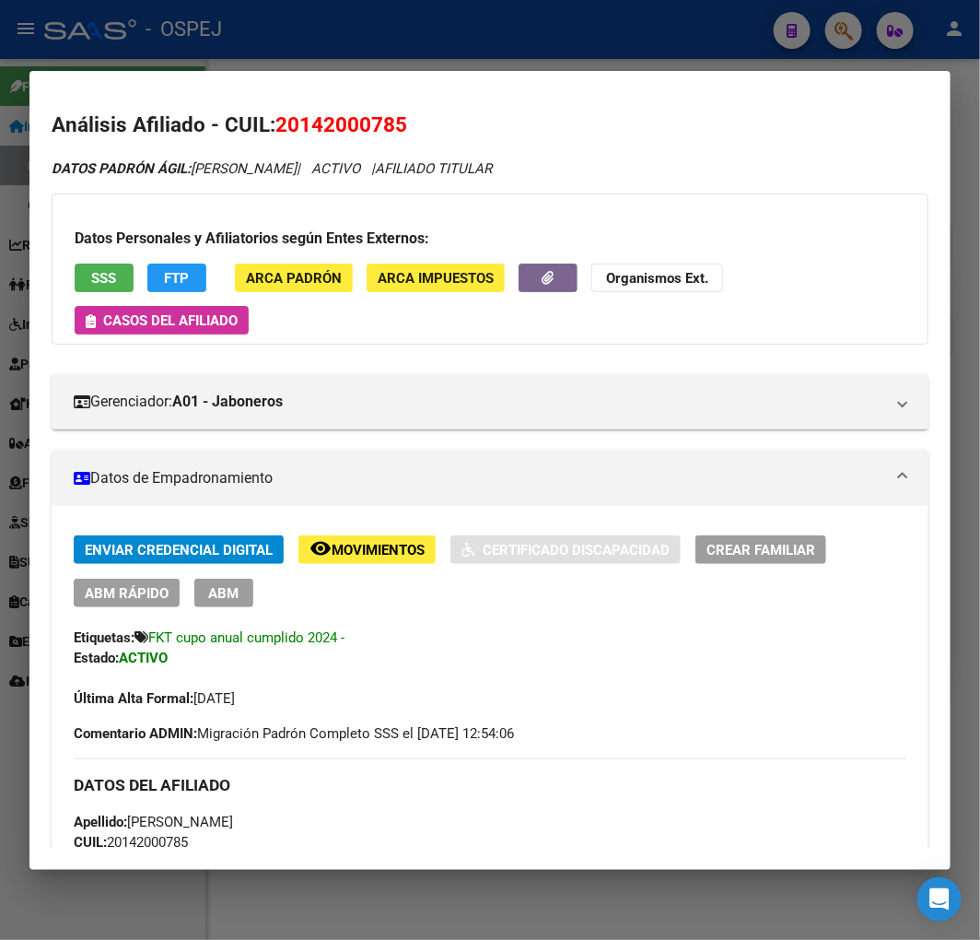
click at [567, 292] on div "Datos Personales y Afiliatorios según Entes Externos: SSS FTP ARCA Padrón ARCA …" at bounding box center [490, 268] width 877 height 151
click at [566, 276] on button "button" at bounding box center [548, 277] width 59 height 29
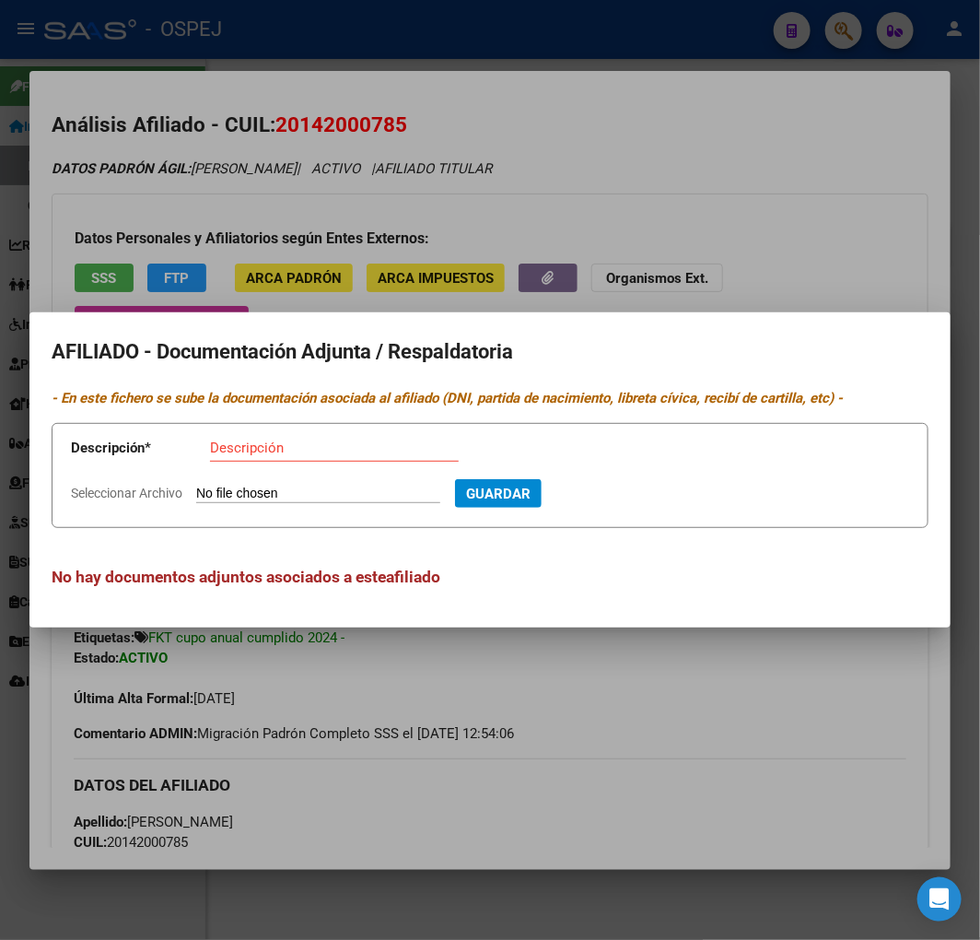
type input "C:\fakepath\WhatsApp Image [DATE] 12.17.46.jpeg"
click at [314, 451] on input "Descripción" at bounding box center [334, 447] width 249 height 17
type input "dni frente"
click at [555, 479] on button "Guardar" at bounding box center [598, 493] width 87 height 29
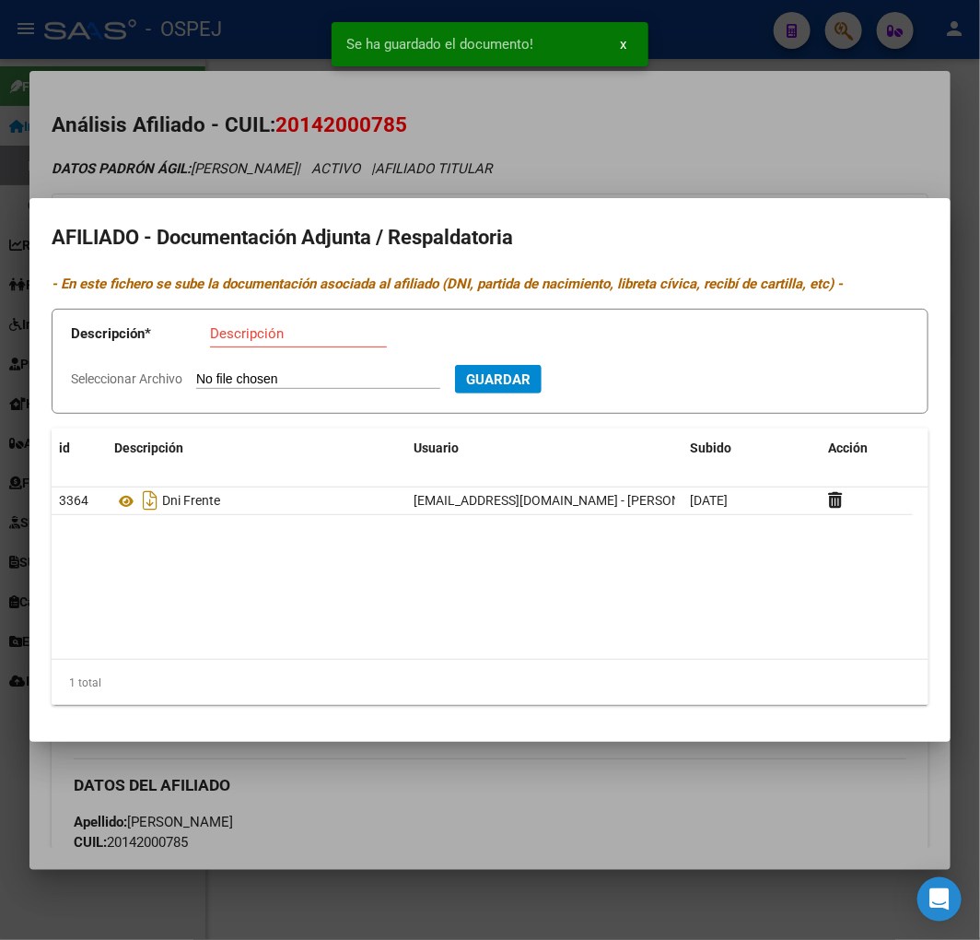
type input "C:\fakepath\WhatsApp Image [DATE] 12.18.06.jpeg"
click at [323, 320] on div "Descripción" at bounding box center [298, 334] width 177 height 28
type input "dni dorso"
click at [555, 365] on button "Guardar" at bounding box center [598, 379] width 87 height 29
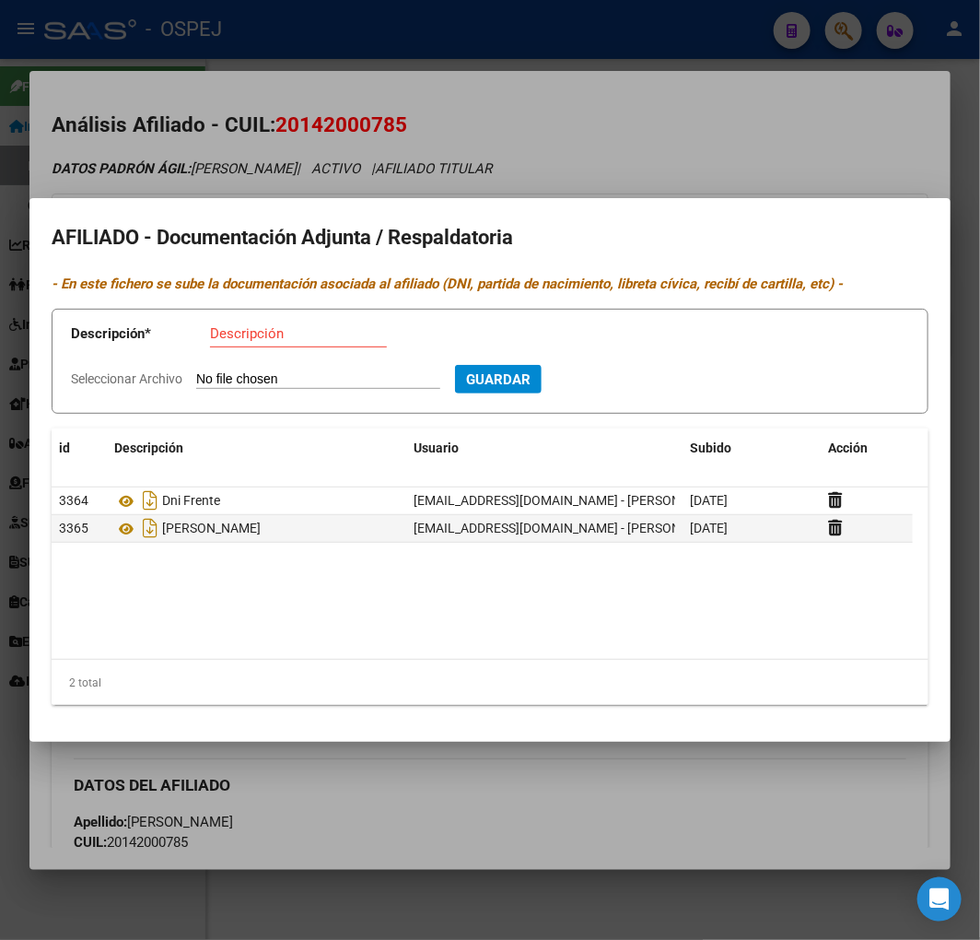
click at [337, 154] on div at bounding box center [490, 470] width 980 height 940
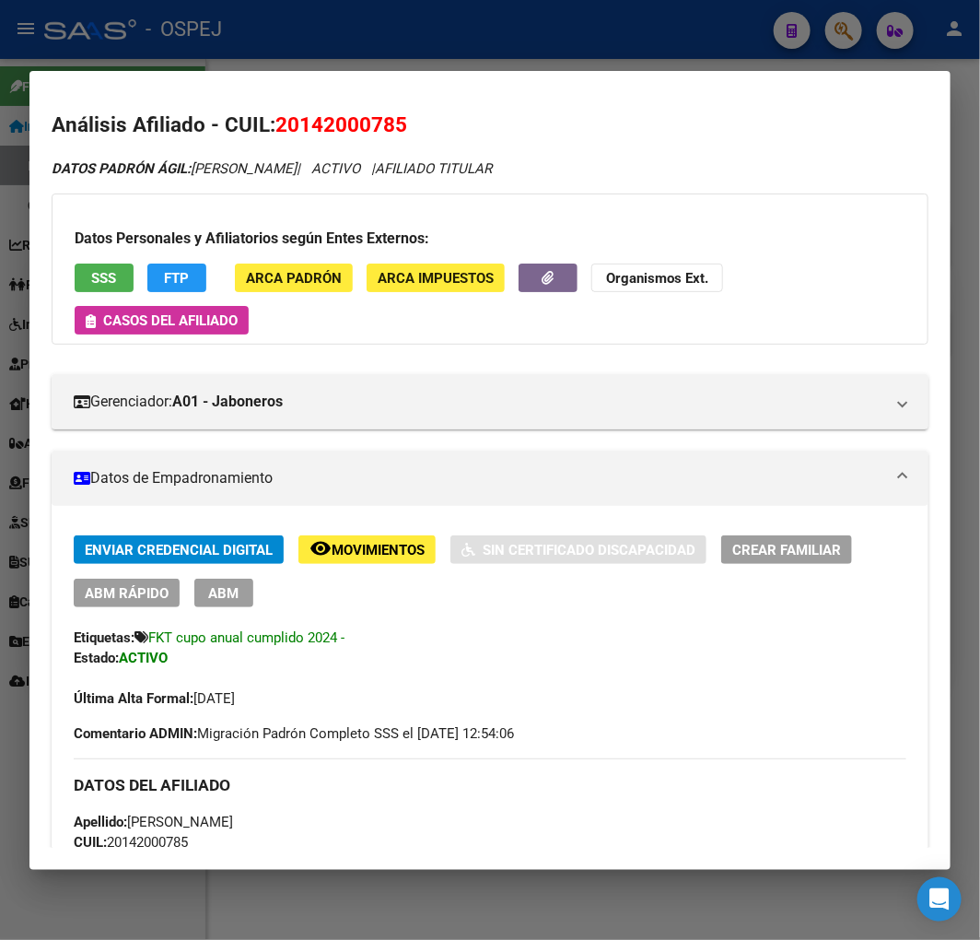
click at [245, 43] on div at bounding box center [490, 470] width 980 height 940
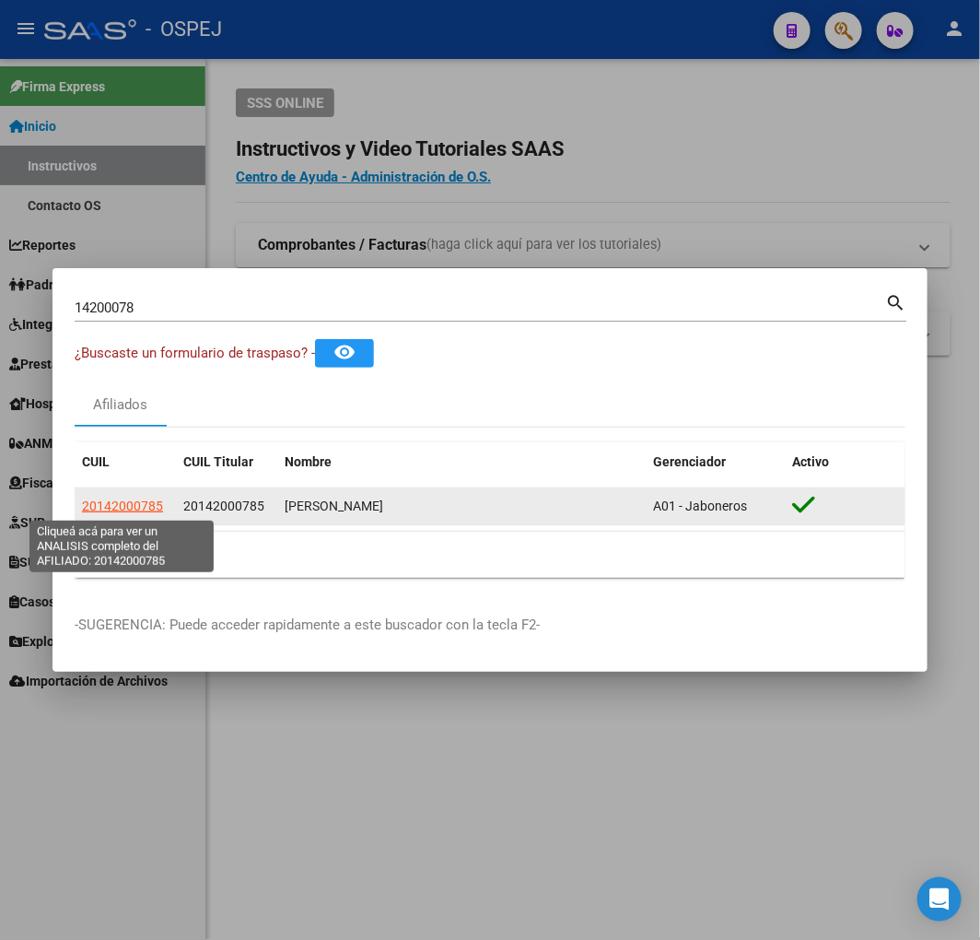
click at [131, 504] on span "20142000785" at bounding box center [122, 505] width 81 height 15
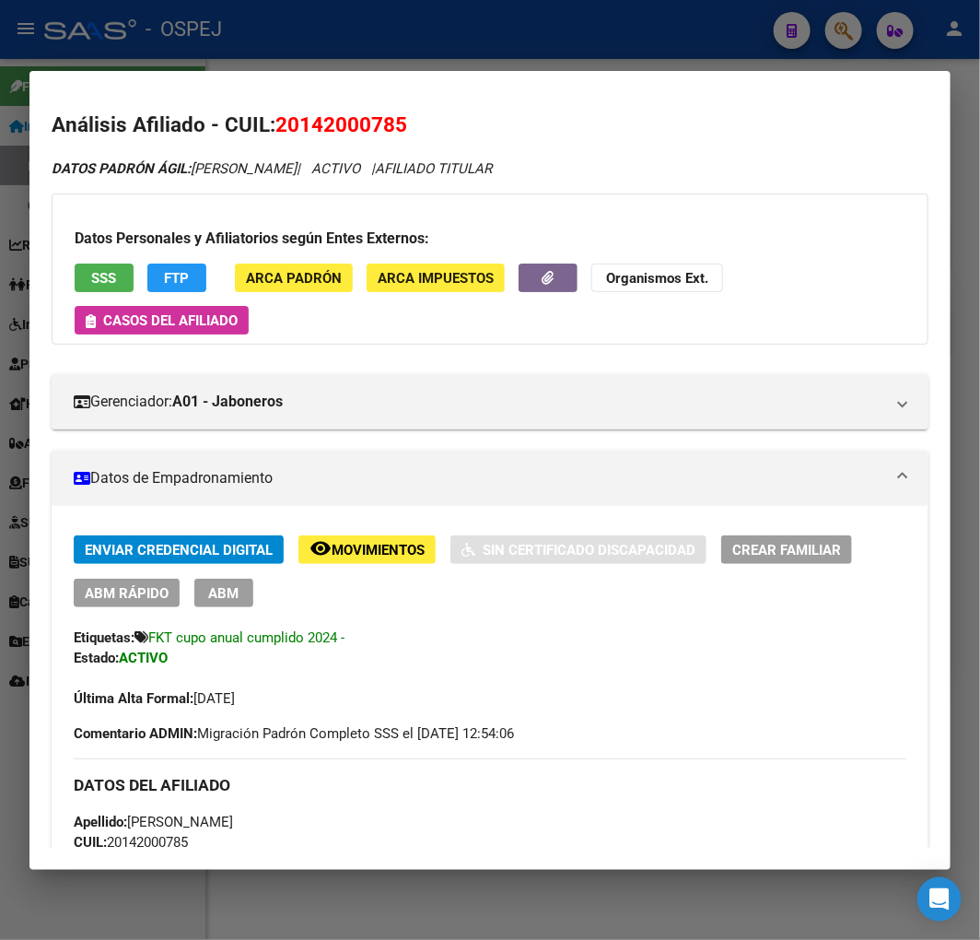
click at [426, 141] on div "Análisis Afiliado - CUIL: 20142000785 DATOS PADRÓN ÁGIL: [PERSON_NAME] | ACTIVO…" at bounding box center [490, 930] width 877 height 1641
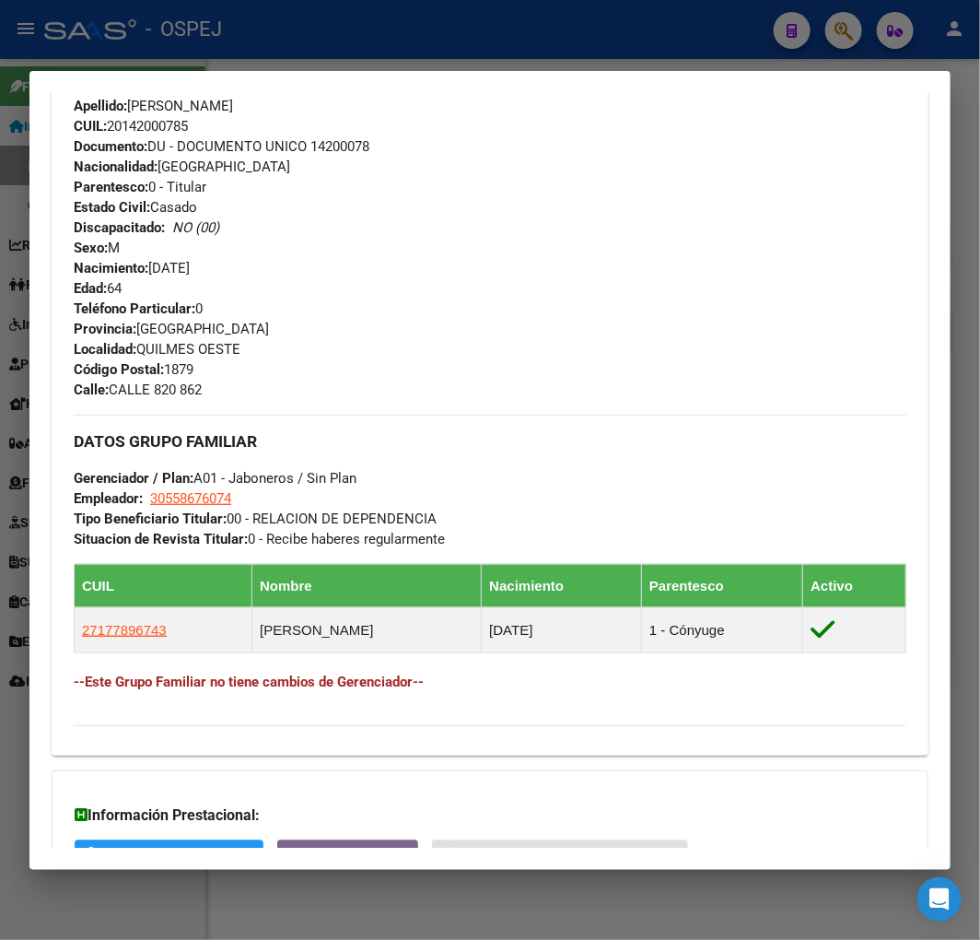
scroll to position [904, 0]
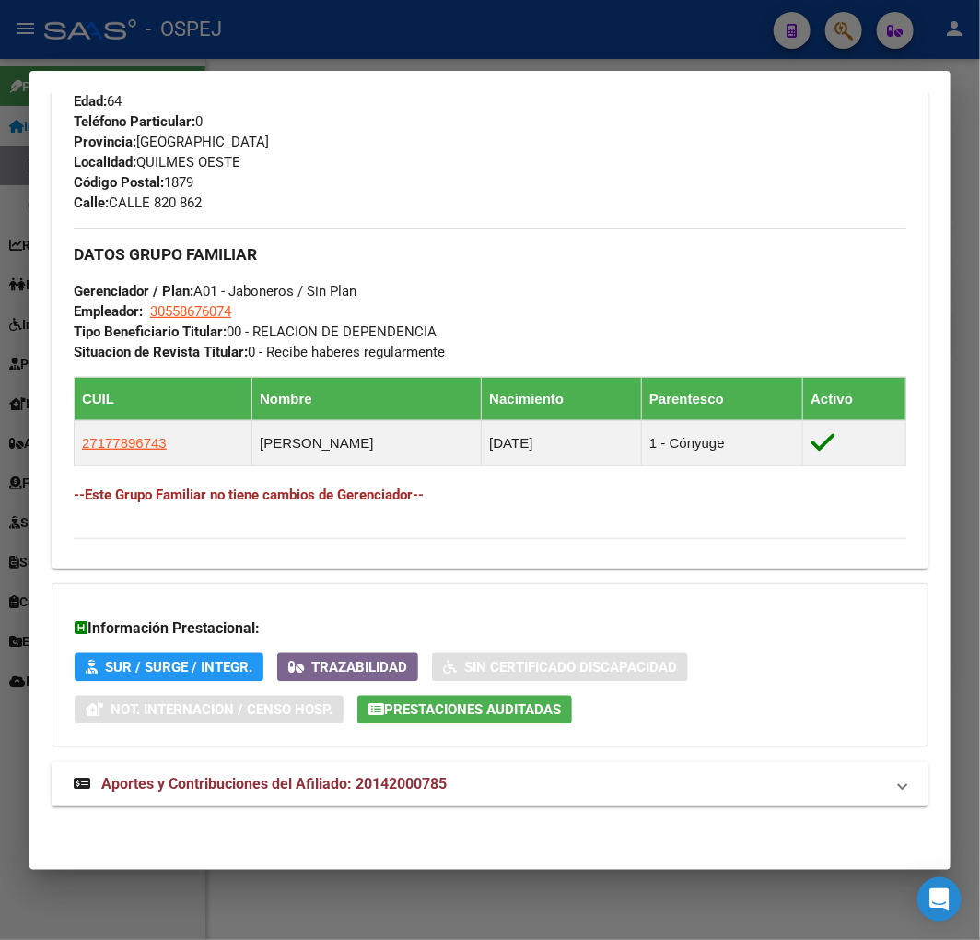
click at [537, 808] on div "DATOS PADRÓN ÁGIL: [PERSON_NAME] | ACTIVO | AFILIADO TITULAR Datos Personales y…" at bounding box center [490, 42] width 877 height 1572
click at [402, 784] on span "Aportes y Contribuciones del Afiliado: 20142000785" at bounding box center [273, 784] width 345 height 18
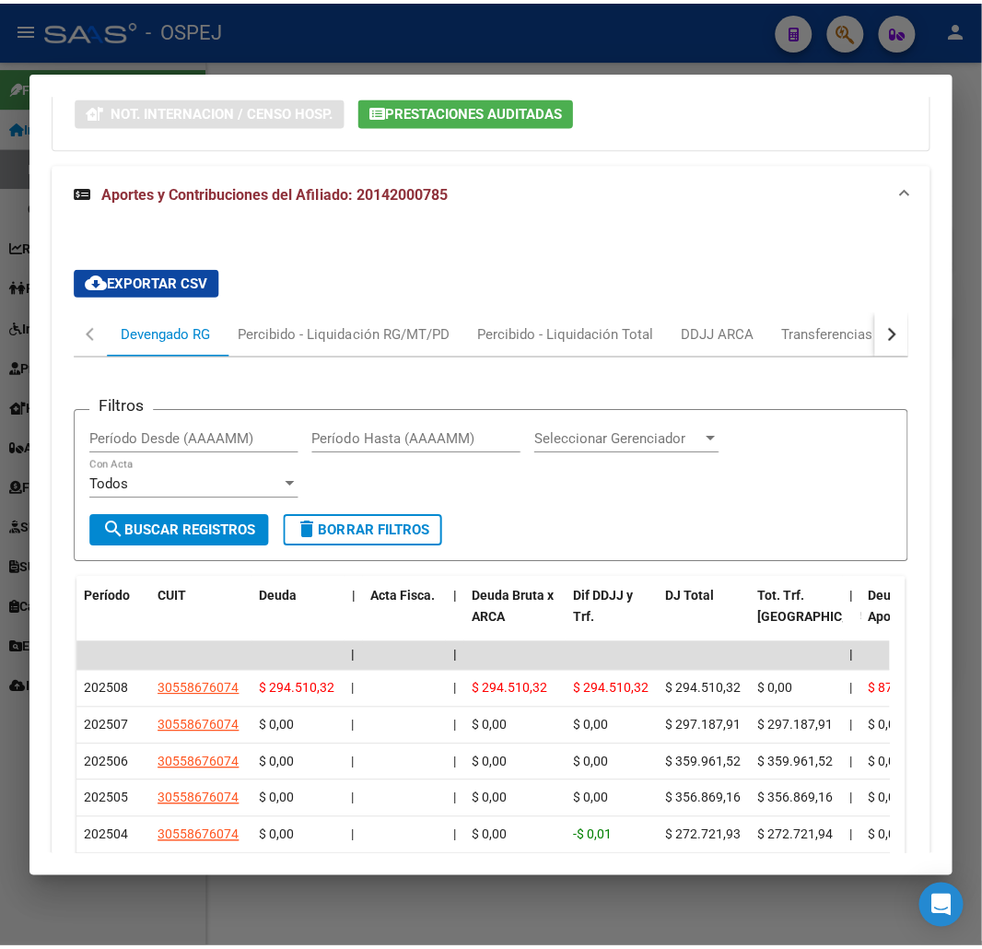
scroll to position [0, 0]
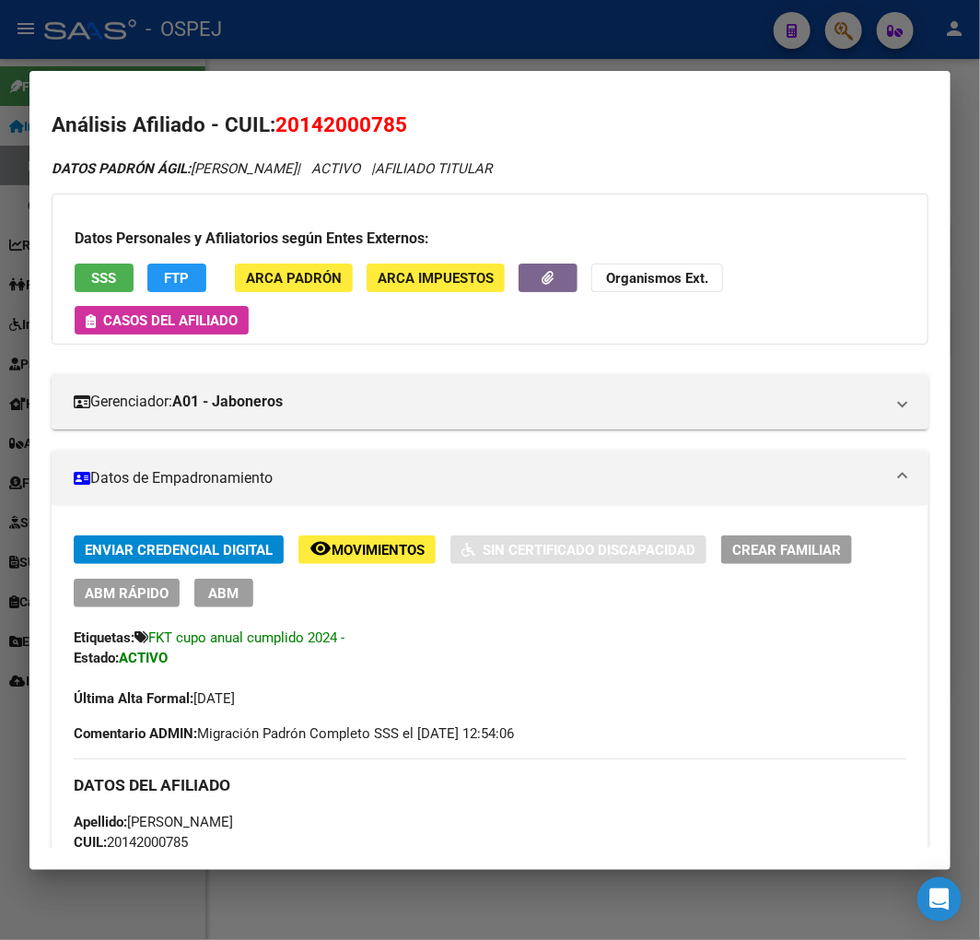
drag, startPoint x: 410, startPoint y: 510, endPoint x: 421, endPoint y: 362, distance: 148.7
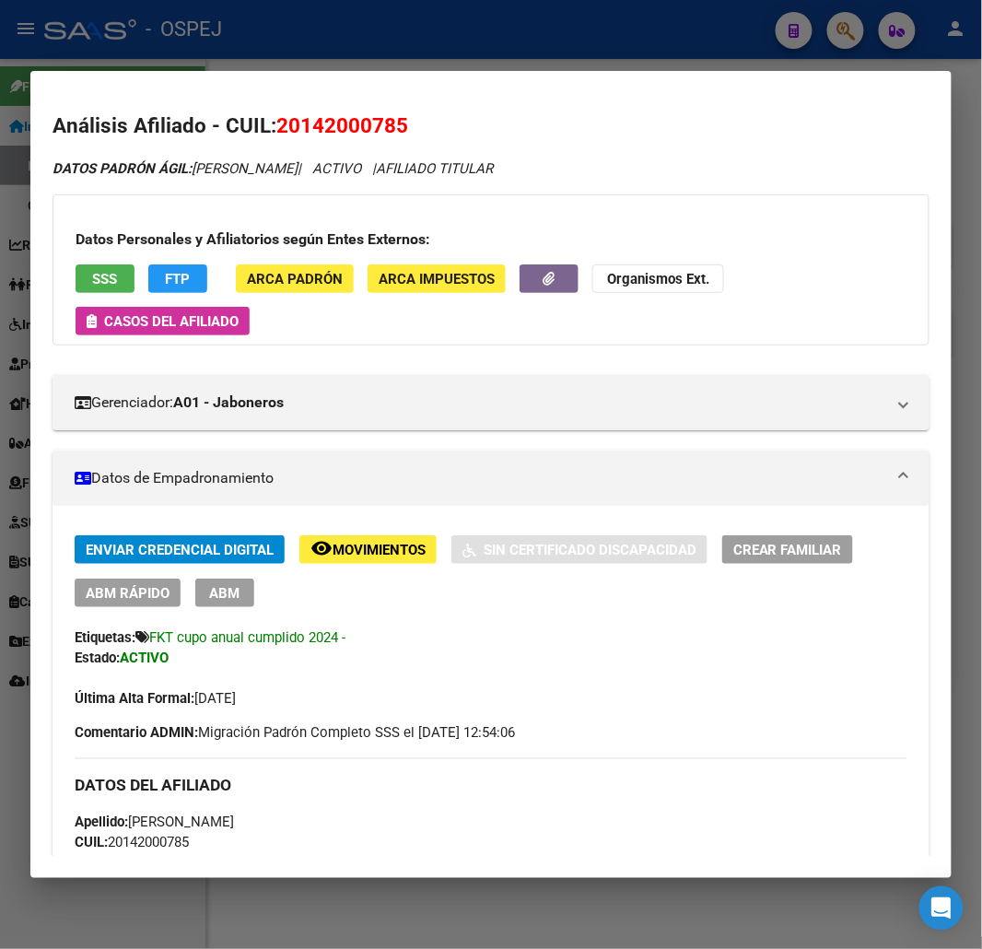
scroll to position [716, 0]
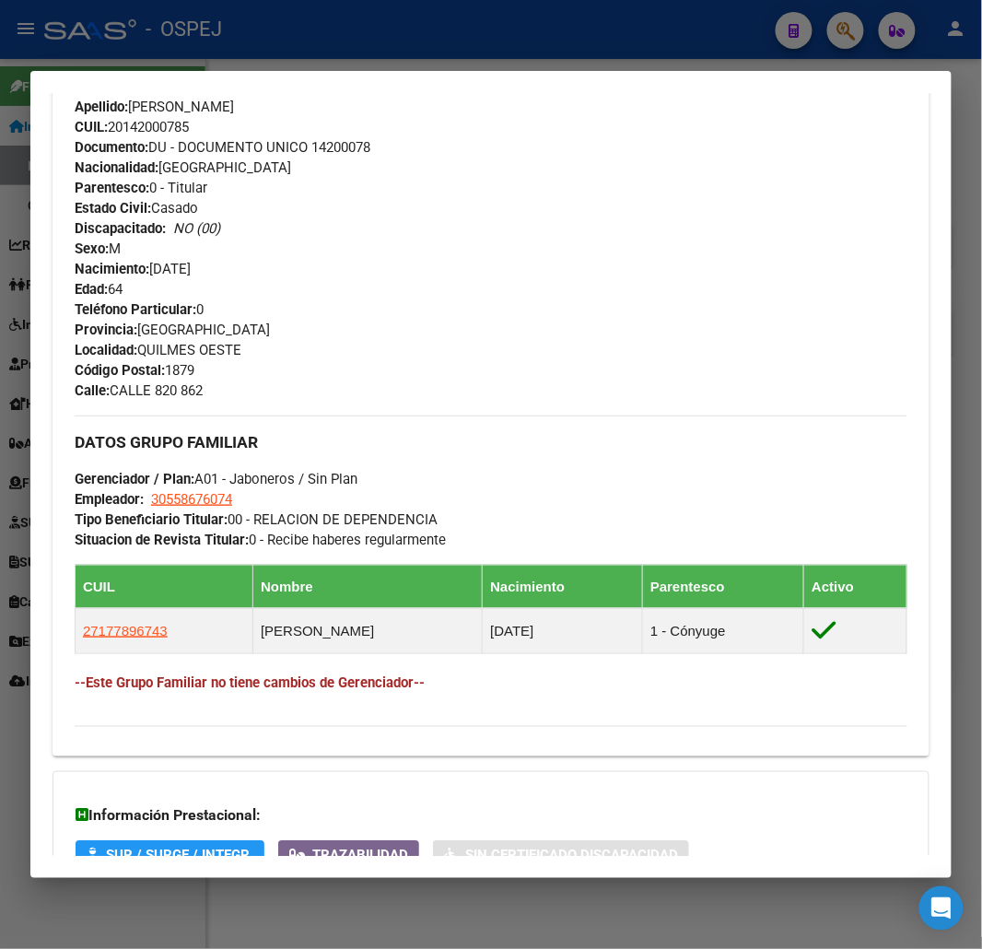
drag, startPoint x: 188, startPoint y: 637, endPoint x: 23, endPoint y: 646, distance: 165.1
click at [23, 646] on div "14200078 Buscar (apellido, dni, cuil, nro traspaso, cuit, obra social) search ¿…" at bounding box center [491, 474] width 982 height 949
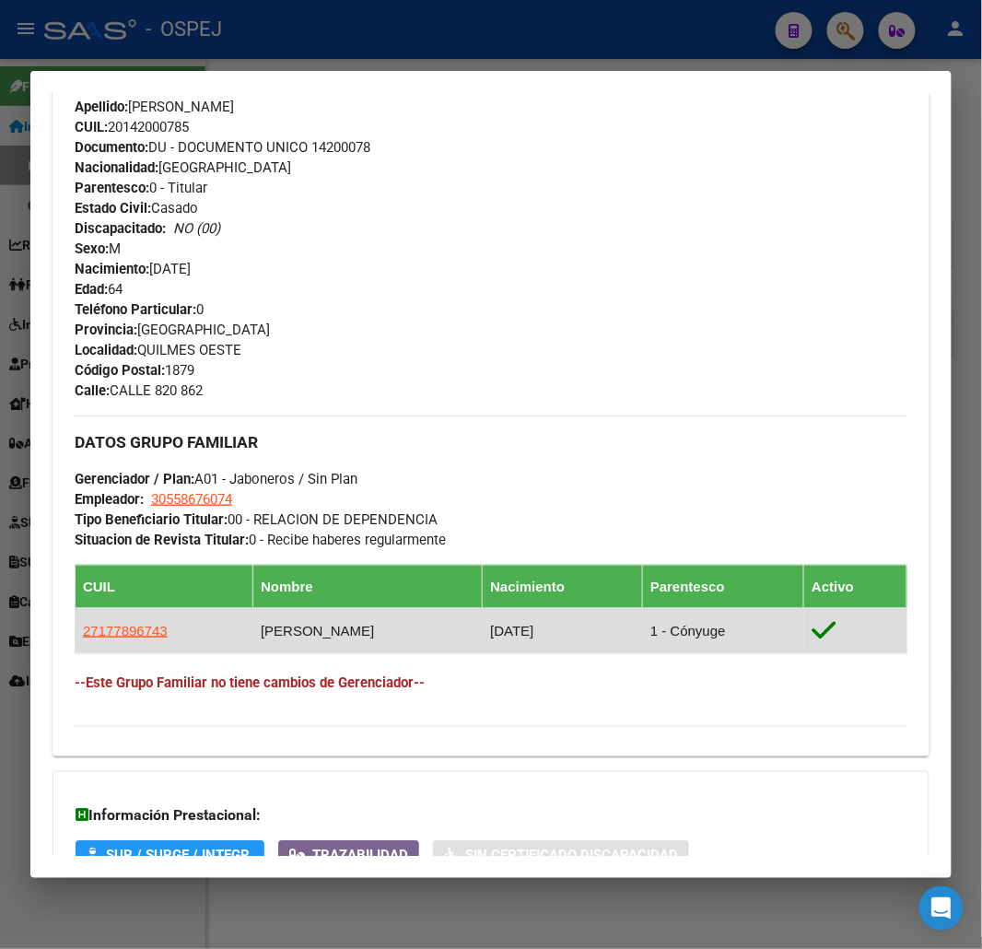
click at [94, 646] on td "27177896743" at bounding box center [165, 630] width 178 height 45
drag, startPoint x: 68, startPoint y: 643, endPoint x: 139, endPoint y: 637, distance: 71.2
click at [130, 639] on div "Enviar Credencial Digital remove_red_eye Movimientos Sin Certificado Discapacid…" at bounding box center [491, 279] width 877 height 921
click at [170, 634] on td "27177896743" at bounding box center [165, 630] width 178 height 45
drag, startPoint x: 106, startPoint y: 639, endPoint x: 83, endPoint y: 639, distance: 23.0
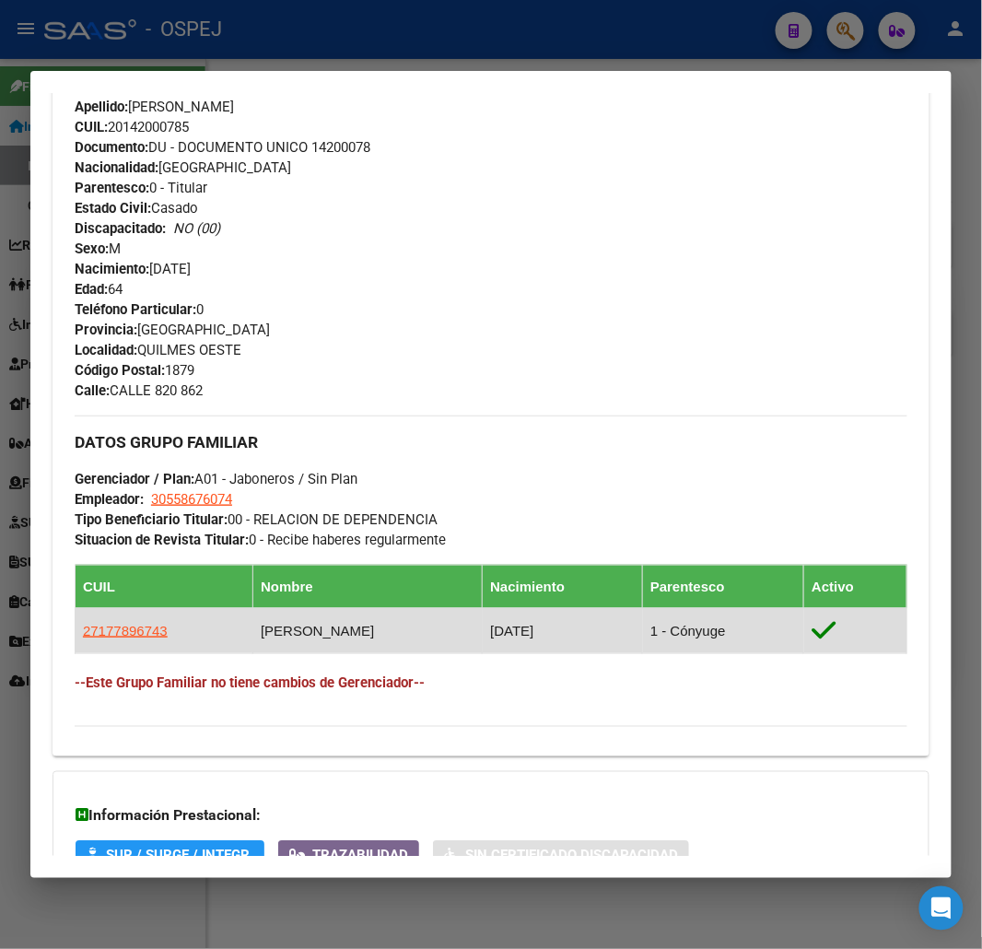
click at [83, 639] on td "27177896743" at bounding box center [165, 630] width 178 height 45
copy span "27177896743"
click at [103, 626] on span "27177896743" at bounding box center [125, 631] width 85 height 16
copy span "27177896743"
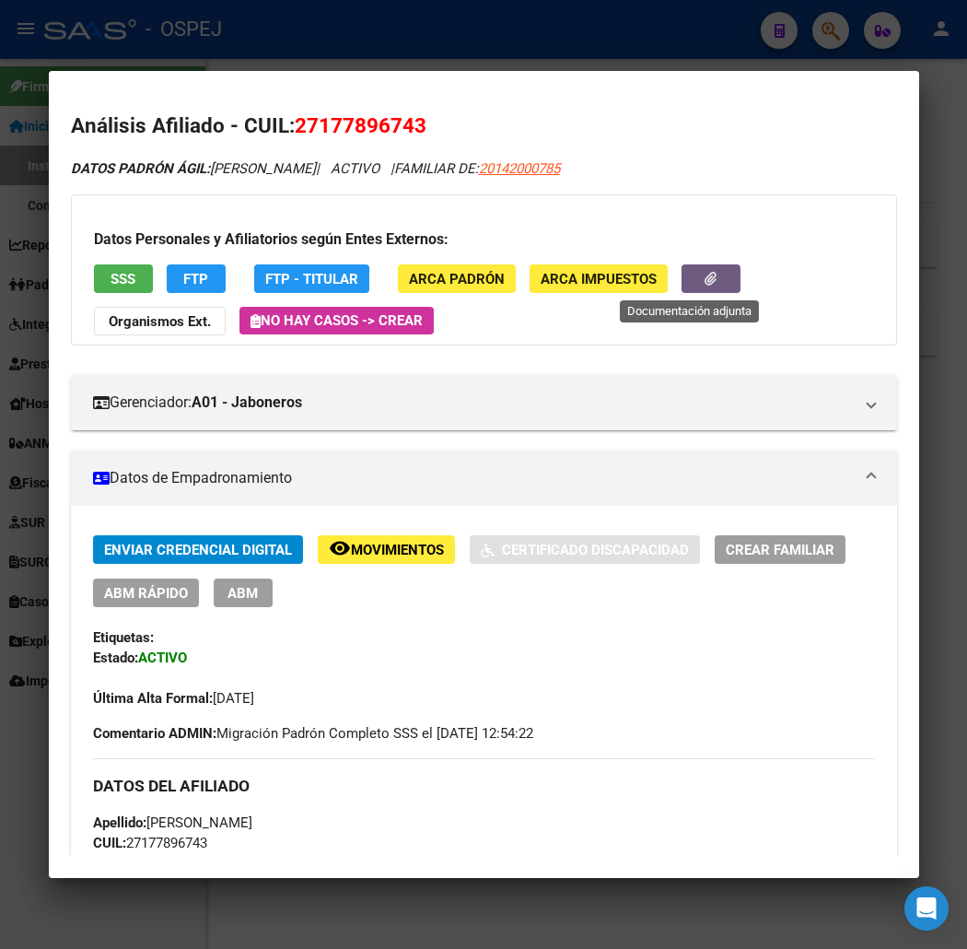
click at [692, 290] on button "button" at bounding box center [711, 278] width 59 height 29
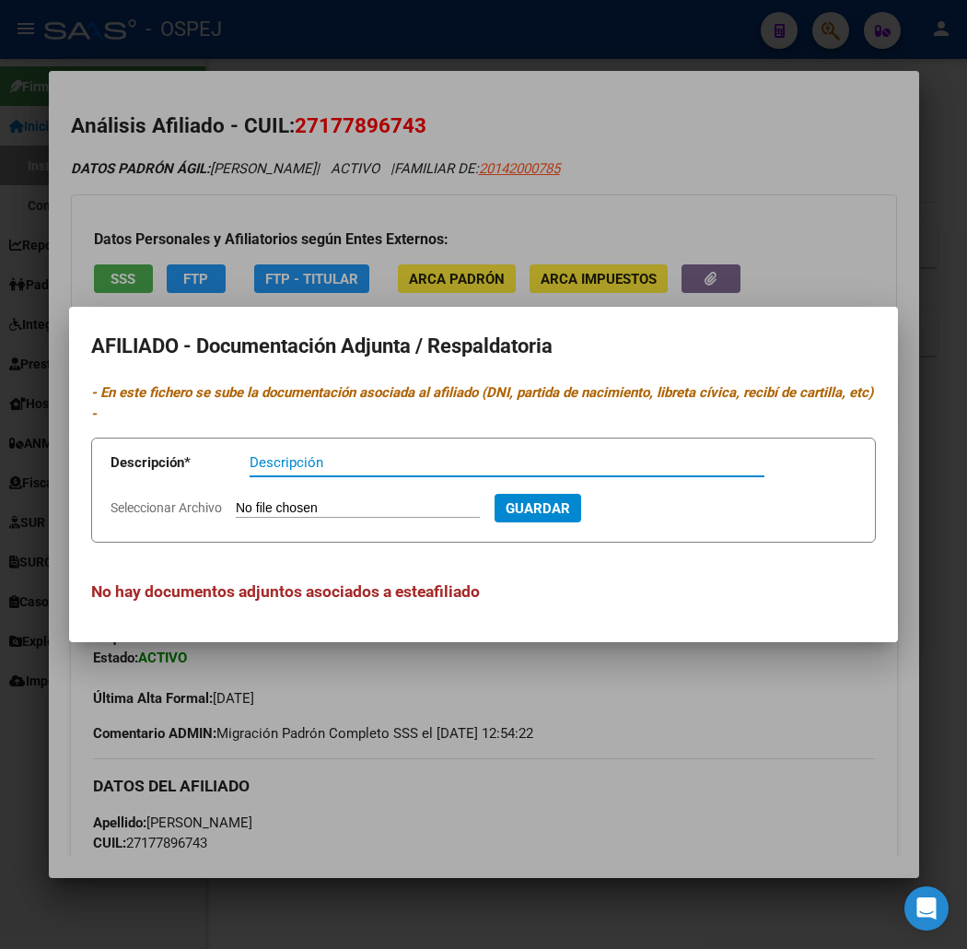
click at [660, 191] on div at bounding box center [483, 474] width 967 height 949
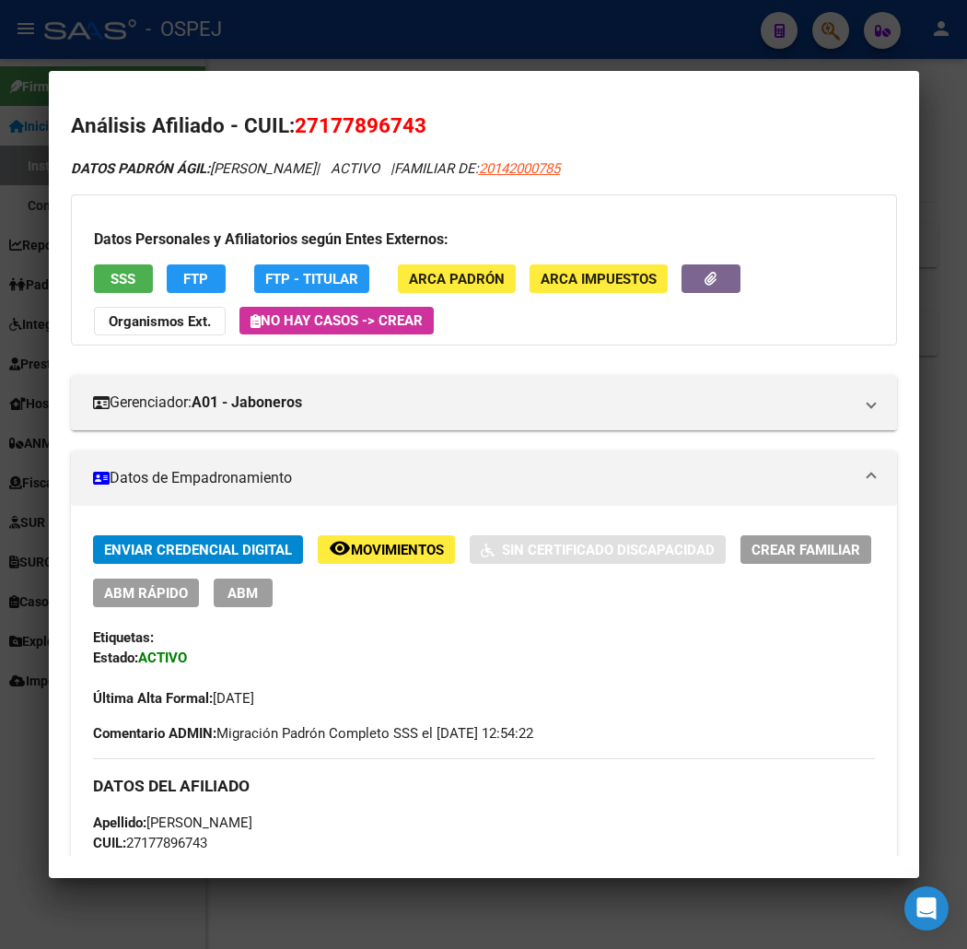
click at [860, 205] on div "Datos Personales y Afiliatorios según Entes Externos: SSS FTP FTP - Titular ARC…" at bounding box center [484, 269] width 826 height 151
click at [485, 95] on mat-dialog-content "Análisis Afiliado - CUIL: 27177896743 DATOS PADRÓN ÁGIL: [PERSON_NAME] | ACTIVO…" at bounding box center [484, 474] width 871 height 763
click at [562, 67] on div at bounding box center [483, 474] width 967 height 949
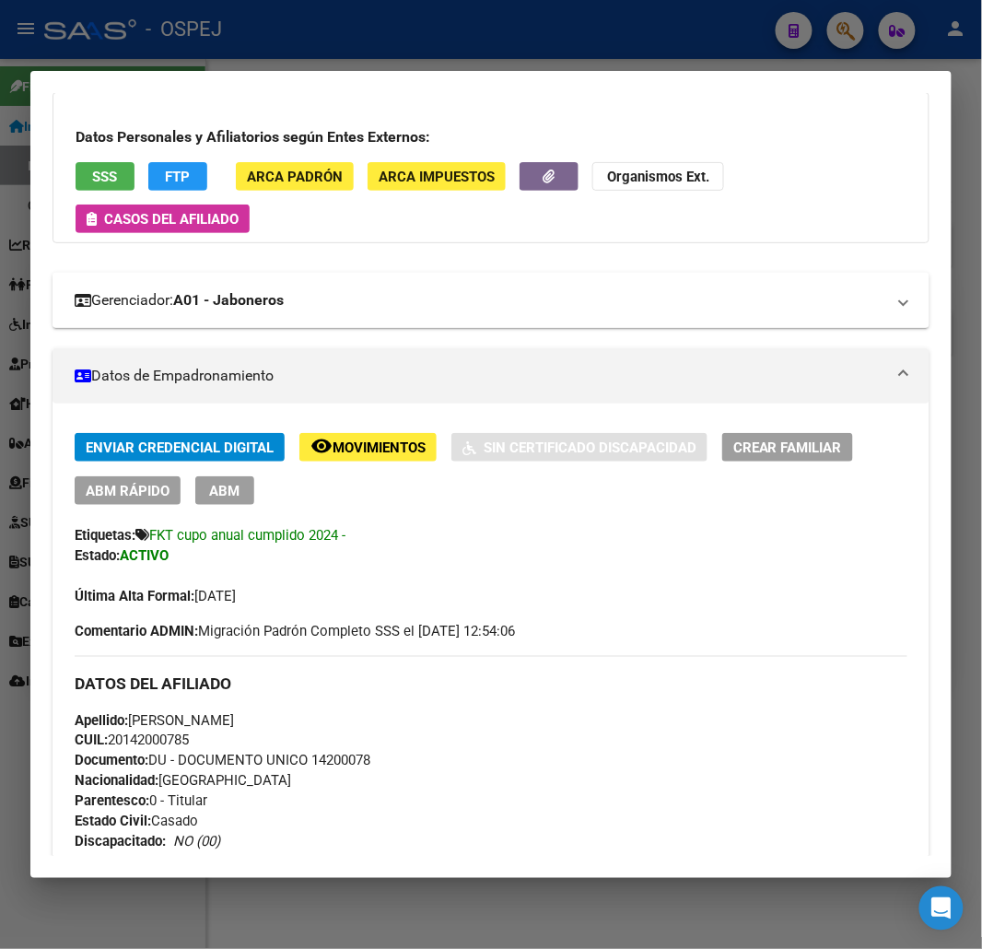
scroll to position [0, 0]
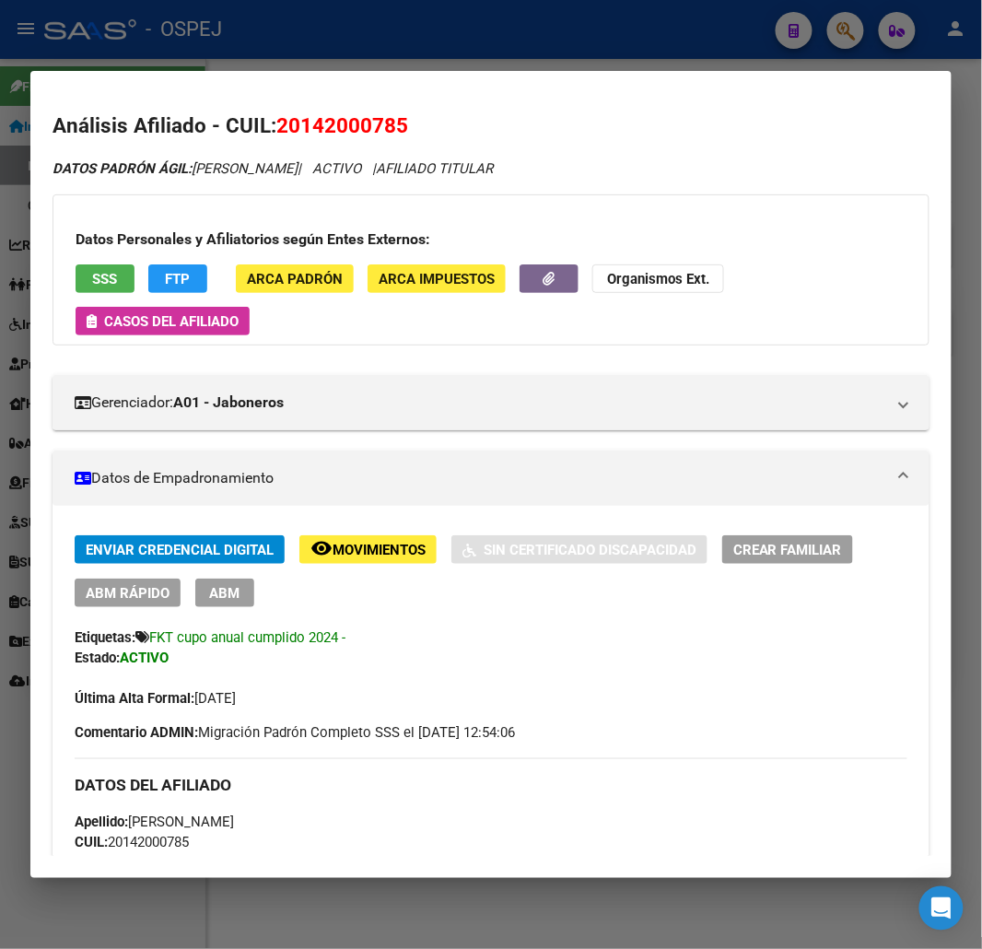
click at [306, 132] on span "20142000785" at bounding box center [342, 125] width 132 height 24
copy span "20142000785"
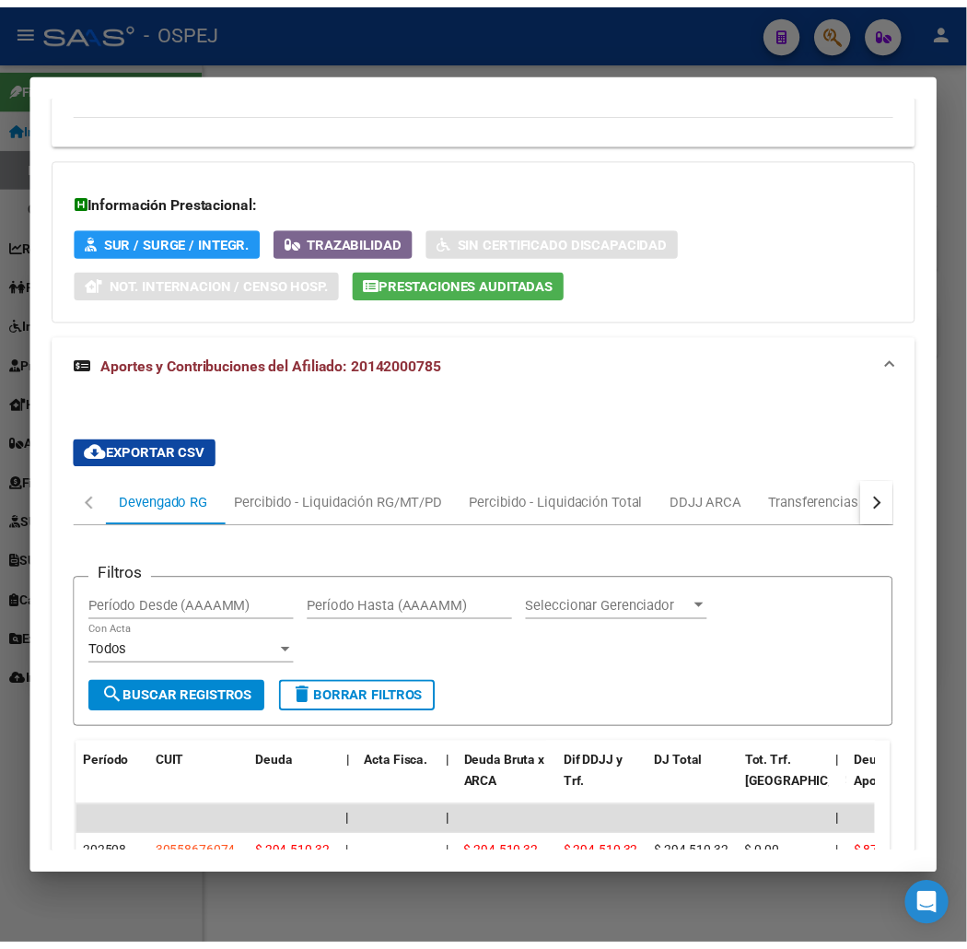
scroll to position [1841, 0]
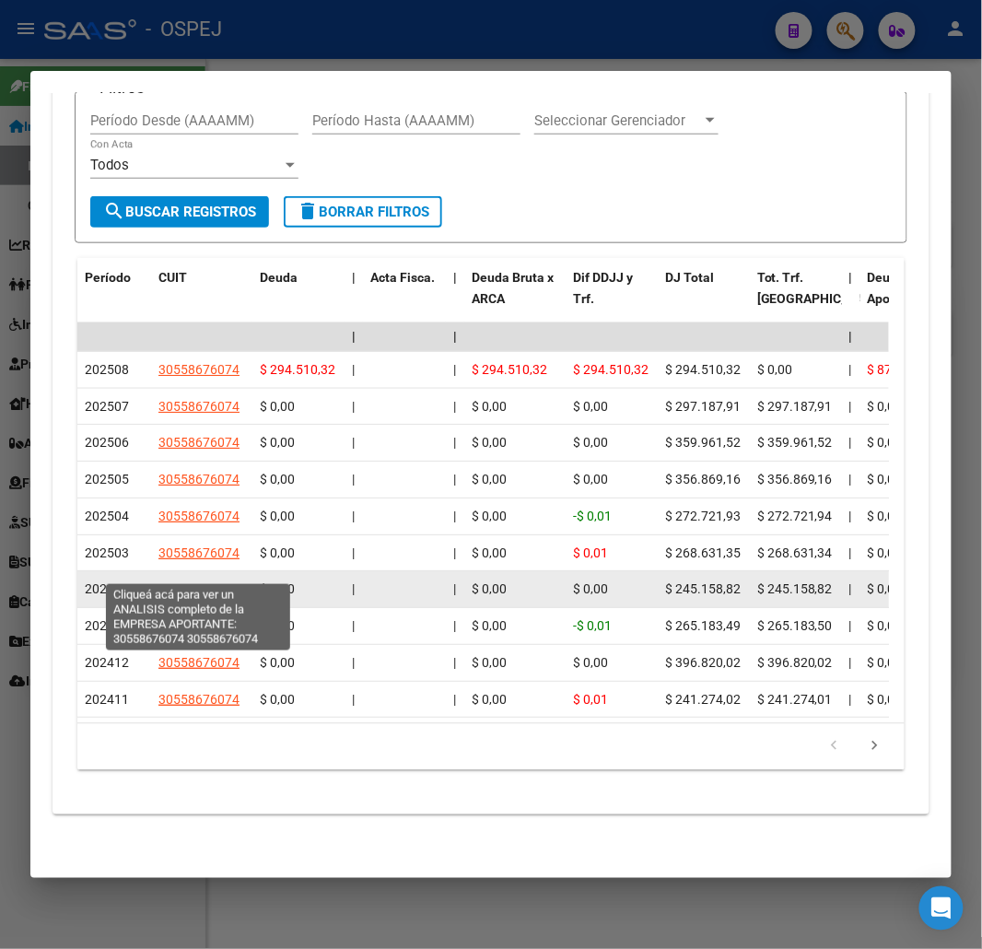
click at [190, 581] on span "30558676074" at bounding box center [198, 588] width 81 height 15
type textarea "30558676074"
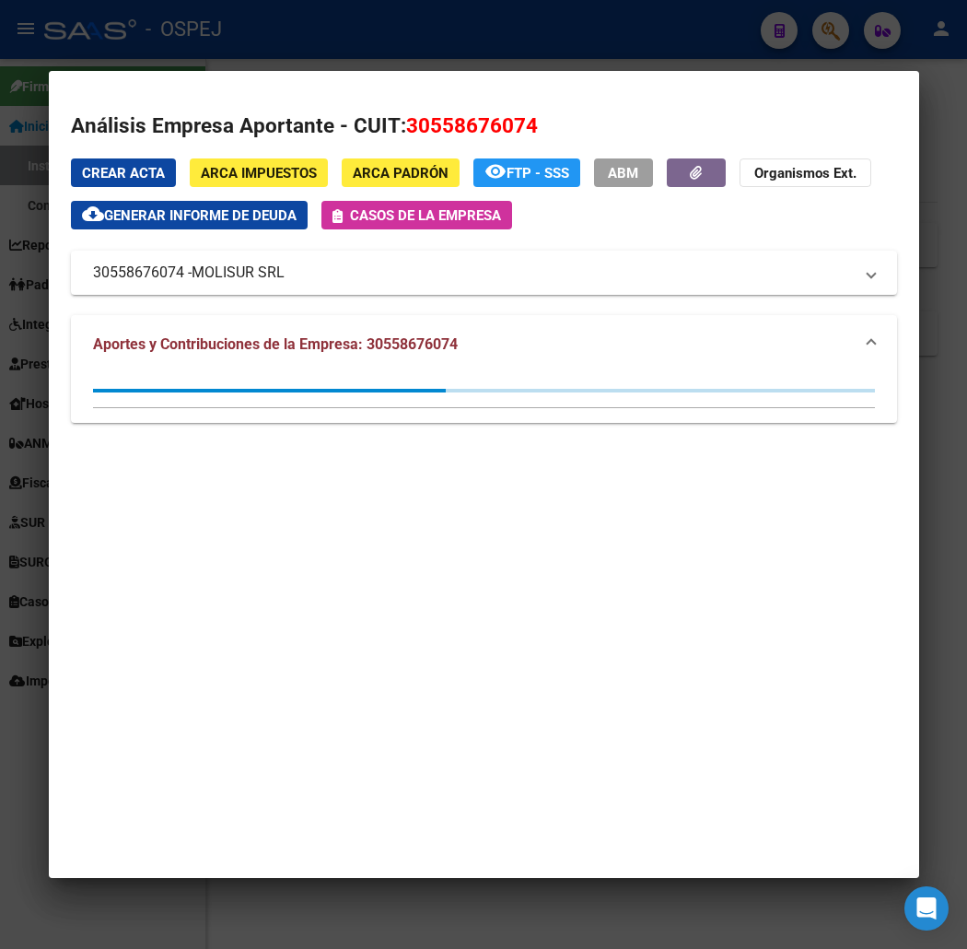
click at [168, 49] on div at bounding box center [483, 474] width 967 height 949
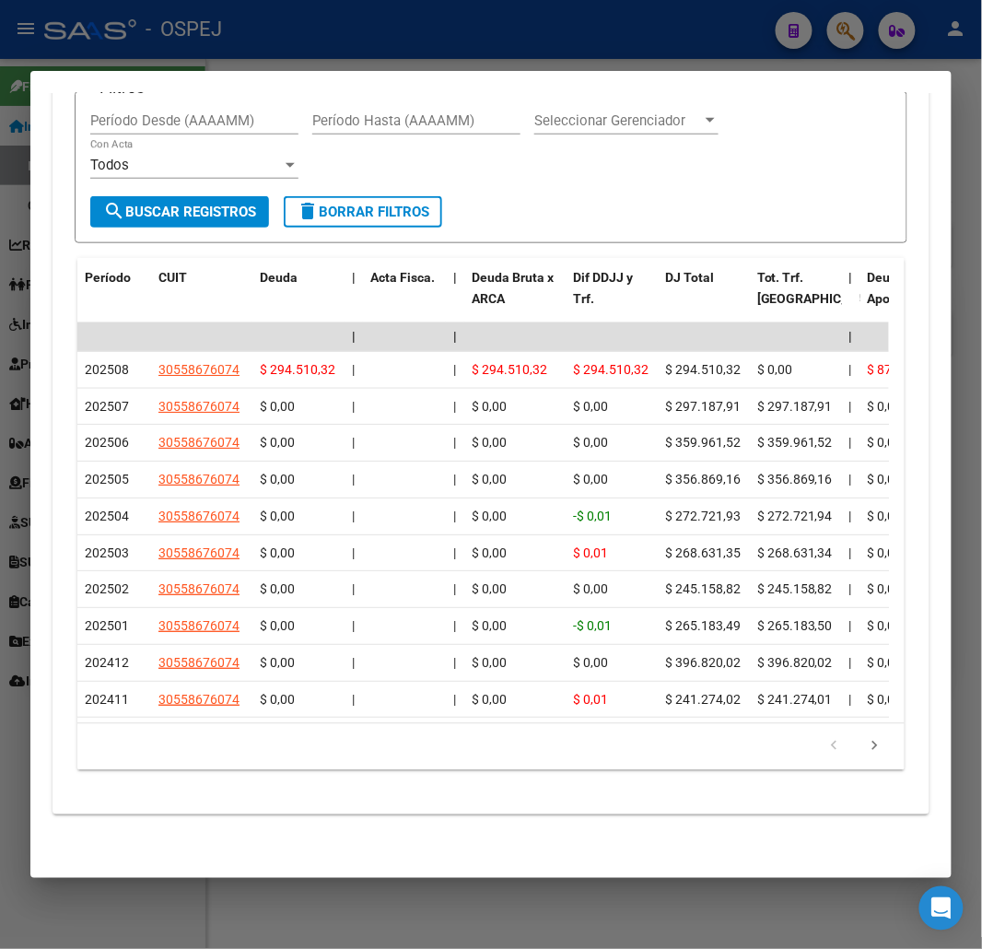
click at [449, 58] on div at bounding box center [491, 474] width 982 height 949
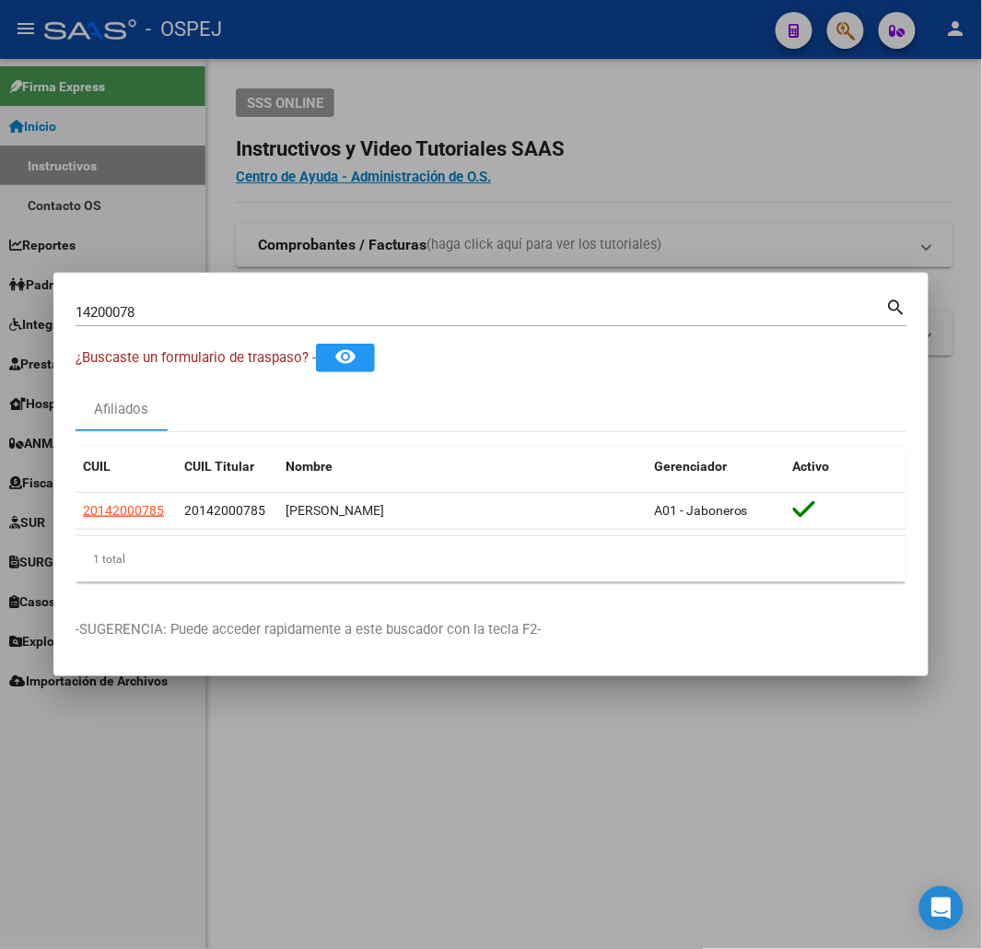
drag, startPoint x: 246, startPoint y: 83, endPoint x: 63, endPoint y: 269, distance: 261.2
click at [245, 84] on div at bounding box center [491, 474] width 982 height 949
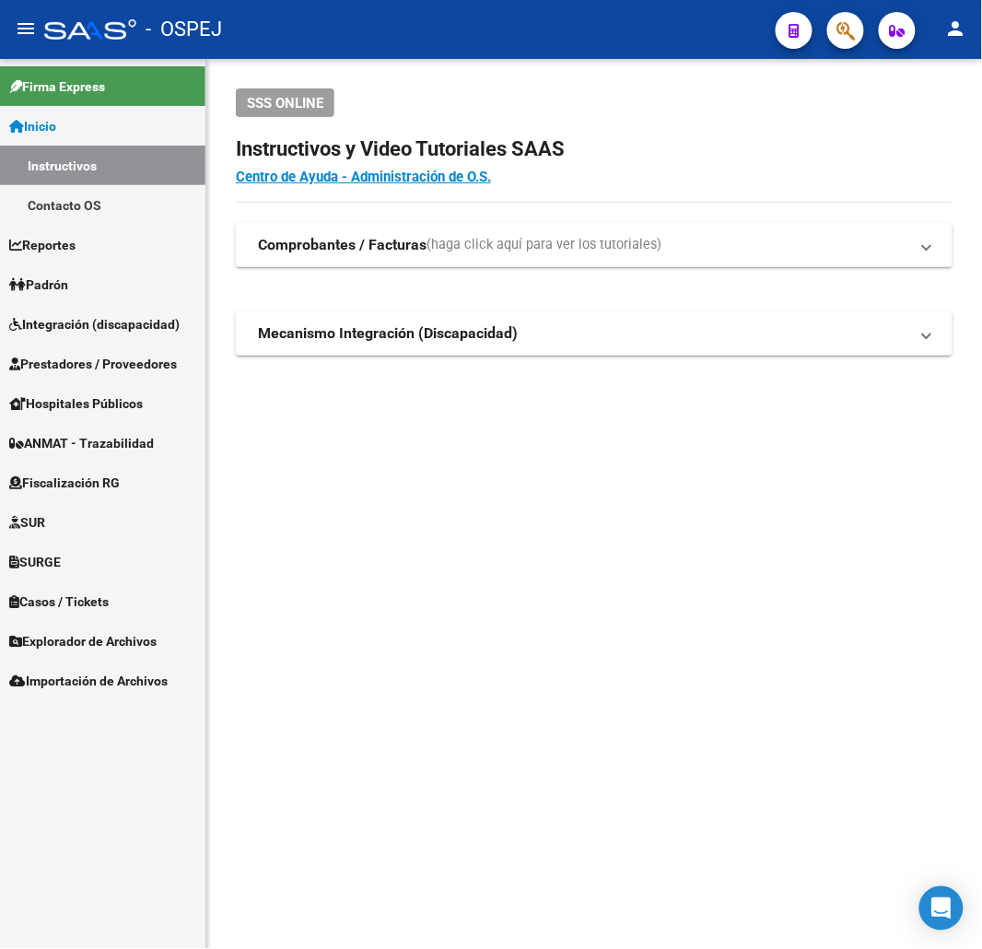
click at [76, 365] on span "Prestadores / Proveedores" at bounding box center [93, 364] width 168 height 20
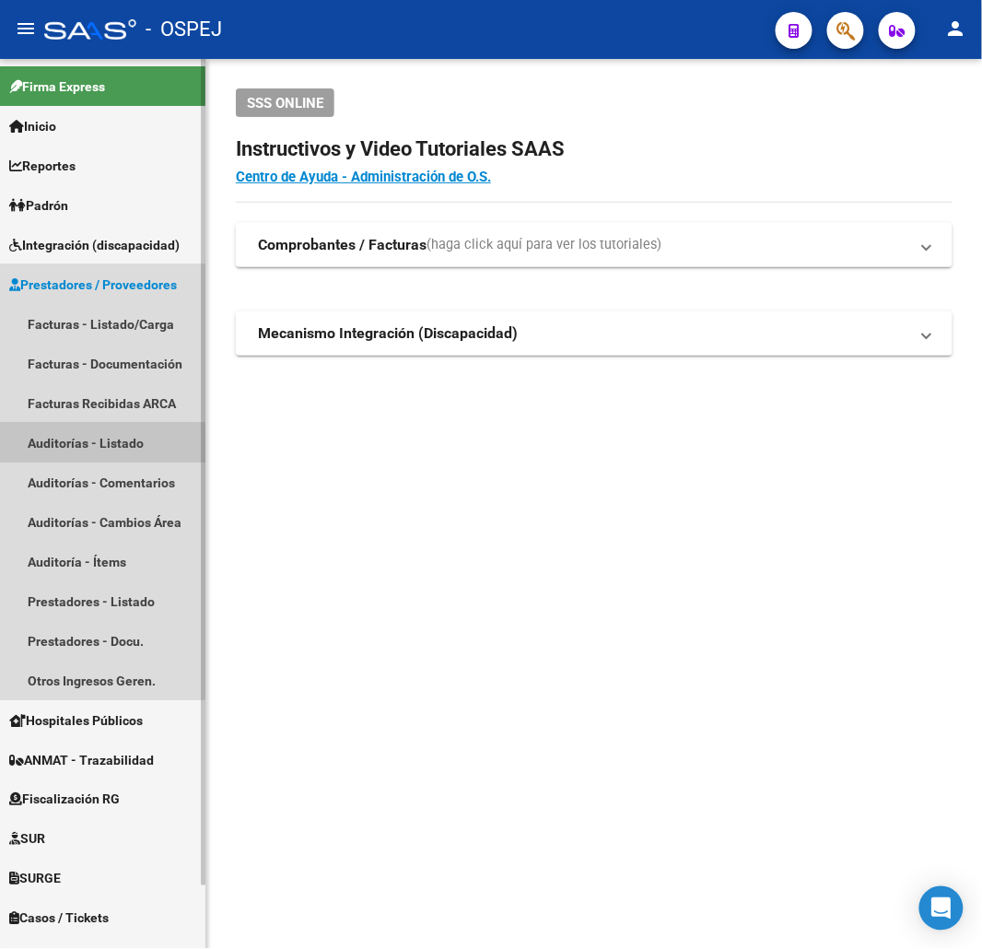
click at [93, 453] on link "Auditorías - Listado" at bounding box center [102, 443] width 205 height 40
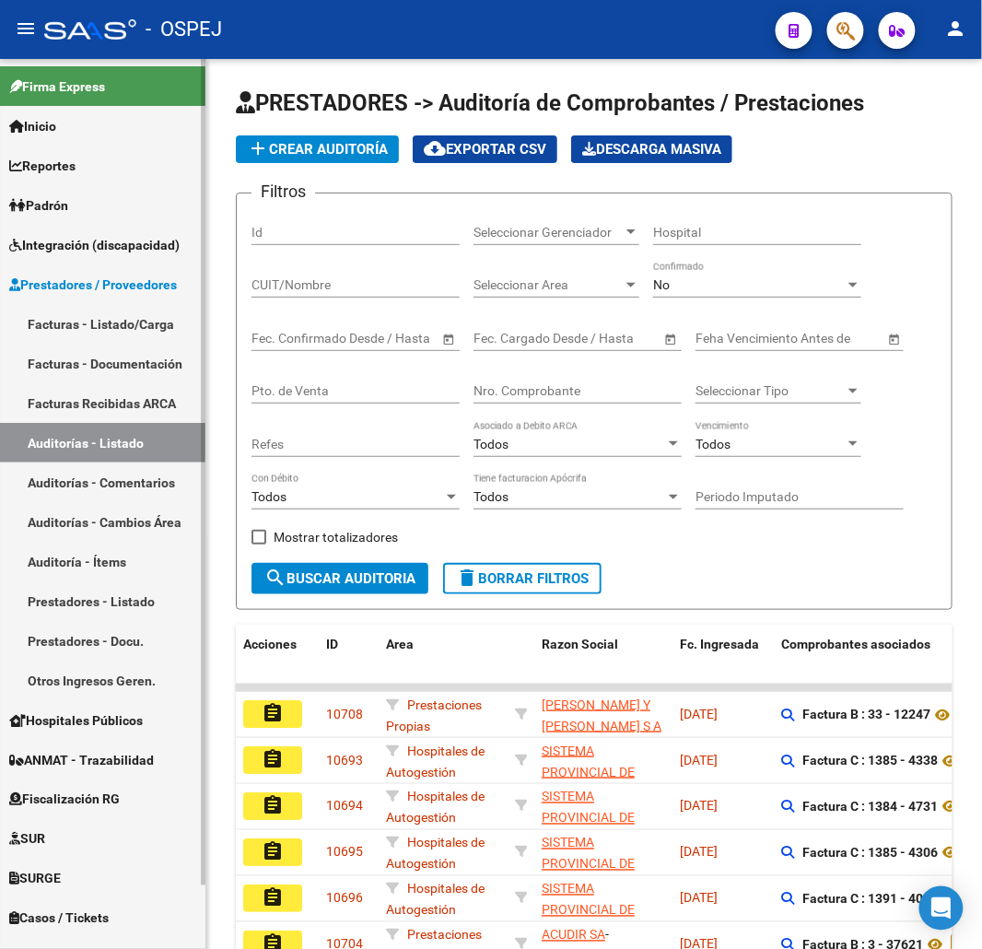
click at [122, 310] on link "Facturas - Listado/Carga" at bounding box center [102, 324] width 205 height 40
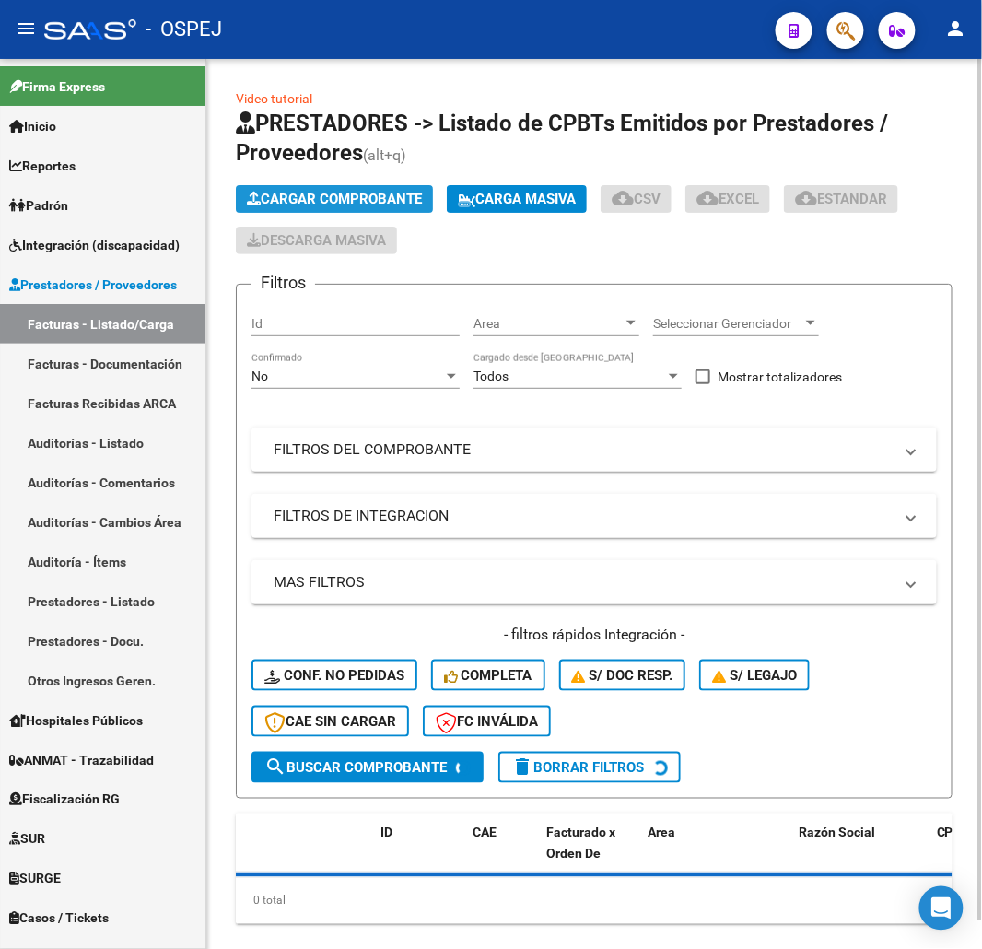
click at [360, 199] on span "Cargar Comprobante" at bounding box center [334, 199] width 175 height 17
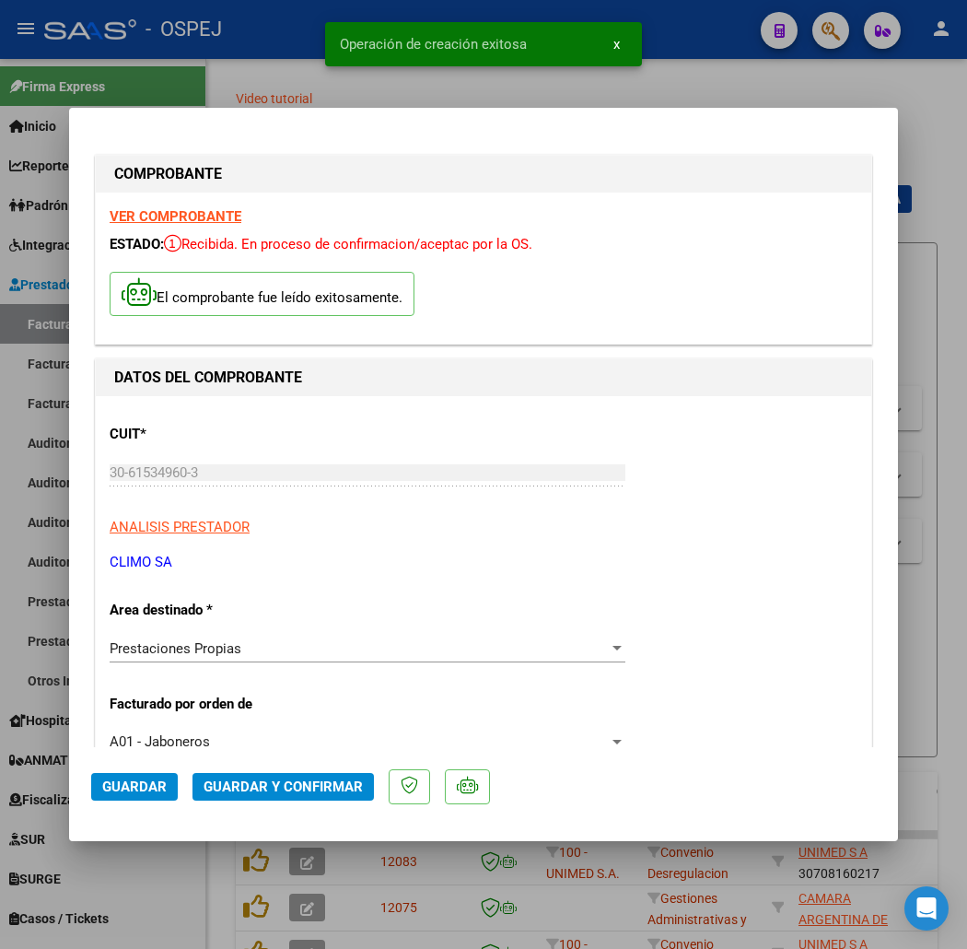
scroll to position [102, 0]
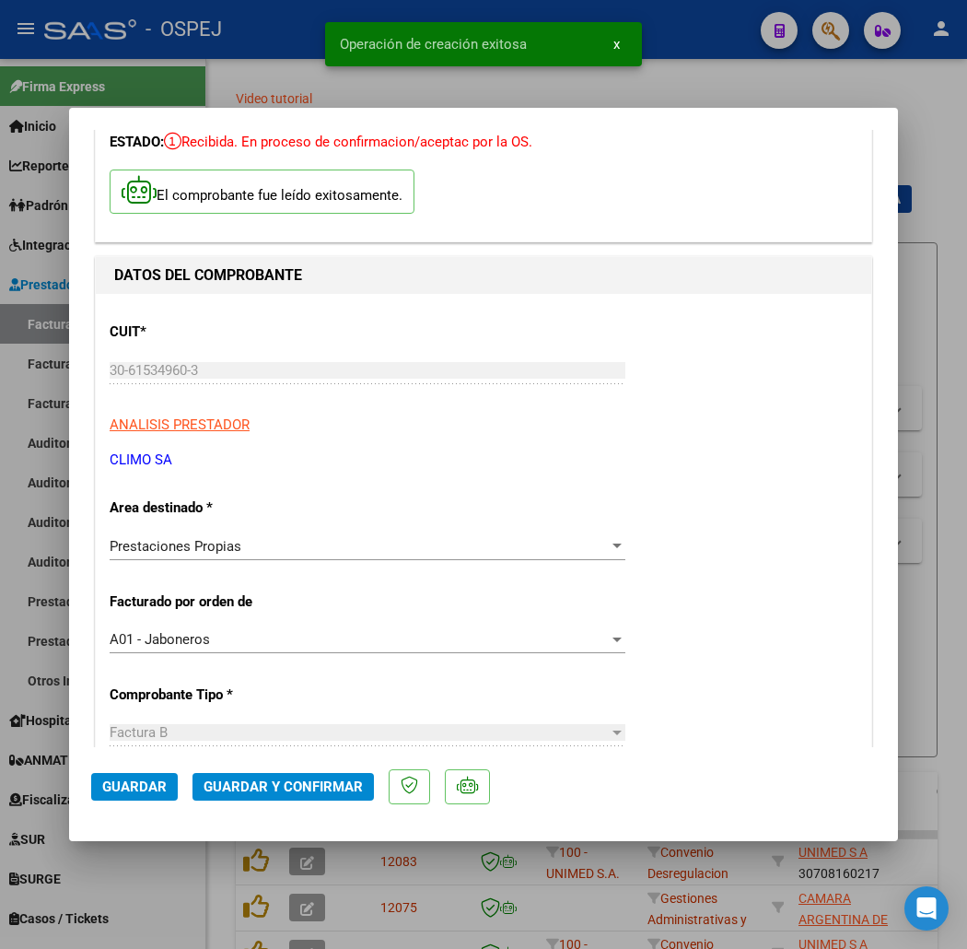
click at [287, 794] on button "Guardar y Confirmar" at bounding box center [283, 787] width 181 height 28
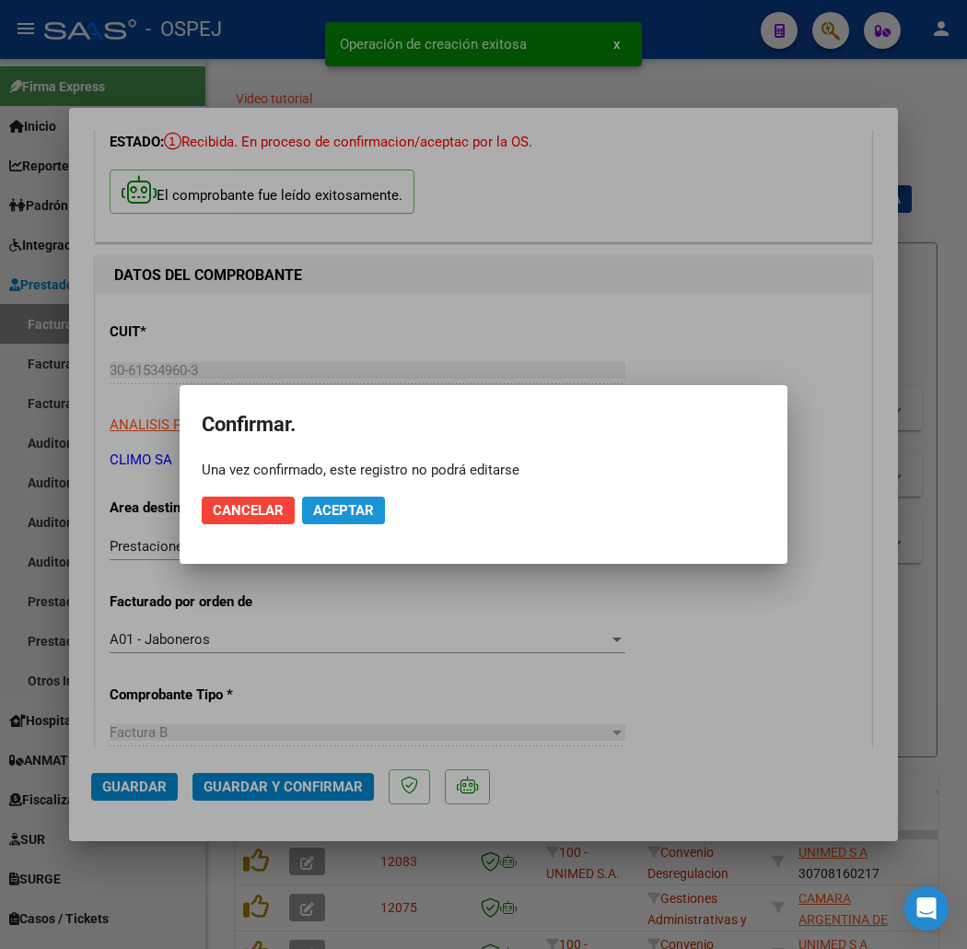
click at [354, 516] on span "Aceptar" at bounding box center [343, 510] width 61 height 17
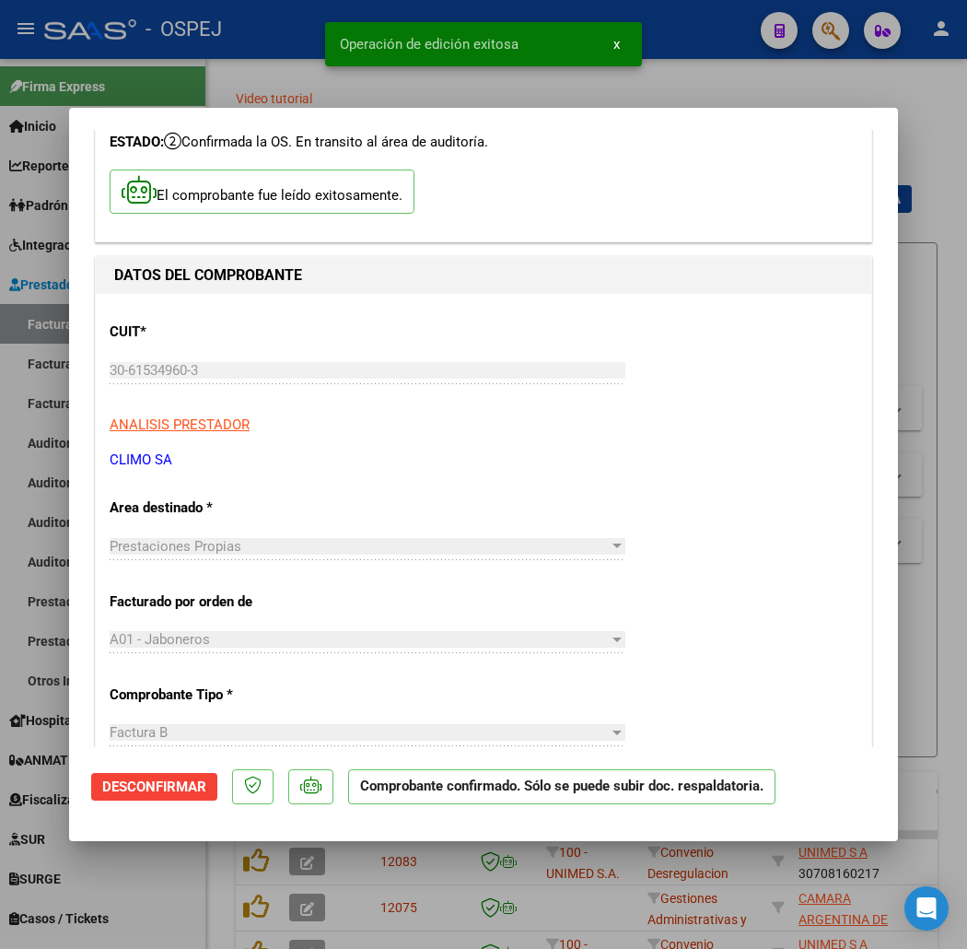
click at [288, 79] on div at bounding box center [483, 474] width 967 height 949
type input "$ 0,00"
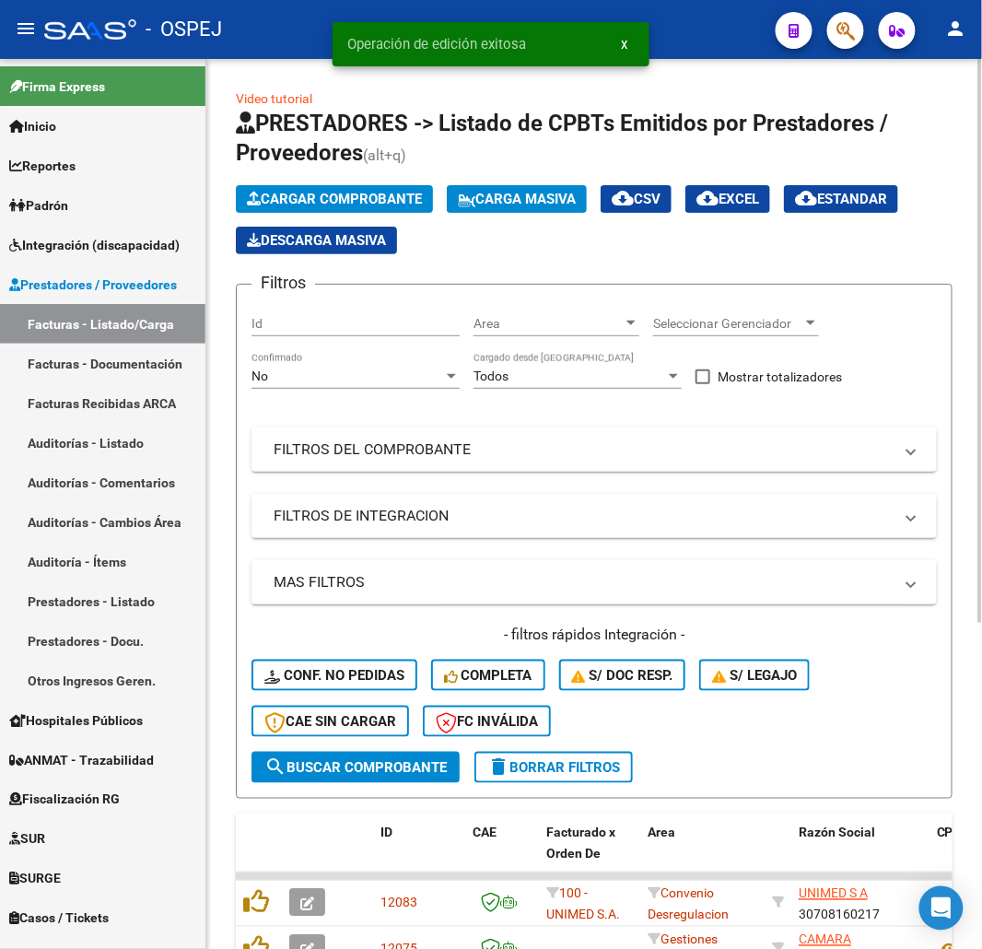
click at [347, 203] on span "Cargar Comprobante" at bounding box center [334, 199] width 175 height 17
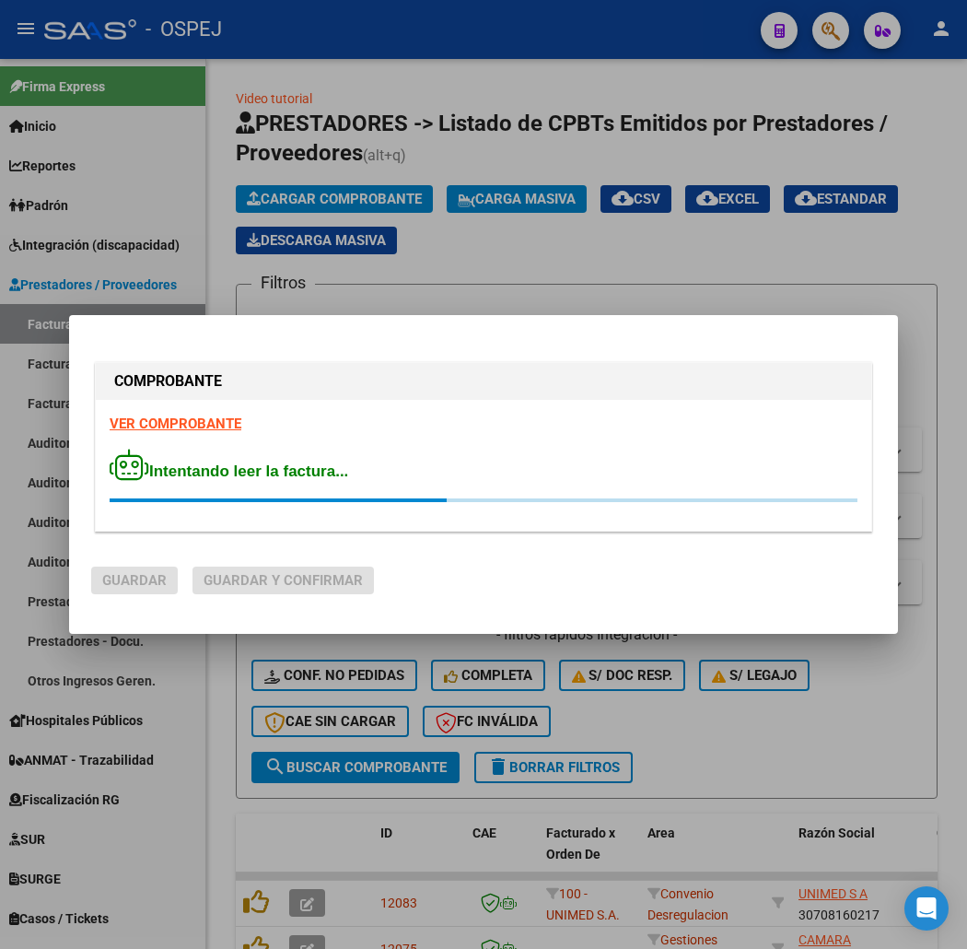
click at [628, 542] on mat-dialog-actions "Guardar Guardar y Confirmar" at bounding box center [483, 577] width 785 height 70
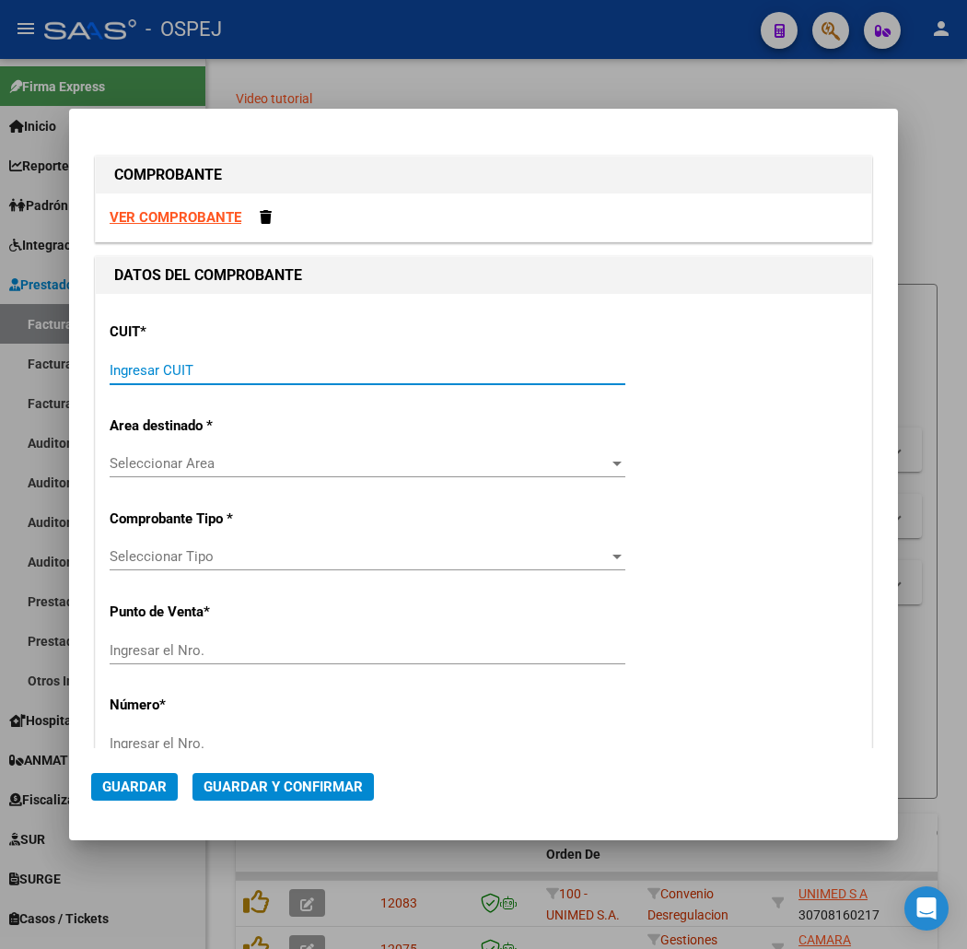
click at [279, 378] on input "Ingresar CUIT" at bounding box center [368, 370] width 516 height 17
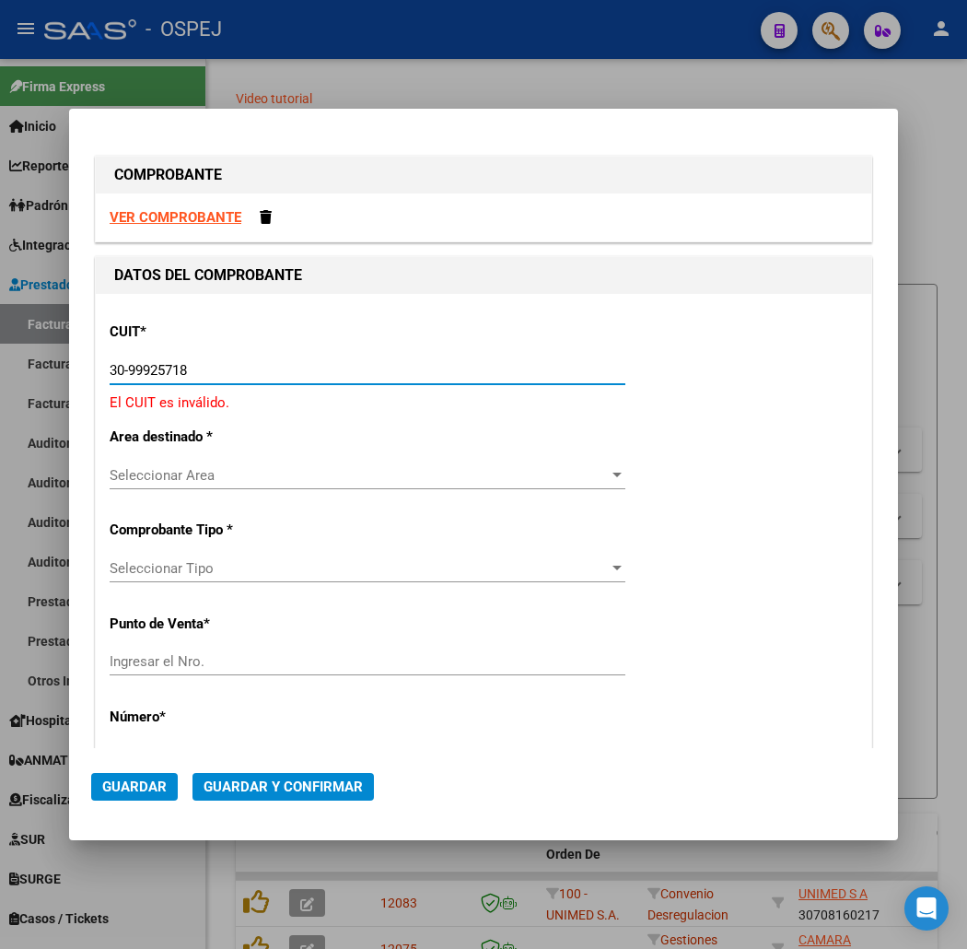
type input "30-99925718-2"
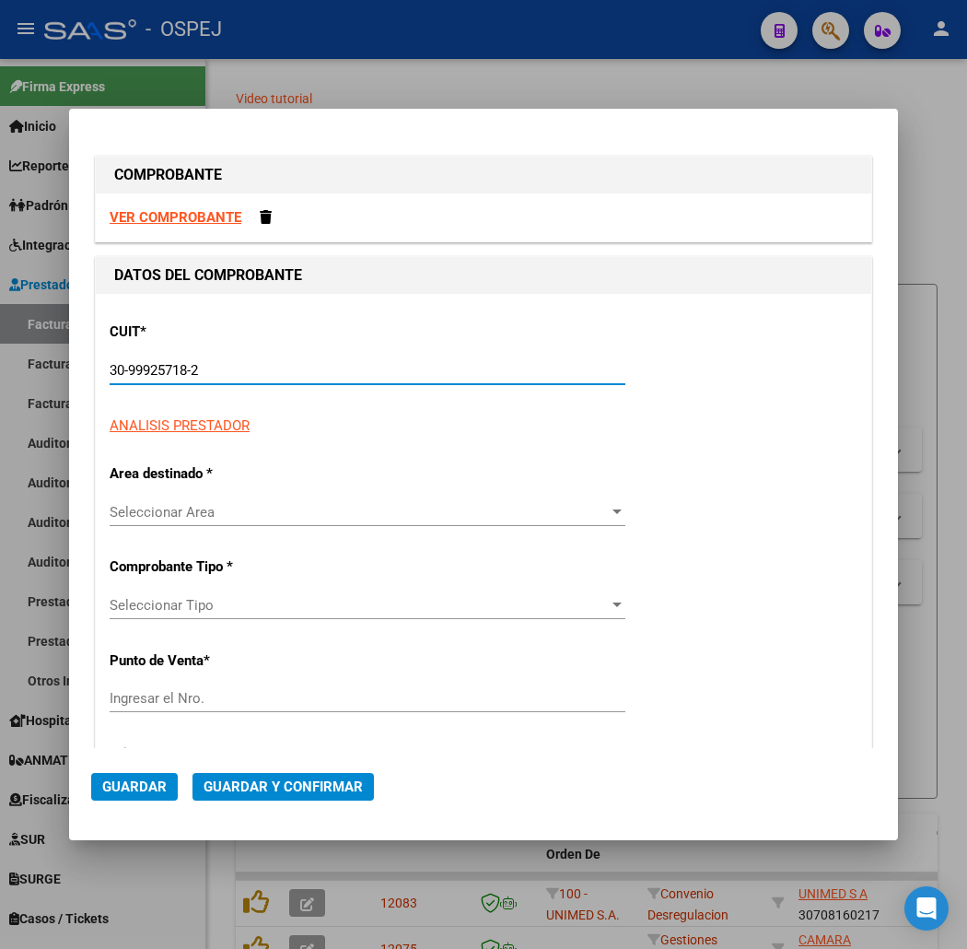
type input "12"
type input "30-99925718-2"
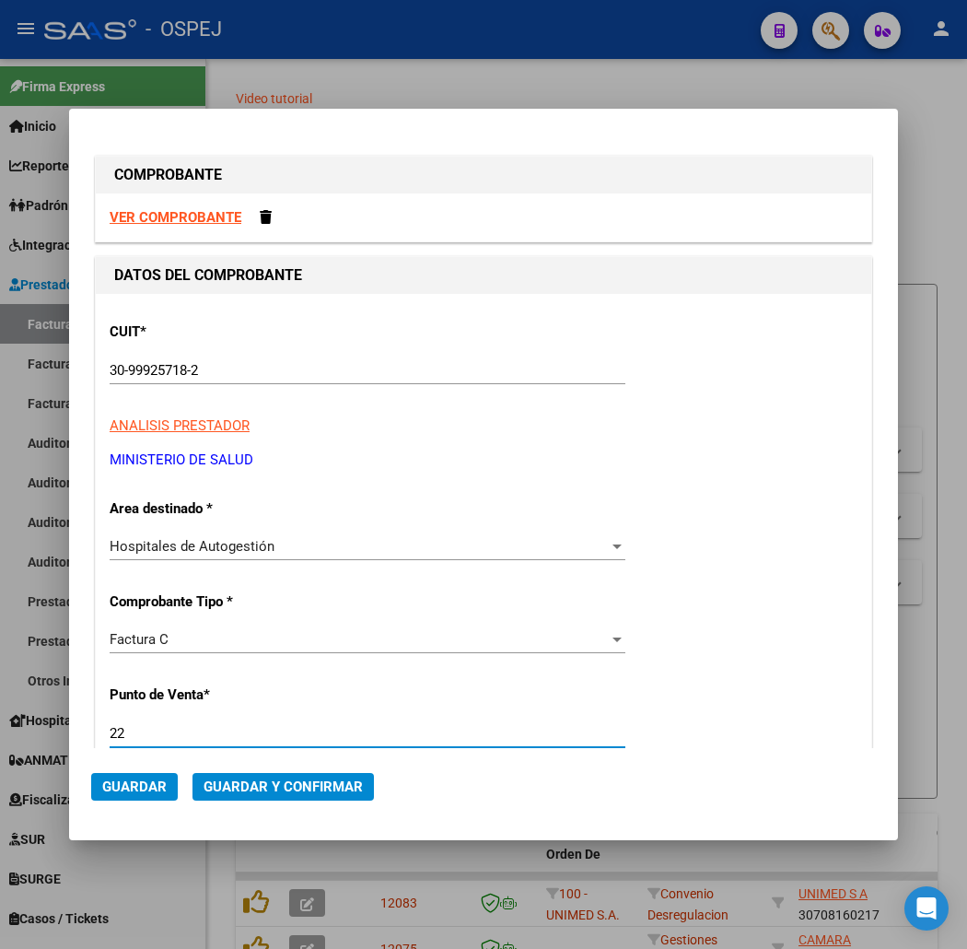
type input "22"
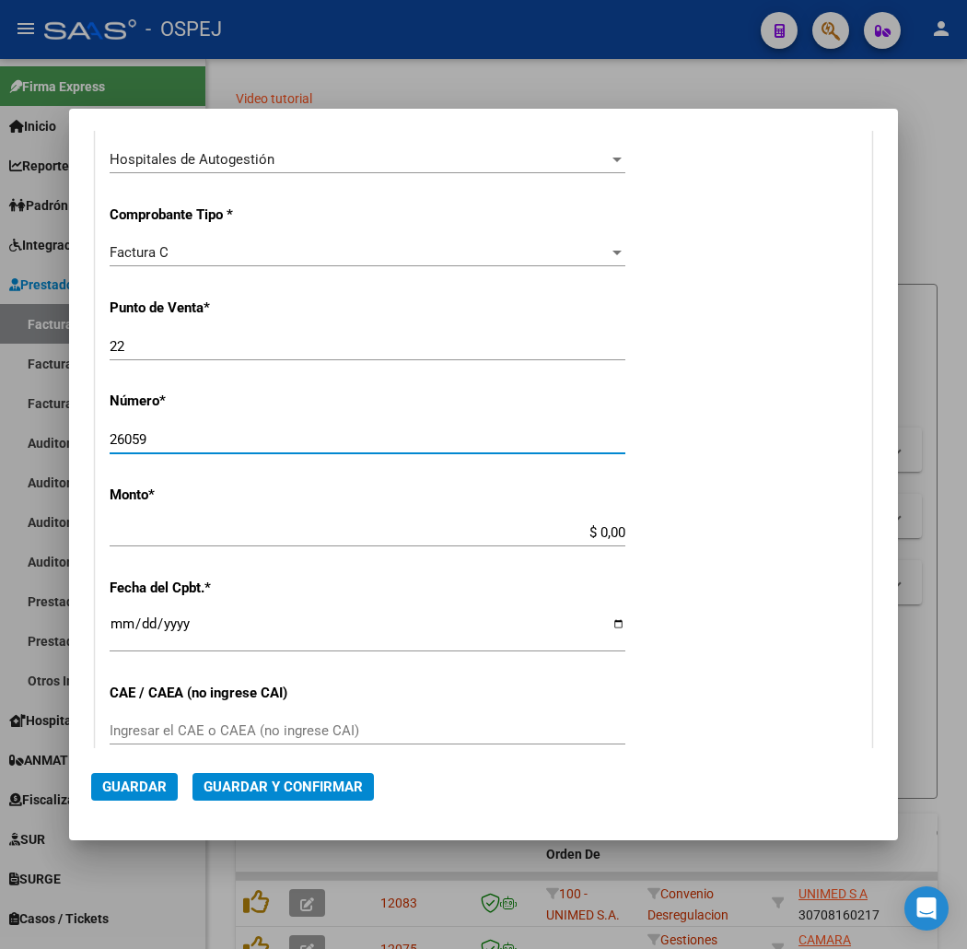
type input "26059"
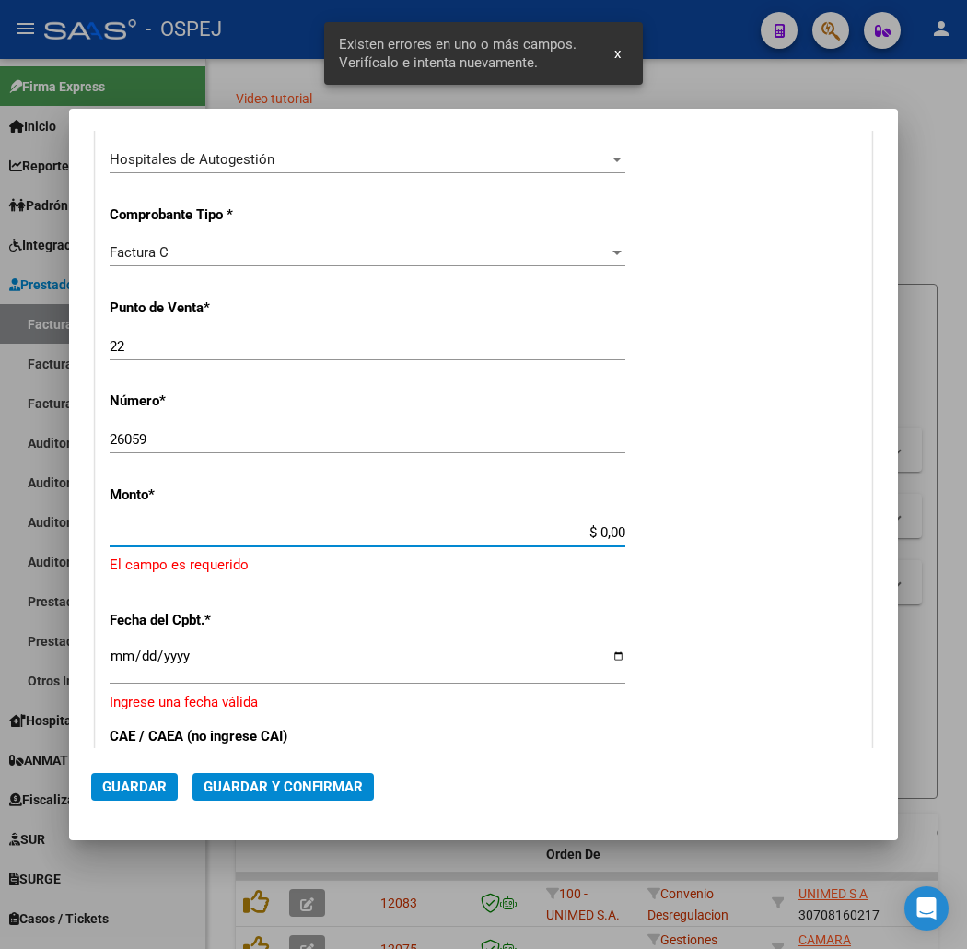
scroll to position [472, 0]
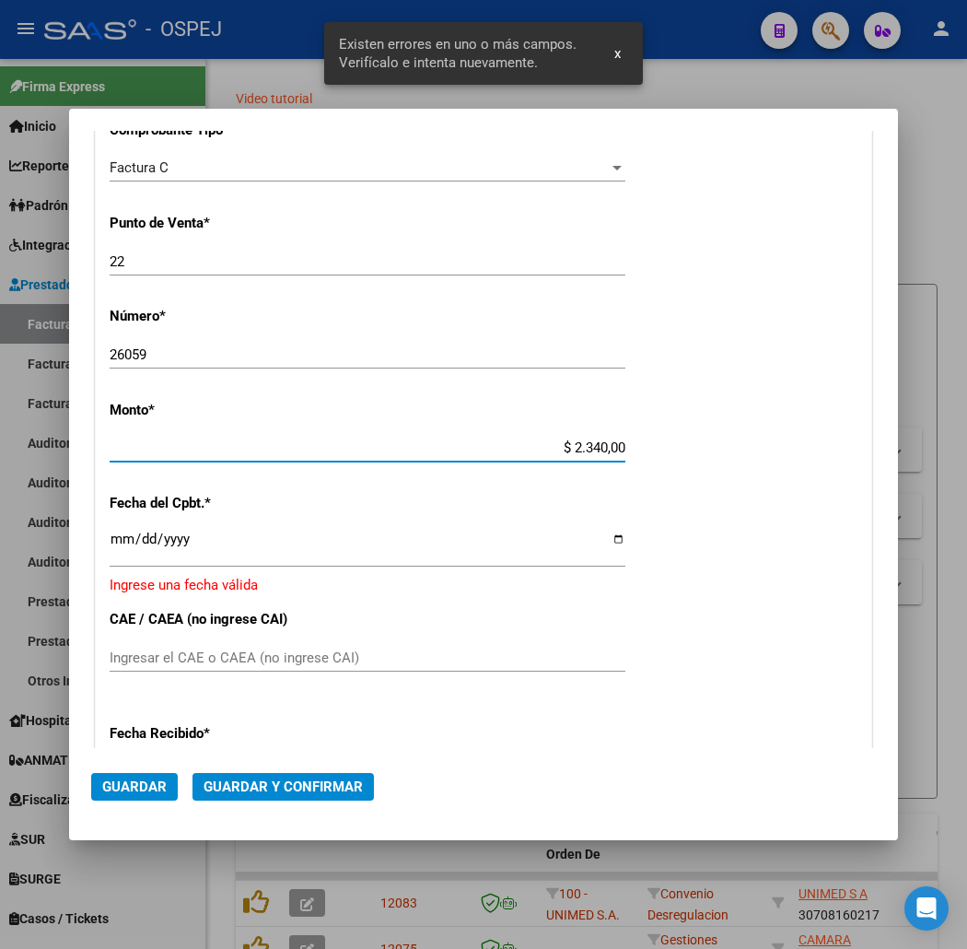
type input "$ 23.400,00"
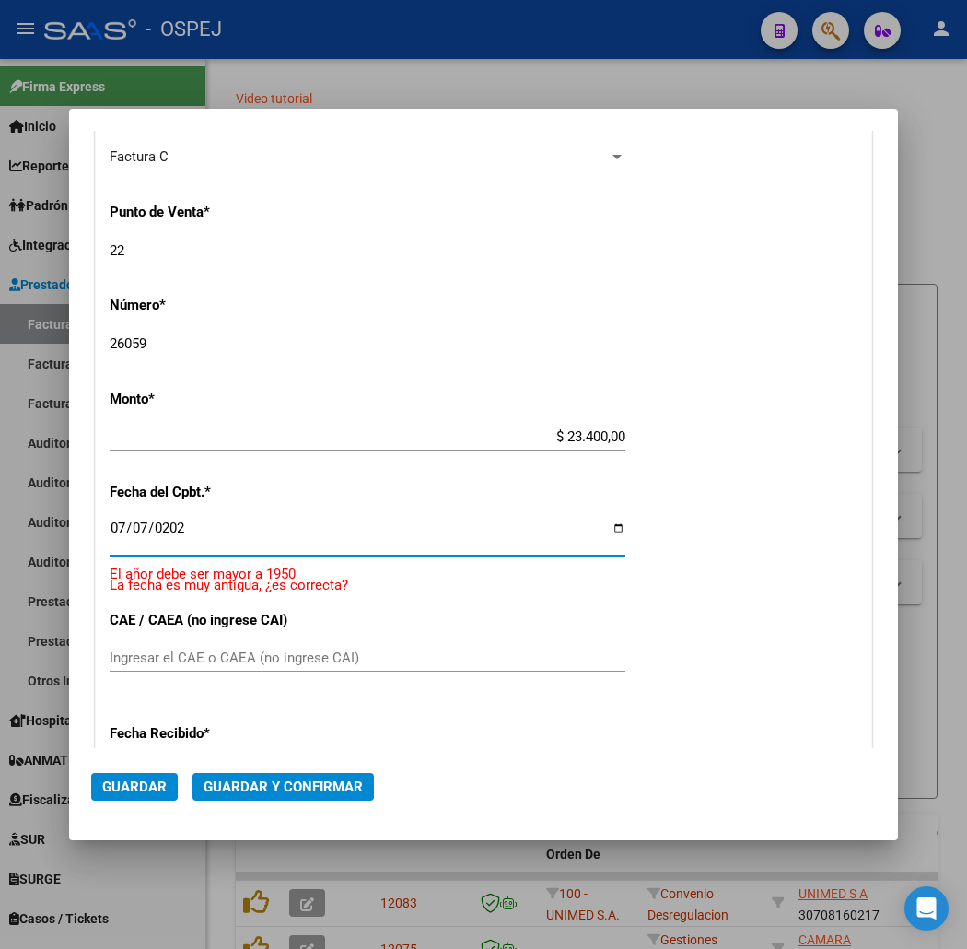
type input "[DATE]"
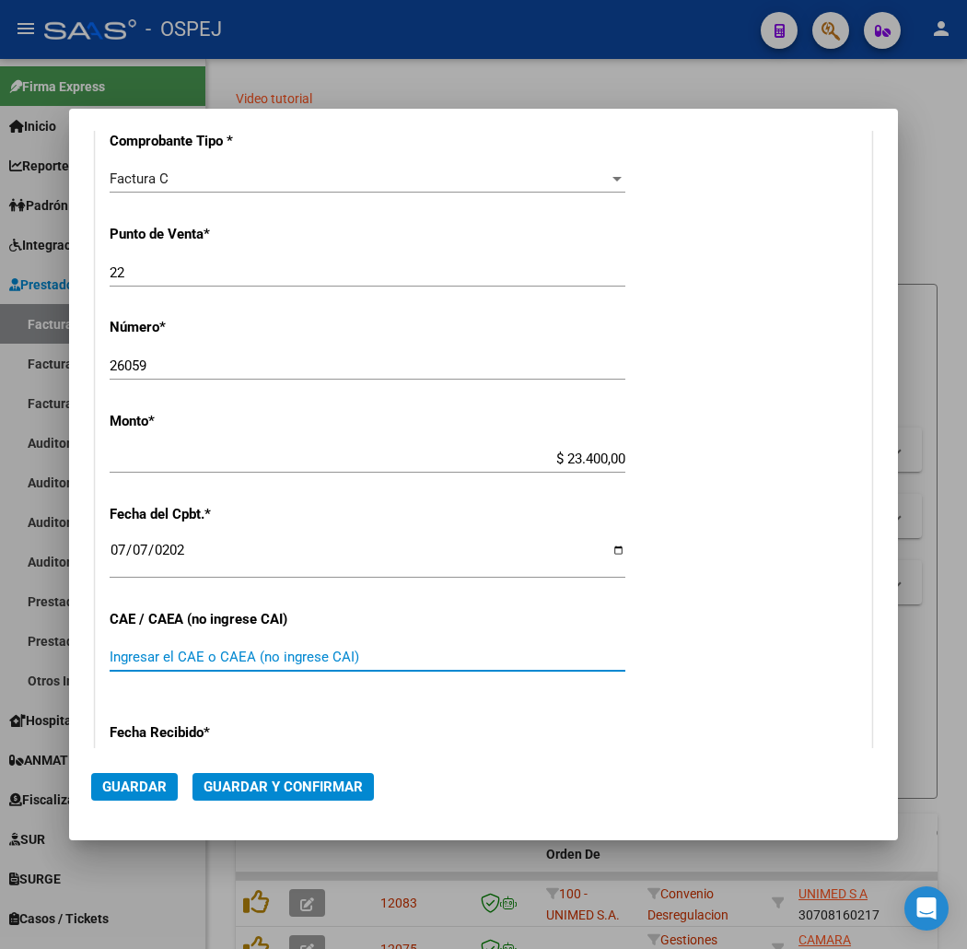
click at [262, 793] on span "Guardar y Confirmar" at bounding box center [283, 786] width 159 height 17
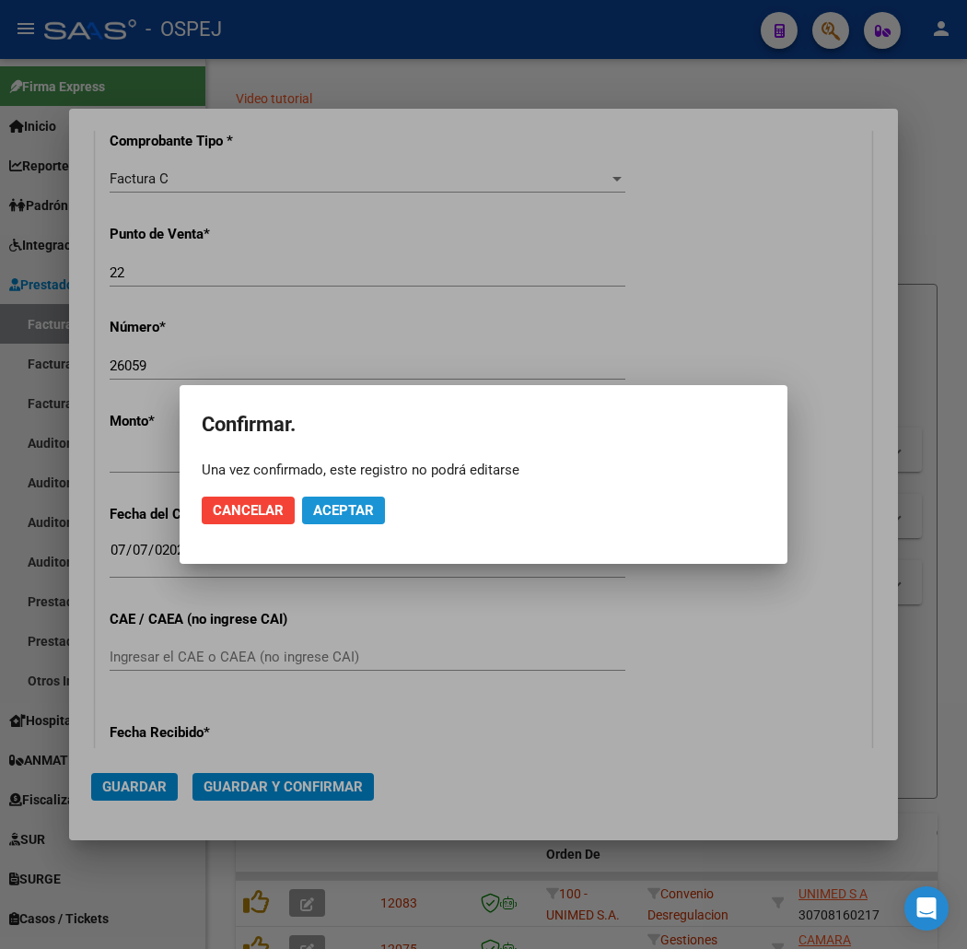
click at [365, 507] on span "Aceptar" at bounding box center [343, 510] width 61 height 17
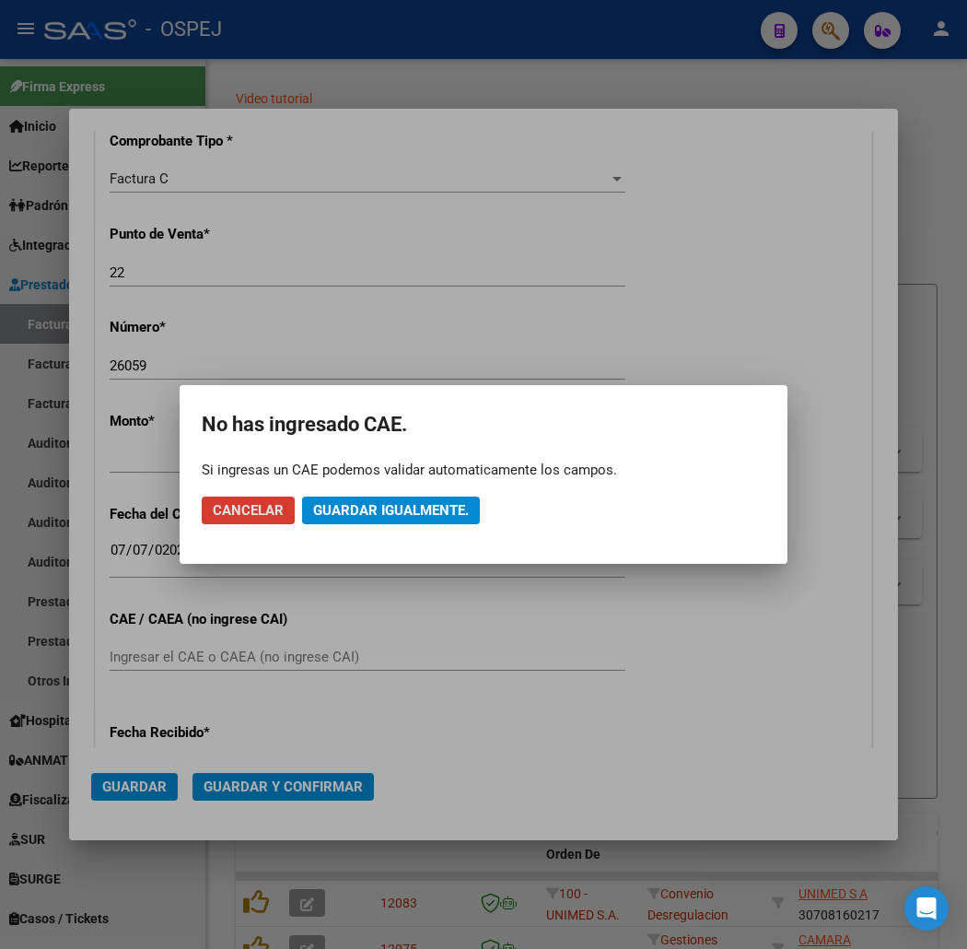
click at [458, 502] on span "Guardar igualmente." at bounding box center [391, 510] width 156 height 17
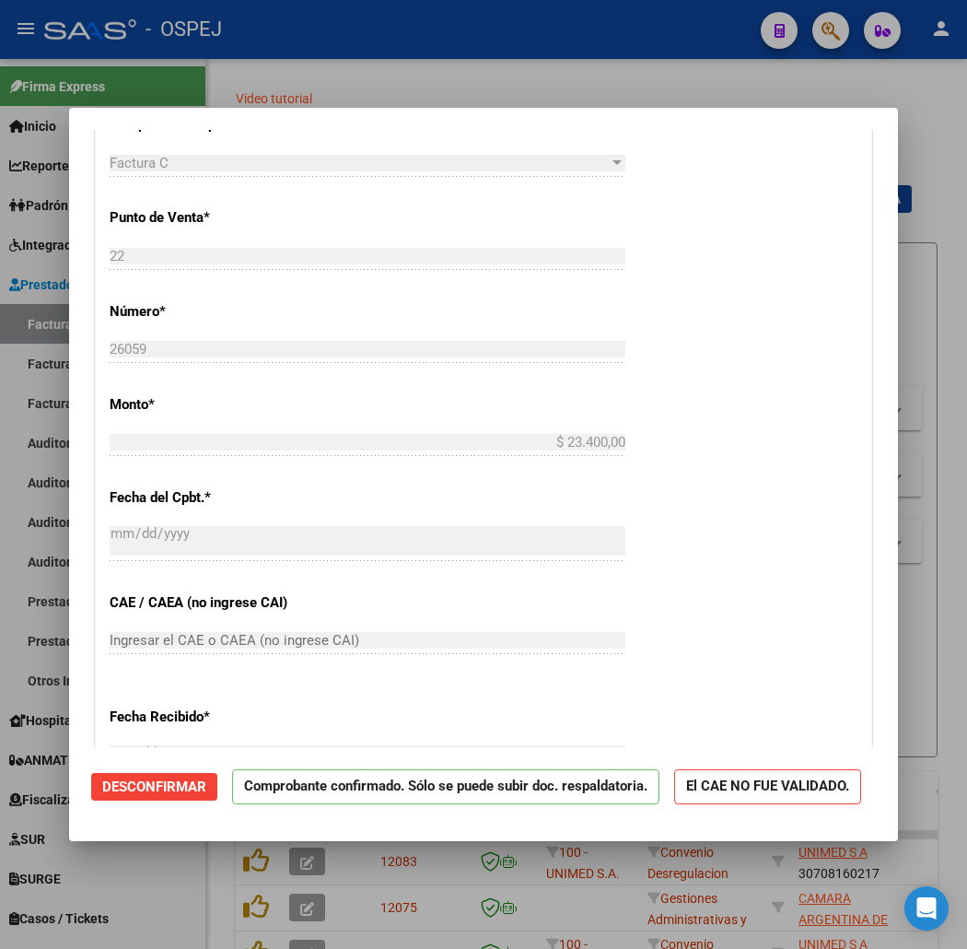
scroll to position [1023, 0]
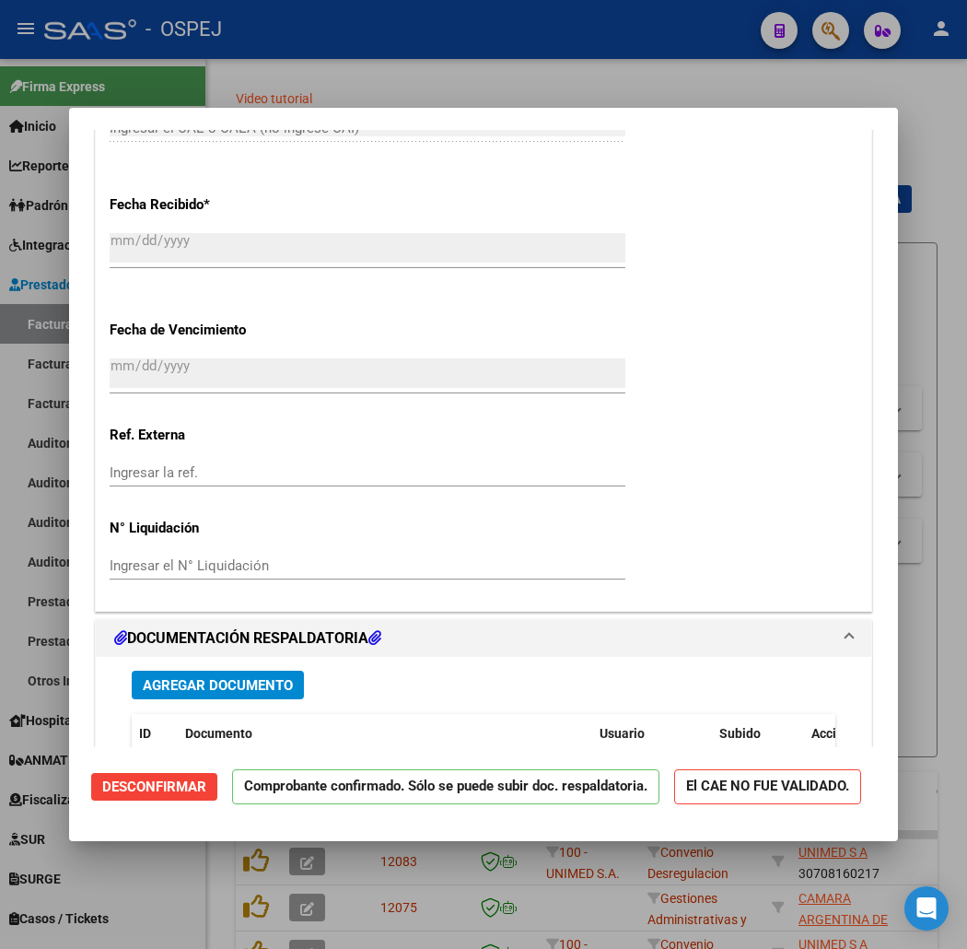
click at [425, 870] on div at bounding box center [483, 474] width 967 height 949
type input "$ 0,00"
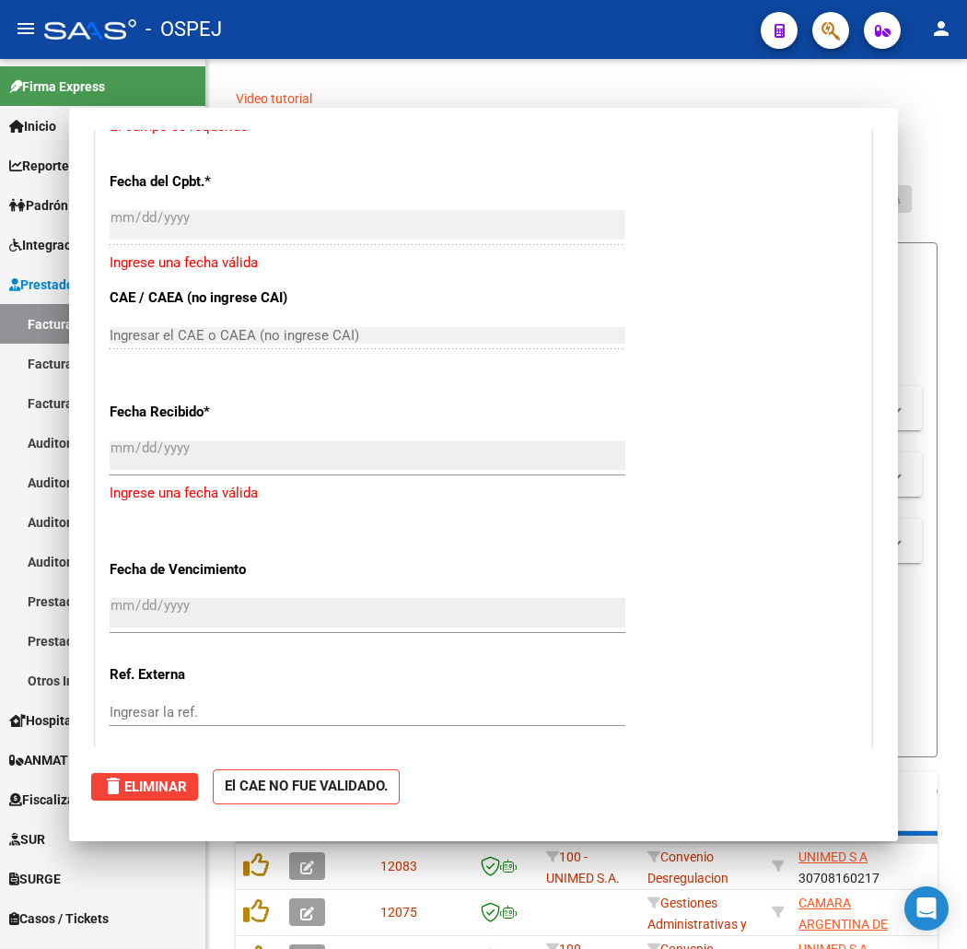
scroll to position [0, 0]
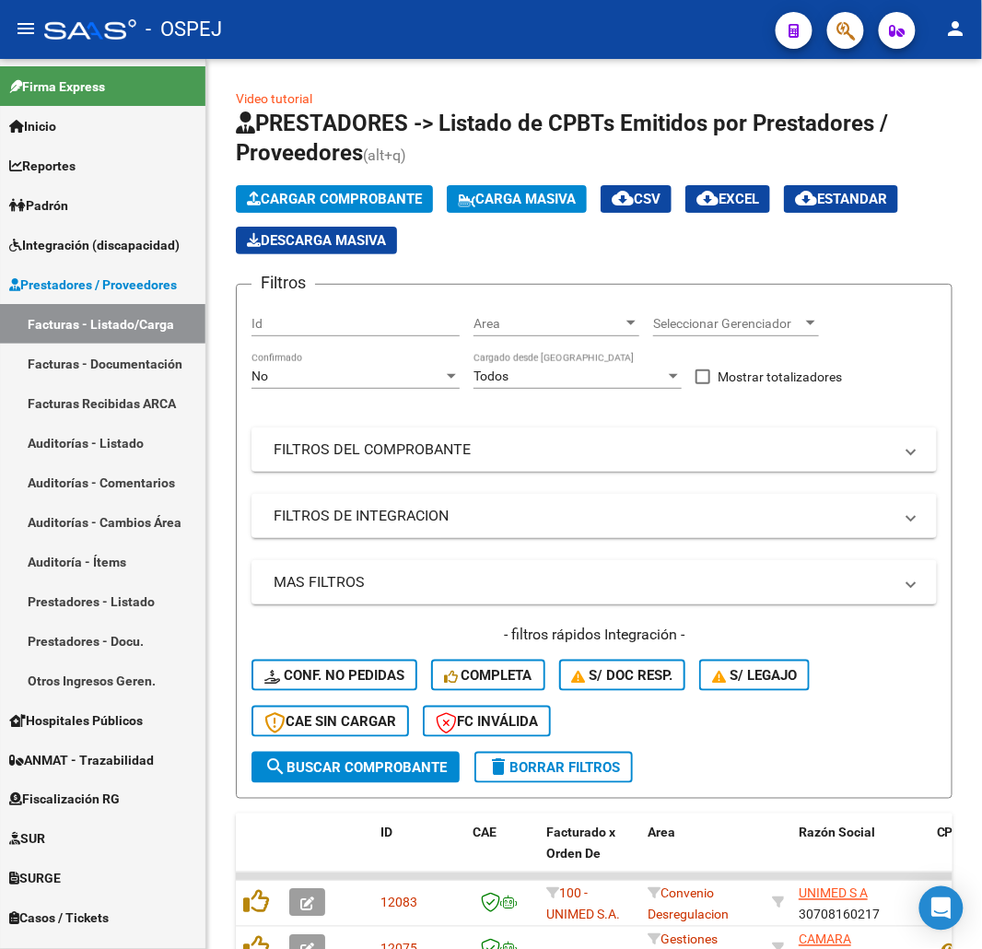
click at [853, 43] on span "button" at bounding box center [845, 31] width 18 height 38
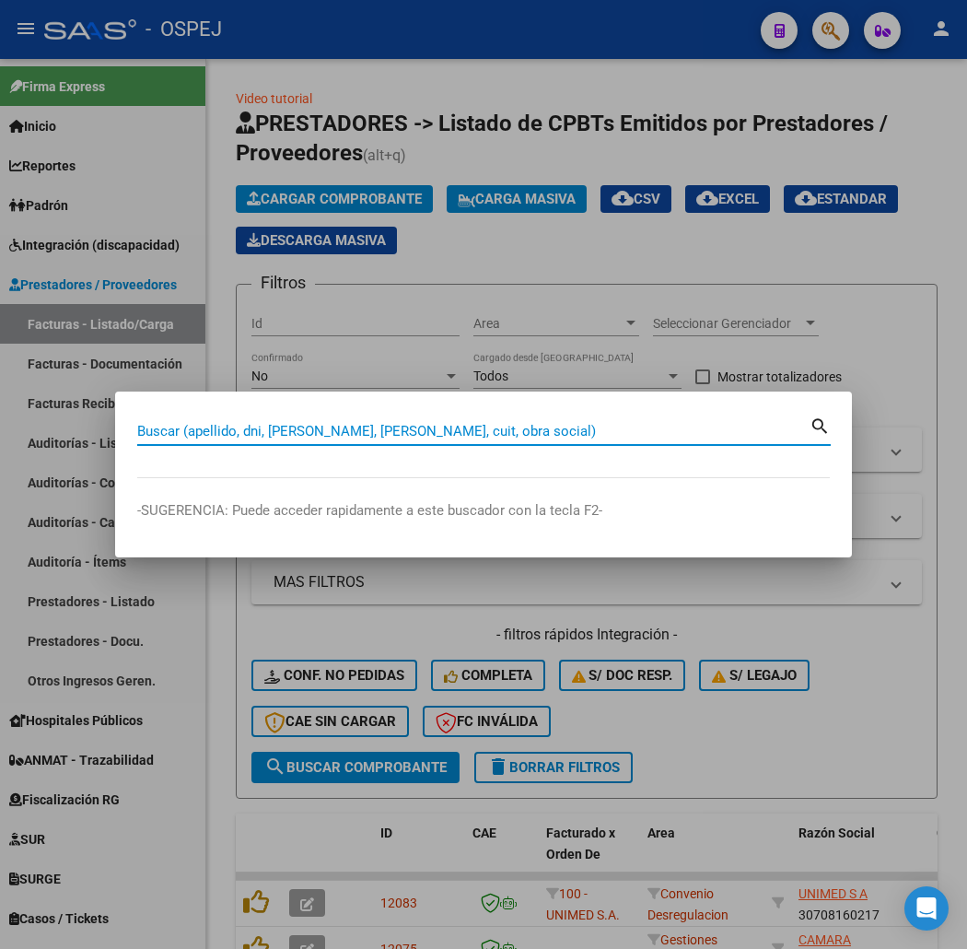
paste input "49166900"
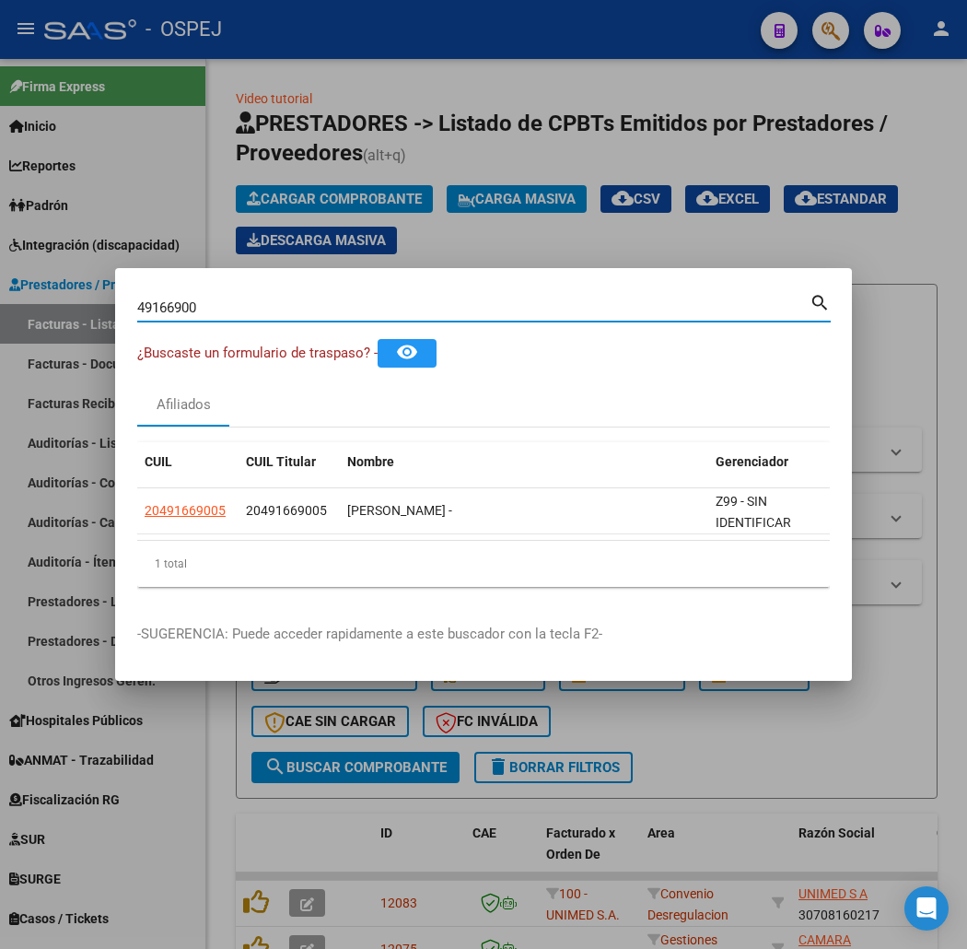
click at [255, 317] on div "49166900 Buscar (apellido, dni, cuil, nro traspaso, cuit, obra social)" at bounding box center [473, 308] width 672 height 28
click at [258, 311] on input "49166900" at bounding box center [473, 307] width 672 height 17
type input "44951711"
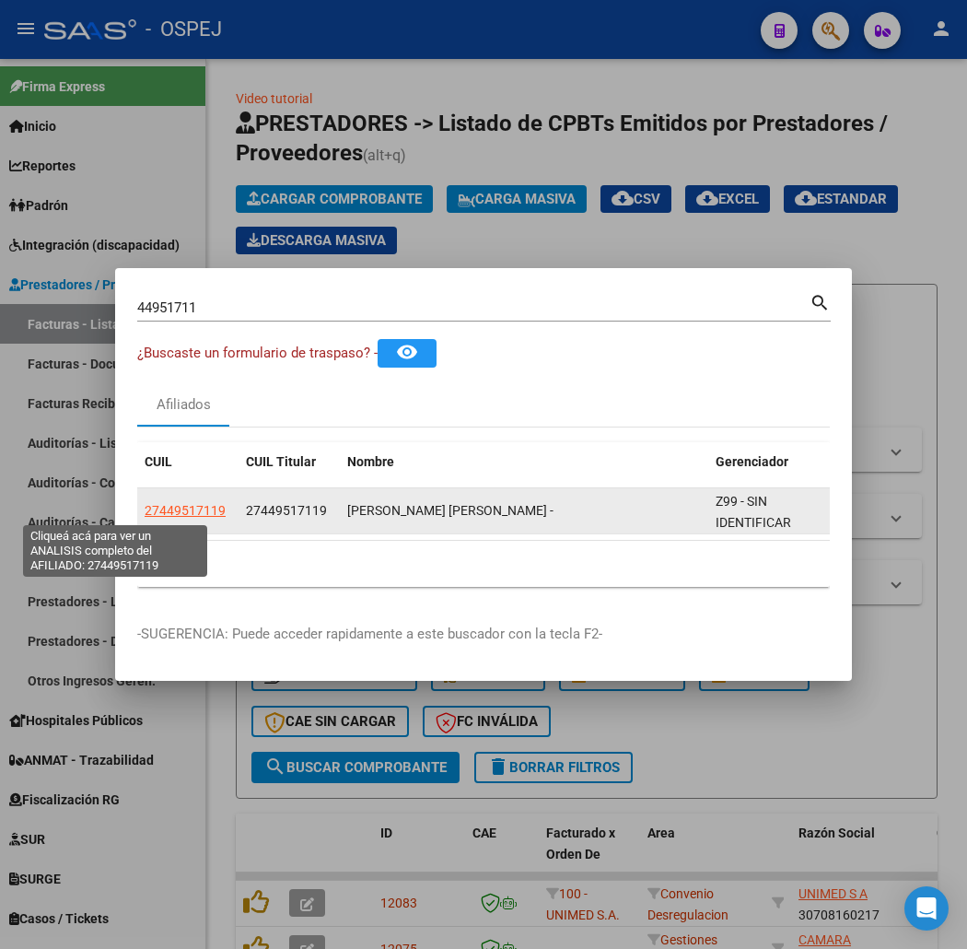
click at [145, 509] on span "27449517119" at bounding box center [185, 510] width 81 height 15
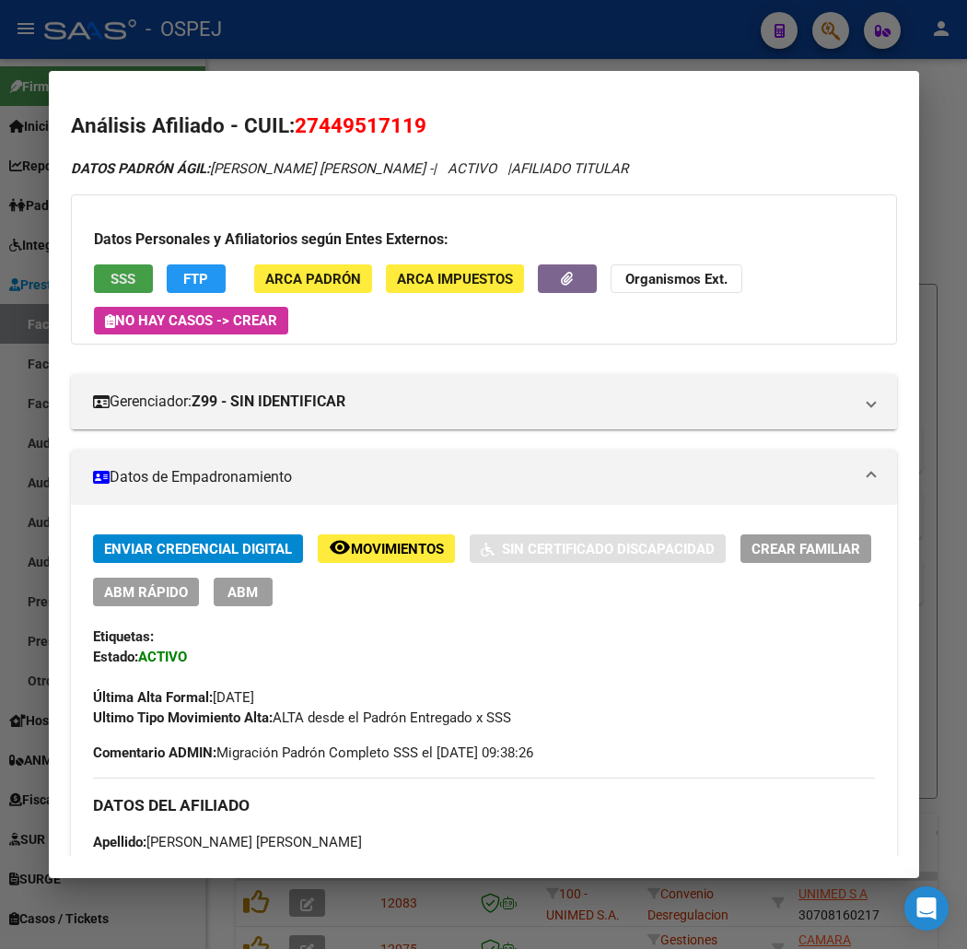
click at [112, 277] on button "SSS" at bounding box center [123, 278] width 59 height 29
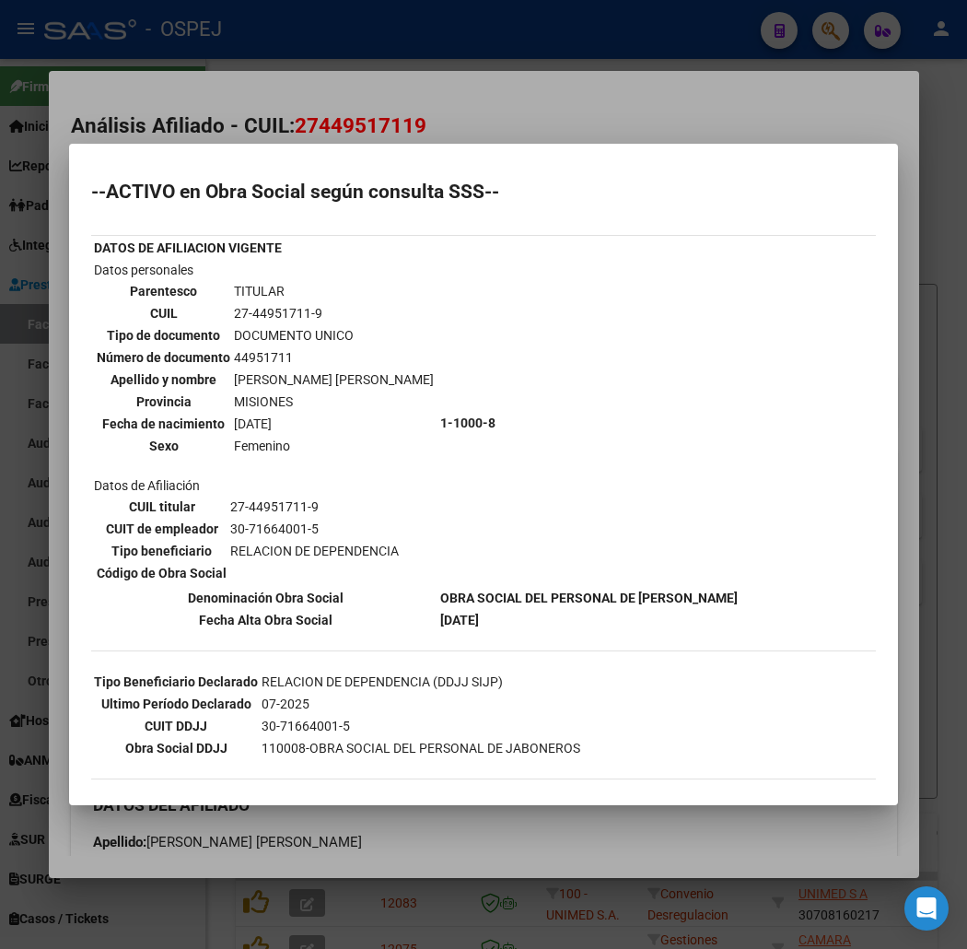
scroll to position [140, 0]
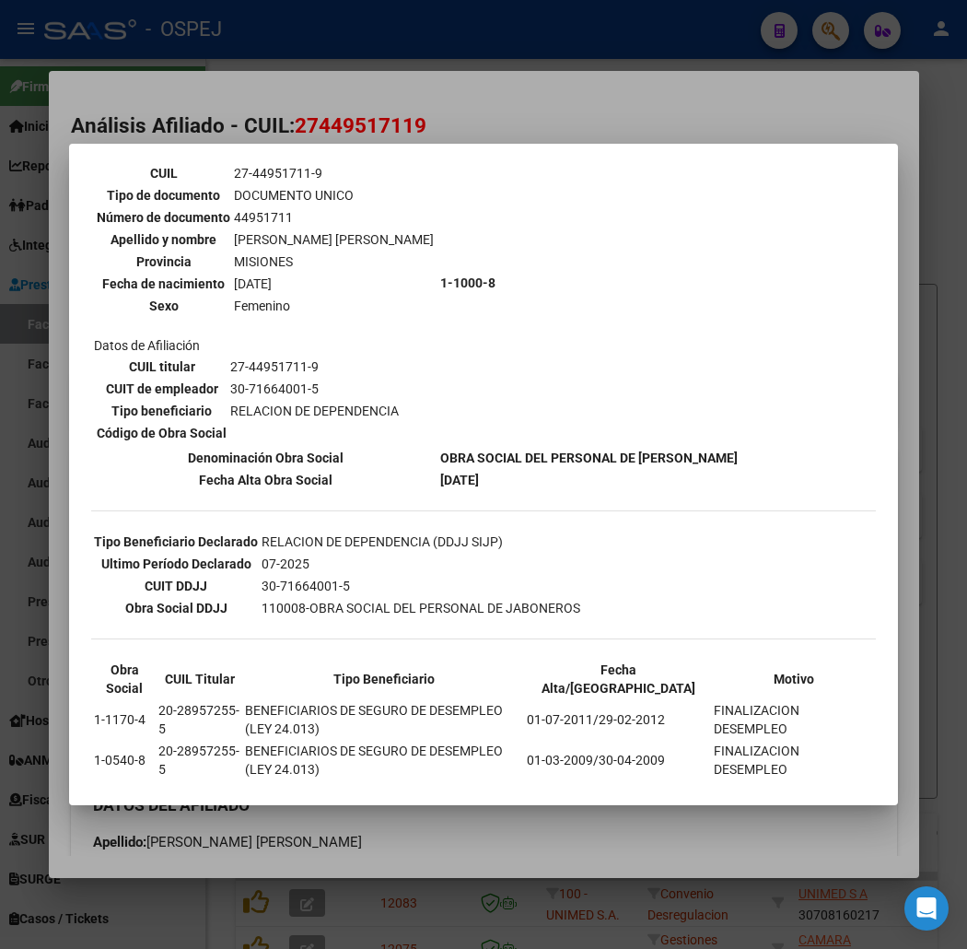
click at [457, 836] on div at bounding box center [483, 474] width 967 height 949
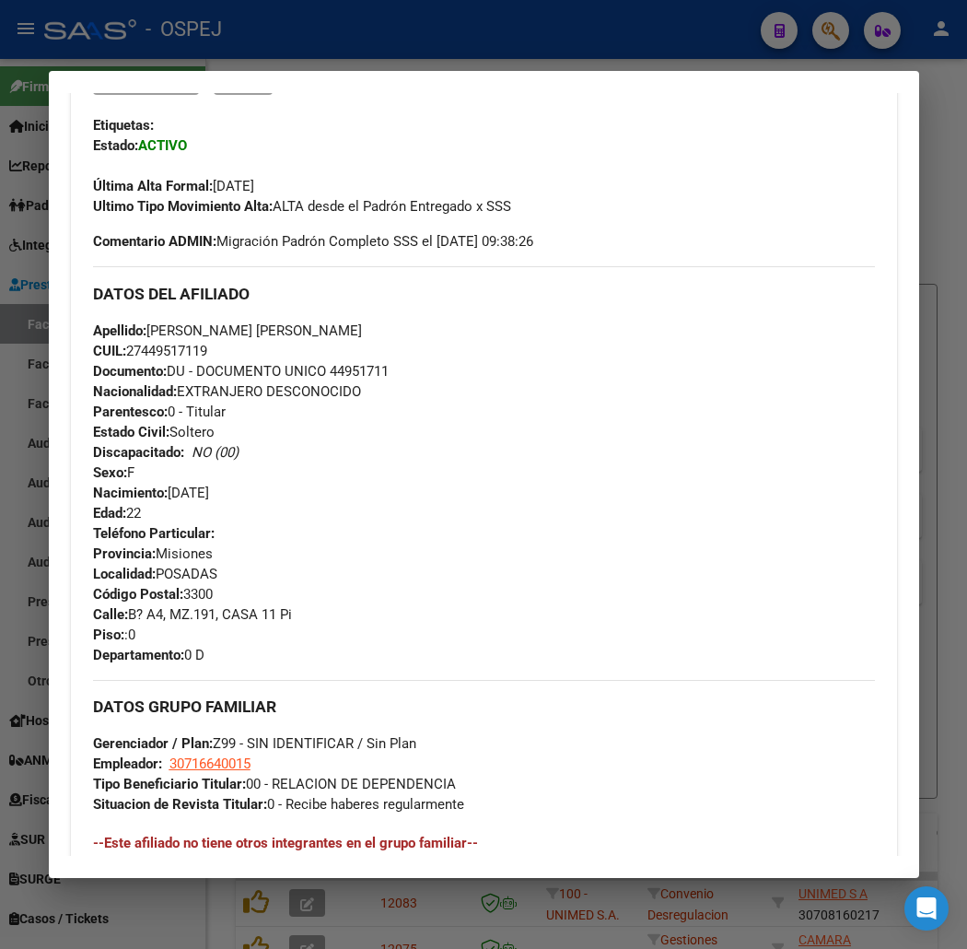
scroll to position [0, 0]
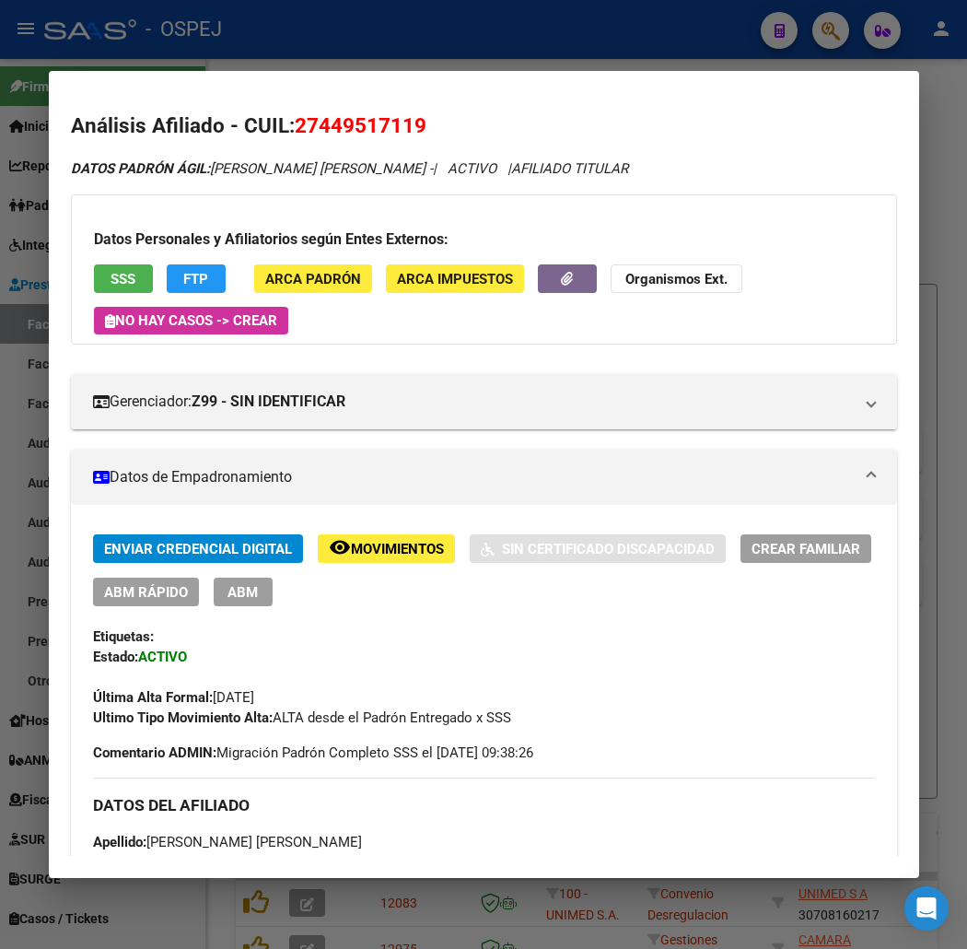
click at [188, 274] on button "FTP" at bounding box center [196, 278] width 59 height 29
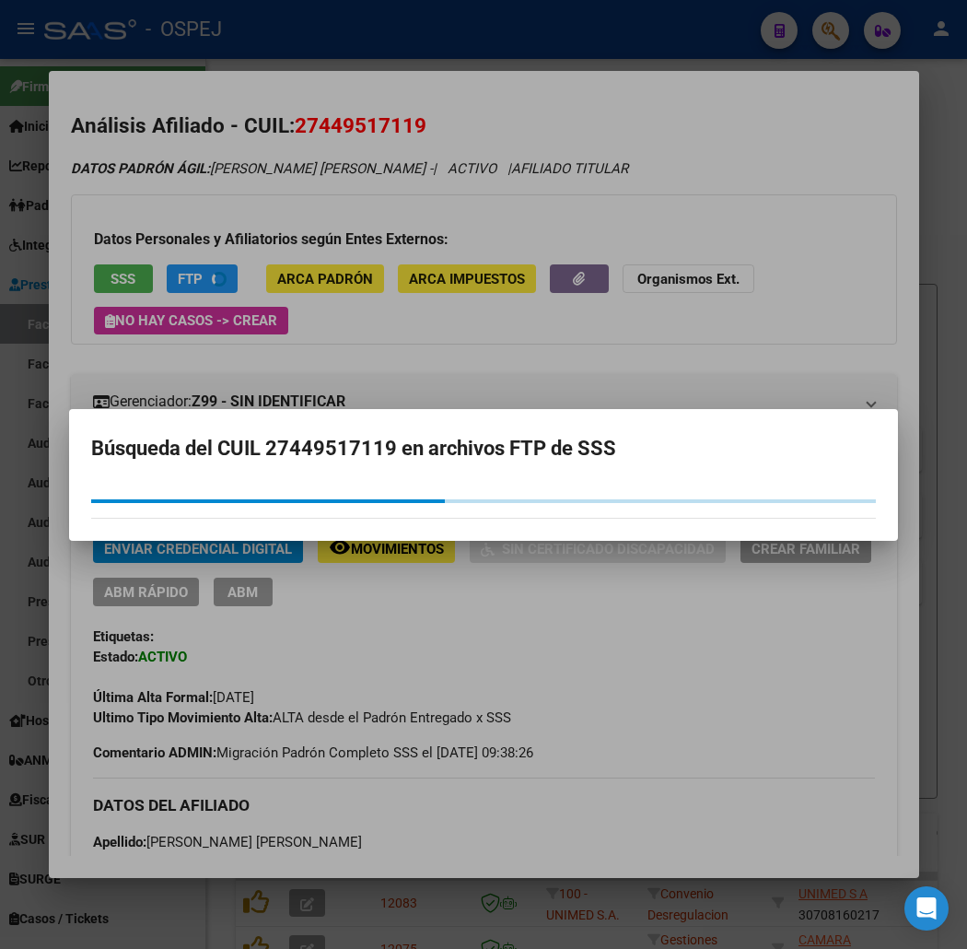
drag, startPoint x: 243, startPoint y: 160, endPoint x: 282, endPoint y: 117, distance: 58.1
click at [245, 154] on div at bounding box center [483, 474] width 967 height 949
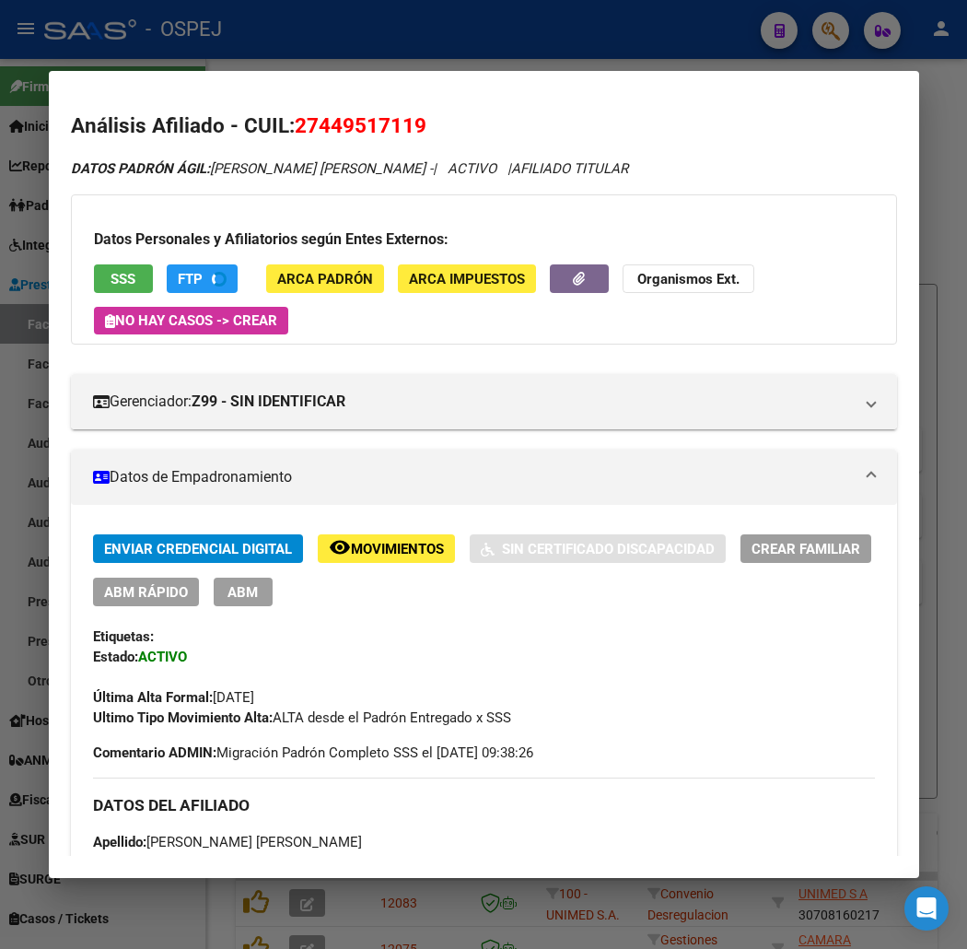
click at [295, 115] on span "27449517119" at bounding box center [361, 125] width 132 height 24
copy span "27449517119"
click at [646, 273] on strong "Organismos Ext." at bounding box center [688, 279] width 102 height 17
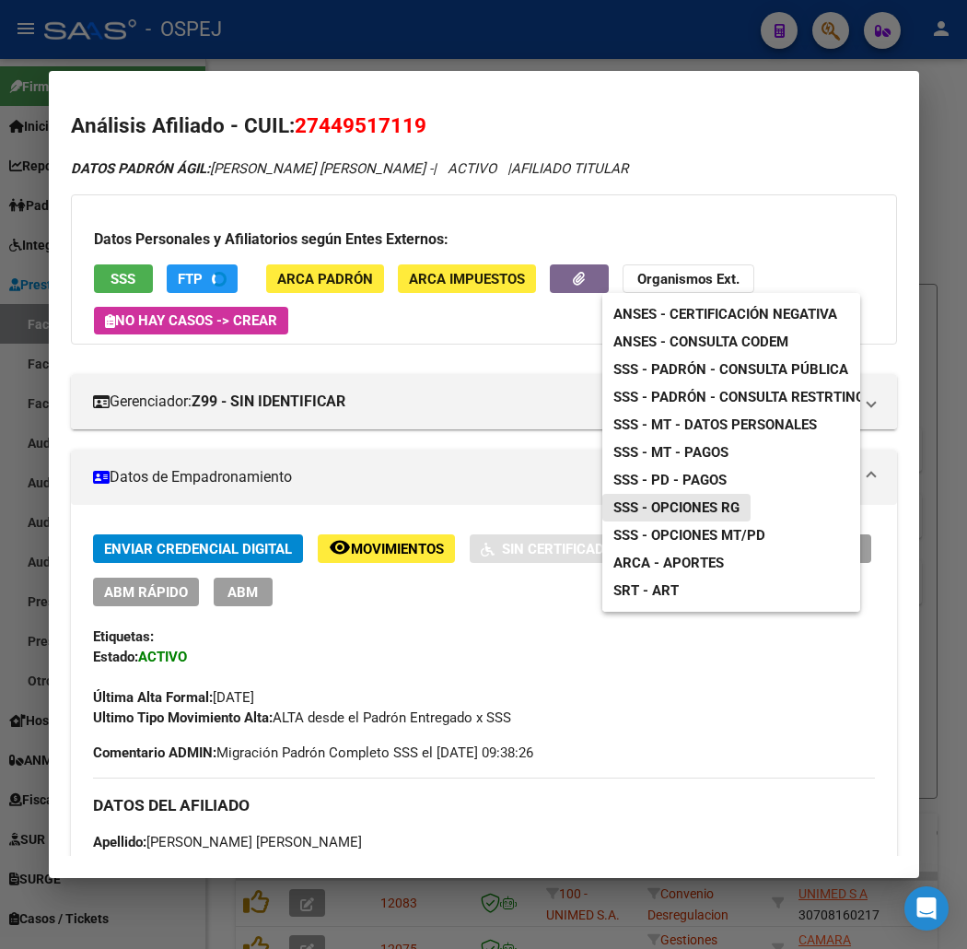
click at [725, 507] on span "SSS - Opciones RG" at bounding box center [677, 507] width 126 height 17
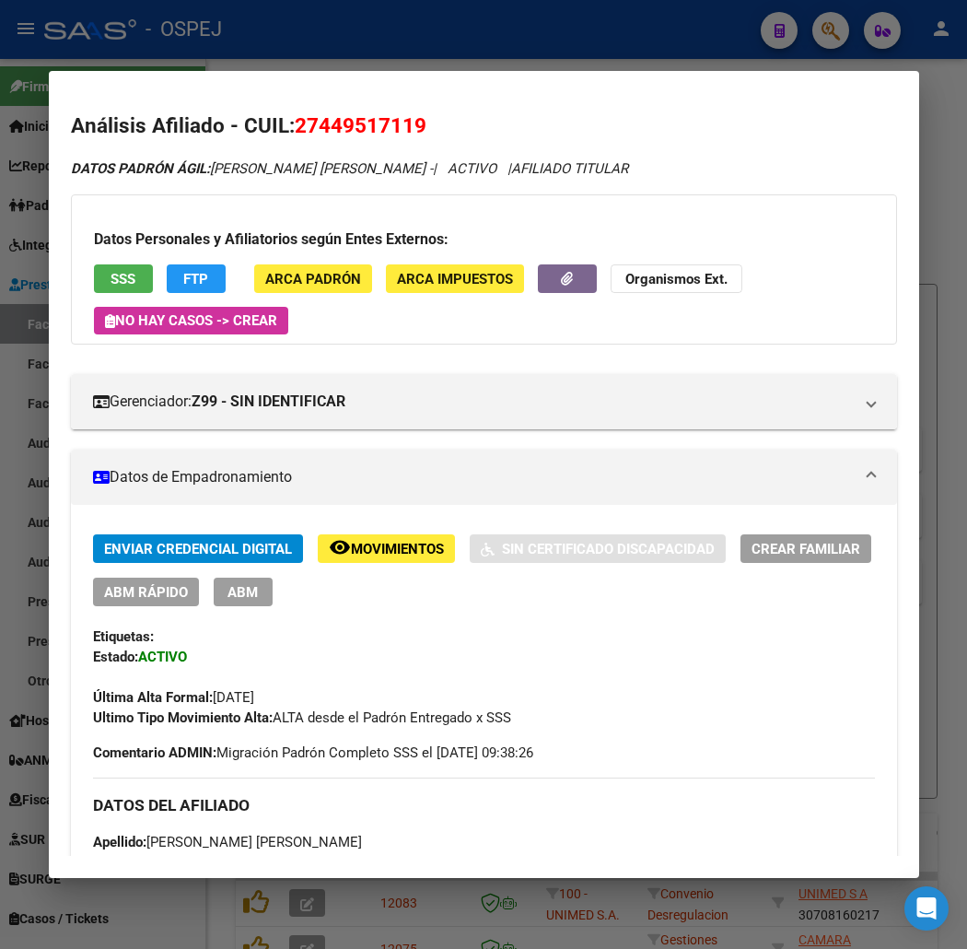
click at [660, 262] on div "Datos Personales y Afiliatorios según Entes Externos: SSS FTP ARCA Padrón ARCA …" at bounding box center [484, 269] width 826 height 150
click at [675, 286] on strong "Organismos Ext." at bounding box center [676, 279] width 102 height 17
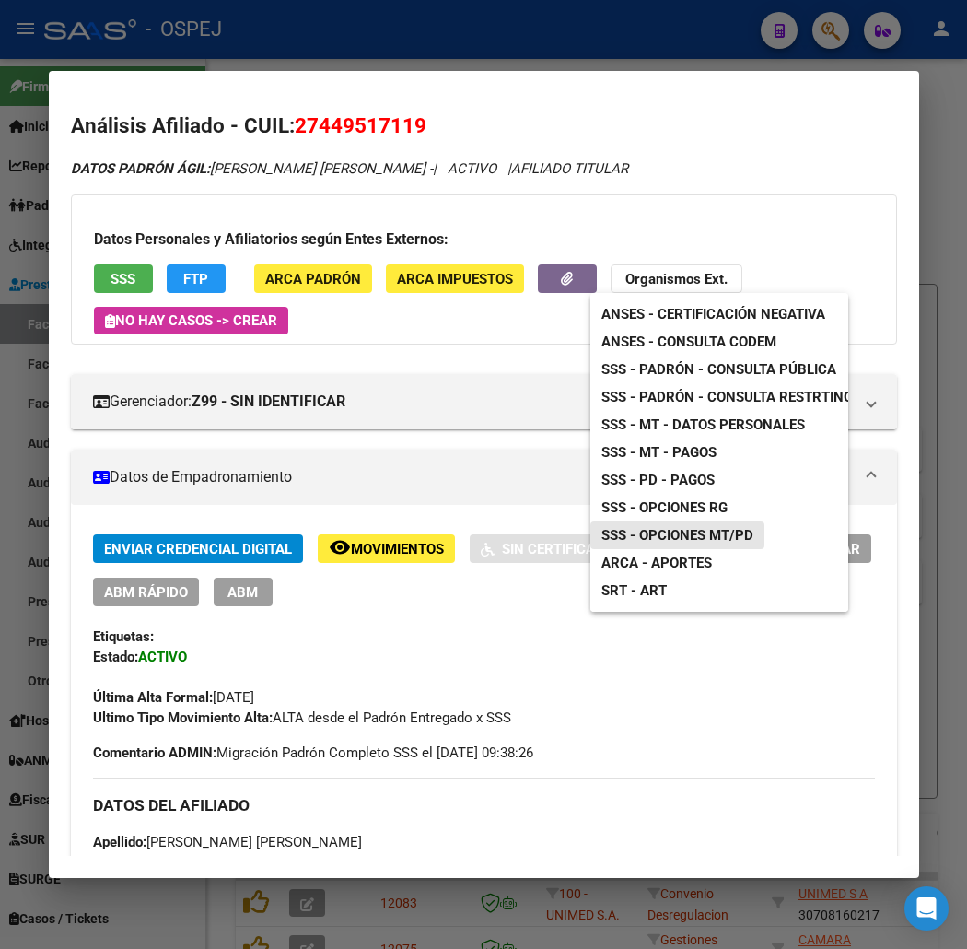
click at [706, 540] on span "SSS - Opciones MT/PD" at bounding box center [678, 535] width 152 height 17
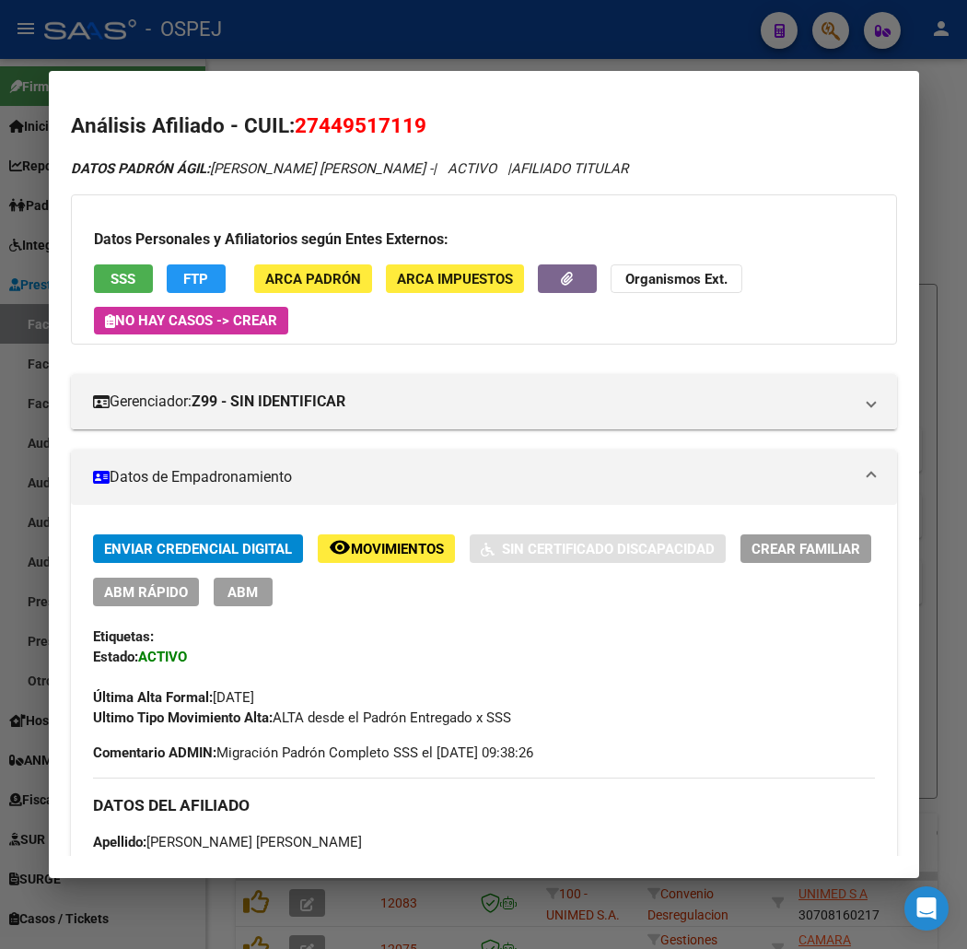
click at [663, 272] on strong "Organismos Ext." at bounding box center [676, 279] width 102 height 17
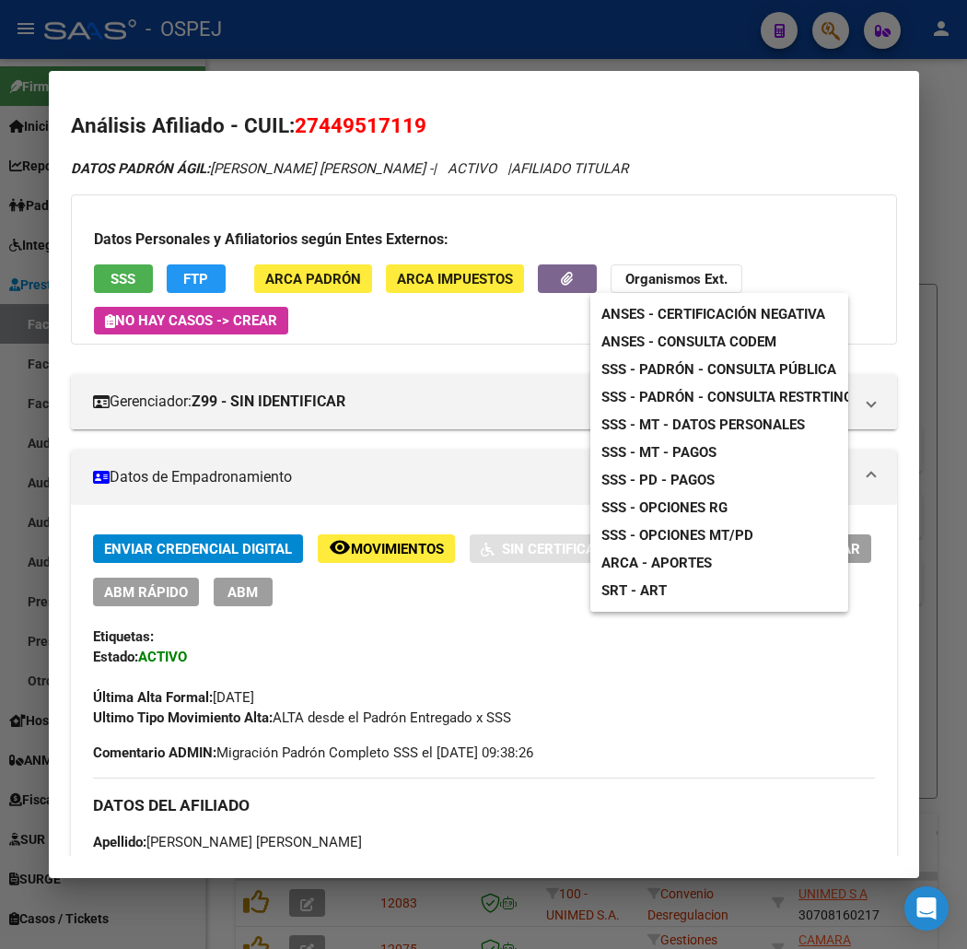
click at [691, 502] on span "SSS - Opciones RG" at bounding box center [665, 507] width 126 height 17
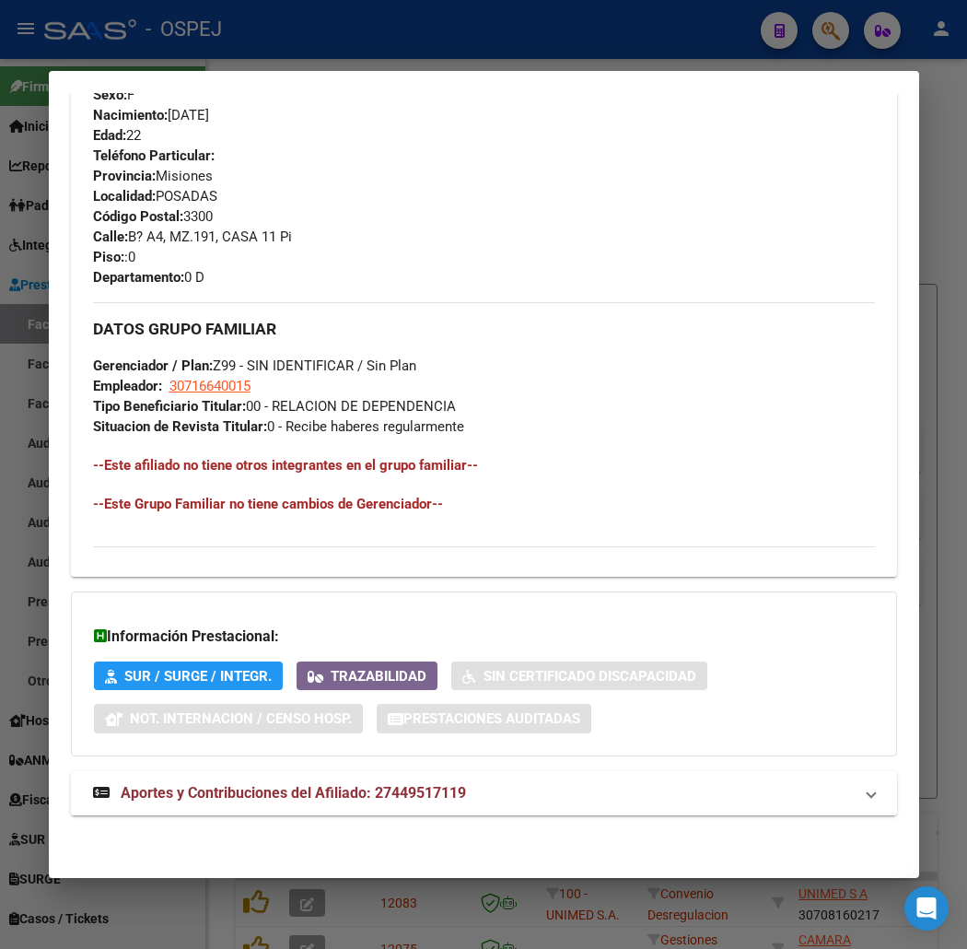
click at [411, 795] on span "Aportes y Contribuciones del Afiliado: 27449517119" at bounding box center [293, 793] width 345 height 18
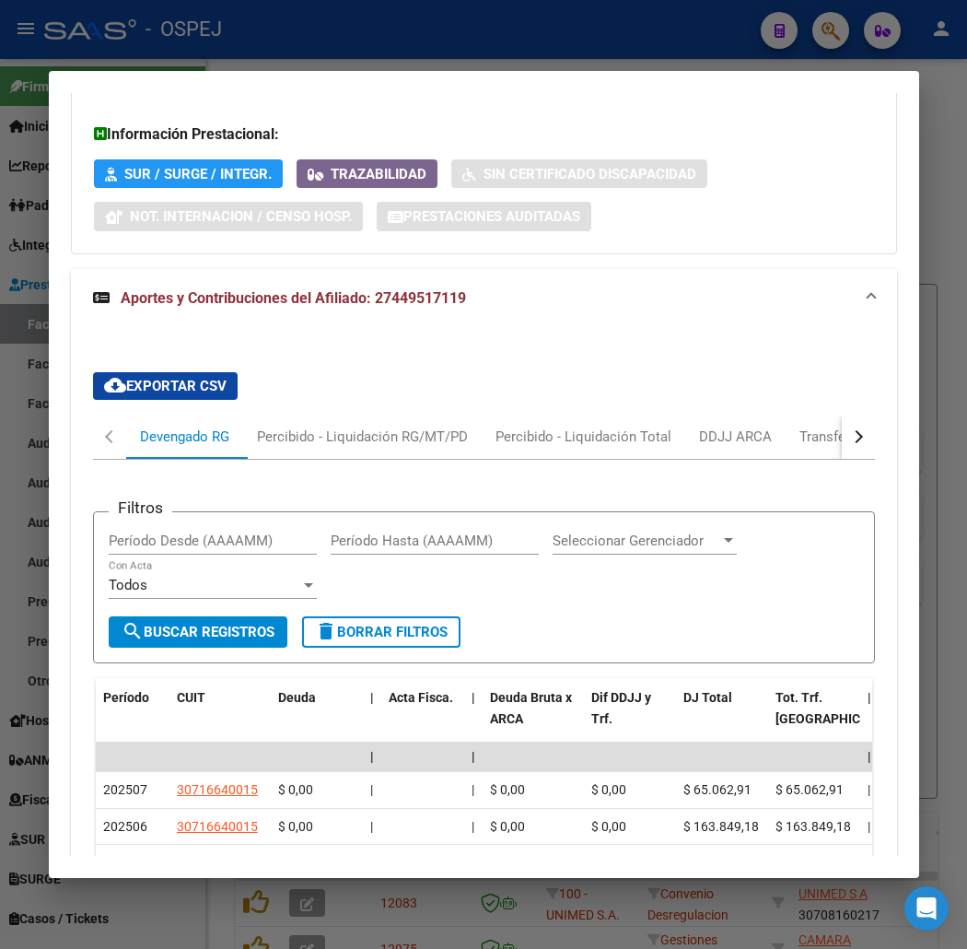
scroll to position [1698, 0]
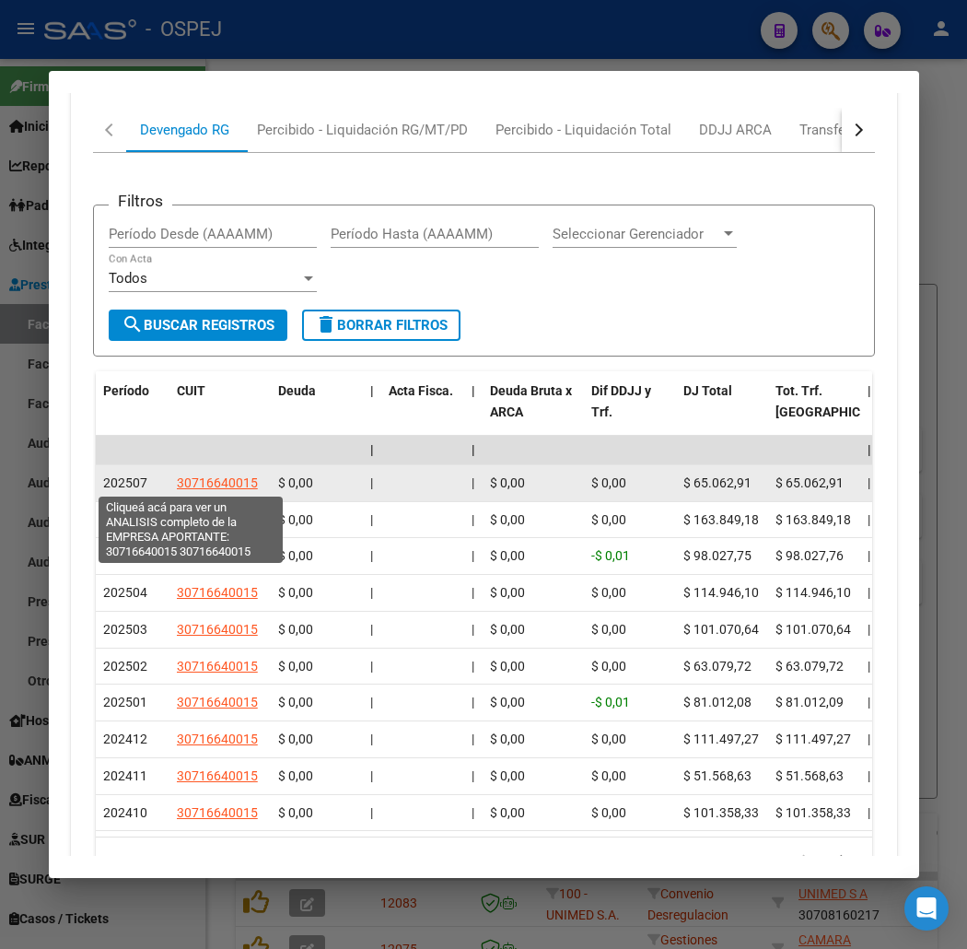
click at [187, 489] on span "30716640015" at bounding box center [217, 482] width 81 height 15
type textarea "30716640015"
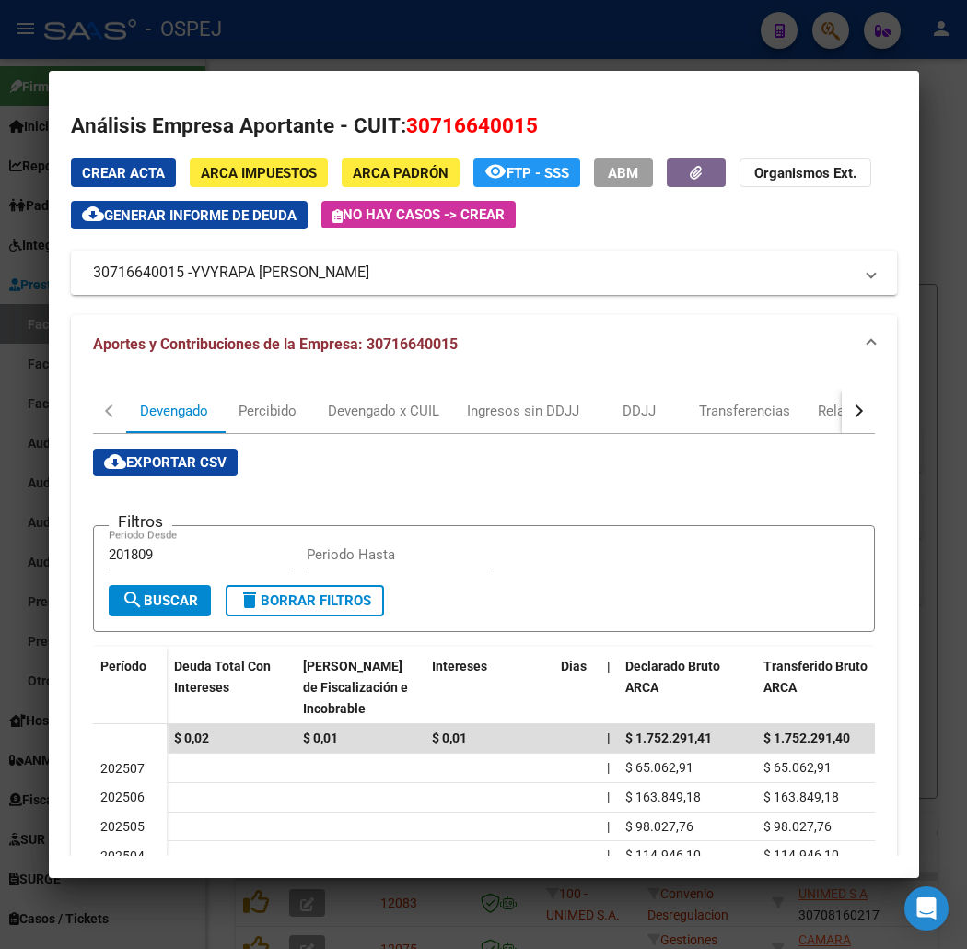
click at [205, 60] on div at bounding box center [483, 474] width 967 height 949
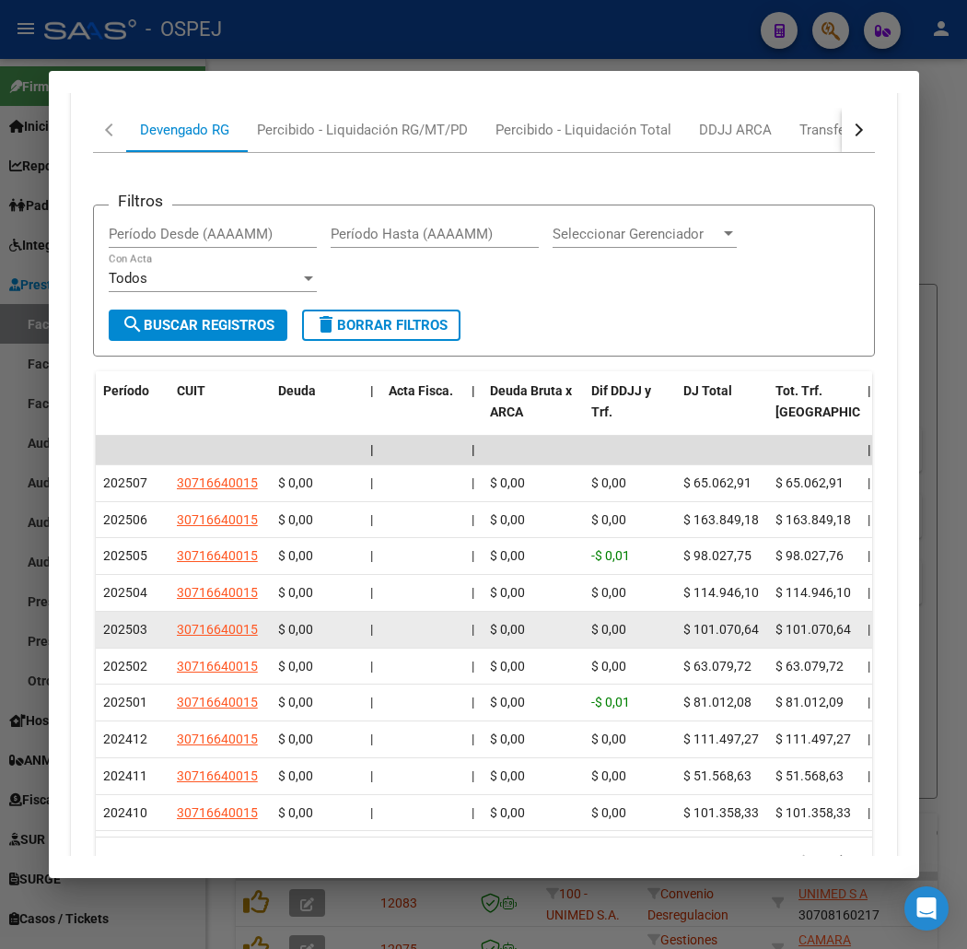
scroll to position [1835, 0]
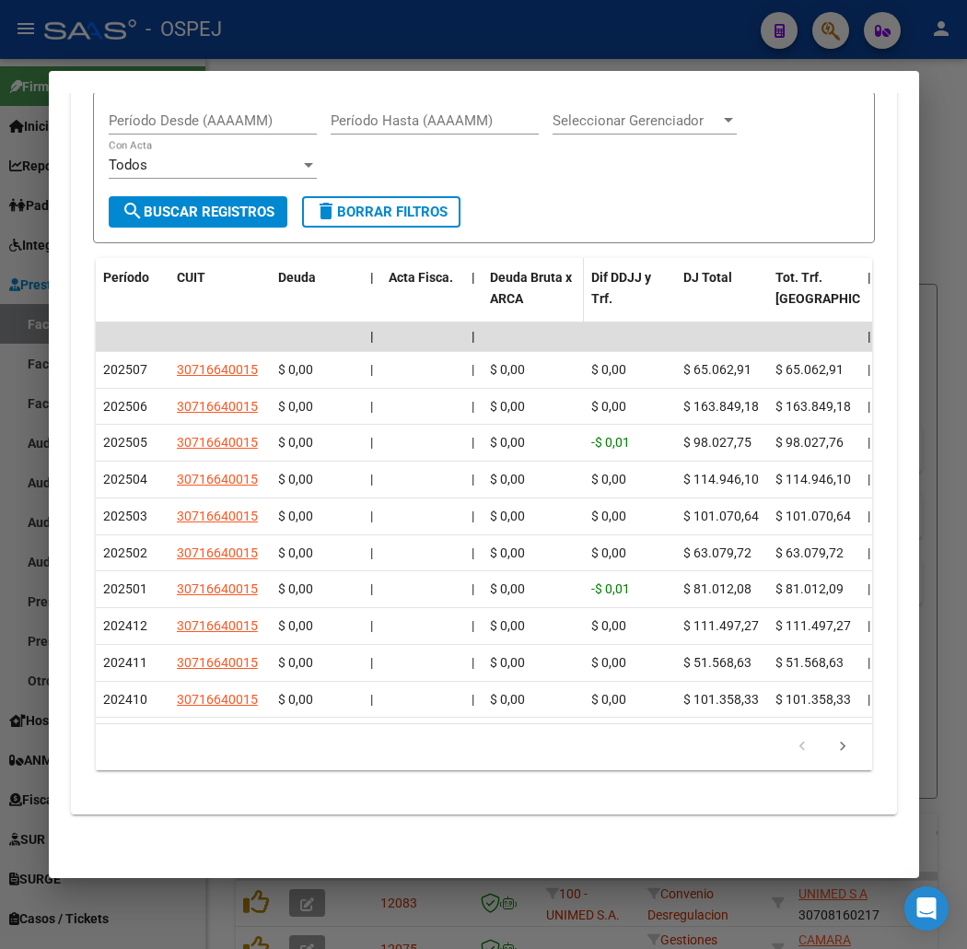
drag, startPoint x: 794, startPoint y: 780, endPoint x: 549, endPoint y: 282, distance: 555.3
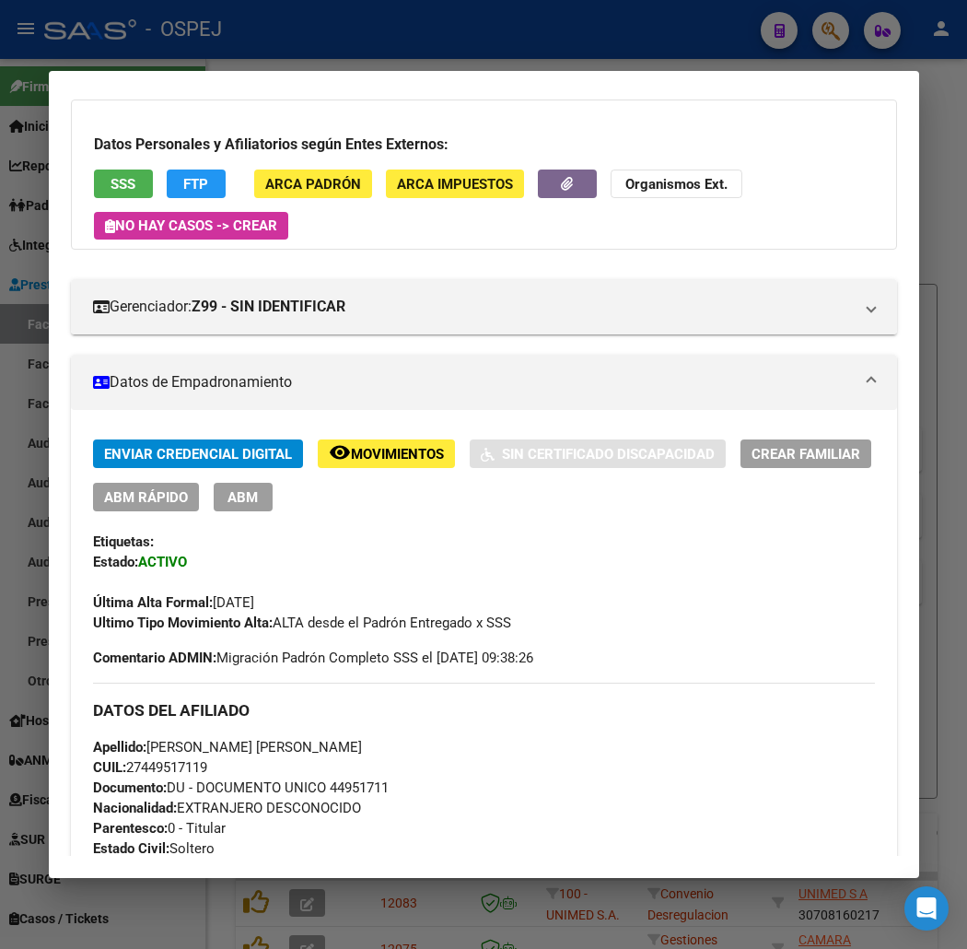
scroll to position [0, 0]
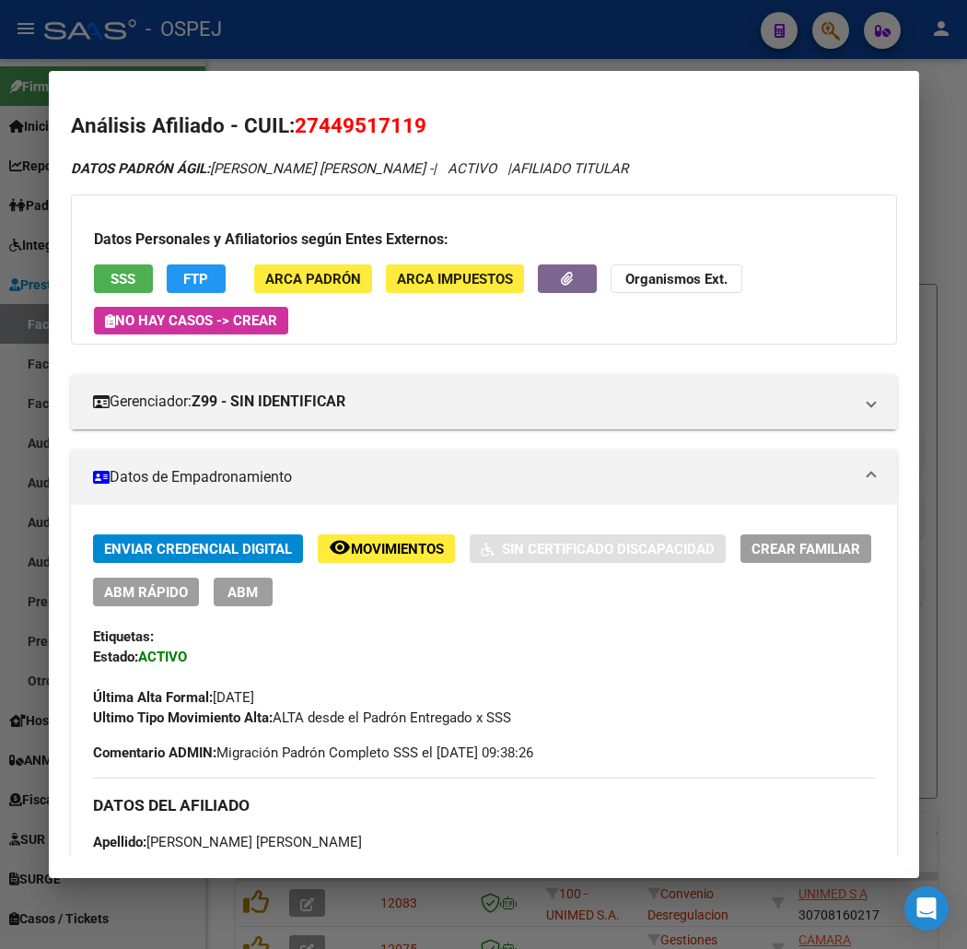
click at [96, 292] on button "SSS" at bounding box center [123, 278] width 59 height 29
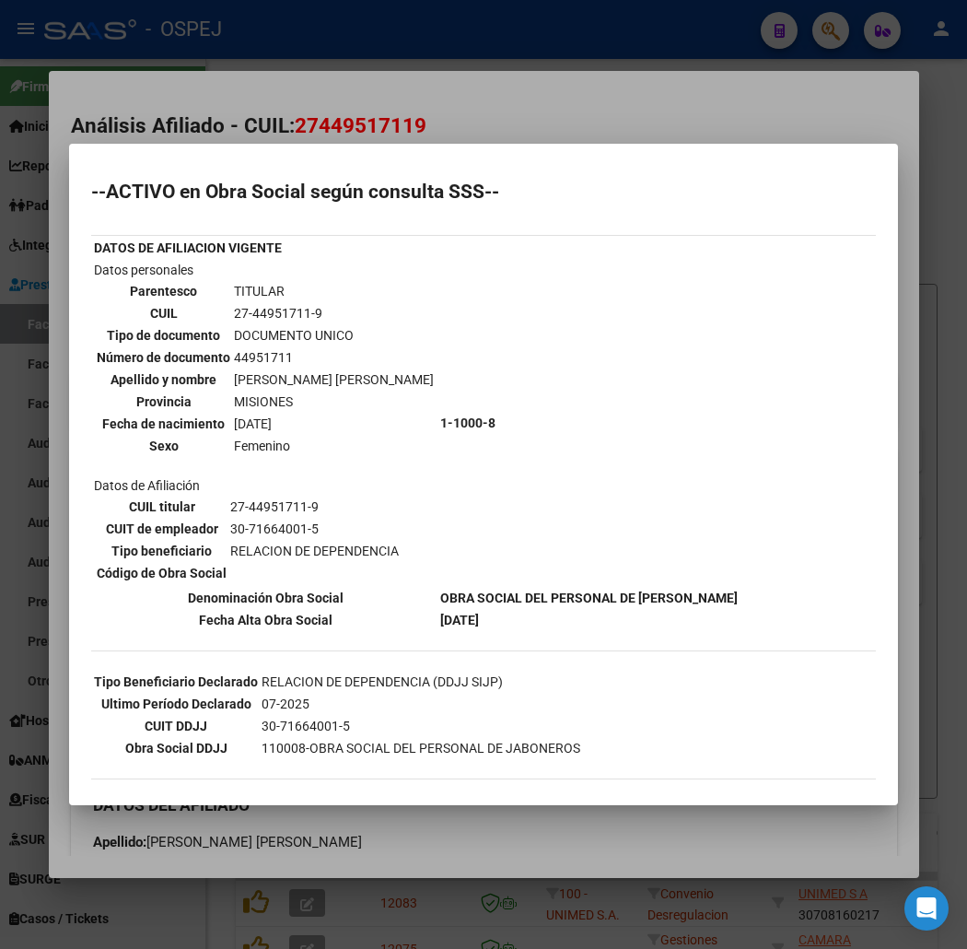
scroll to position [140, 0]
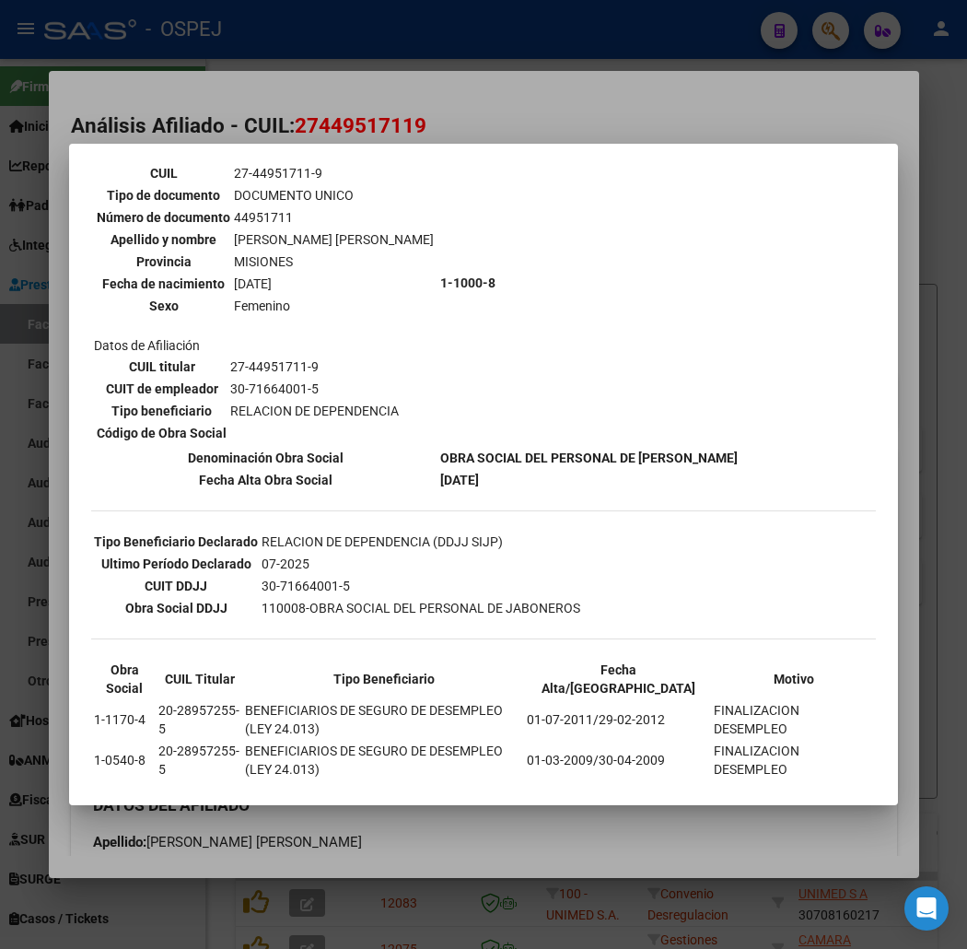
drag, startPoint x: 296, startPoint y: 854, endPoint x: 297, endPoint y: 752, distance: 102.3
click at [296, 836] on div at bounding box center [483, 474] width 967 height 949
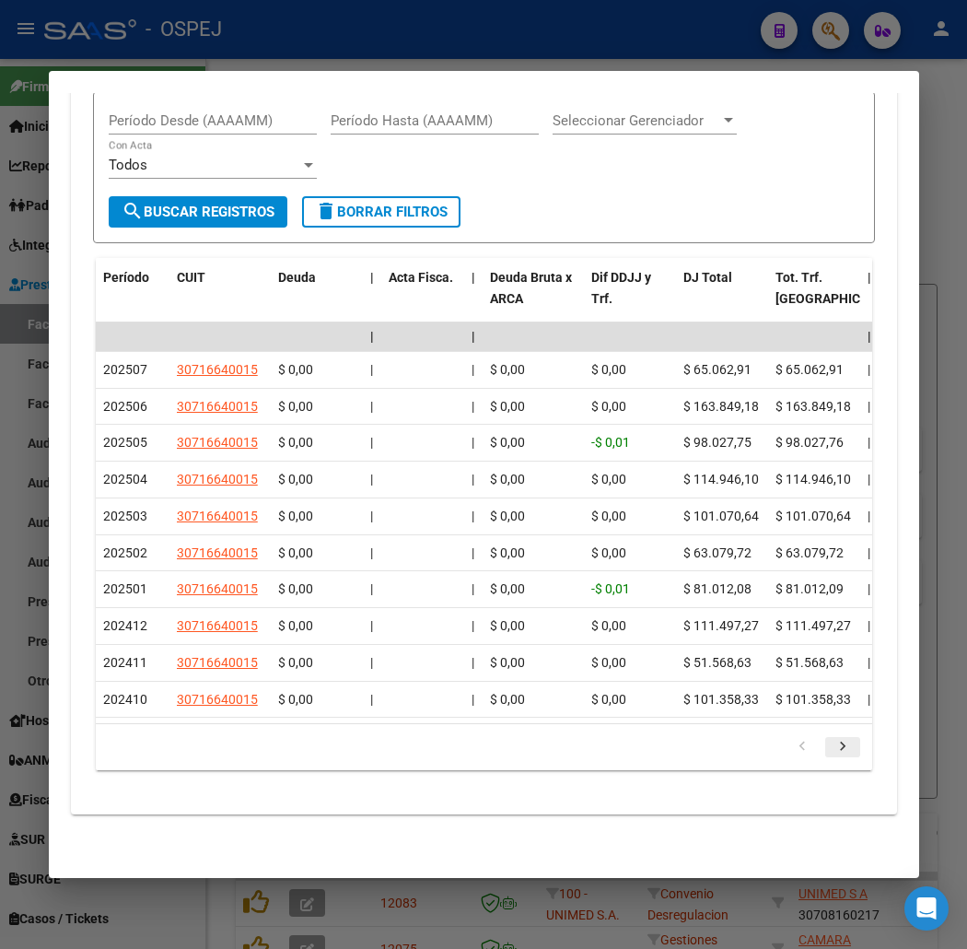
click at [853, 752] on icon "go to next page" at bounding box center [843, 749] width 24 height 22
click at [848, 753] on icon "go to next page" at bounding box center [843, 749] width 24 height 22
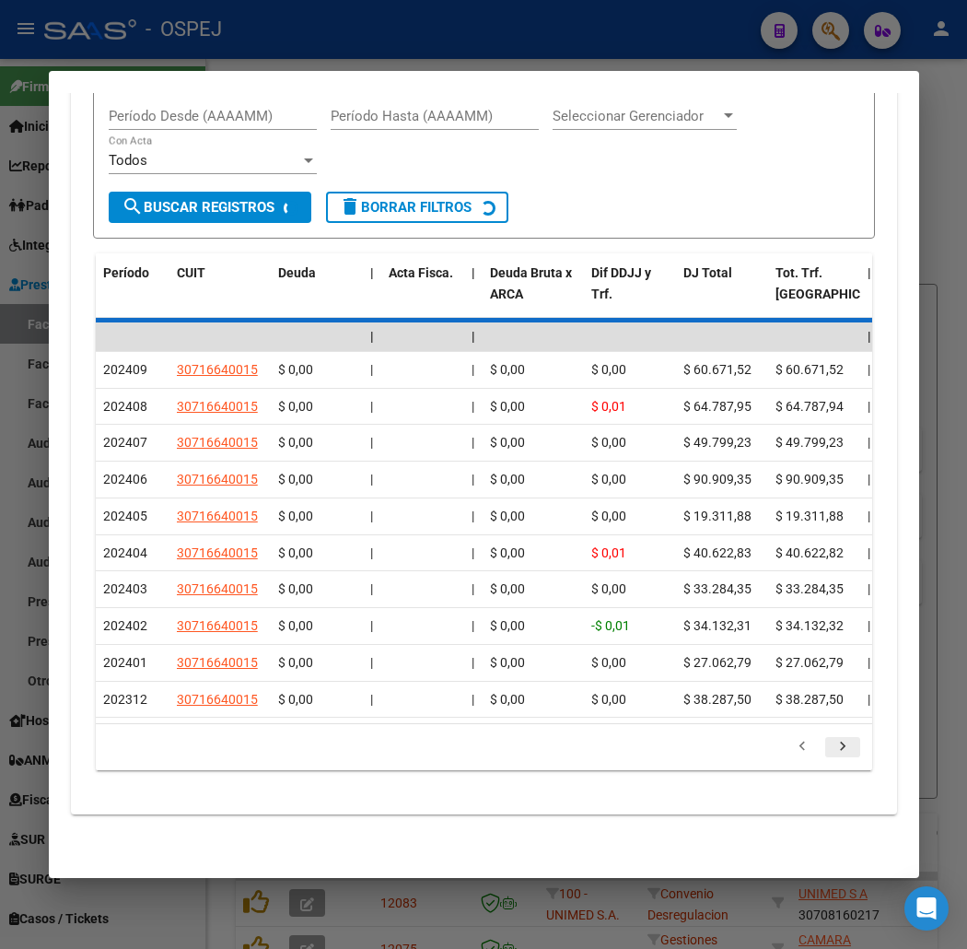
scroll to position [1835, 0]
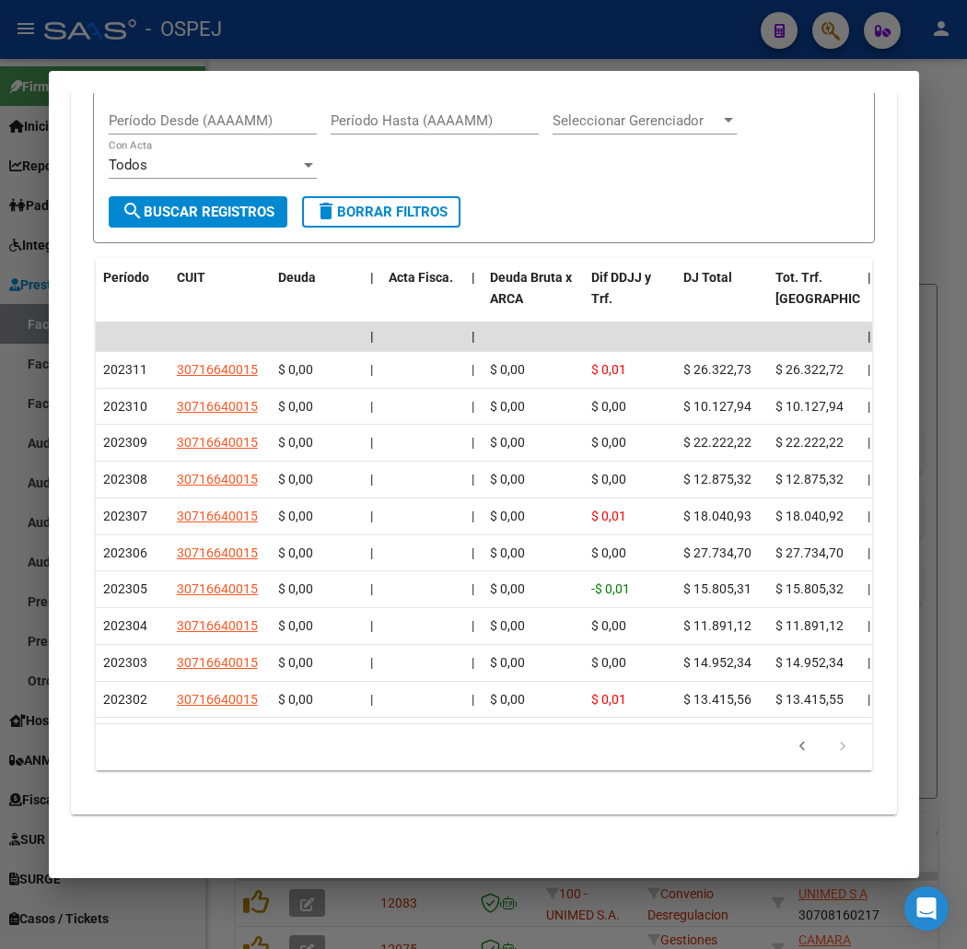
click at [842, 751] on icon "go to next page" at bounding box center [843, 749] width 24 height 22
drag, startPoint x: 535, startPoint y: 774, endPoint x: 356, endPoint y: 133, distance: 665.8
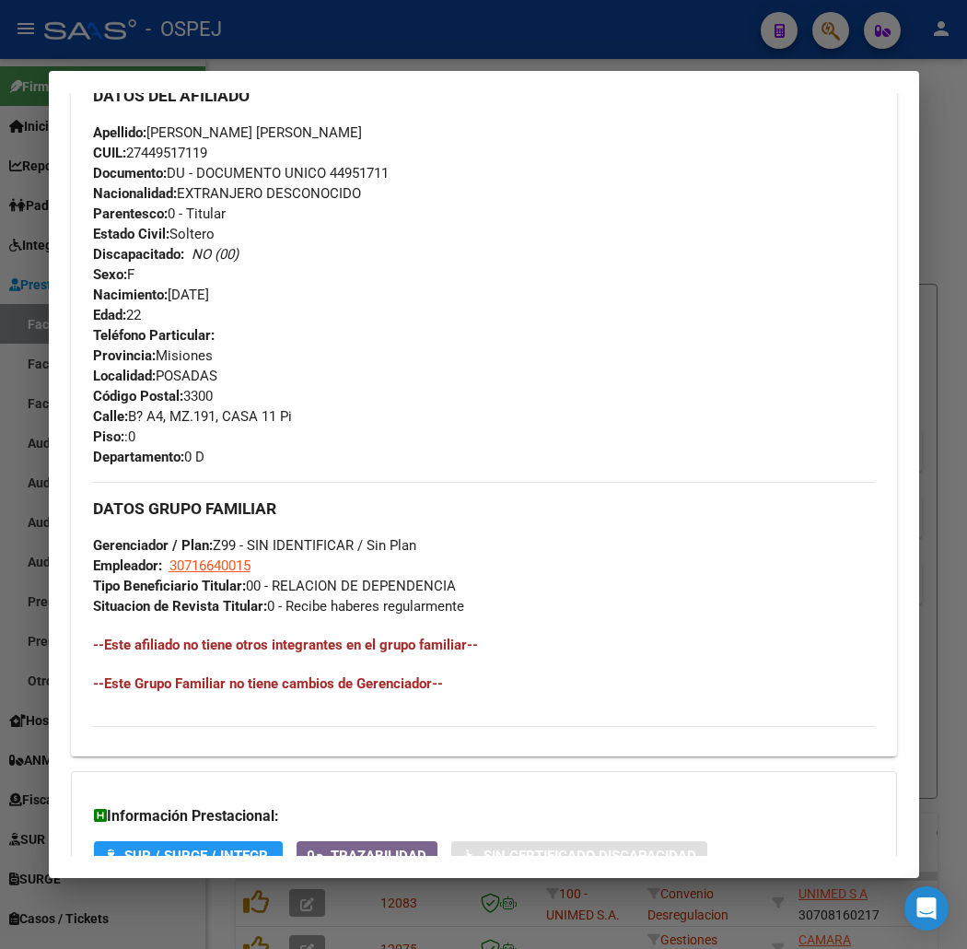
scroll to position [0, 0]
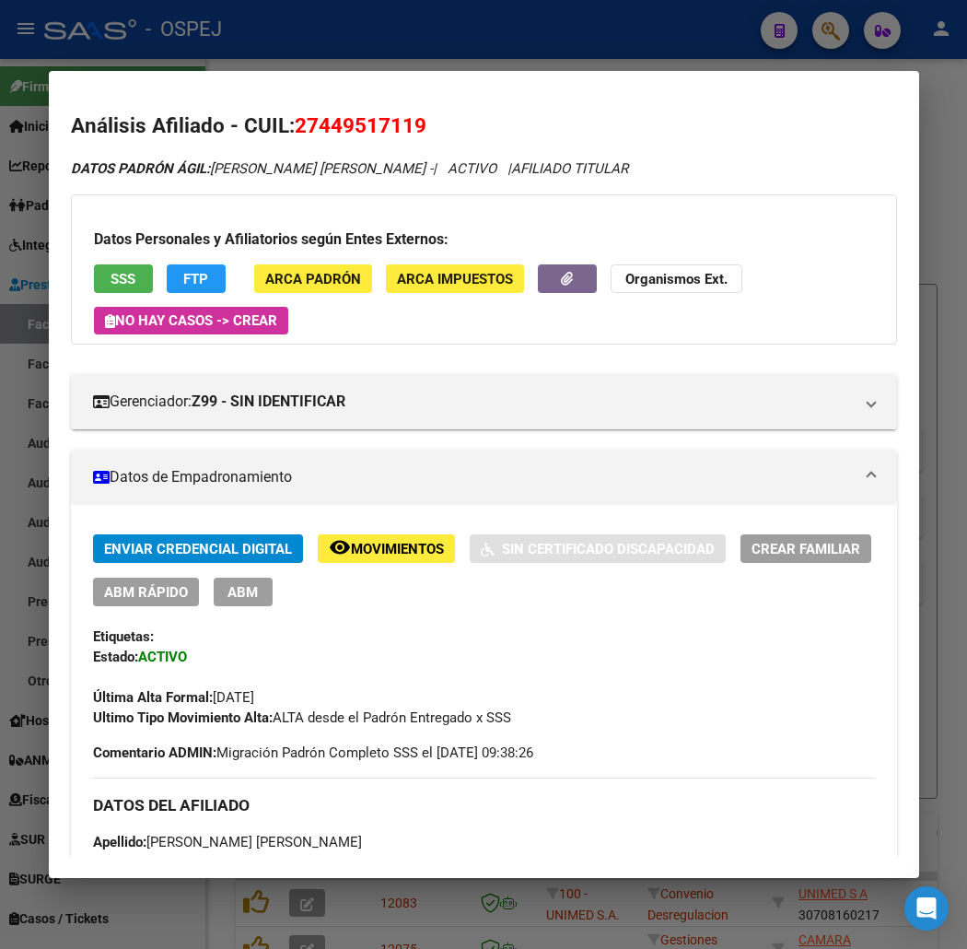
click at [111, 274] on span "SSS" at bounding box center [123, 279] width 25 height 17
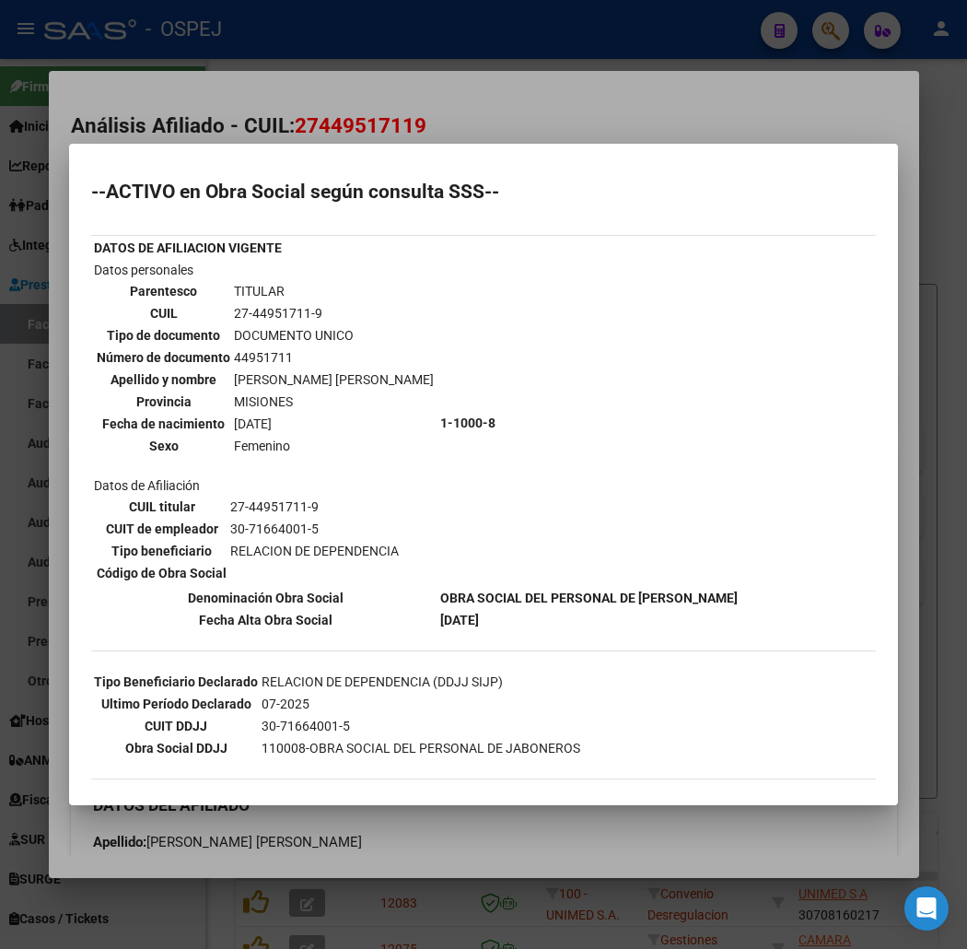
click at [457, 76] on div at bounding box center [483, 474] width 967 height 949
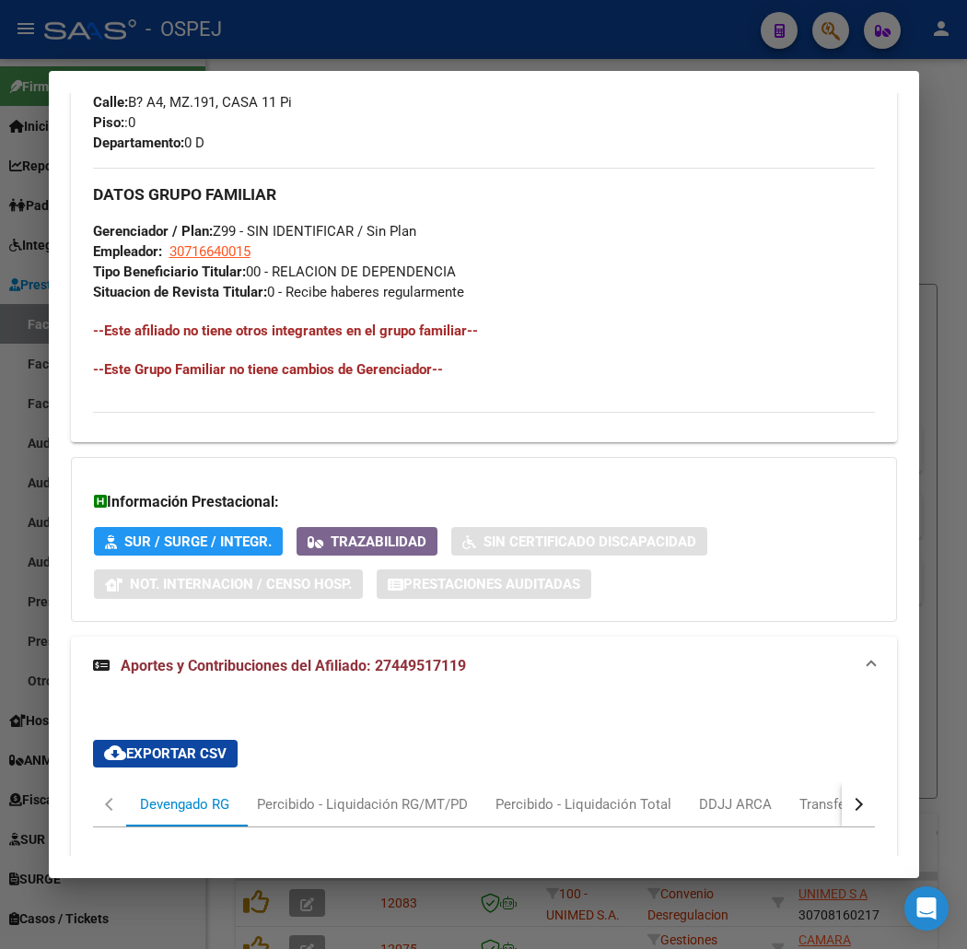
scroll to position [1637, 0]
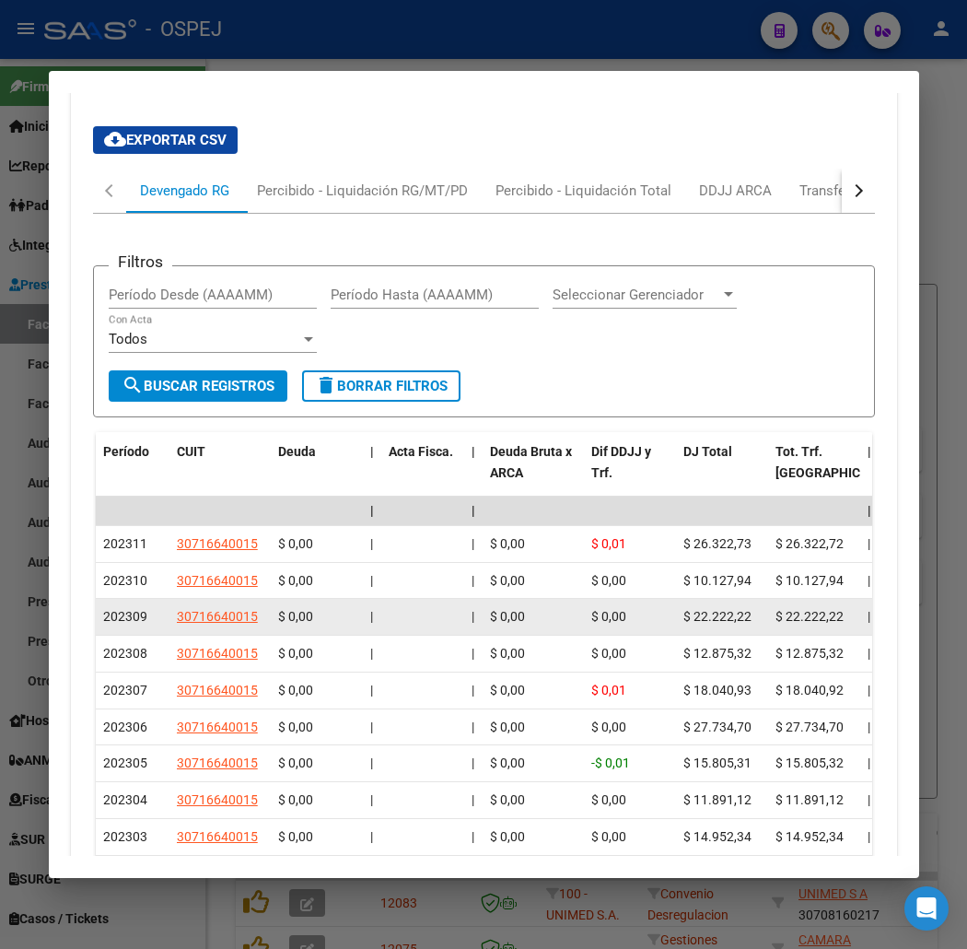
click at [216, 608] on app-link-go-to "30716640015" at bounding box center [217, 616] width 81 height 21
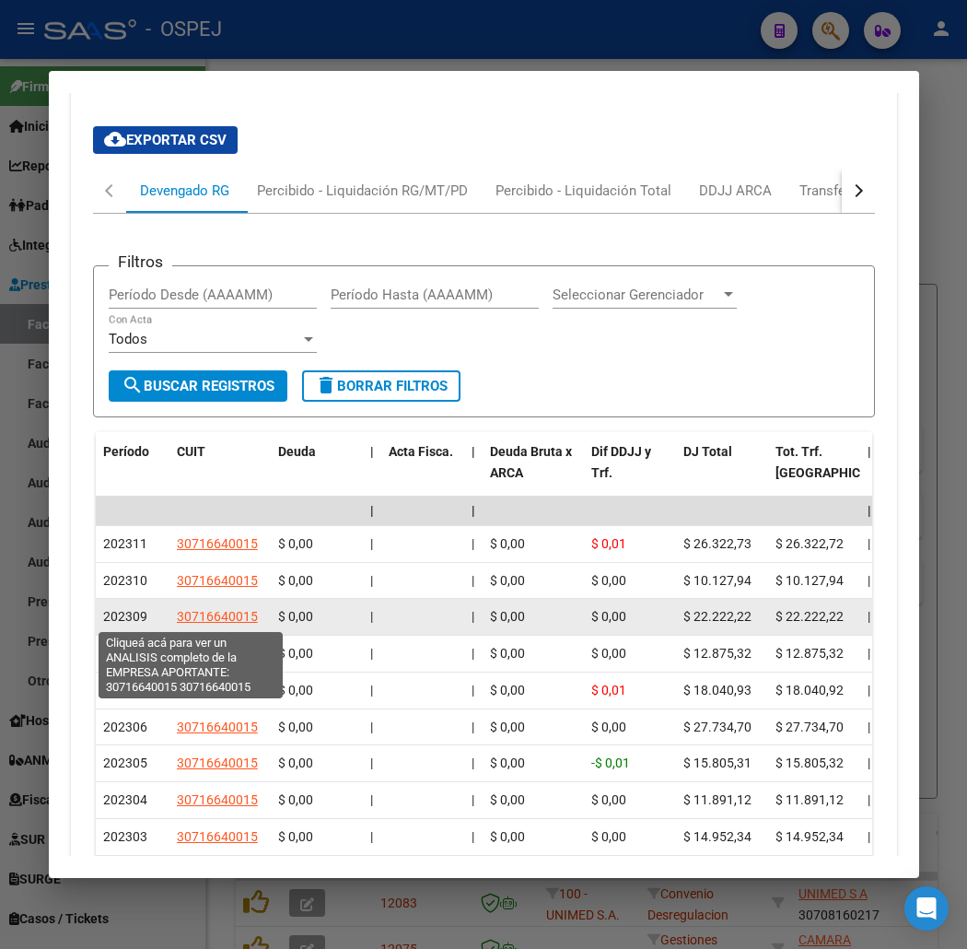
click at [218, 610] on span "30716640015" at bounding box center [217, 616] width 81 height 15
copy span "30716640015"
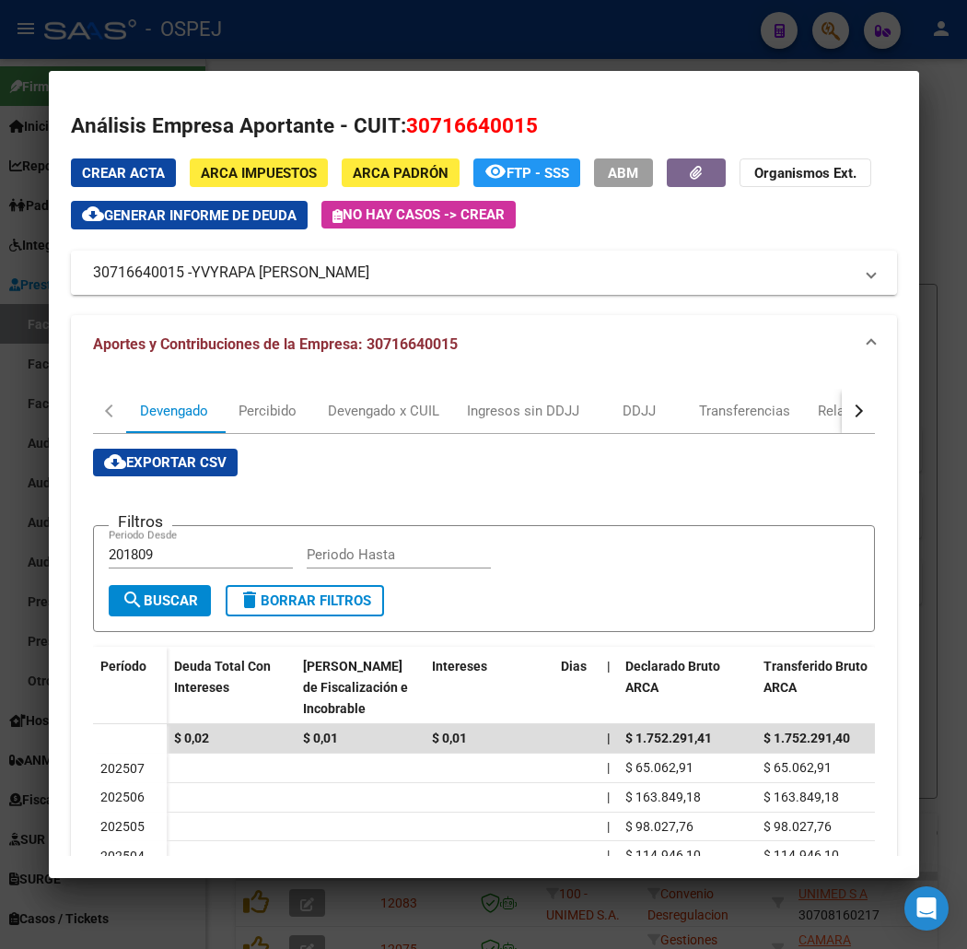
drag, startPoint x: 310, startPoint y: 272, endPoint x: 296, endPoint y: 273, distance: 14.8
click at [296, 273] on mat-panel-title "30716640015 - YVYRAPA [PERSON_NAME]" at bounding box center [473, 273] width 760 height 22
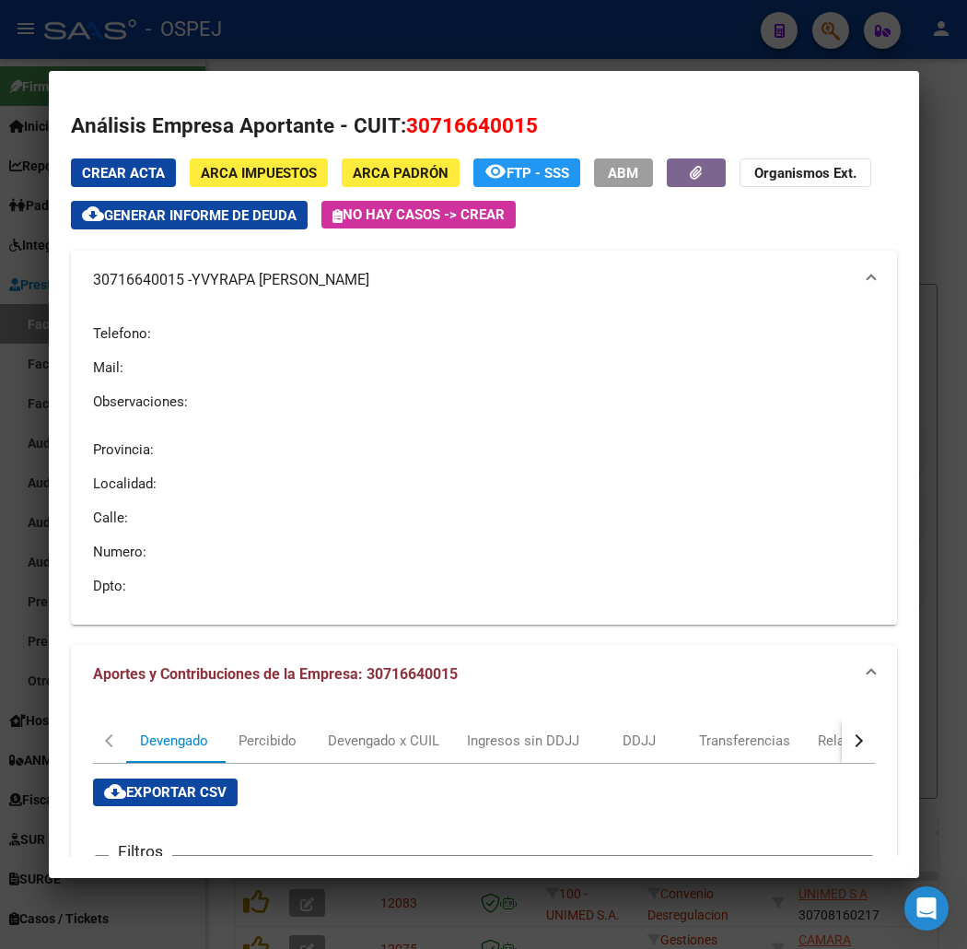
click at [210, 51] on div at bounding box center [483, 474] width 967 height 949
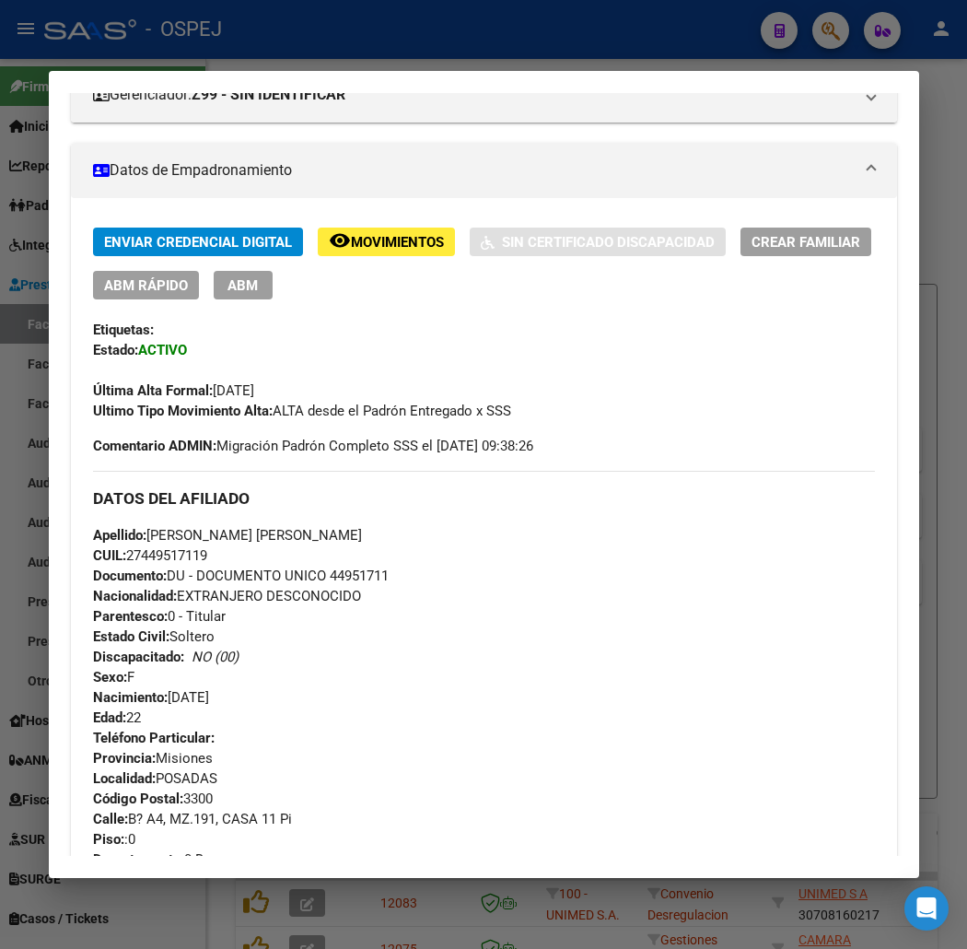
scroll to position [0, 0]
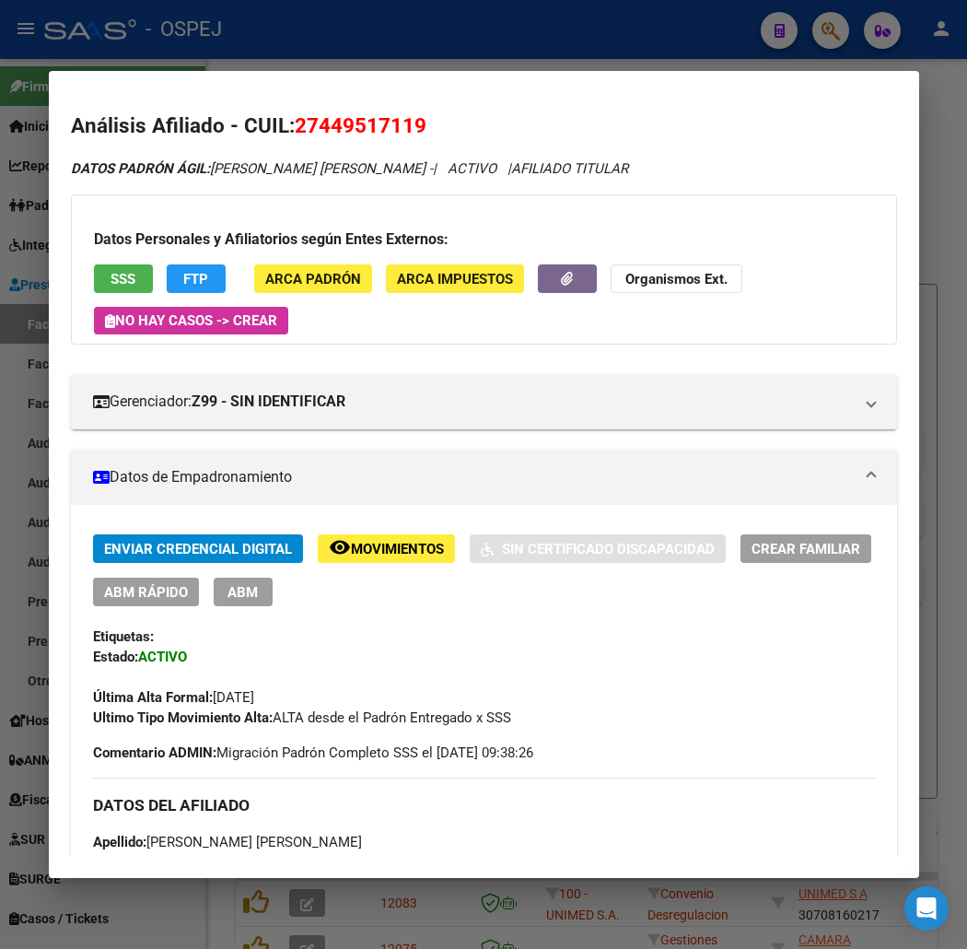
click at [186, 273] on button "FTP" at bounding box center [196, 278] width 59 height 29
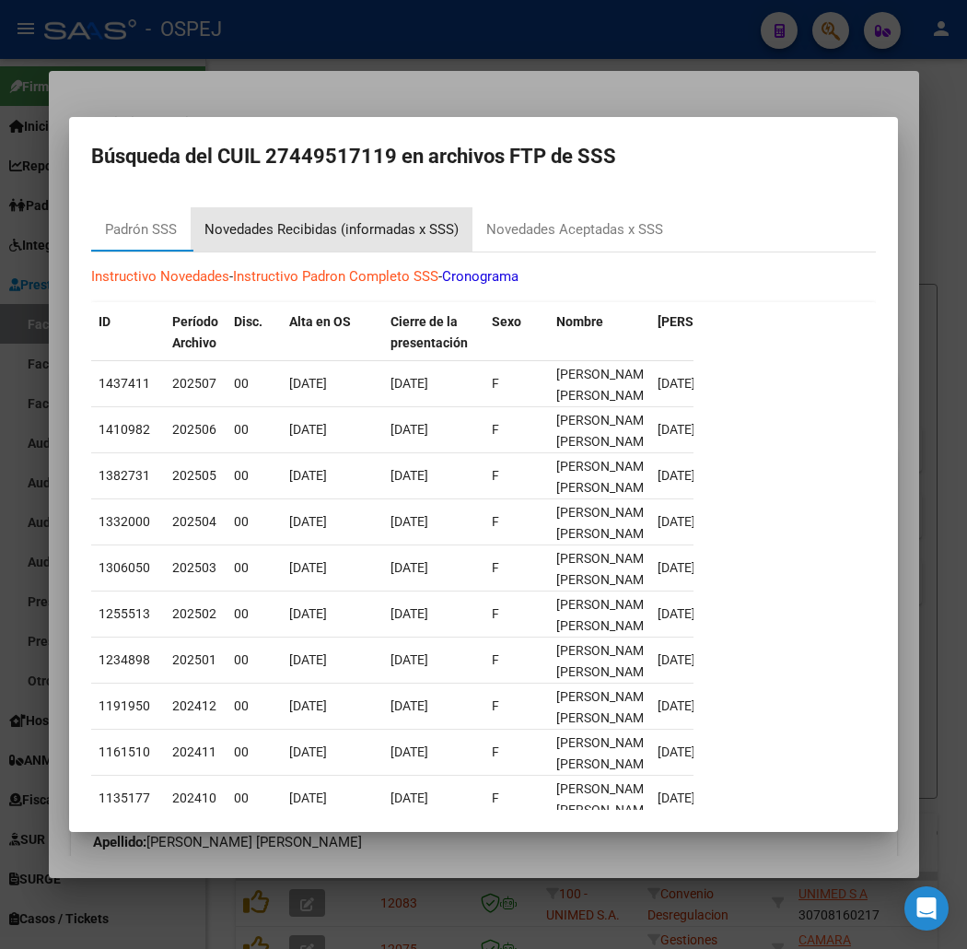
click at [296, 216] on div "Novedades Recibidas (informadas x SSS)" at bounding box center [332, 229] width 282 height 44
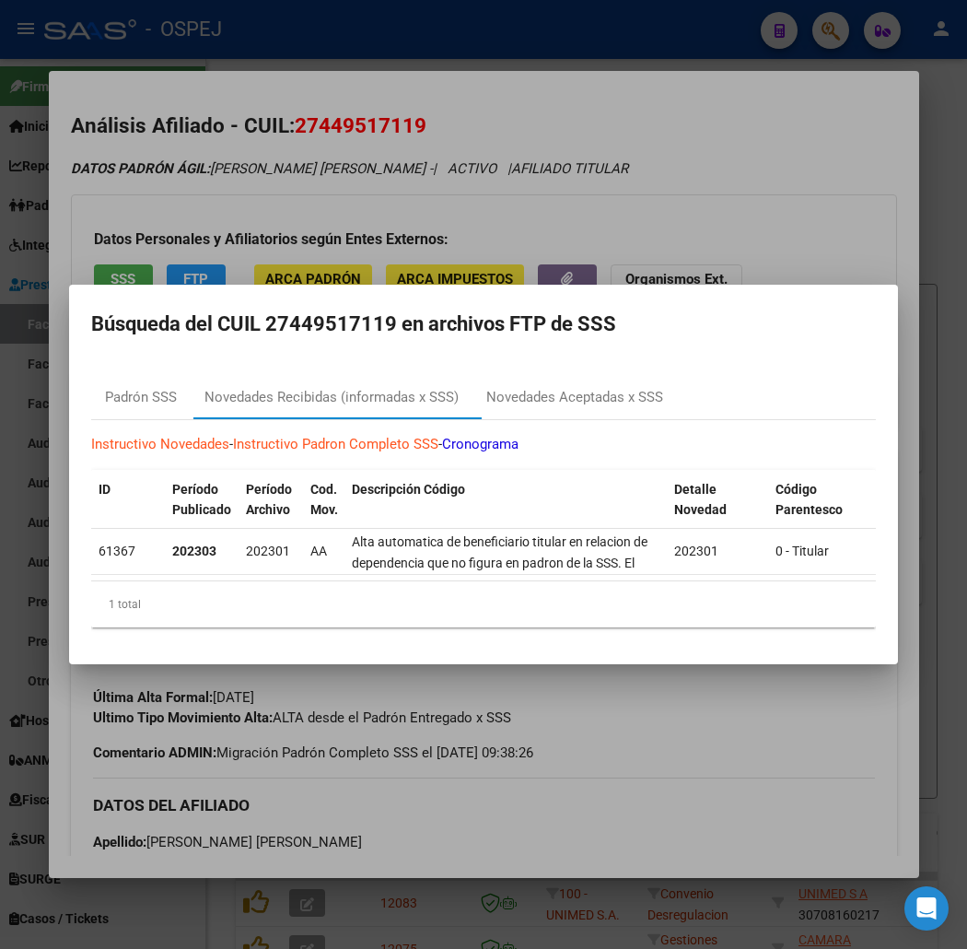
click at [568, 163] on div at bounding box center [483, 474] width 967 height 949
